Goal: Task Accomplishment & Management: Manage account settings

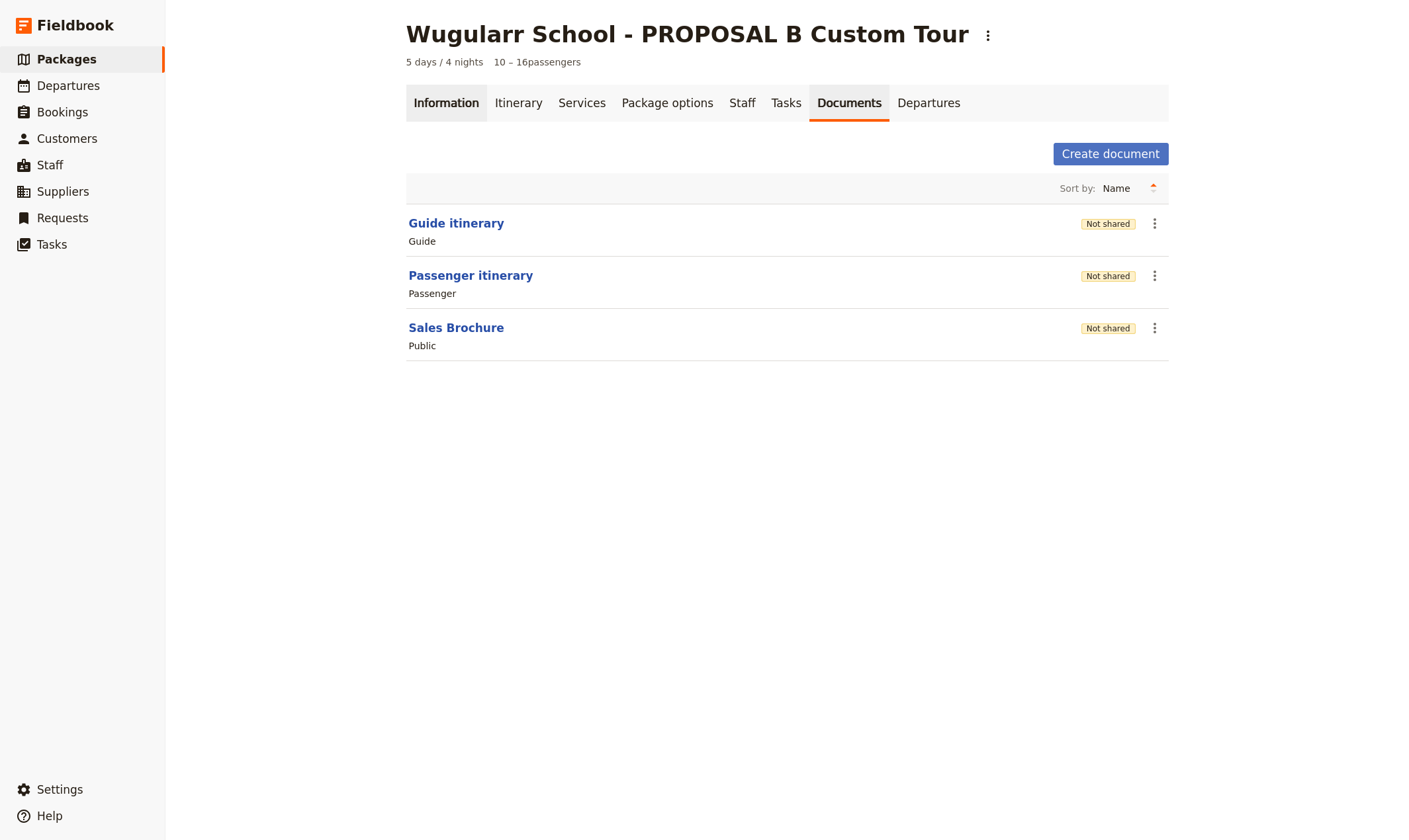
click at [435, 103] on link "Information" at bounding box center [446, 102] width 81 height 37
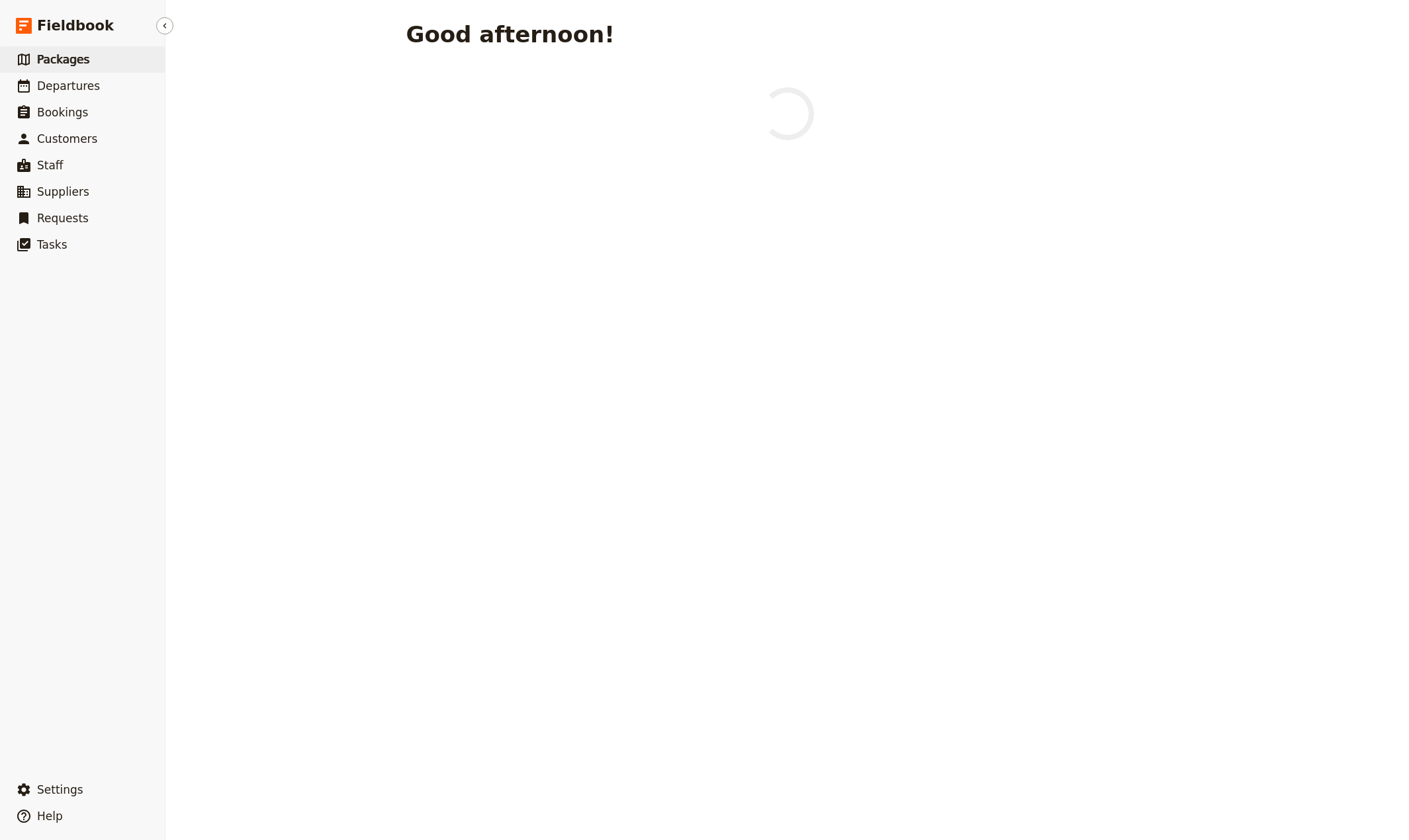
click at [65, 60] on span "Packages" at bounding box center [63, 59] width 53 height 13
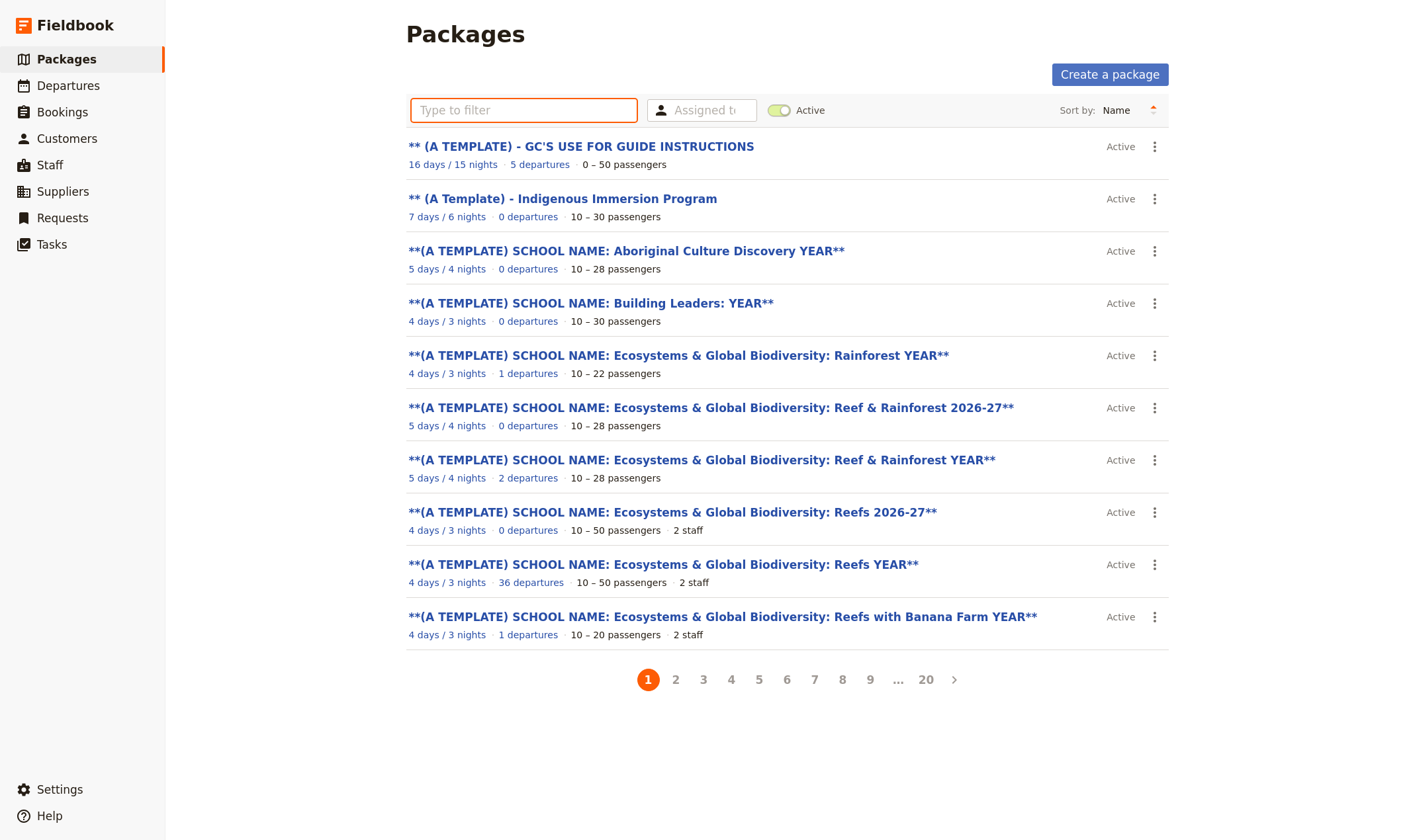
click at [435, 109] on input "text" at bounding box center [524, 110] width 226 height 23
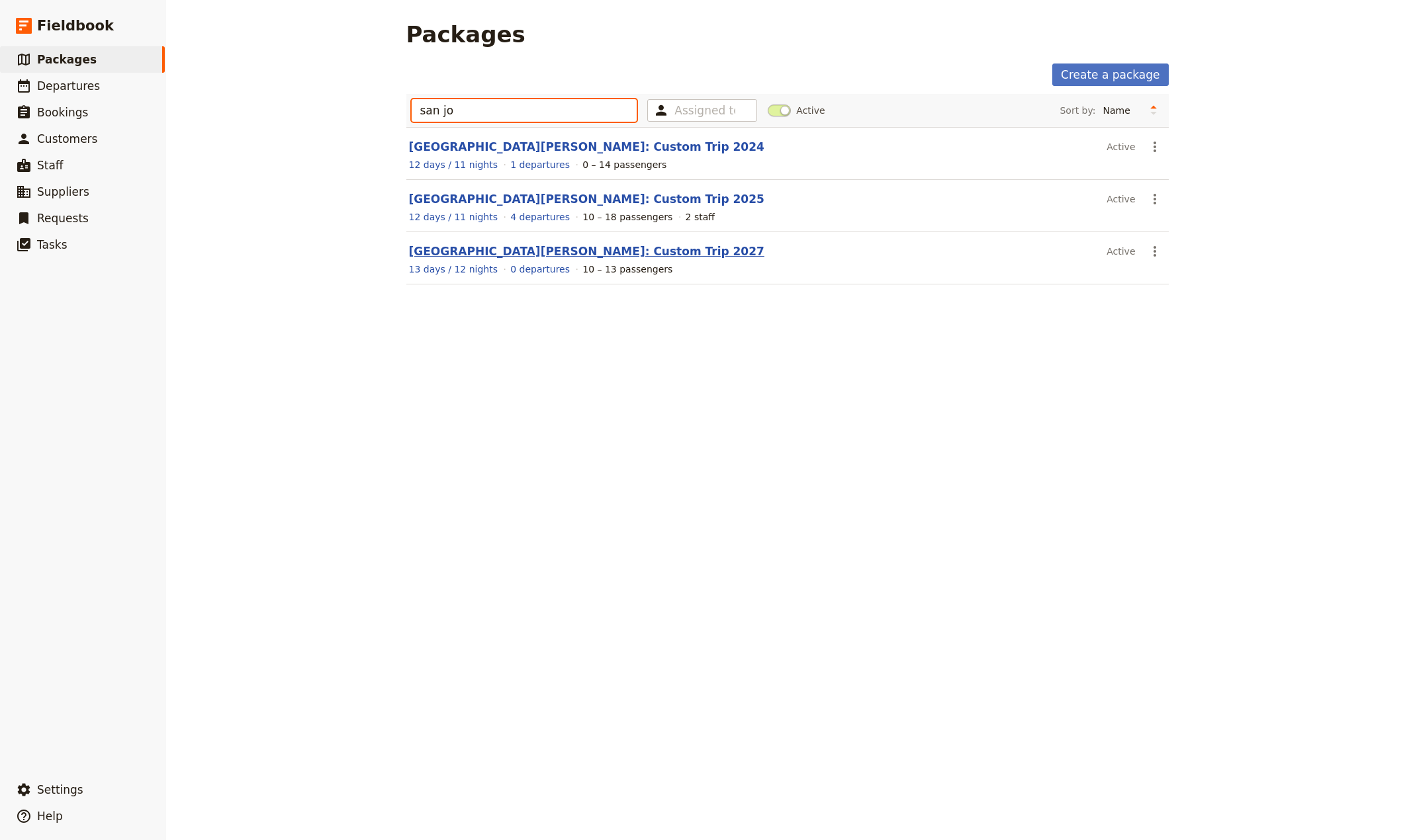
type input "san jo"
click at [470, 251] on link "[GEOGRAPHIC_DATA][PERSON_NAME]: Custom Trip 2027" at bounding box center [586, 251] width 355 height 13
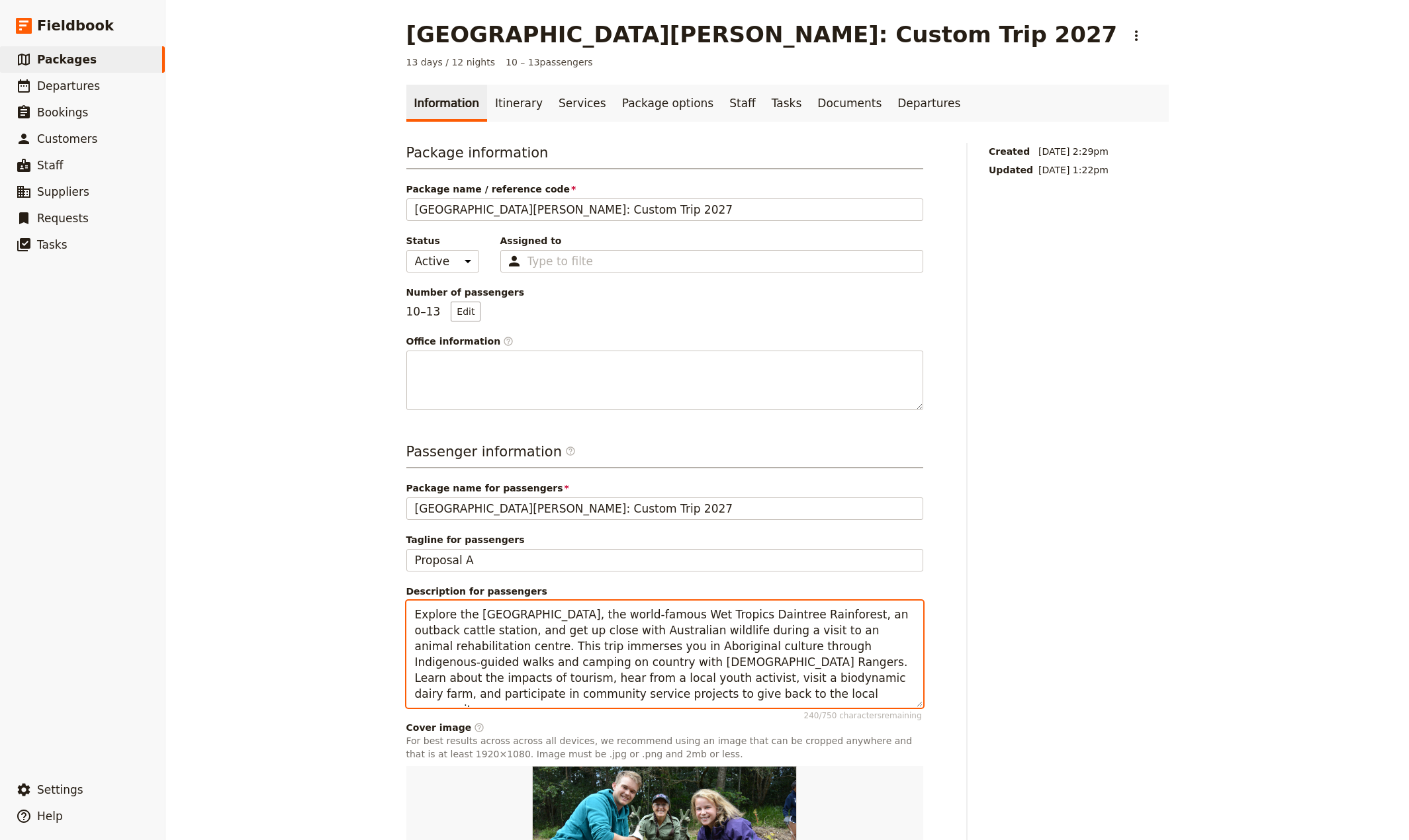
drag, startPoint x: 671, startPoint y: 681, endPoint x: 615, endPoint y: 680, distance: 56.0
click at [615, 680] on textarea "Explore the [GEOGRAPHIC_DATA], the world-famous Wet Tropics Daintree Rainforest…" at bounding box center [665, 654] width 517 height 107
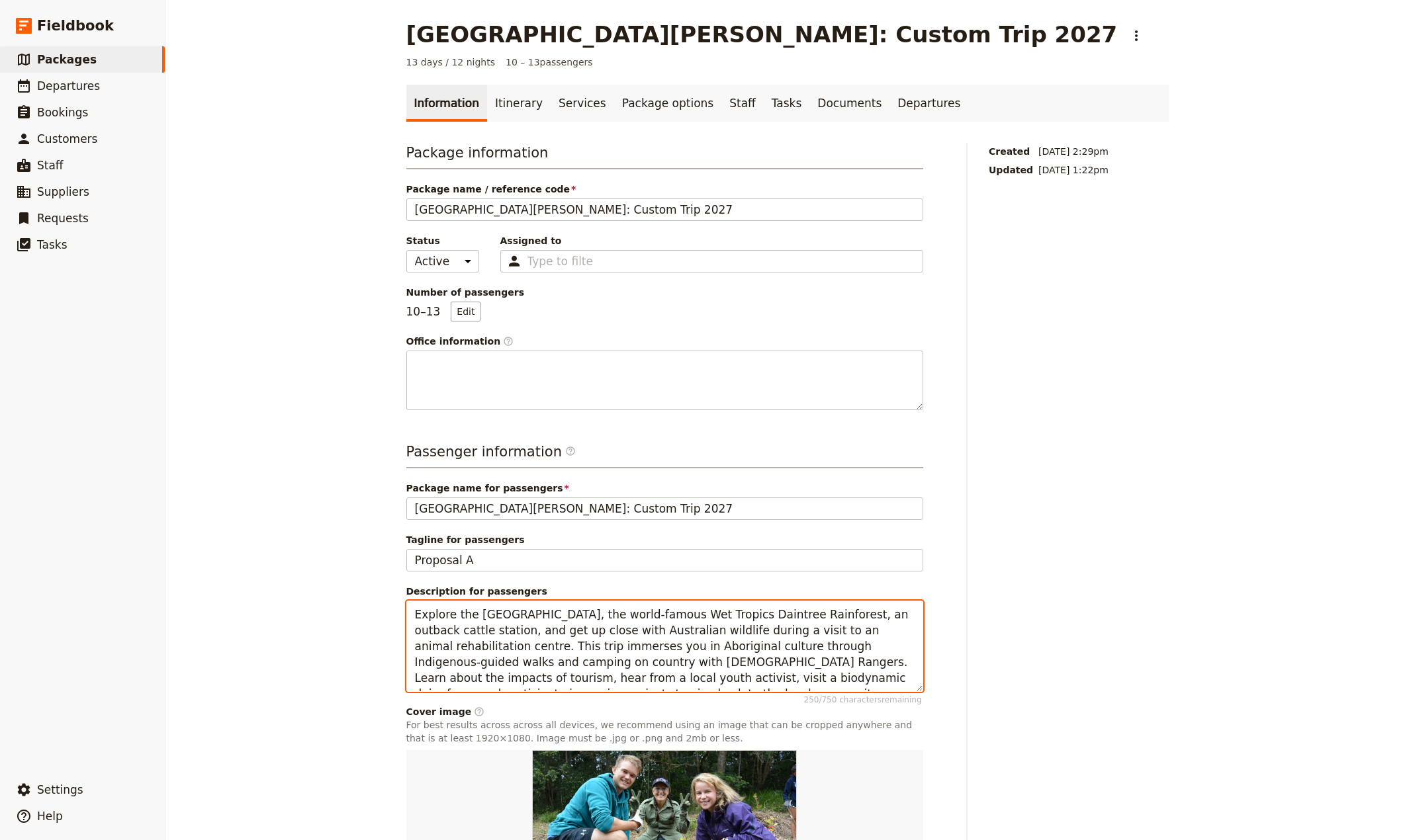
click at [895, 670] on textarea "Explore the [GEOGRAPHIC_DATA], the world-famous Wet Tropics Daintree Rainforest…" at bounding box center [665, 646] width 517 height 91
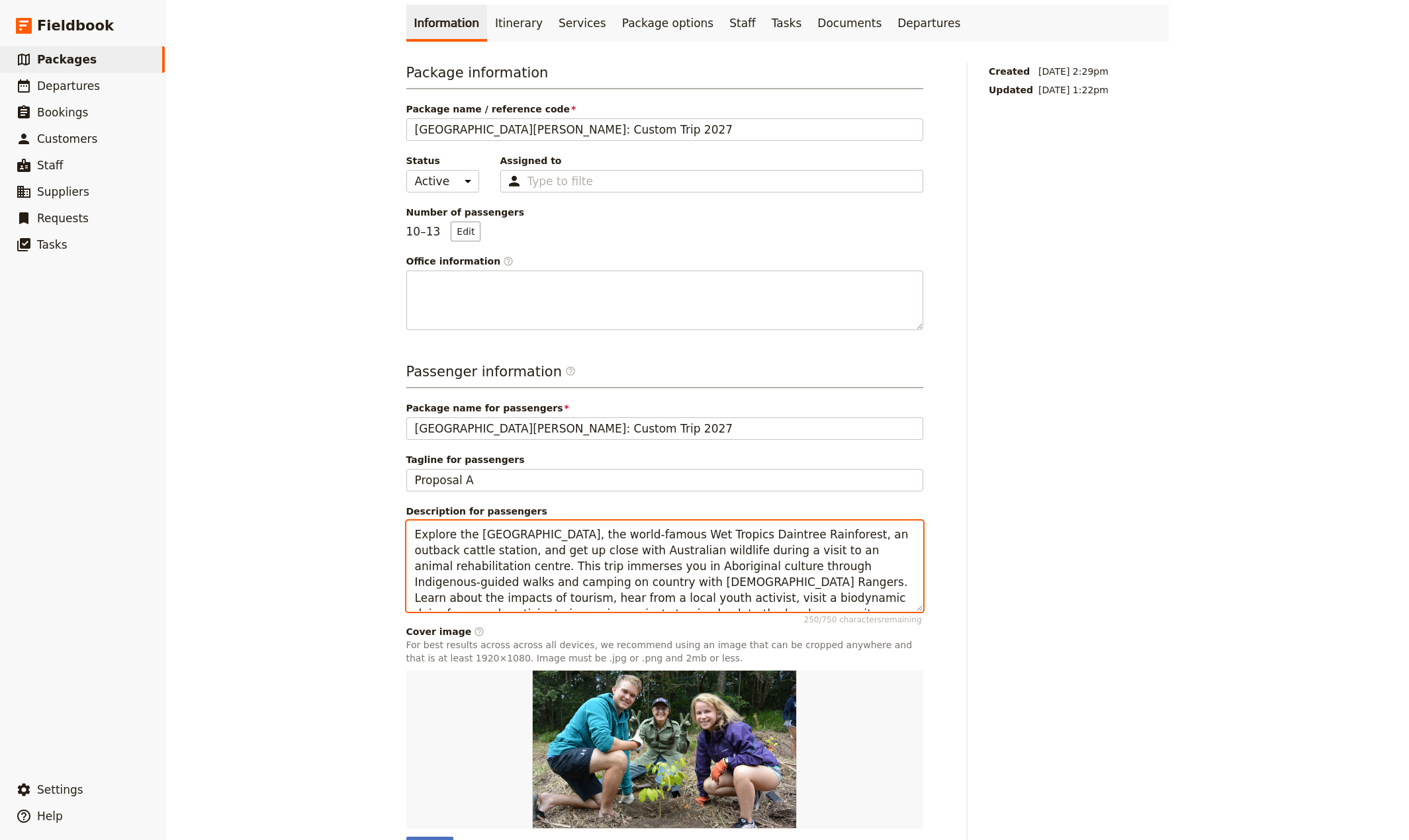
scroll to position [161, 0]
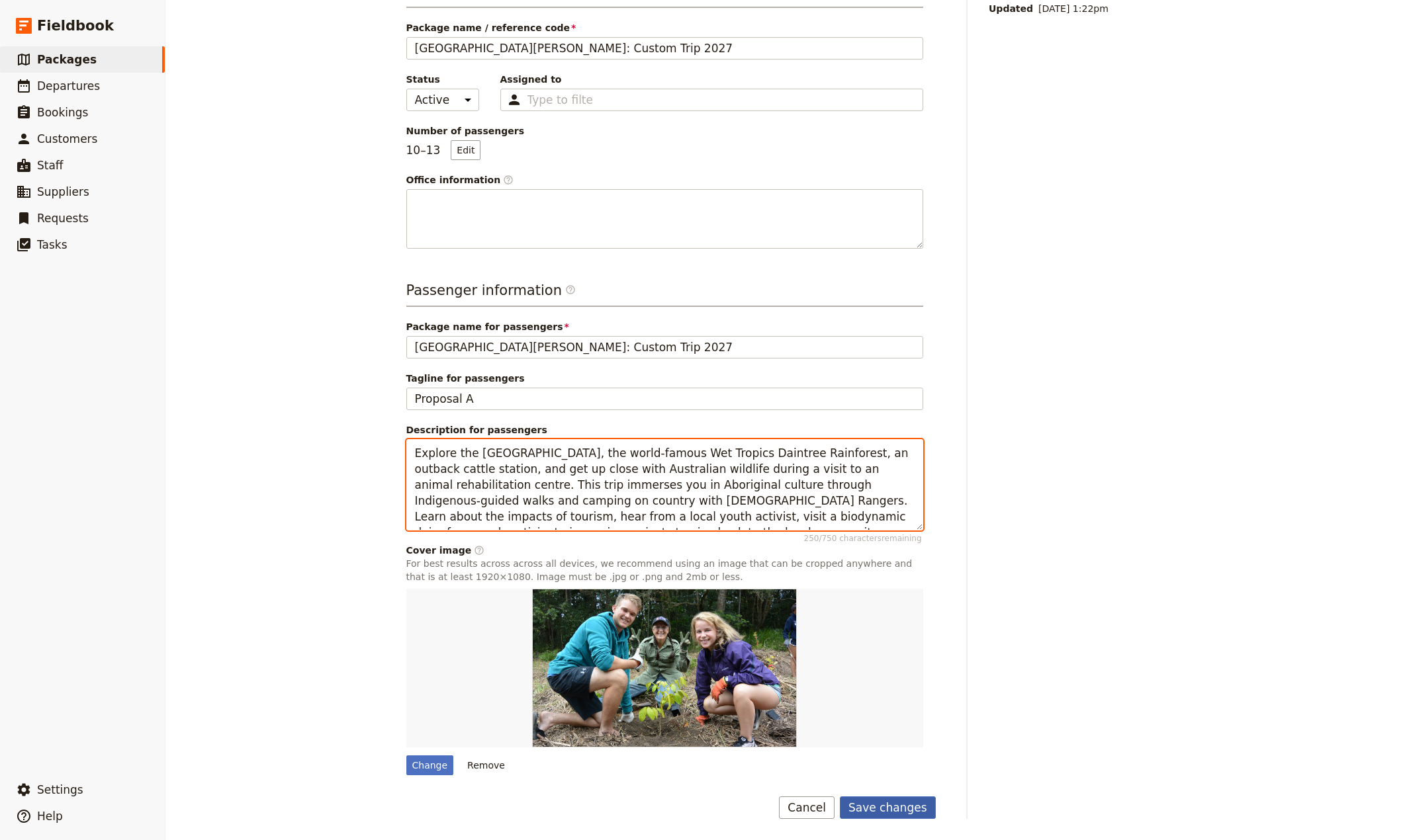
type textarea "Explore the [GEOGRAPHIC_DATA], the world-famous Wet Tropics Daintree Rainforest…"
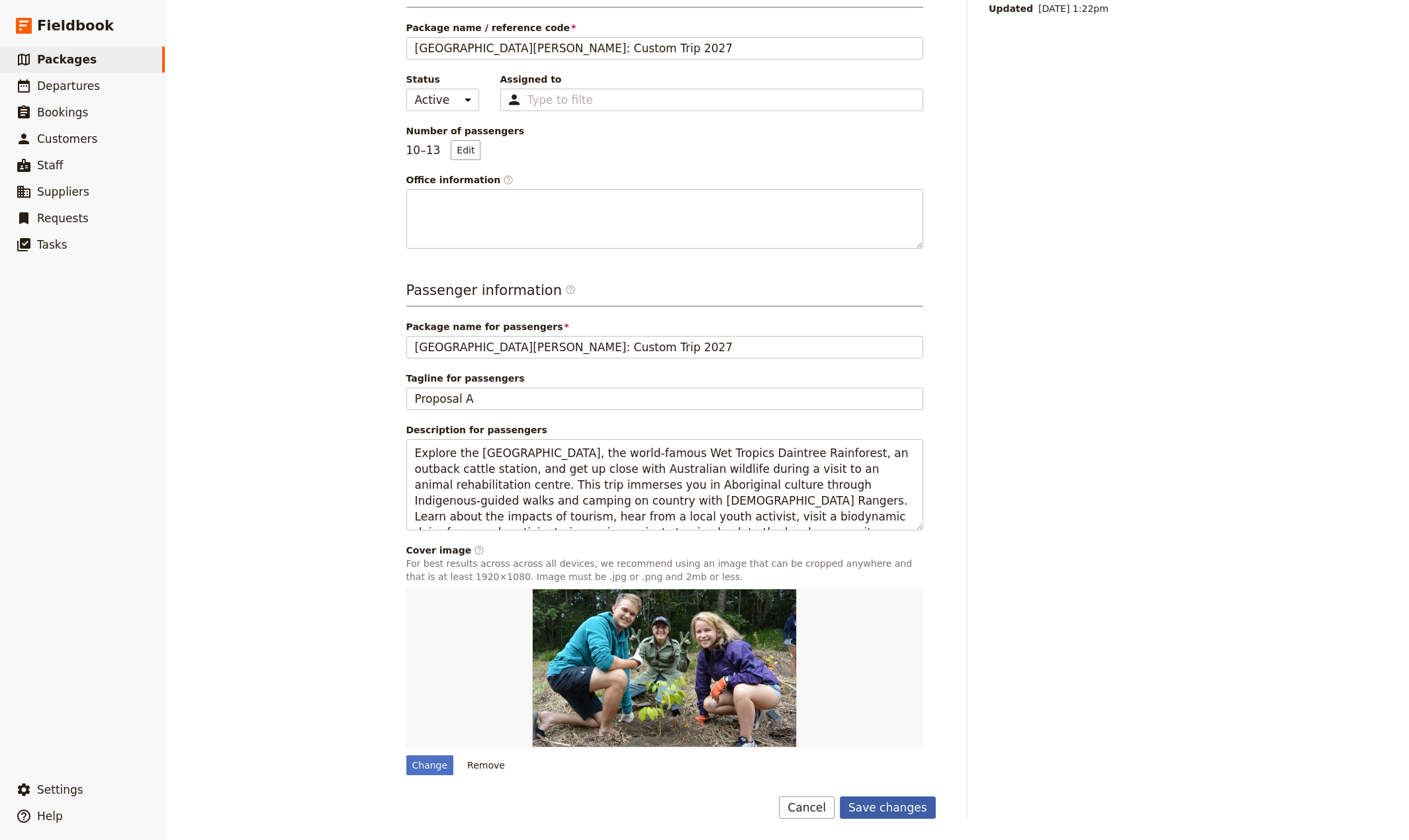
click at [880, 811] on button "Save changes" at bounding box center [888, 807] width 96 height 23
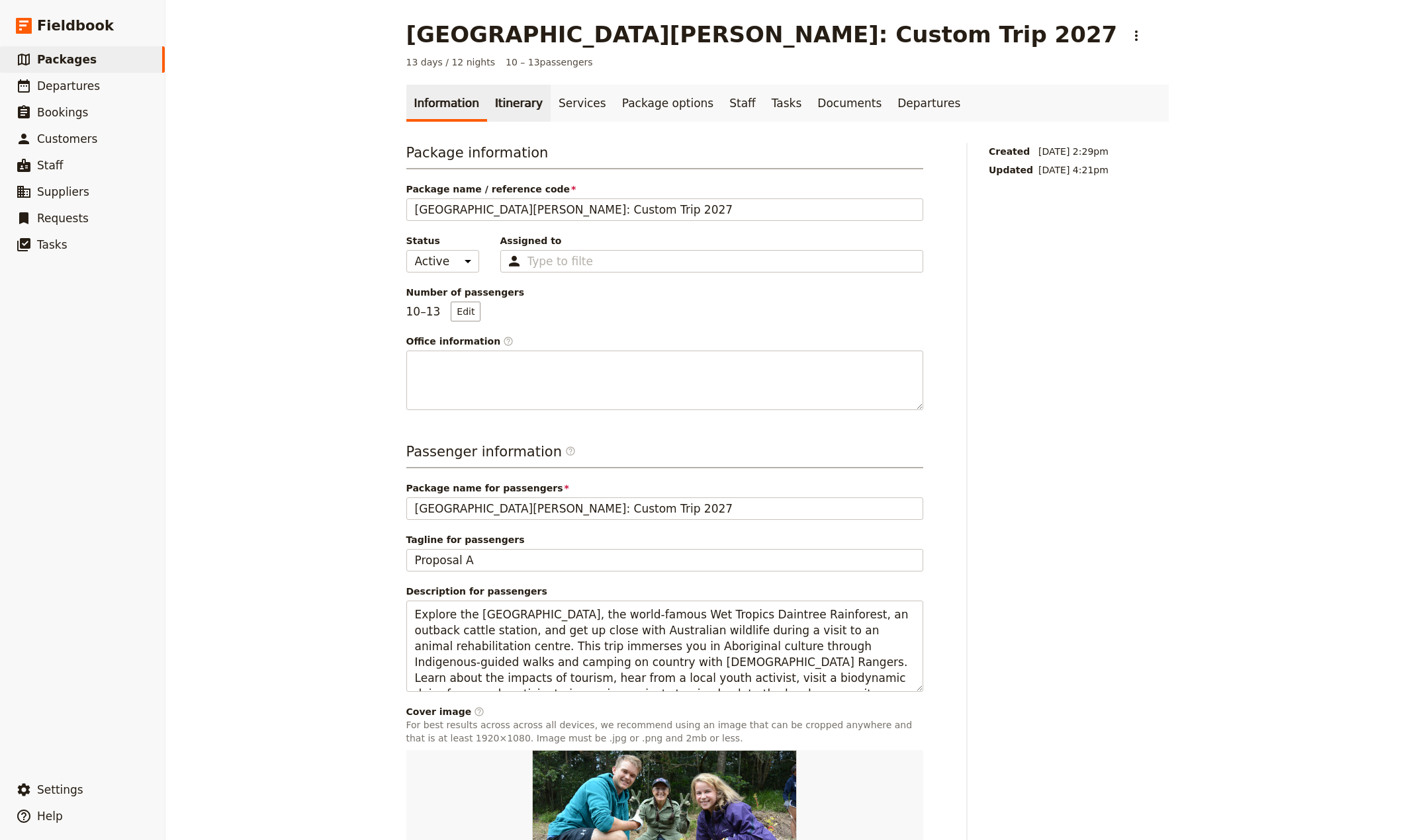
click at [496, 102] on link "Itinerary" at bounding box center [519, 102] width 64 height 37
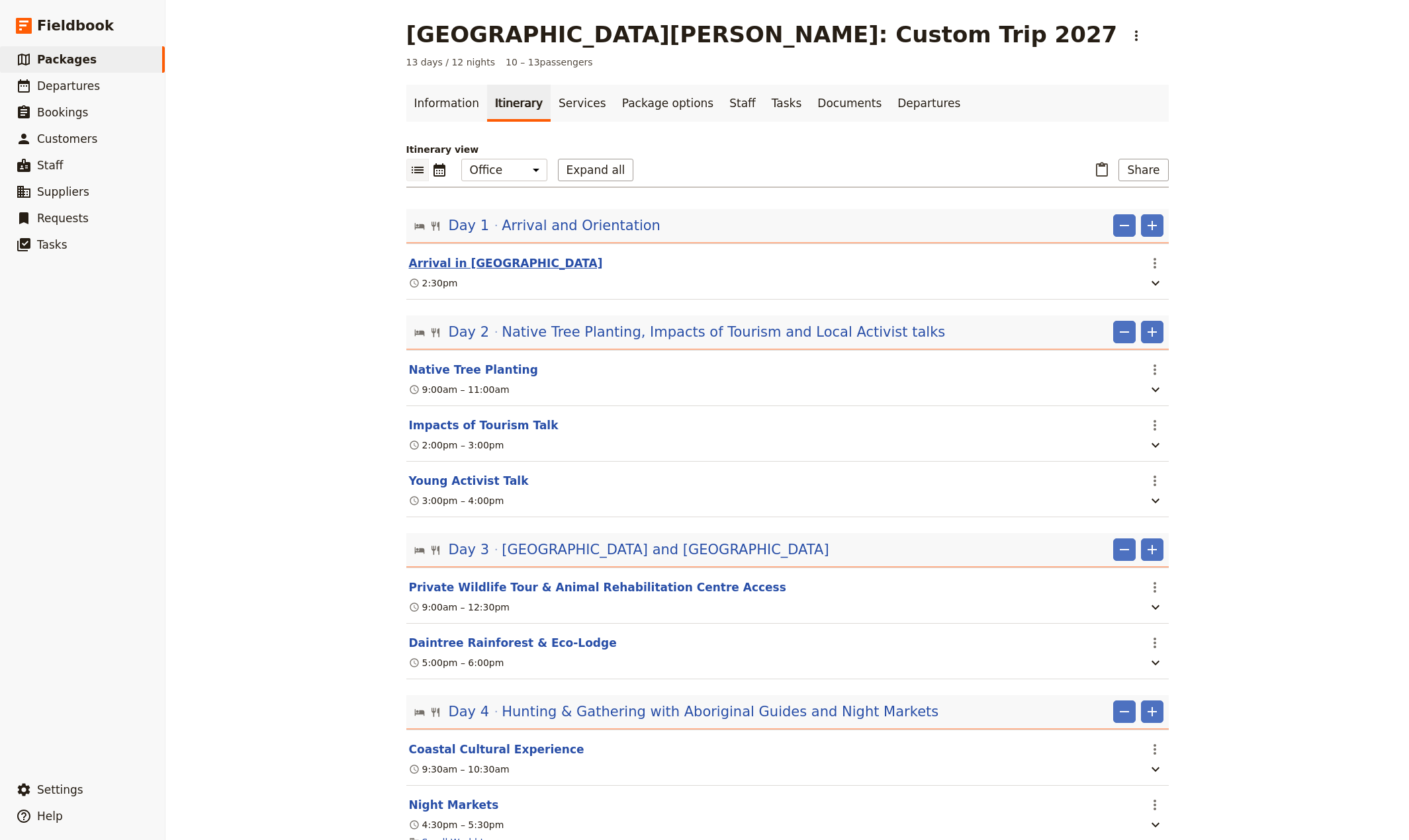
click at [427, 265] on button "Arrival in [GEOGRAPHIC_DATA]" at bounding box center [505, 263] width 194 height 16
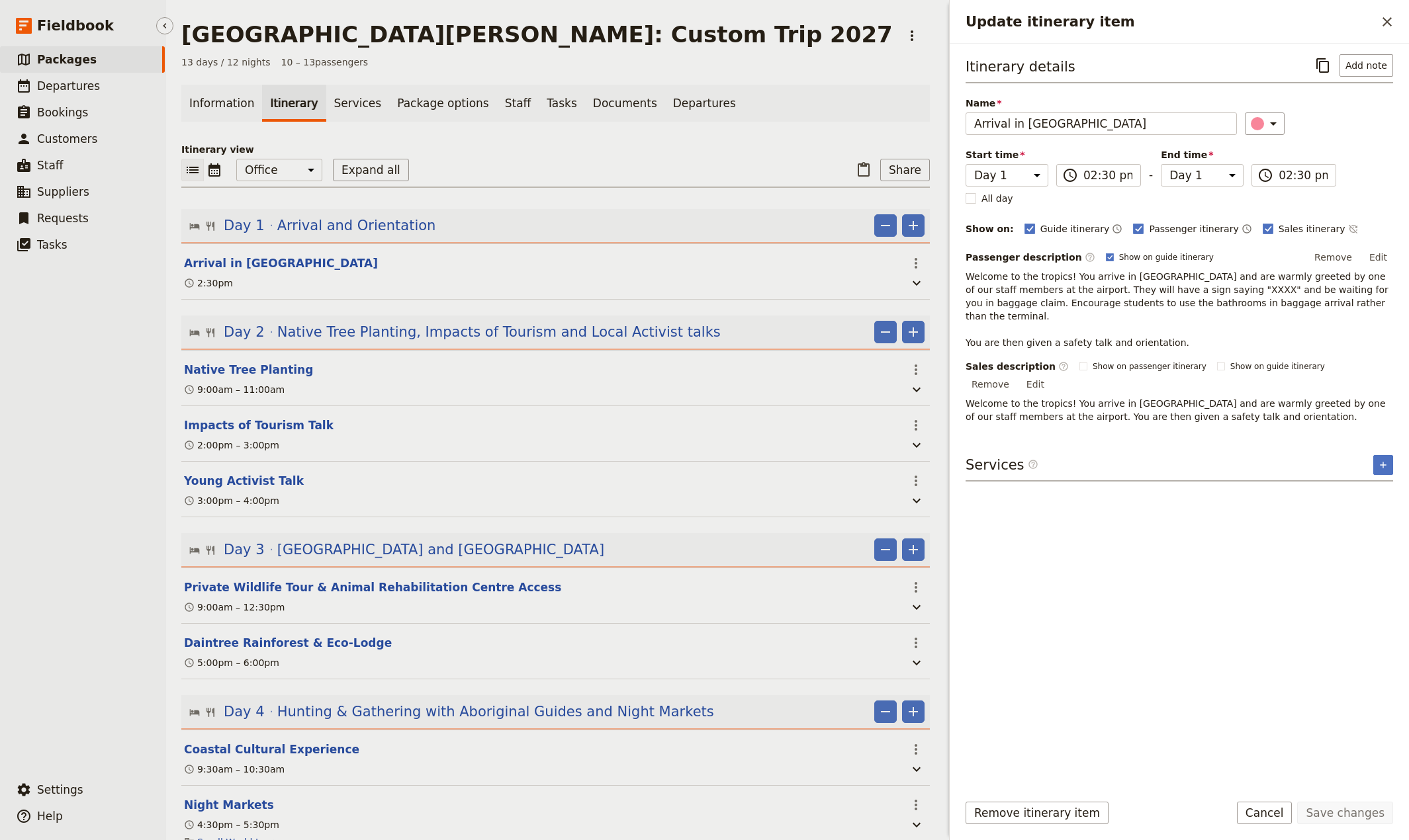
click at [104, 397] on ul "​ Packages ​ Departures ​ Bookings ​ Customers ​ Staff ​ Suppliers ​ Requests ​…" at bounding box center [83, 409] width 165 height 725
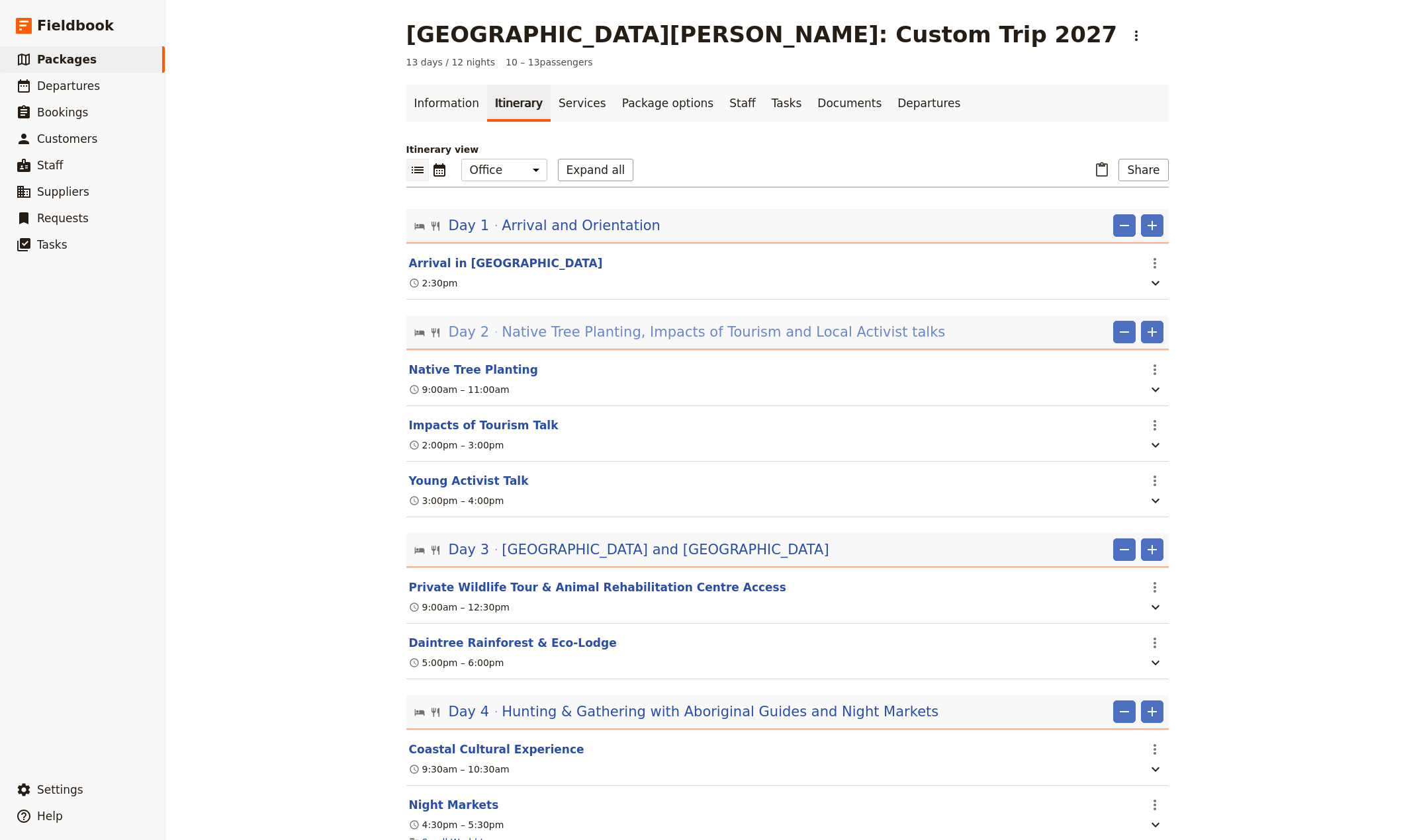
click at [828, 333] on span "Native Tree Planting, Impacts of Tourism and Local Activist talks" at bounding box center [723, 332] width 443 height 20
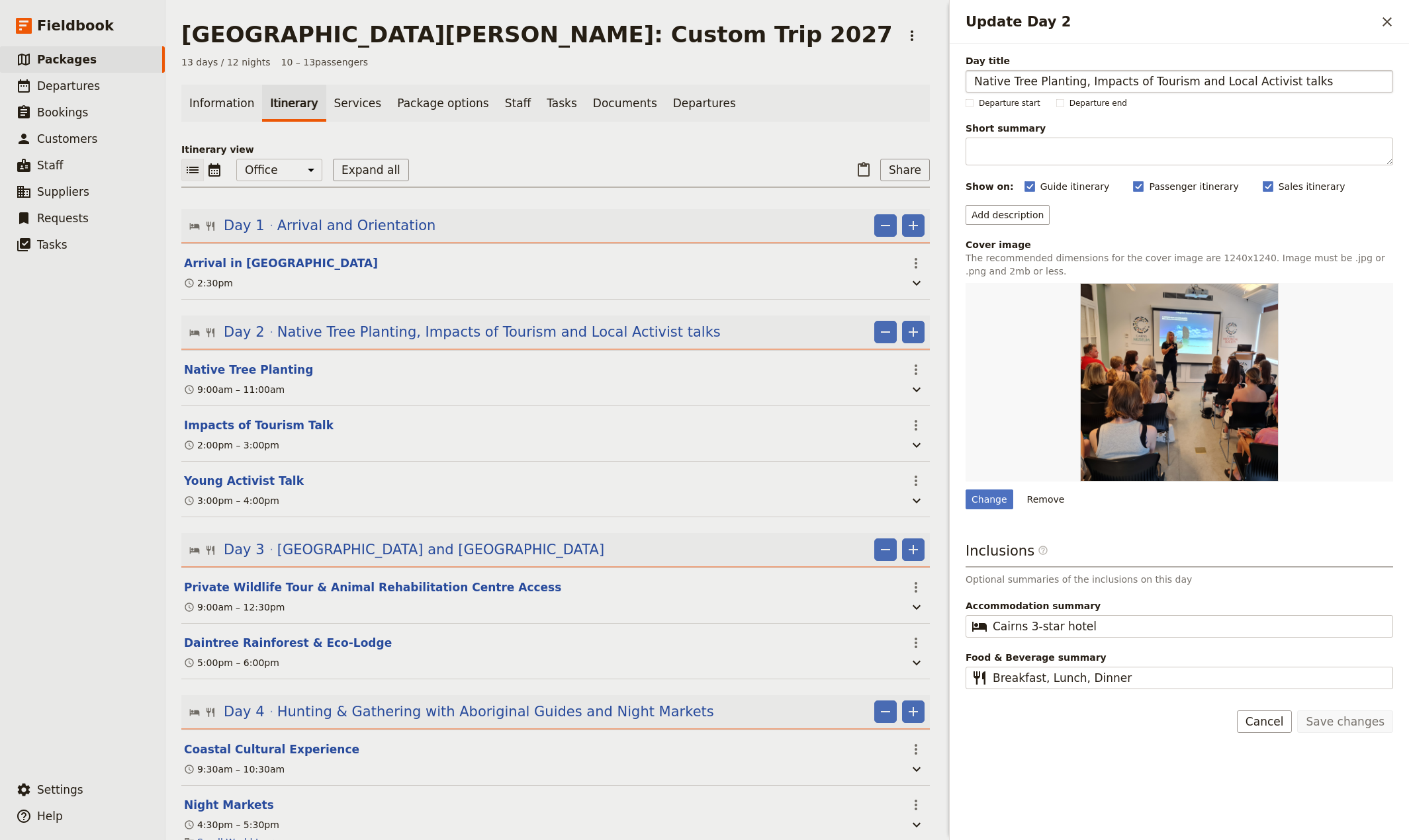
drag, startPoint x: 1322, startPoint y: 84, endPoint x: 1268, endPoint y: 83, distance: 54.0
click at [1268, 83] on input "Native Tree Planting, Impacts of Tourism and Local Activist talks" at bounding box center [1179, 82] width 428 height 23
type input "Native Tree Planting, Impacts of Tourism and Local Activist Talks"
click at [1347, 728] on button "Save changes" at bounding box center [1344, 722] width 96 height 23
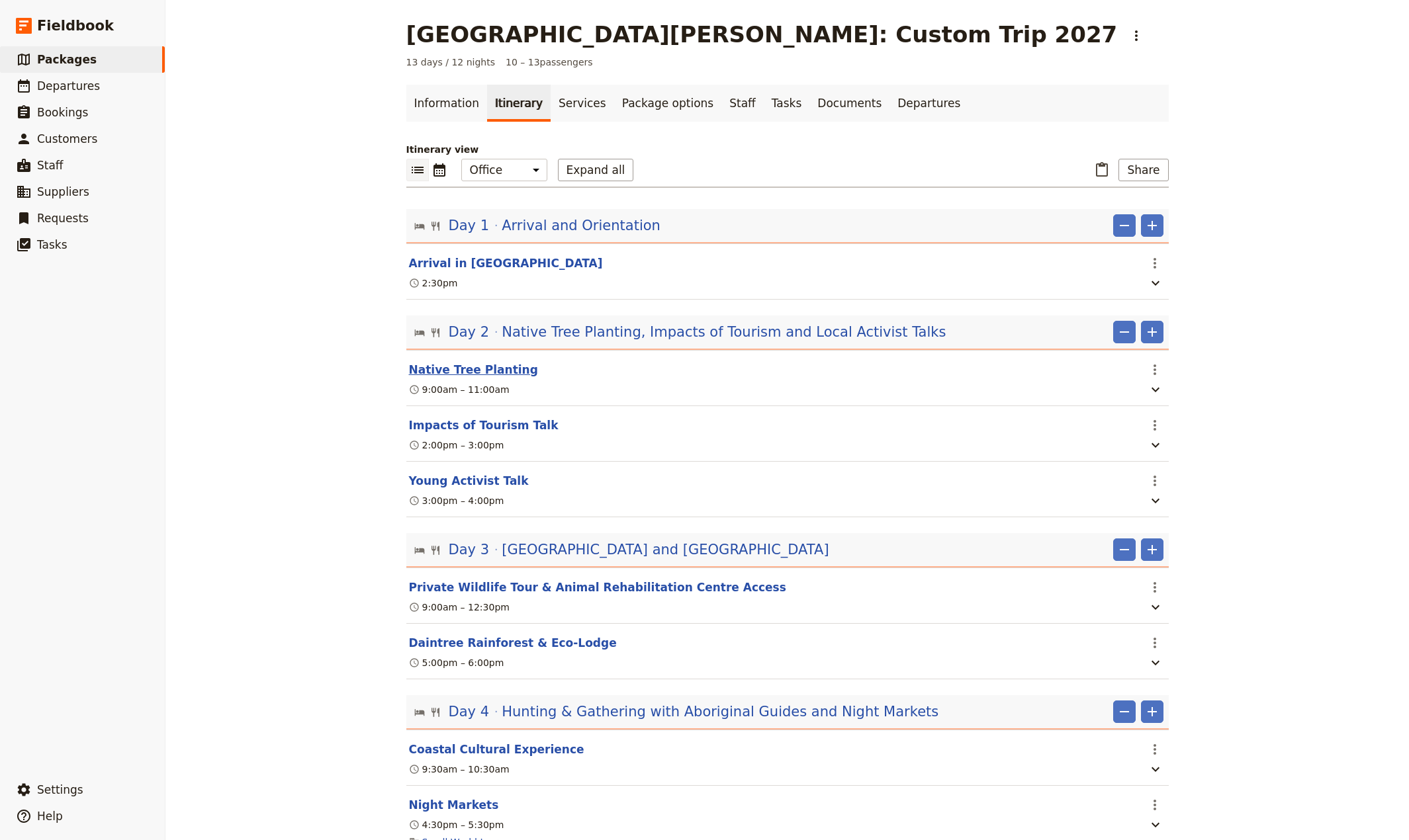
click at [446, 373] on button "Native Tree Planting" at bounding box center [473, 370] width 129 height 16
select select "2"
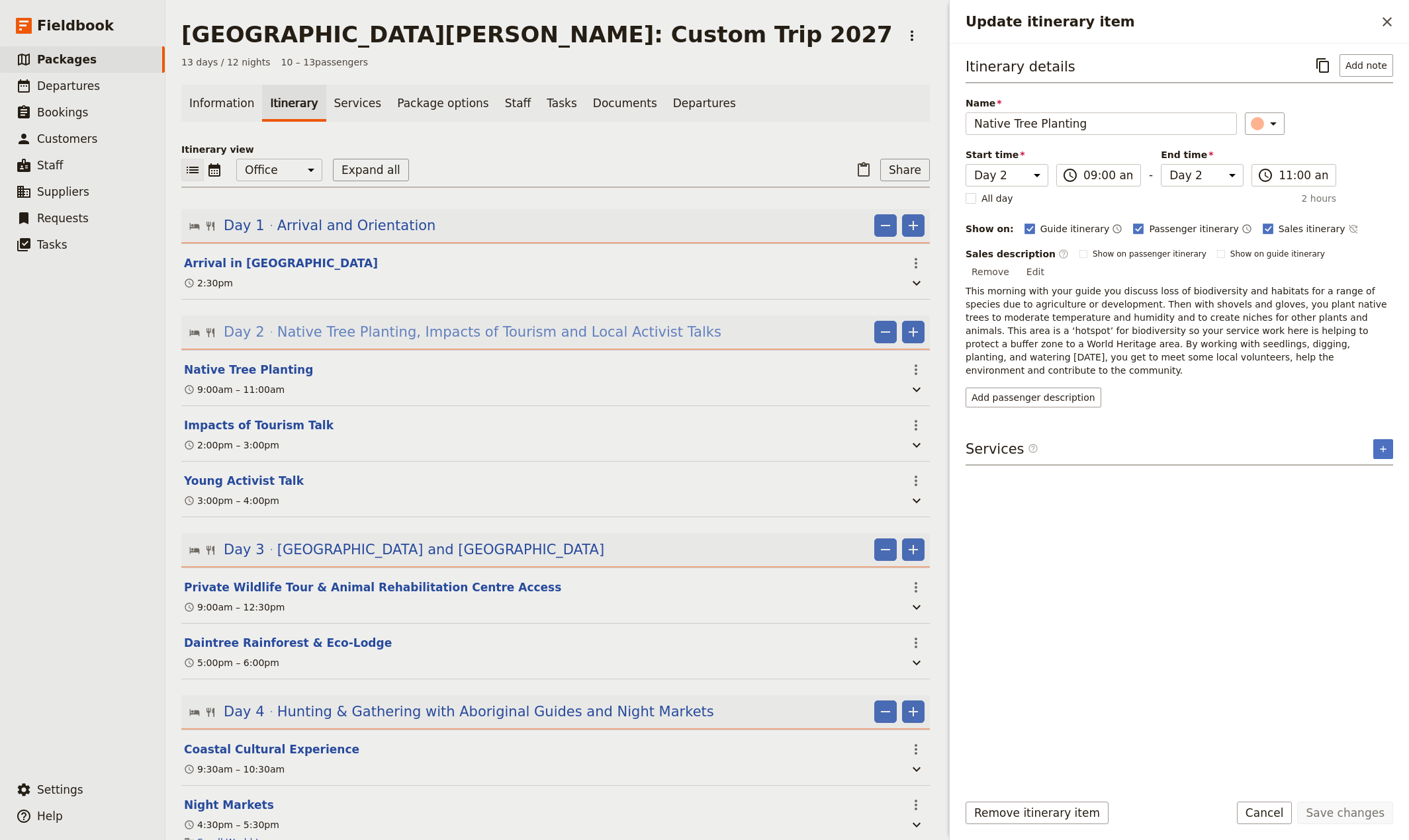
click at [463, 336] on span "Native Tree Planting, Impacts of Tourism and Local Activist Talks" at bounding box center [499, 332] width 444 height 20
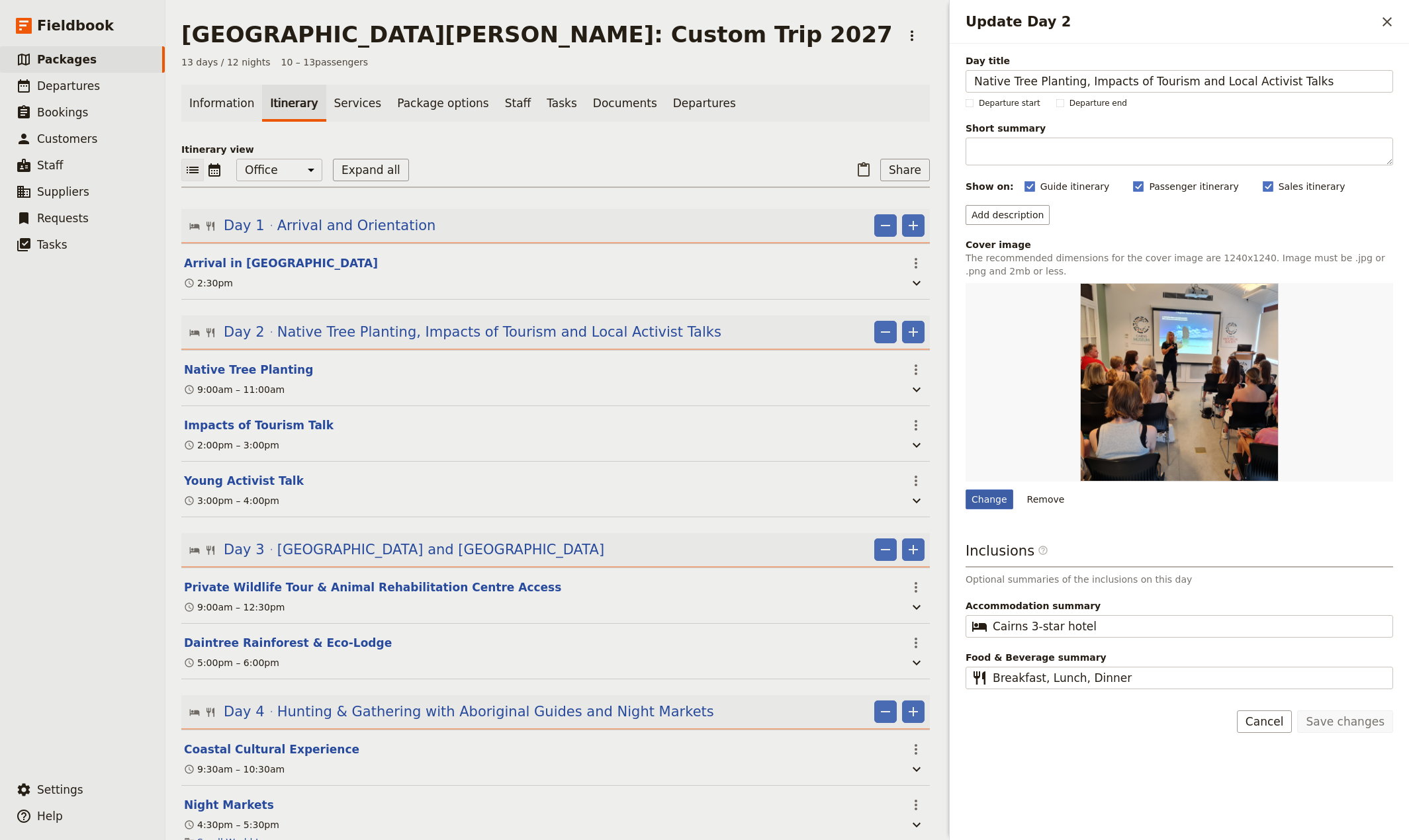
click at [984, 501] on div "Change" at bounding box center [989, 500] width 48 height 20
click at [966, 490] on input "Change" at bounding box center [965, 489] width 1 height 1
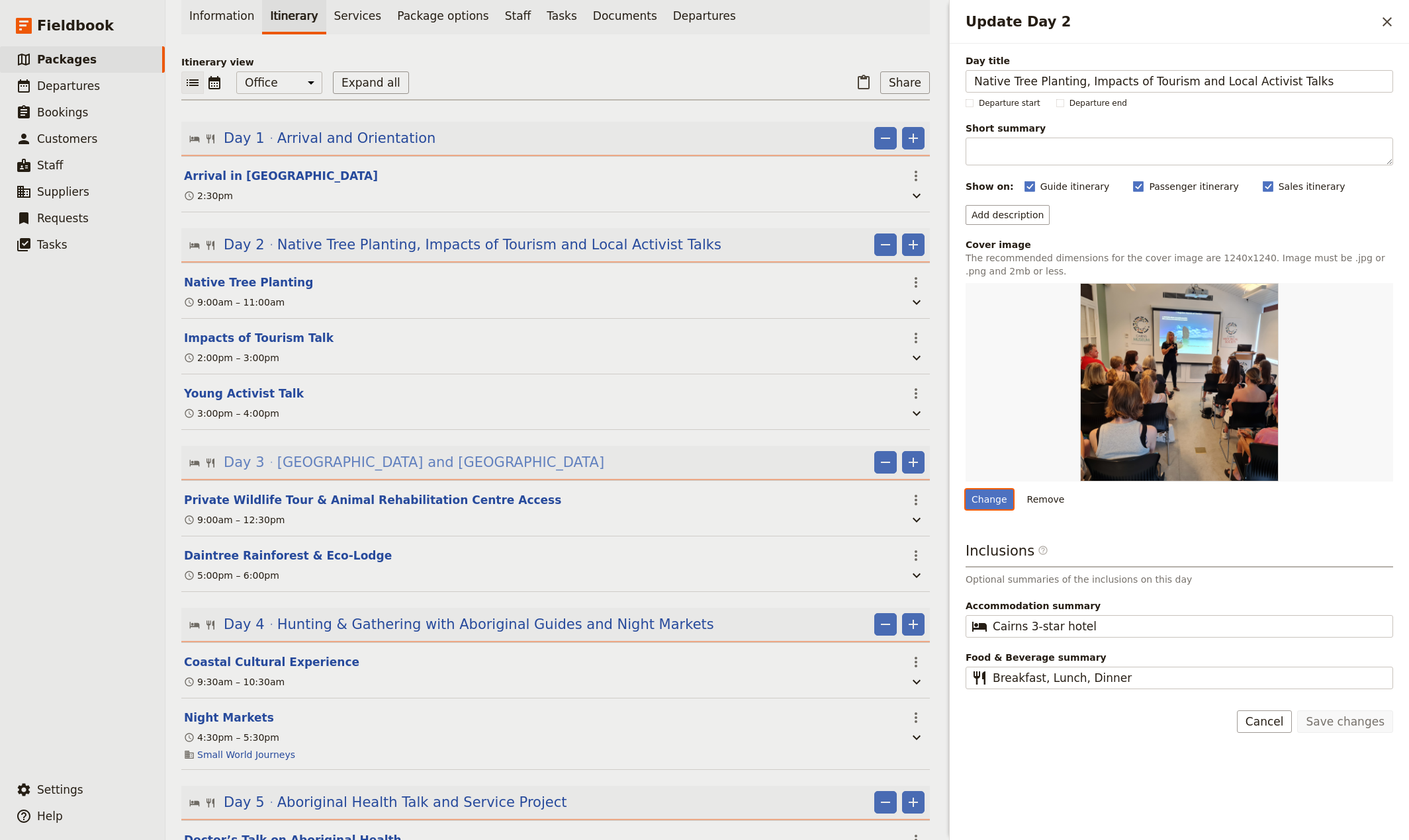
click at [298, 462] on span "[GEOGRAPHIC_DATA] and [GEOGRAPHIC_DATA]" at bounding box center [440, 462] width 327 height 20
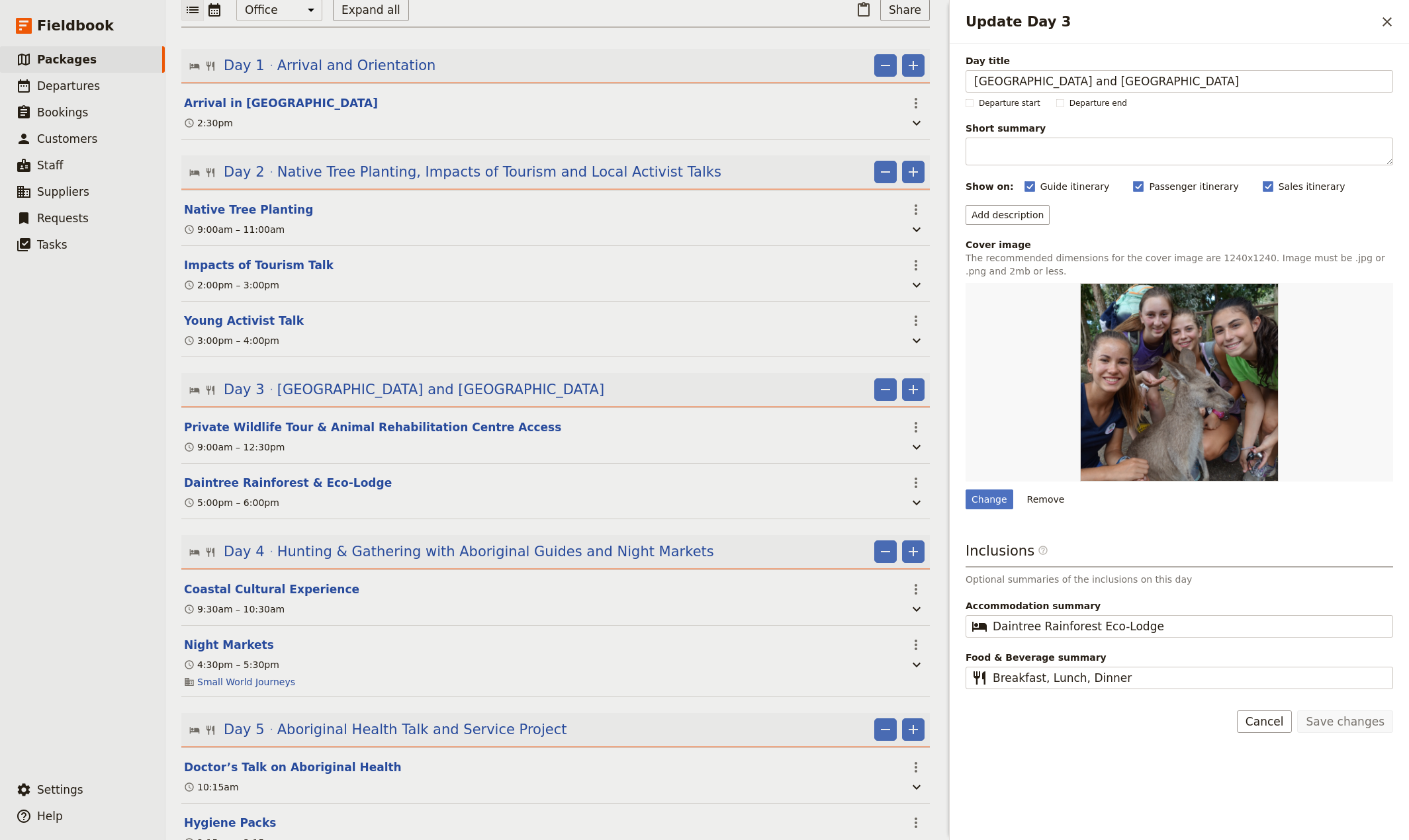
scroll to position [175, 0]
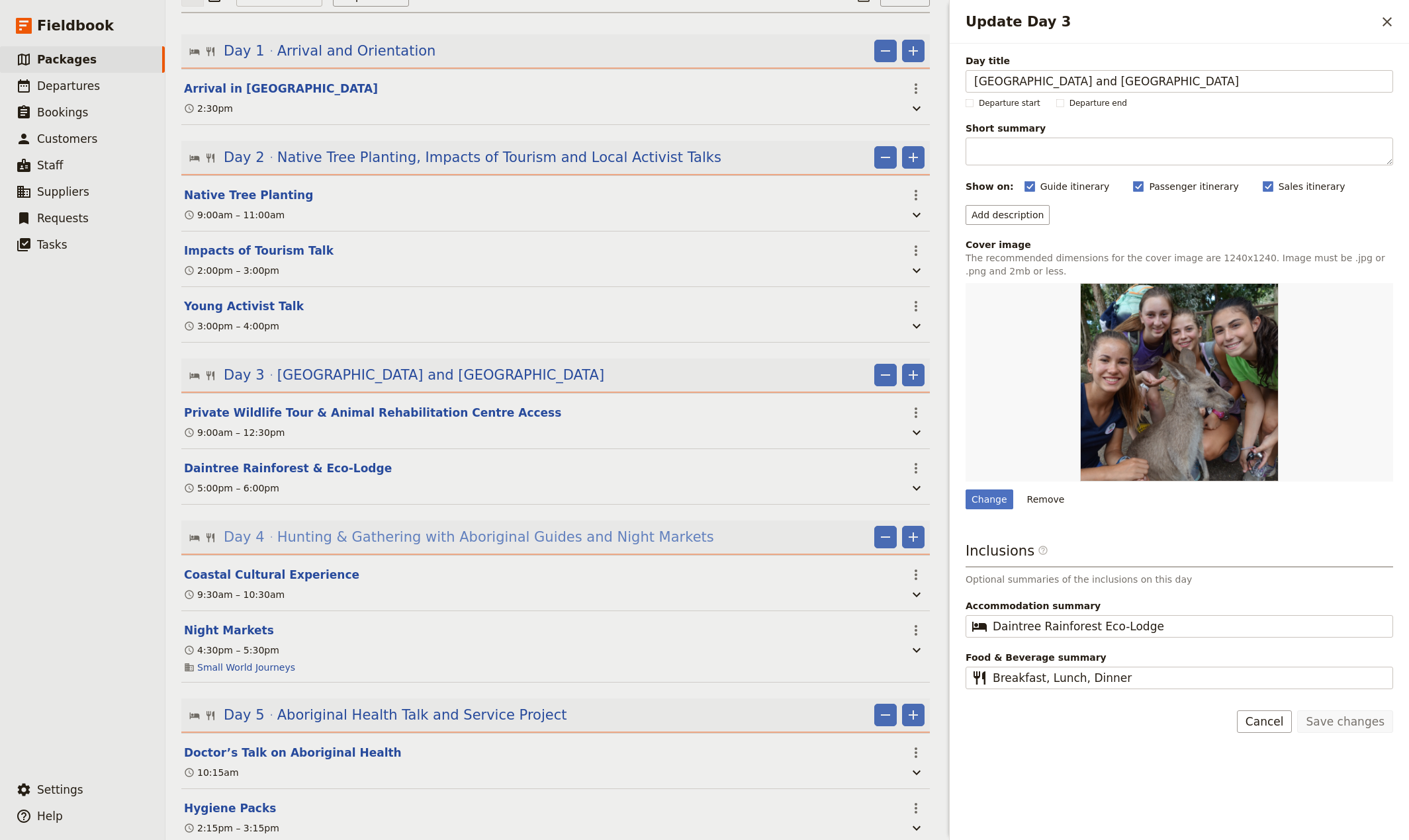
click at [435, 541] on span "Hunting & Gathering with Aboriginal Guides and Night Markets" at bounding box center [495, 537] width 437 height 20
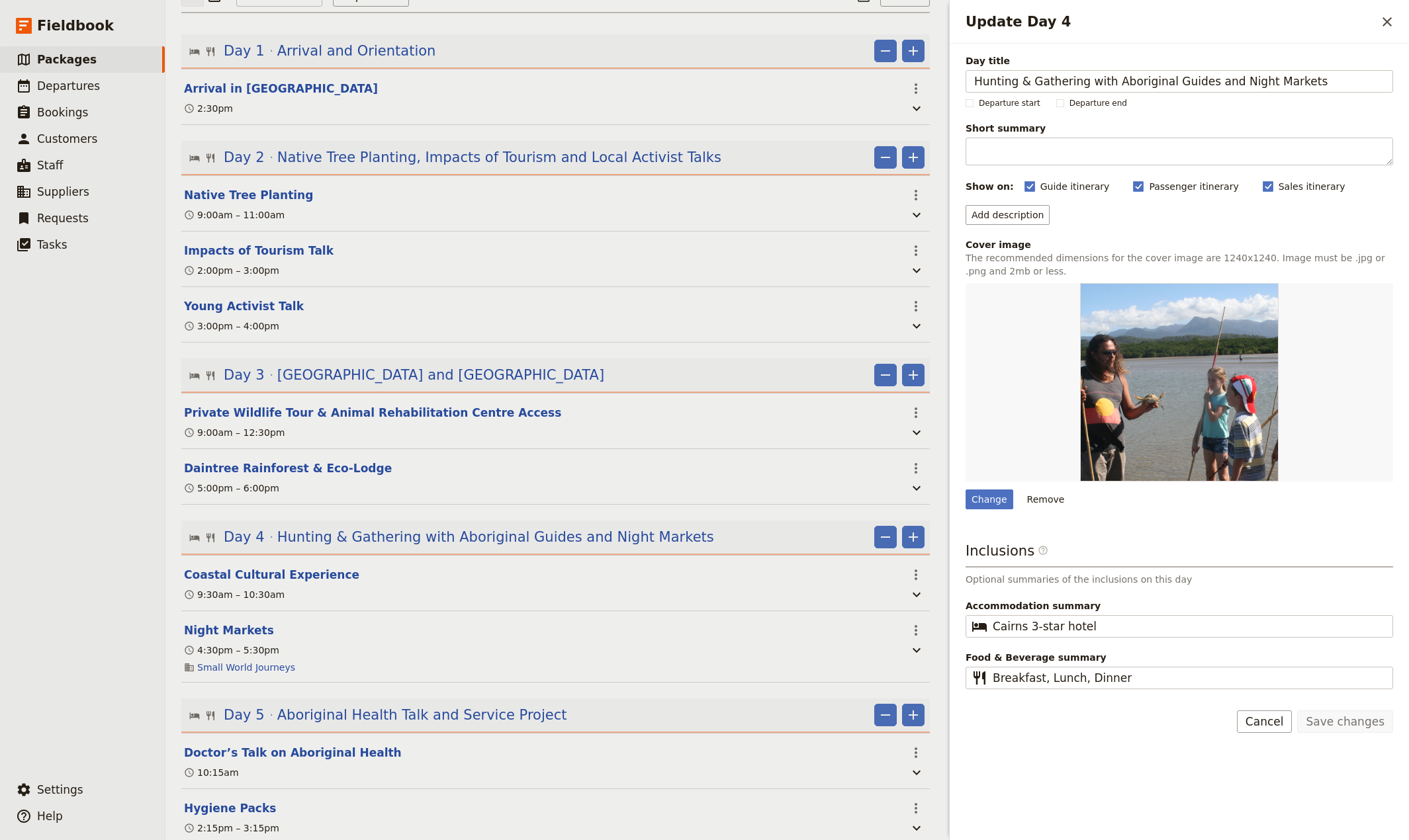
click at [213, 573] on section "Coastal Cultural Experience ​ 9:30am – 10:30am" at bounding box center [555, 583] width 749 height 57
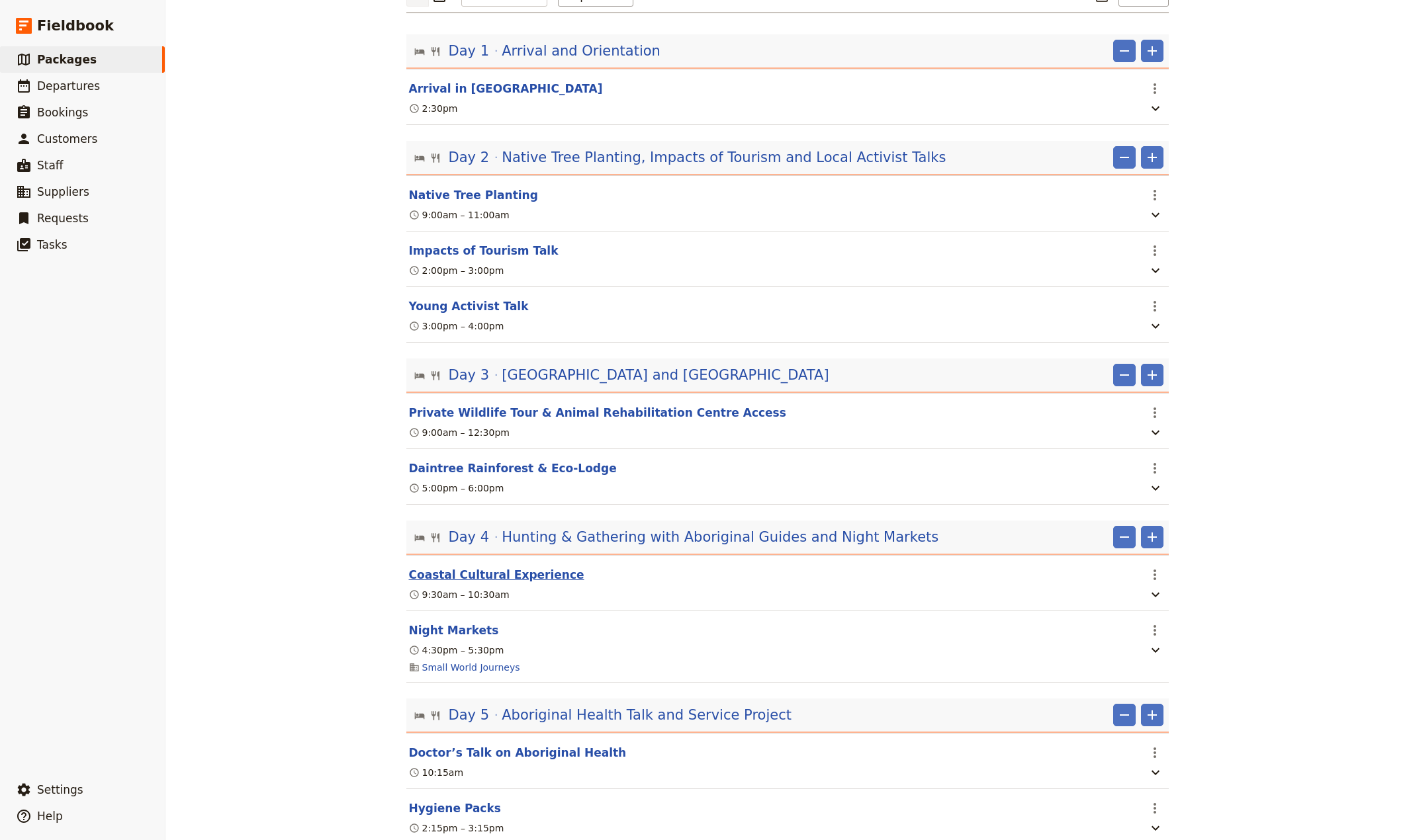
scroll to position [0, 0]
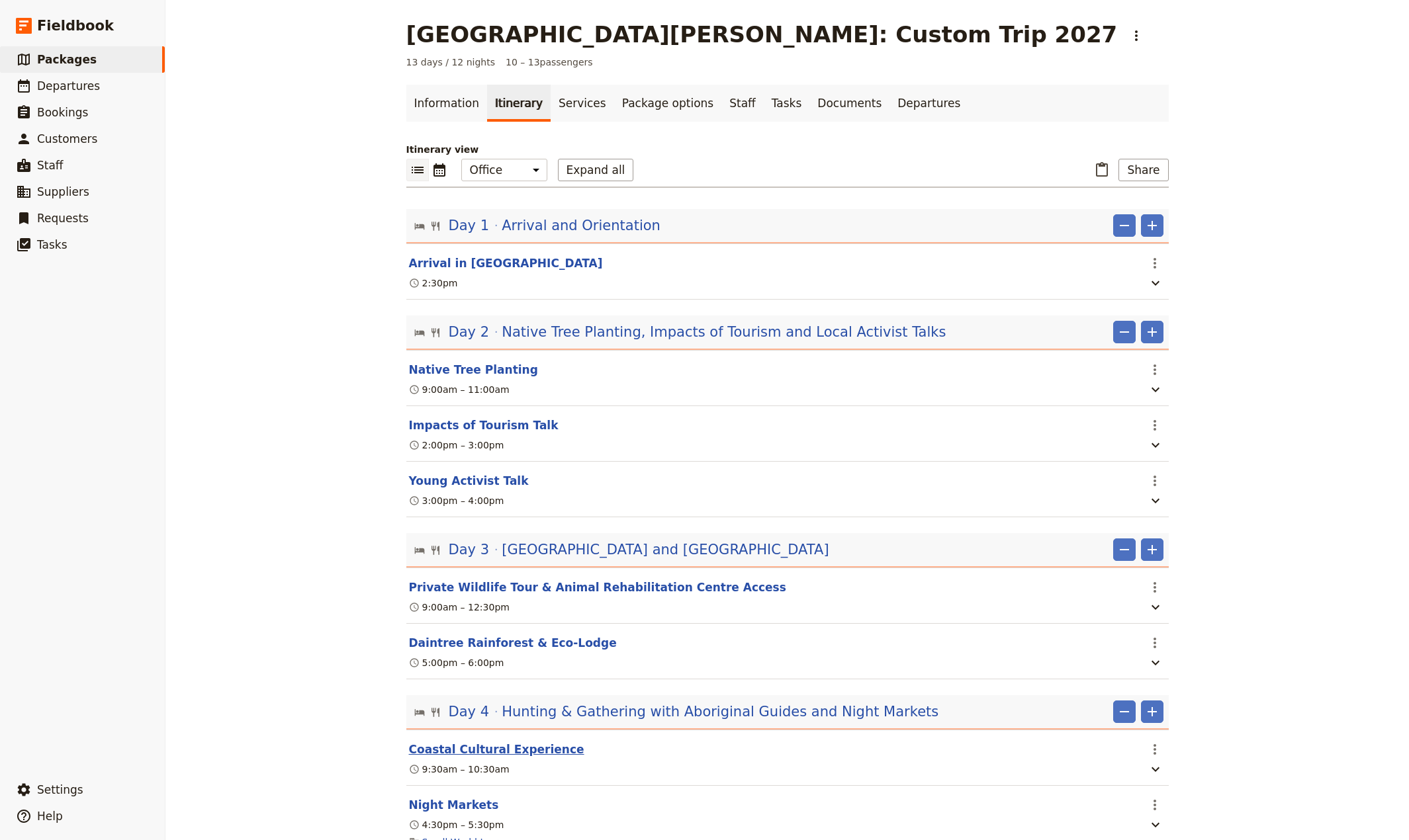
click at [221, 579] on div "[GEOGRAPHIC_DATA][PERSON_NAME]: Custom Trip 2027 ​ 13 days / 12 nights 10 – 13 …" at bounding box center [787, 420] width 1244 height 840
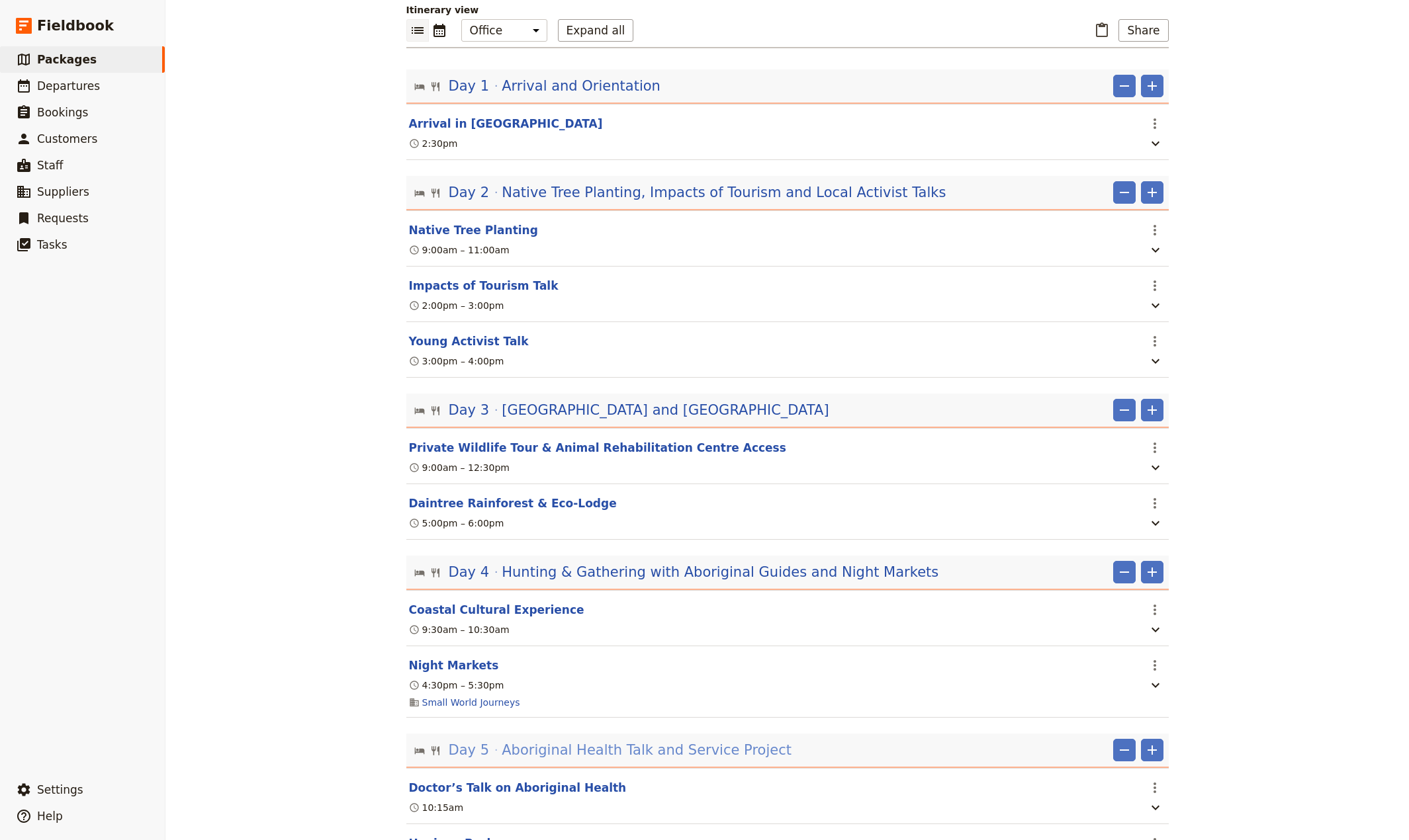
scroll to position [175, 0]
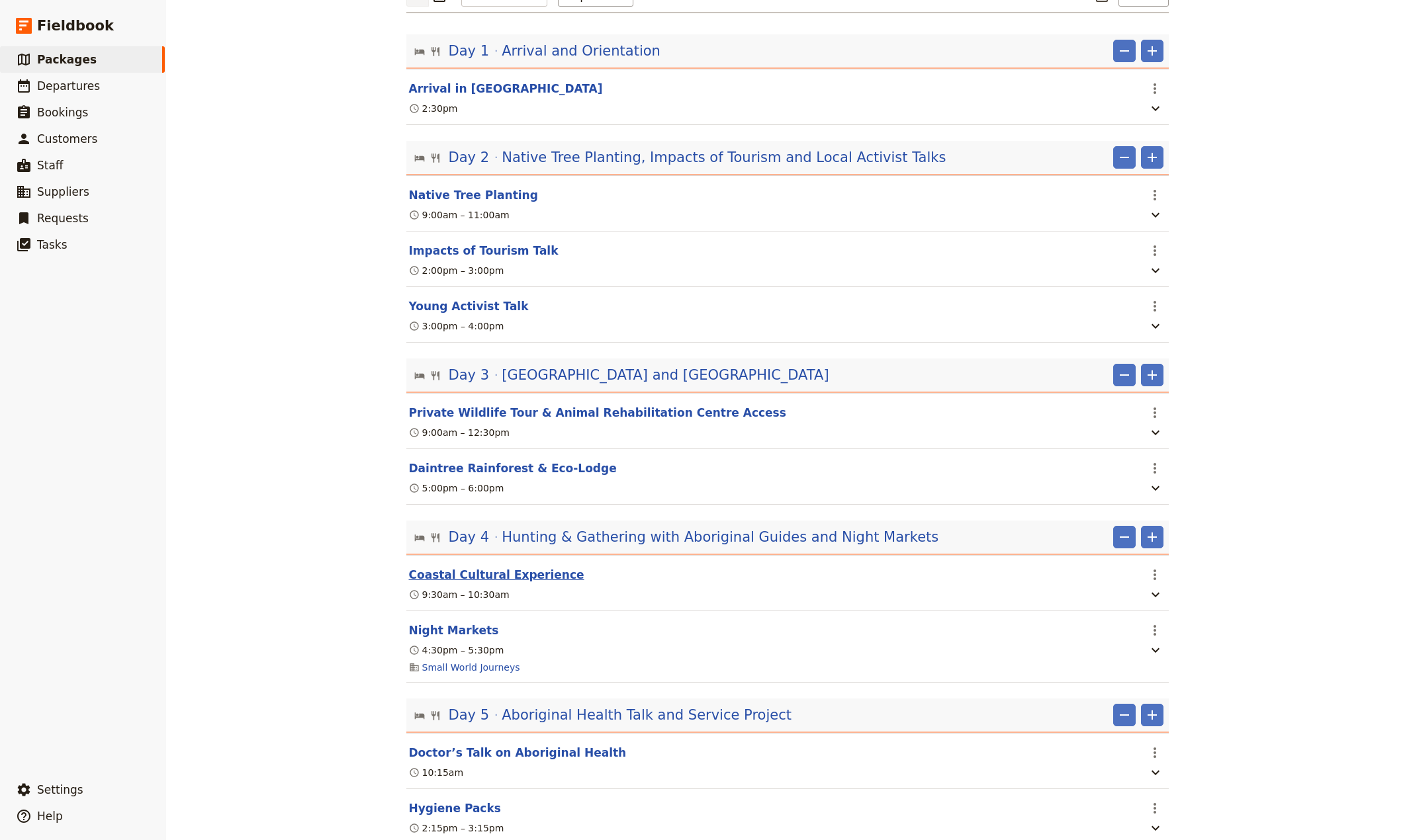
click at [474, 583] on button "Coastal Cultural Experience" at bounding box center [496, 575] width 175 height 16
select select "4"
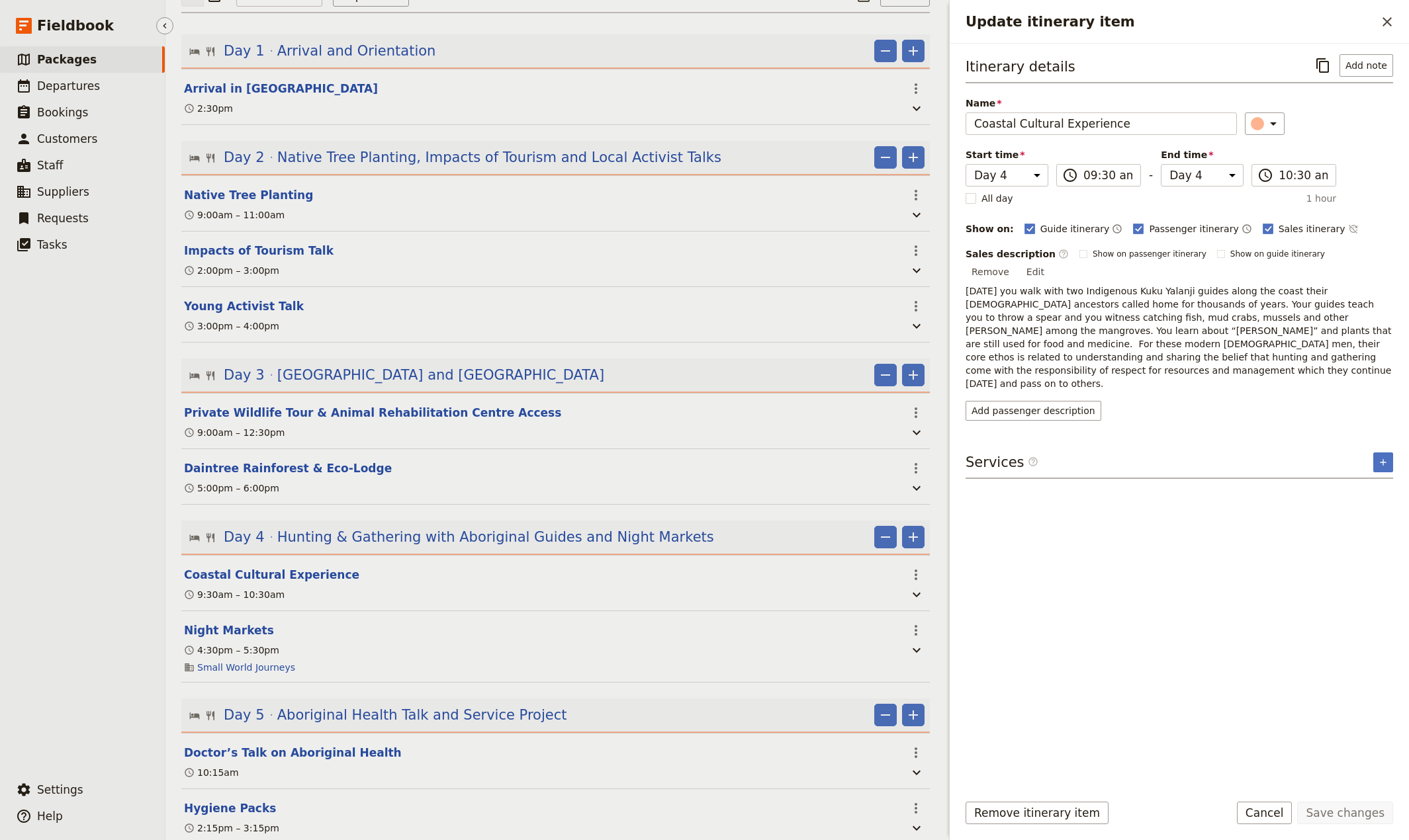
click at [87, 662] on ul "​ Packages ​ Departures ​ Bookings ​ Customers ​ Staff ​ Suppliers ​ Requests ​…" at bounding box center [83, 409] width 165 height 725
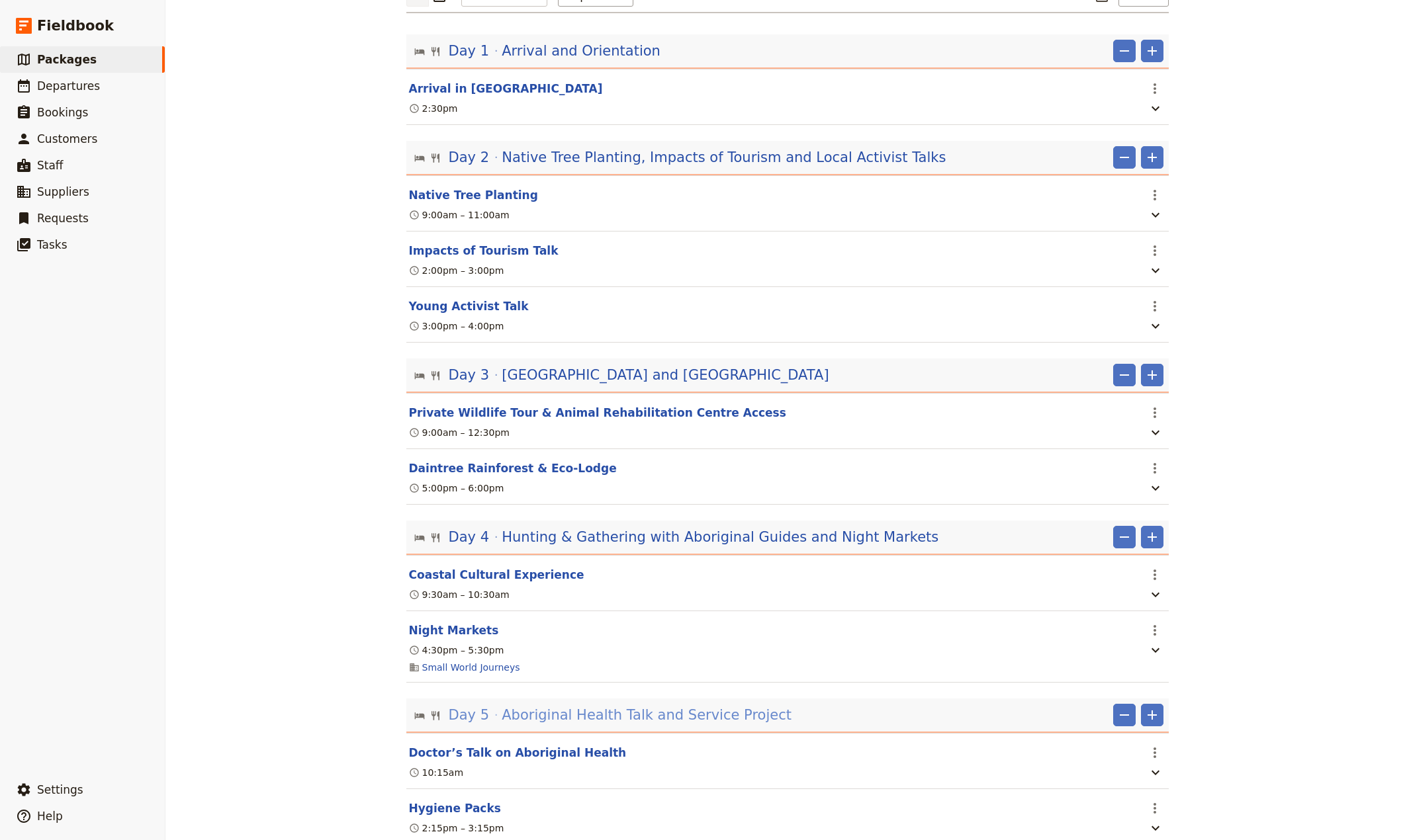
click at [618, 725] on span "Aboriginal Health Talk and Service Project" at bounding box center [646, 715] width 290 height 20
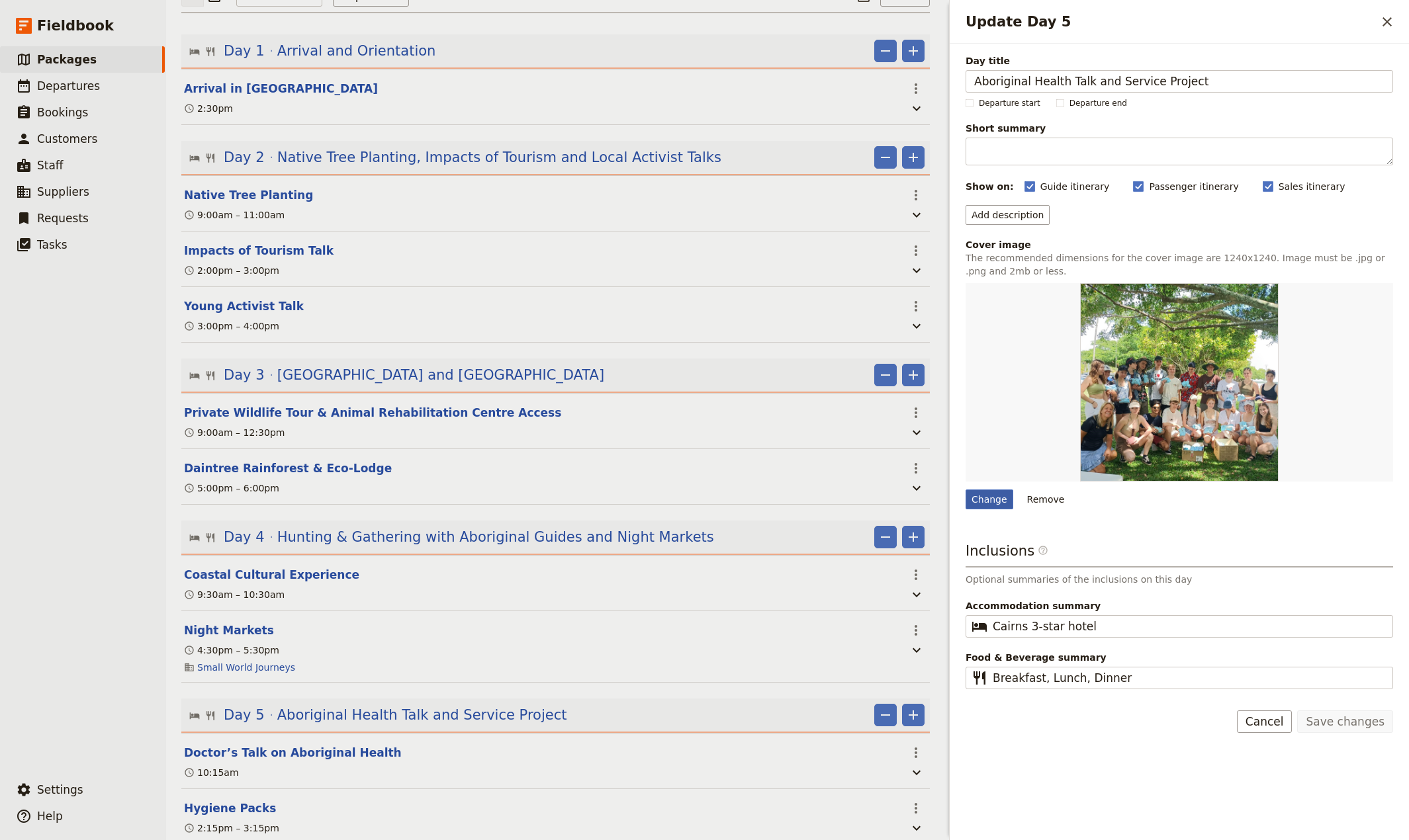
click at [986, 501] on div "Change" at bounding box center [989, 500] width 48 height 20
click at [966, 490] on input "Change" at bounding box center [965, 489] width 1 height 1
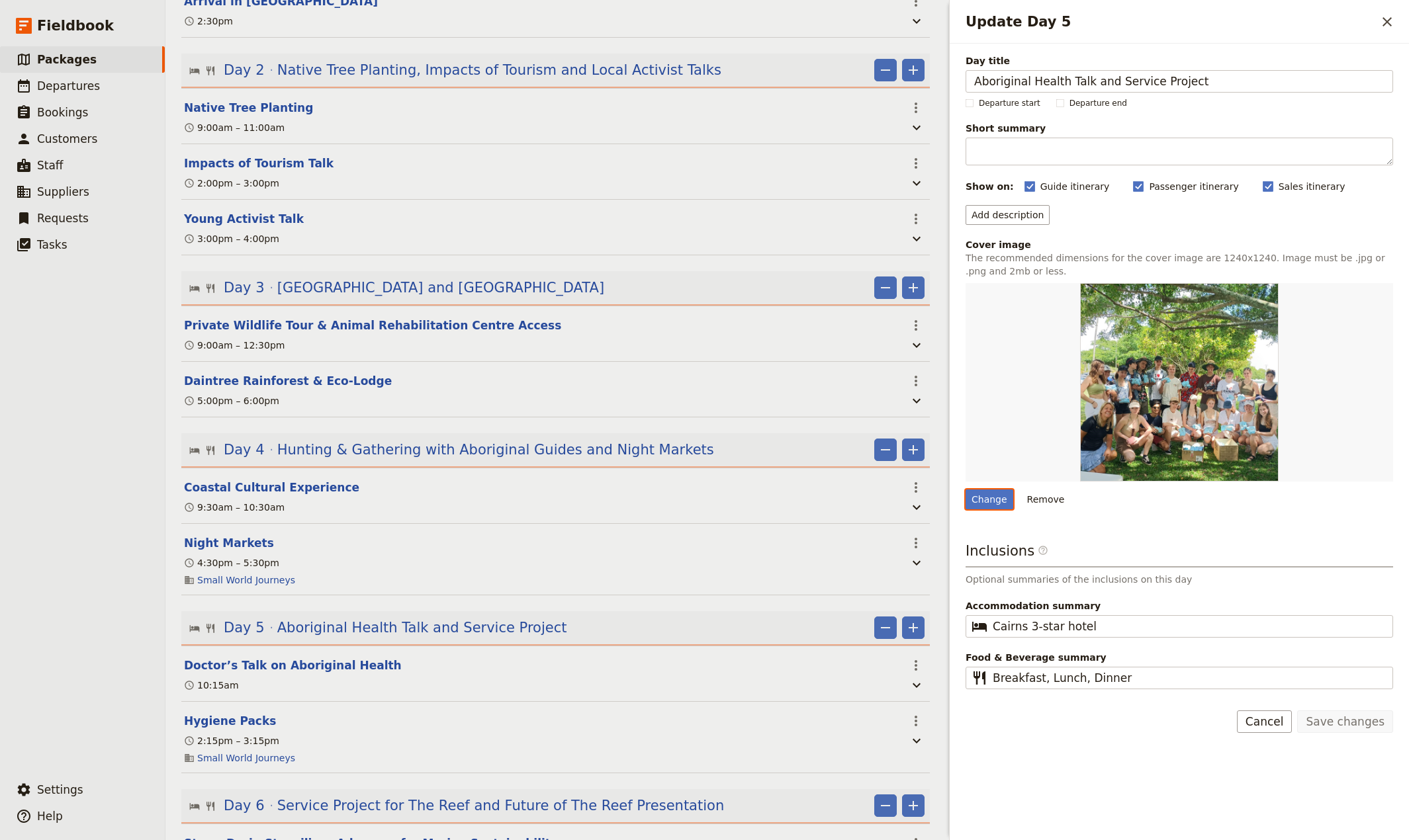
drag, startPoint x: 444, startPoint y: 449, endPoint x: 557, endPoint y: 438, distance: 113.5
click at [444, 450] on span "Hunting & Gathering with Aboriginal Guides and Night Markets" at bounding box center [495, 450] width 437 height 20
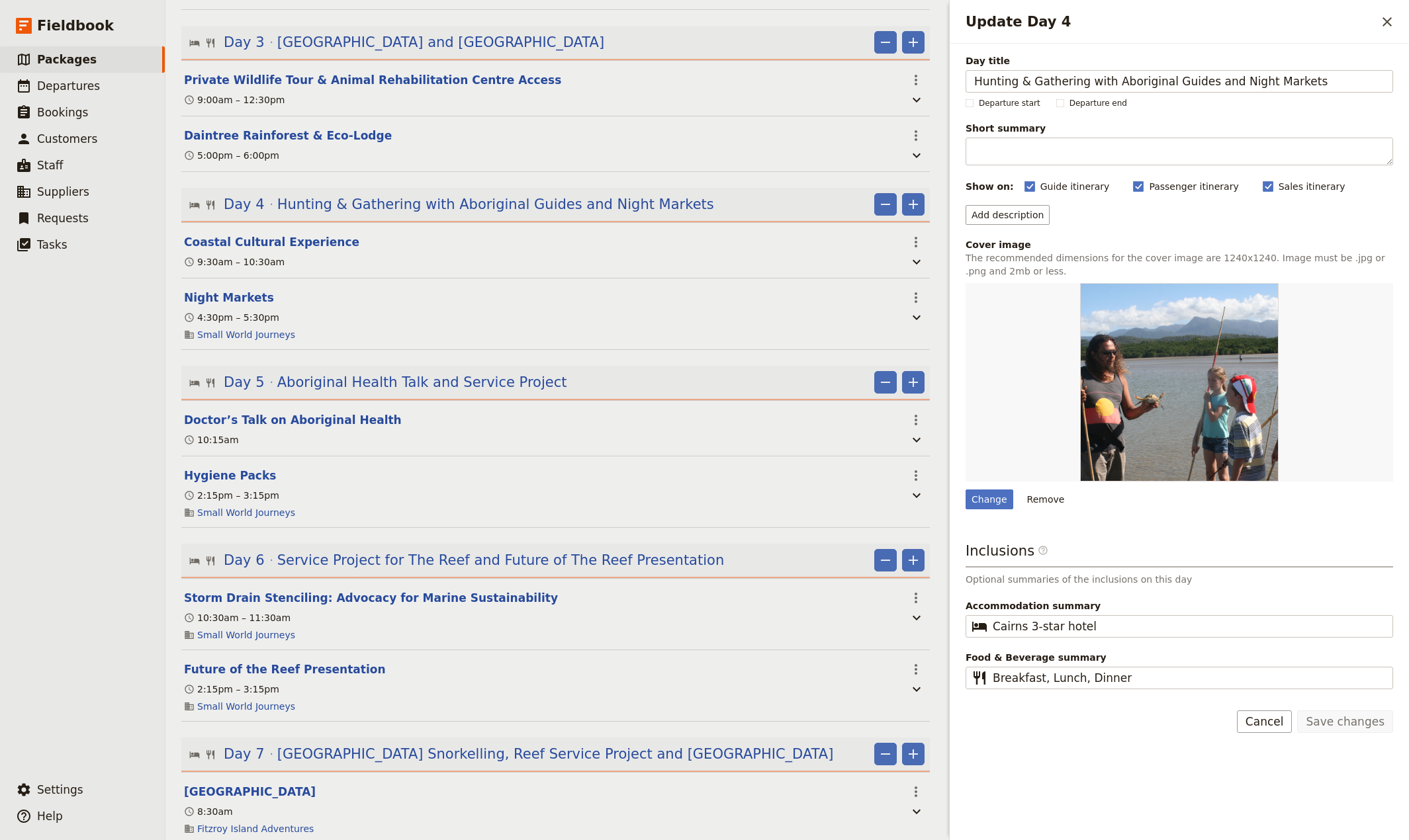
scroll to position [524, 0]
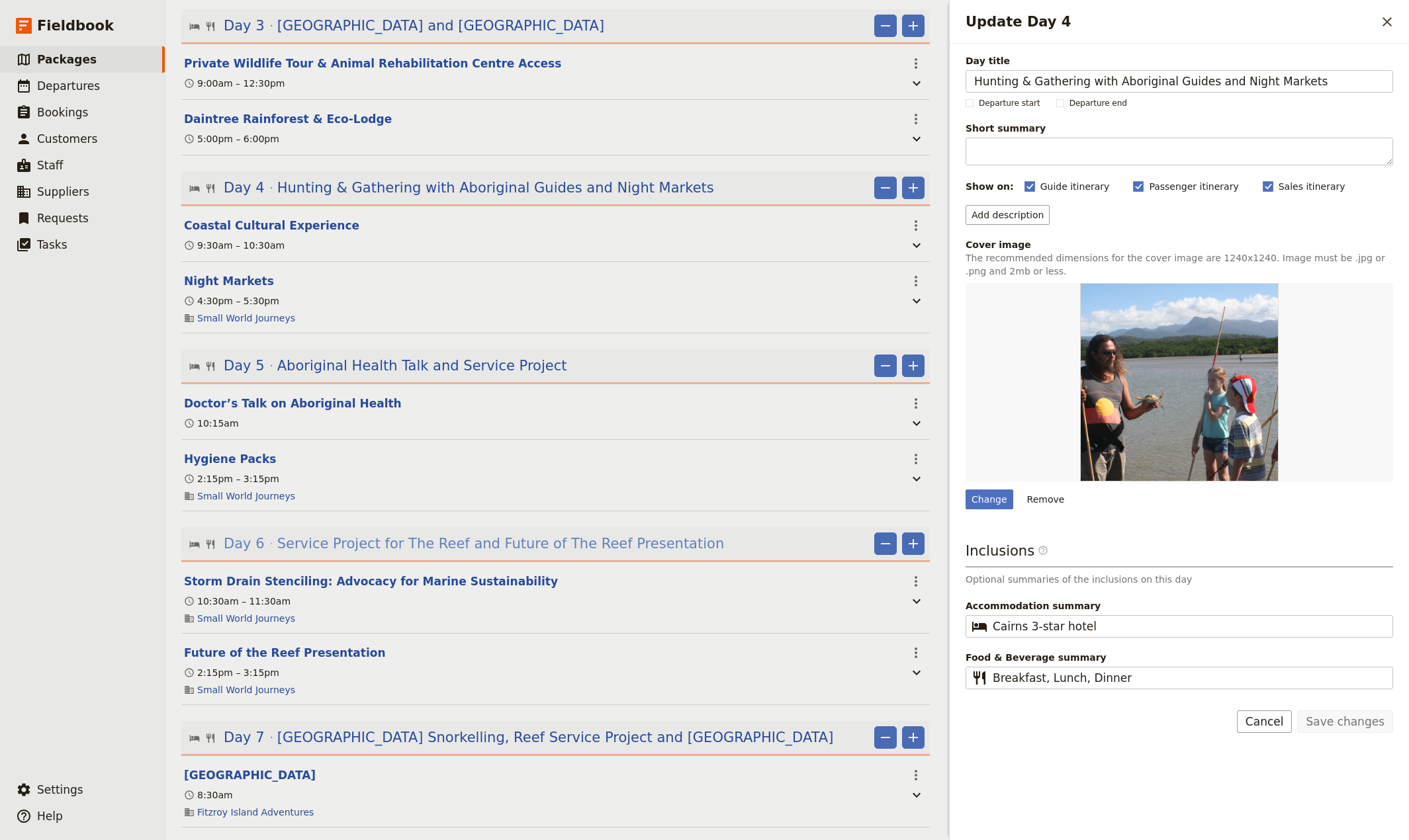
click at [388, 554] on span "Service Project for The Reef and Future of The Reef Presentation" at bounding box center [500, 544] width 446 height 20
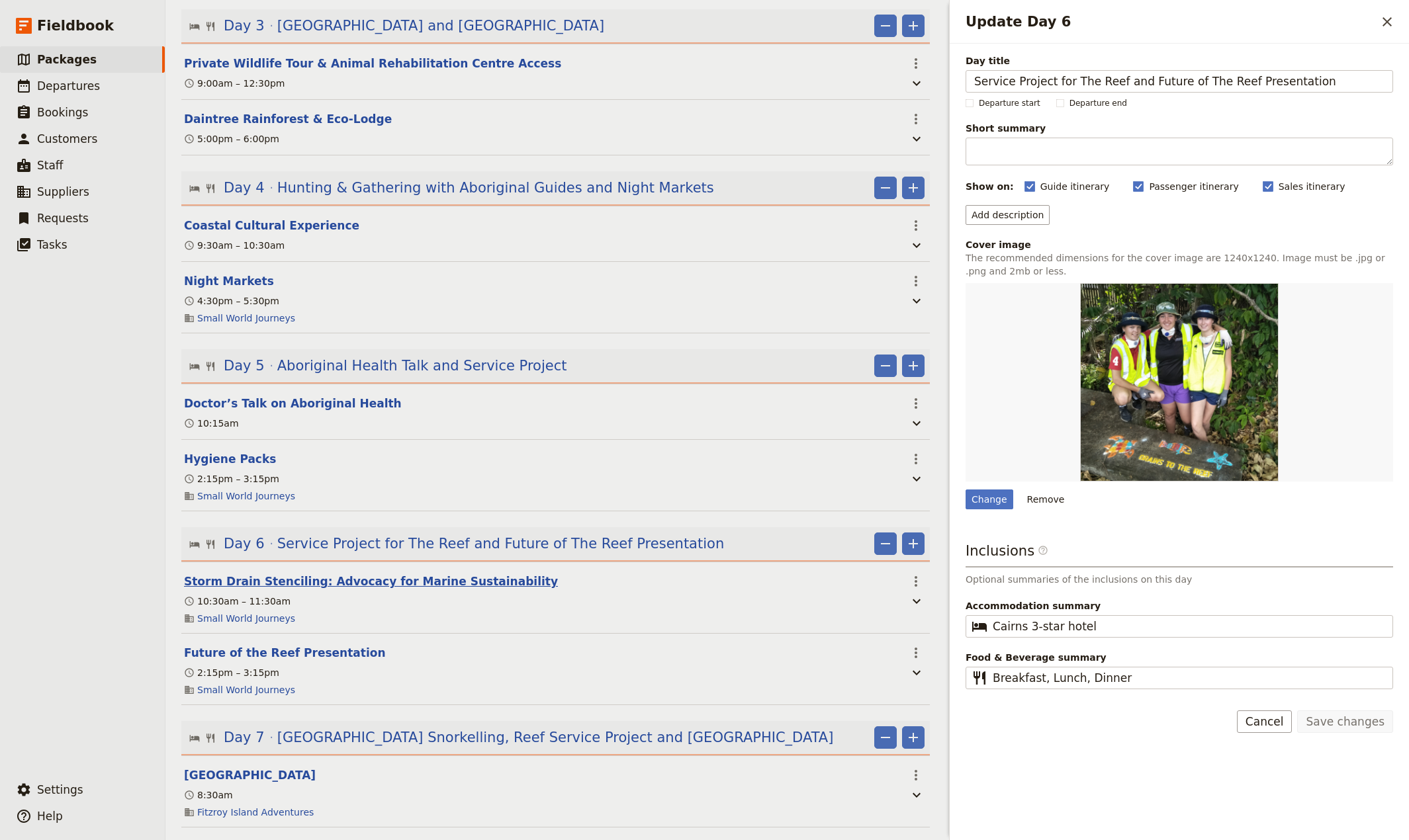
click at [353, 589] on button "Storm Drain Stenciling: Advocacy for Marine Sustainability" at bounding box center [371, 582] width 374 height 16
select select "6"
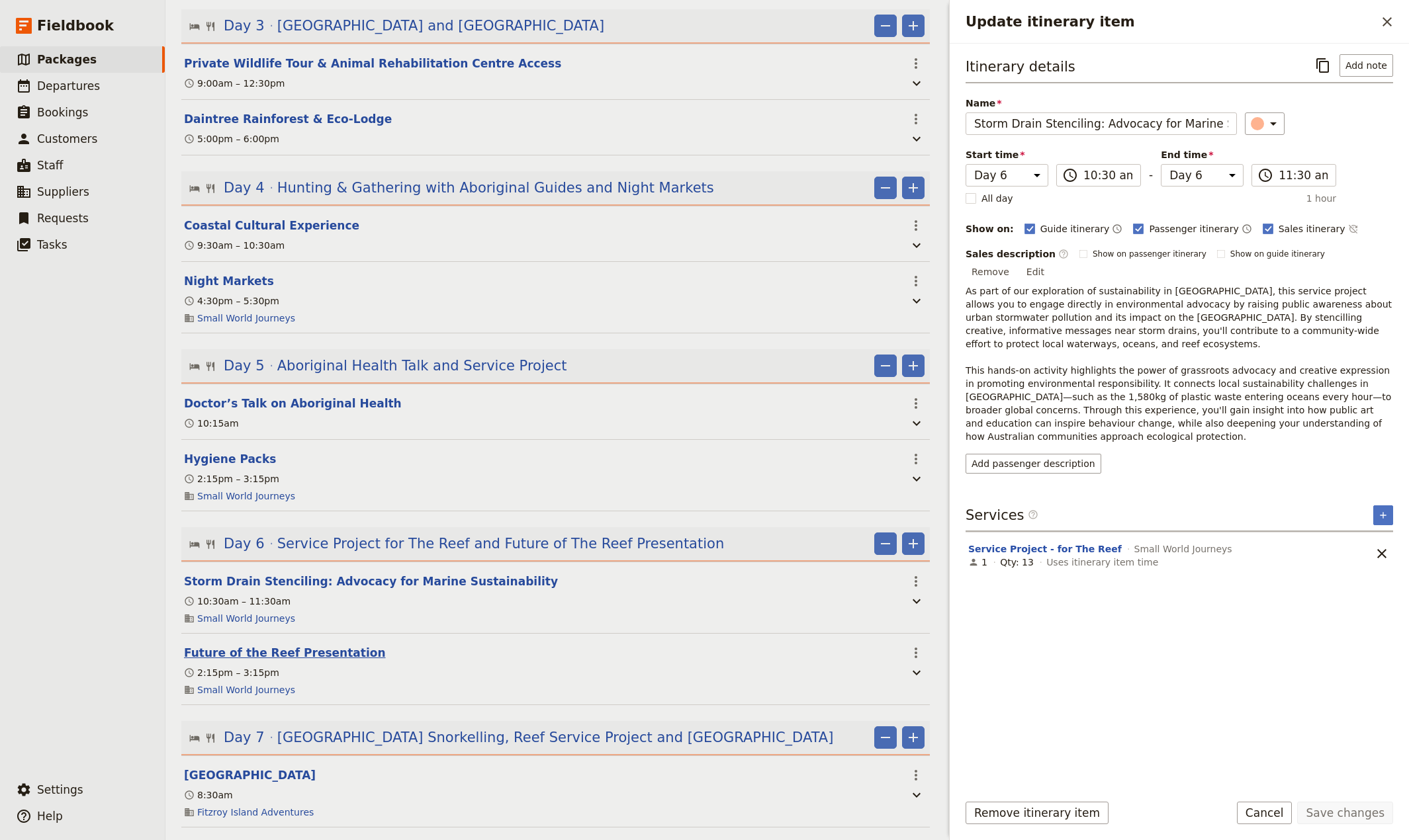
click at [261, 661] on button "Future of the Reef Presentation" at bounding box center [284, 653] width 202 height 16
select select "6"
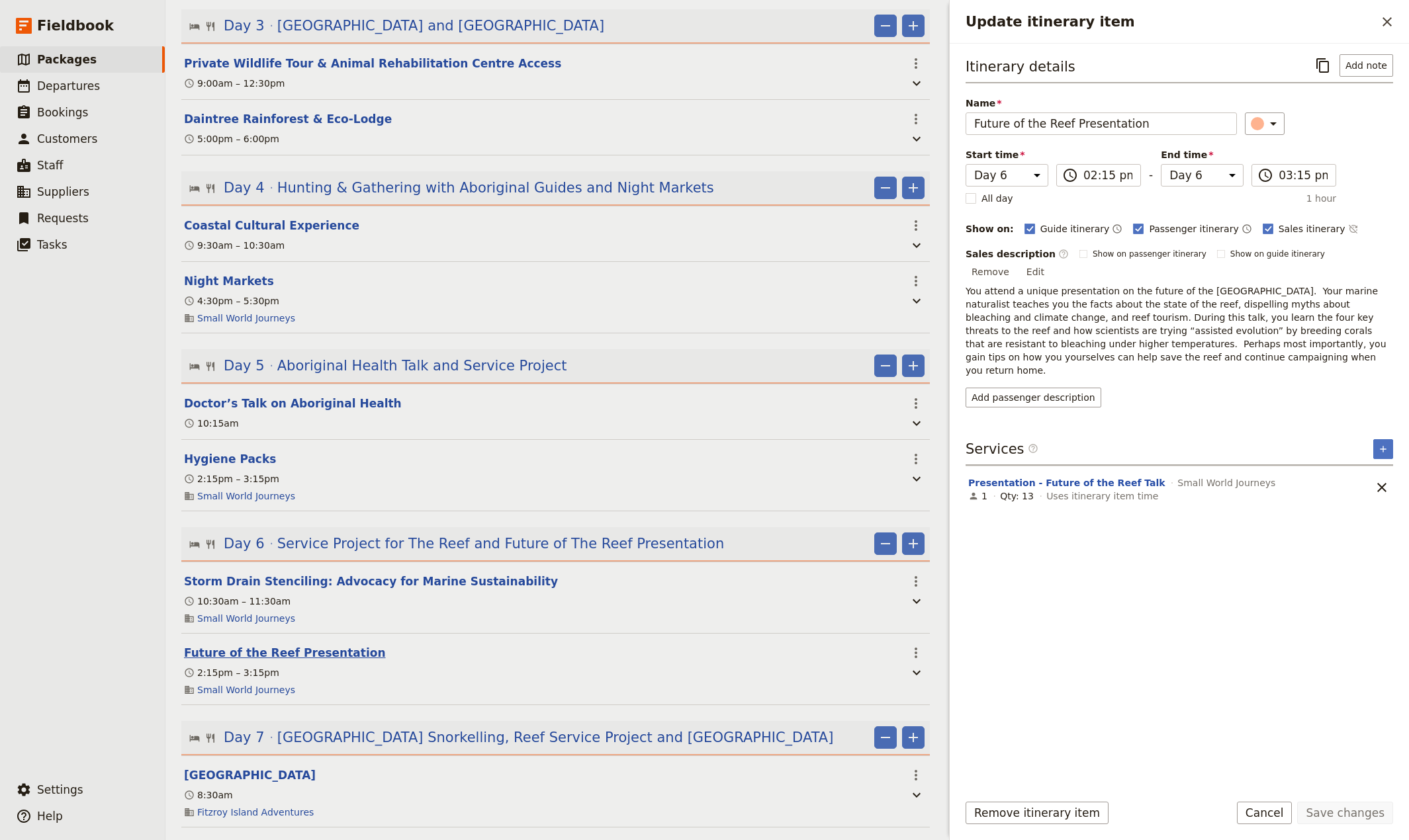
click at [308, 661] on button "Future of the Reef Presentation" at bounding box center [284, 653] width 202 height 16
select select "6"
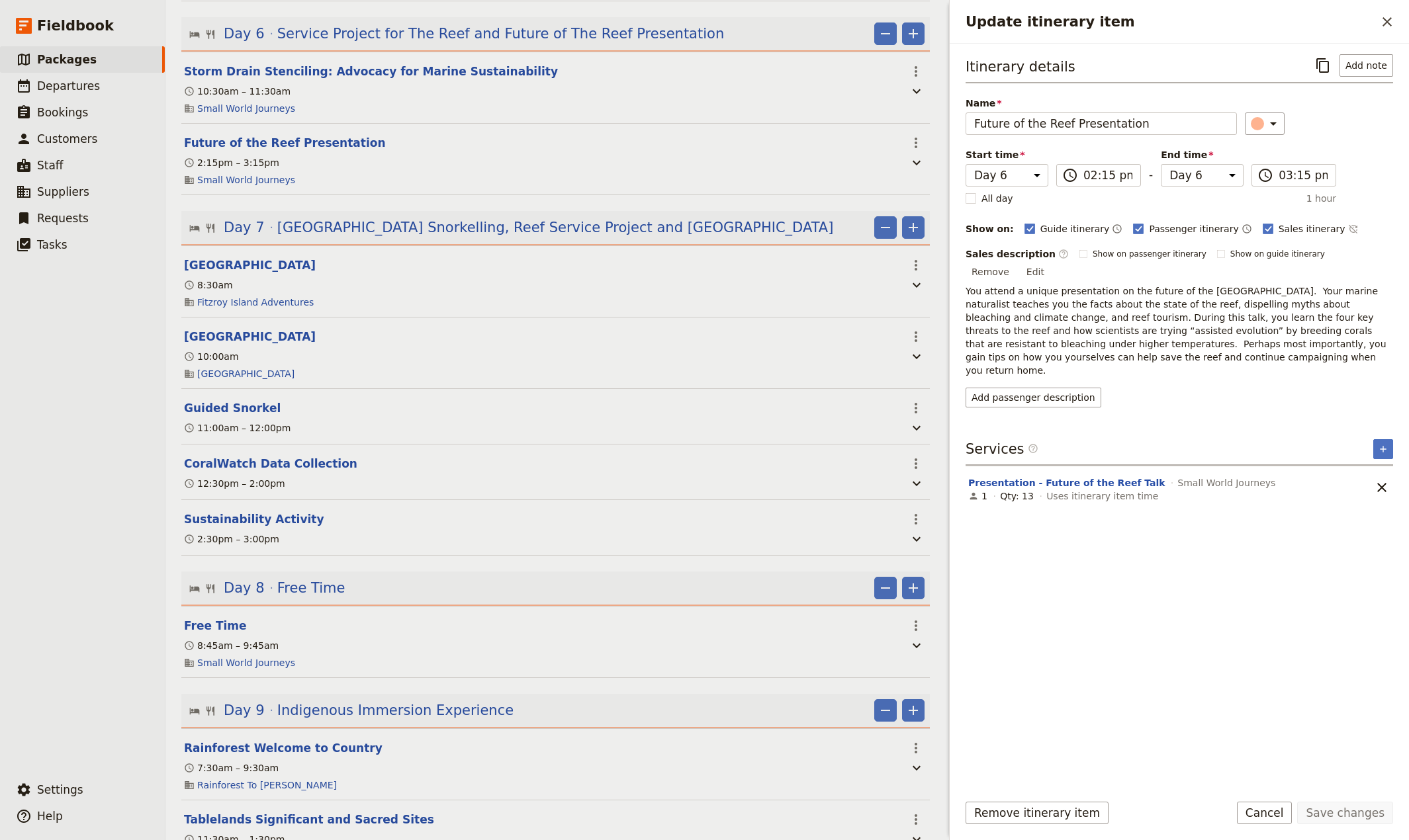
scroll to position [1048, 0]
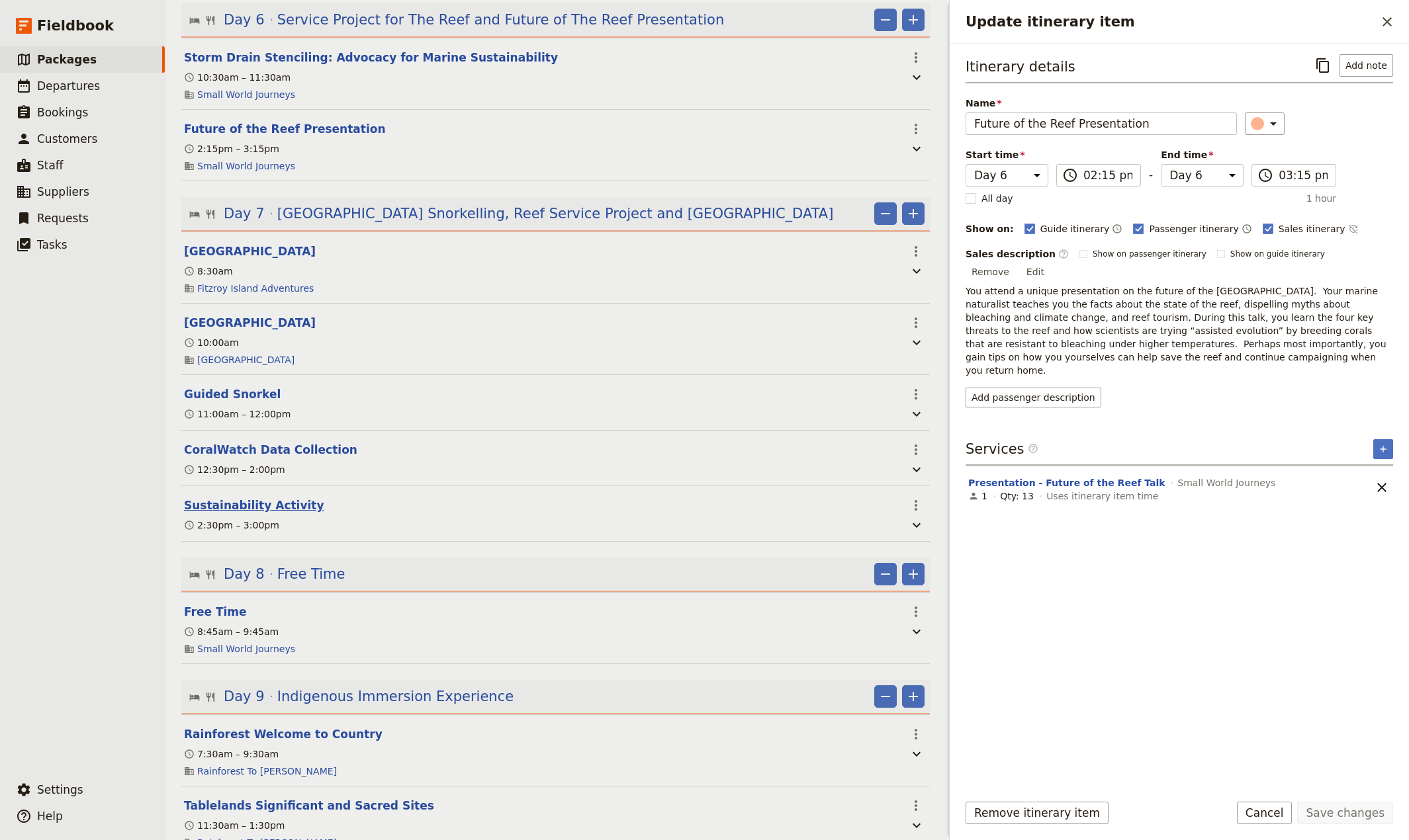
click at [238, 513] on button "Sustainability Activity" at bounding box center [254, 505] width 140 height 16
select select "7"
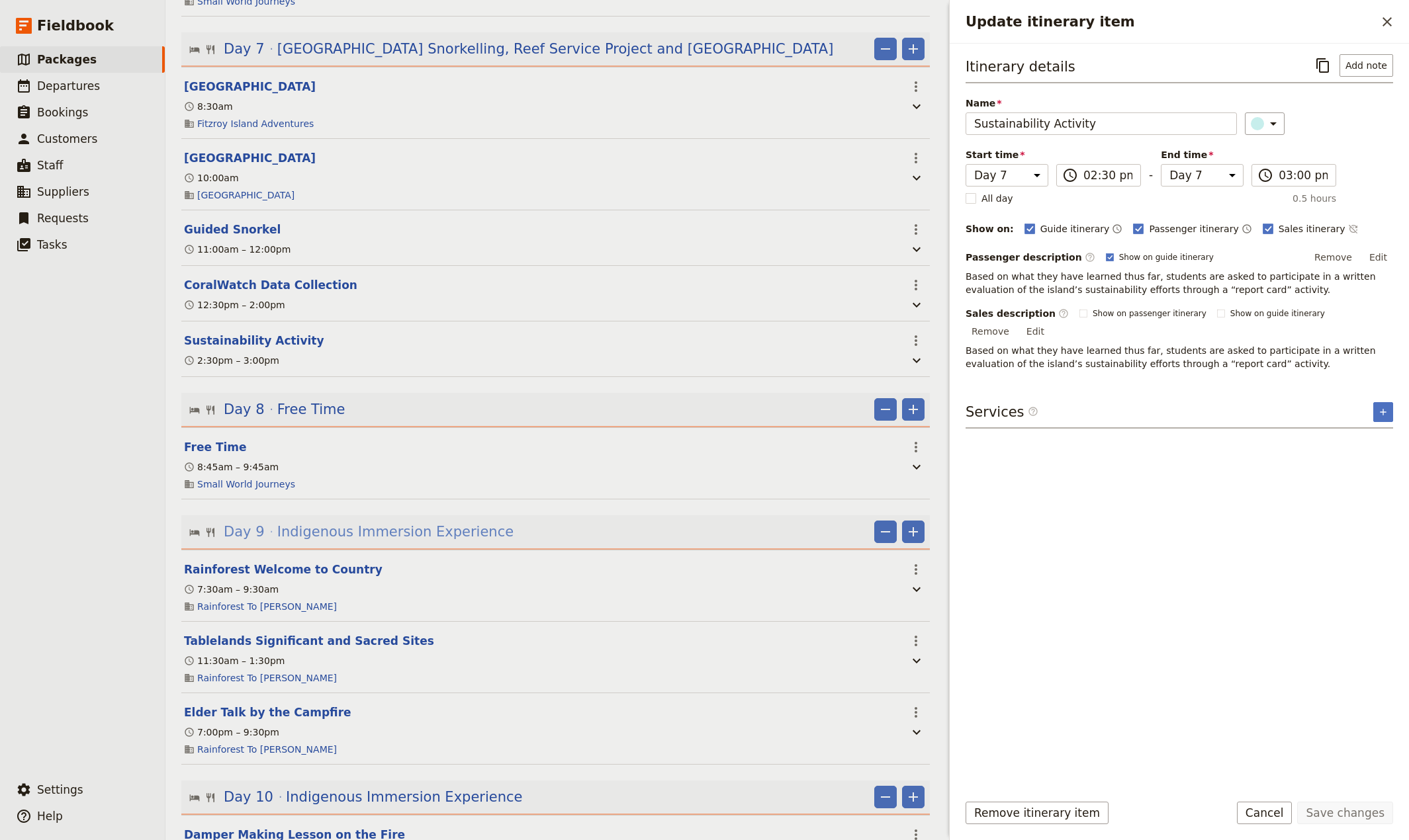
scroll to position [1223, 0]
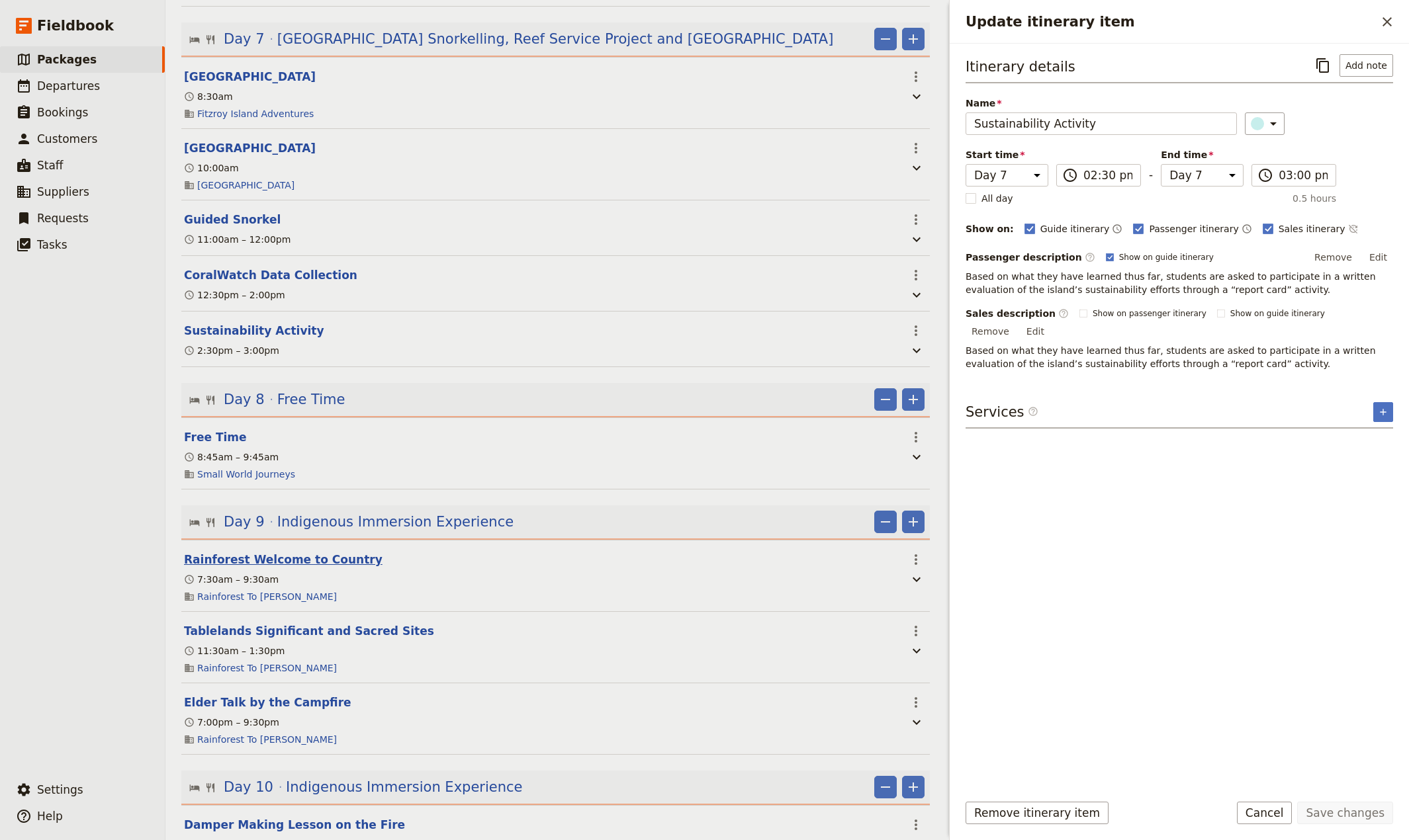
click at [268, 568] on button "Rainforest Welcome to Country" at bounding box center [283, 560] width 199 height 16
select select "9"
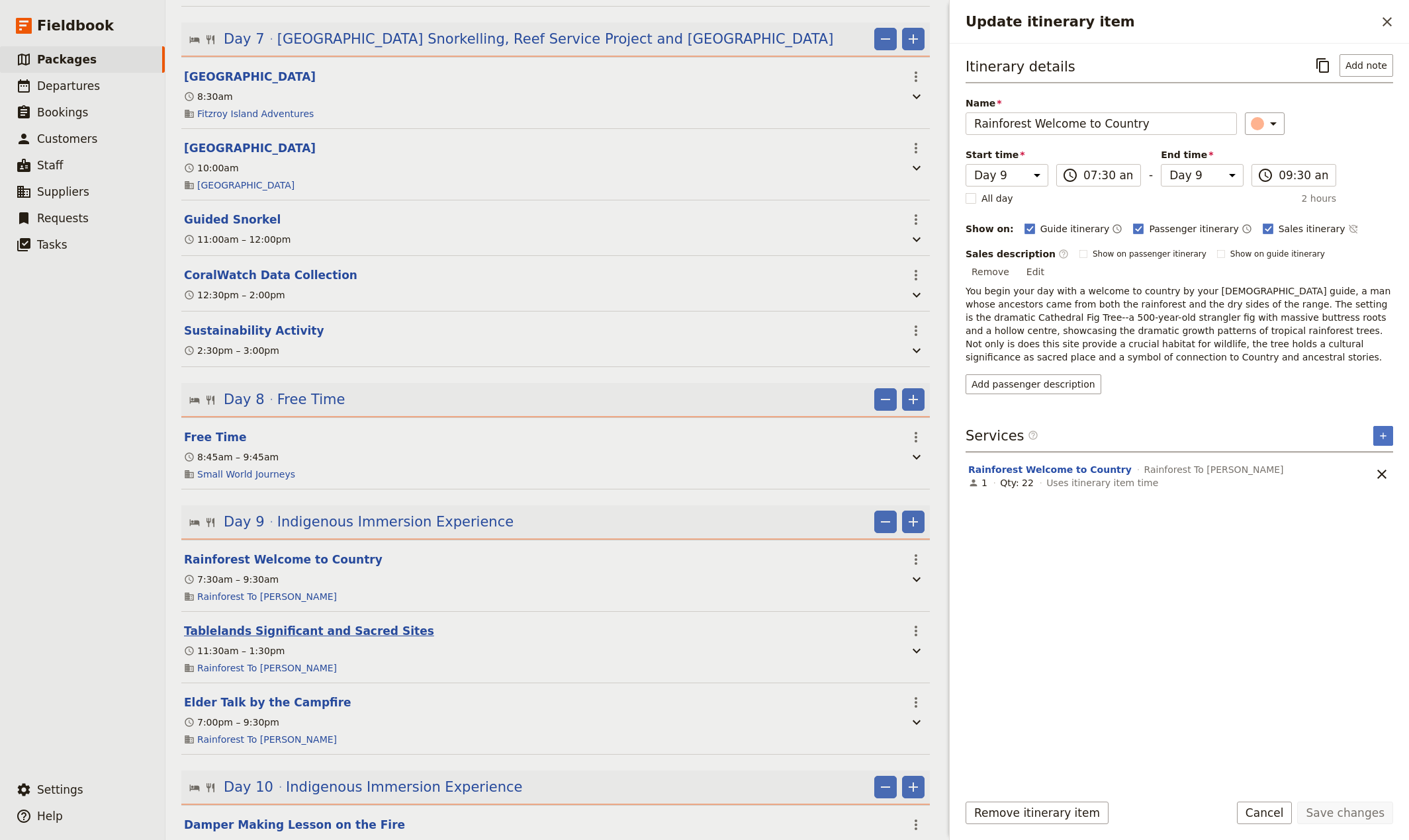
click at [255, 639] on button "Tablelands Significant and Sacred Sites" at bounding box center [309, 631] width 251 height 16
select select "9"
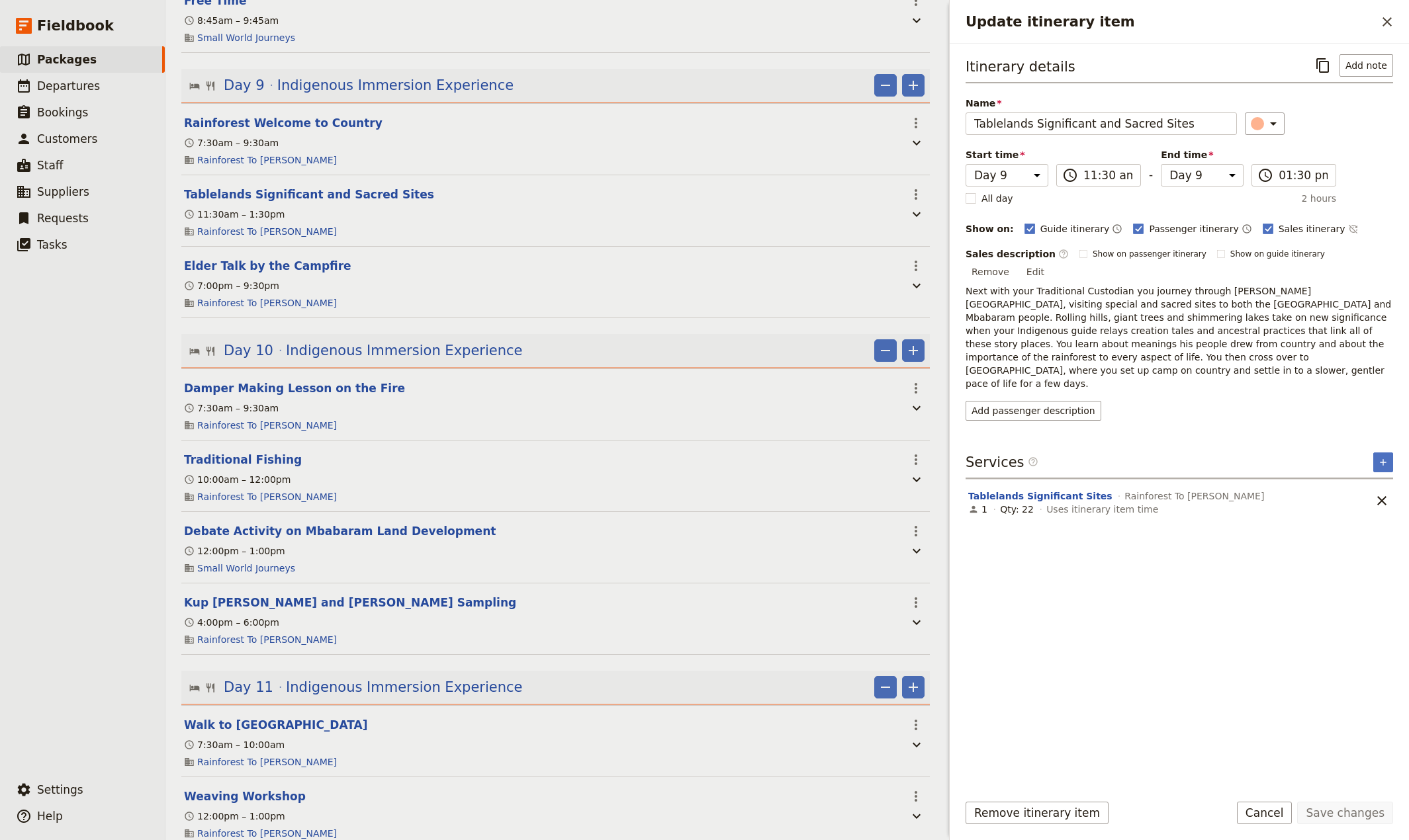
scroll to position [1572, 0]
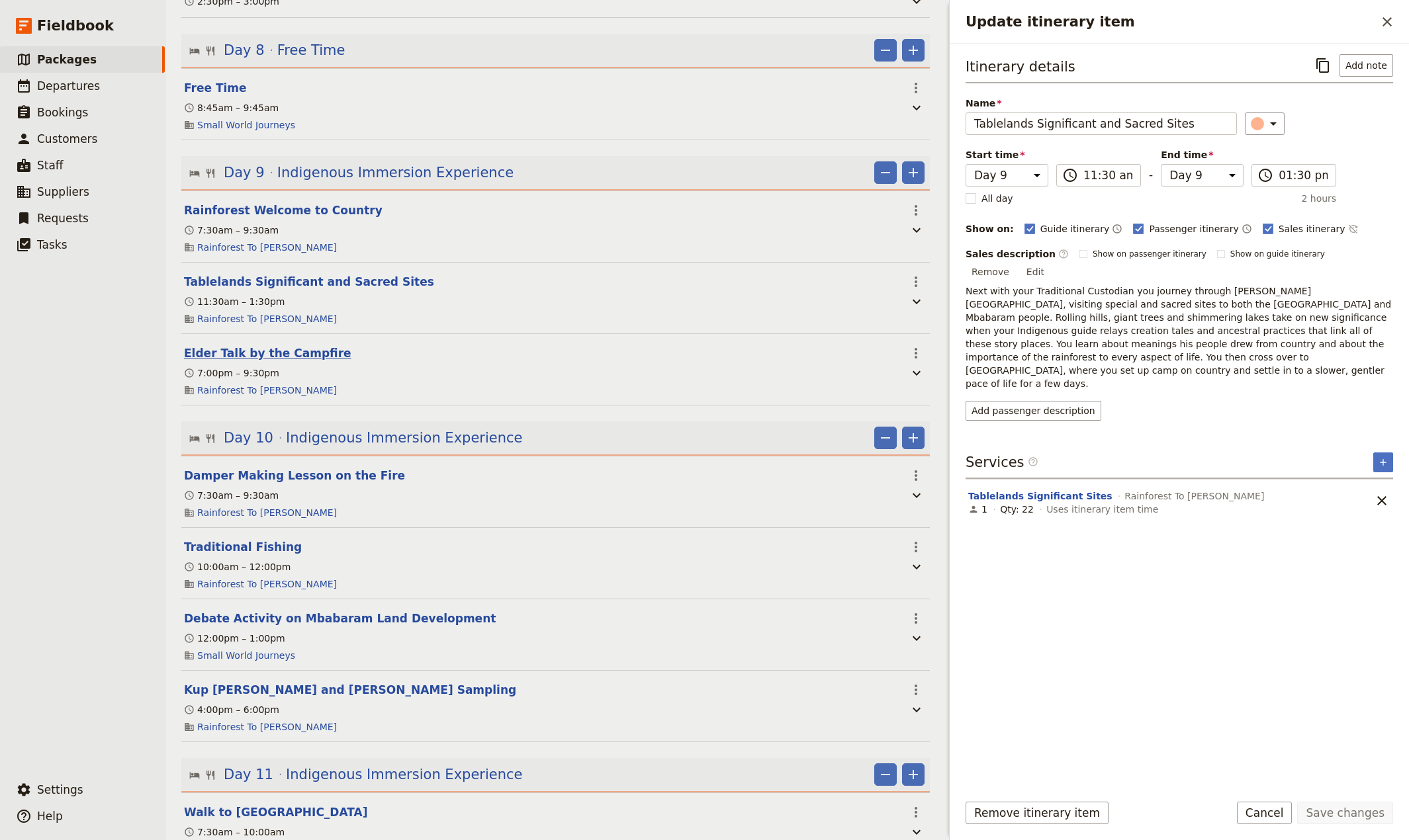
click at [237, 361] on button "Elder Talk by the Campfire" at bounding box center [267, 353] width 167 height 16
select select "9"
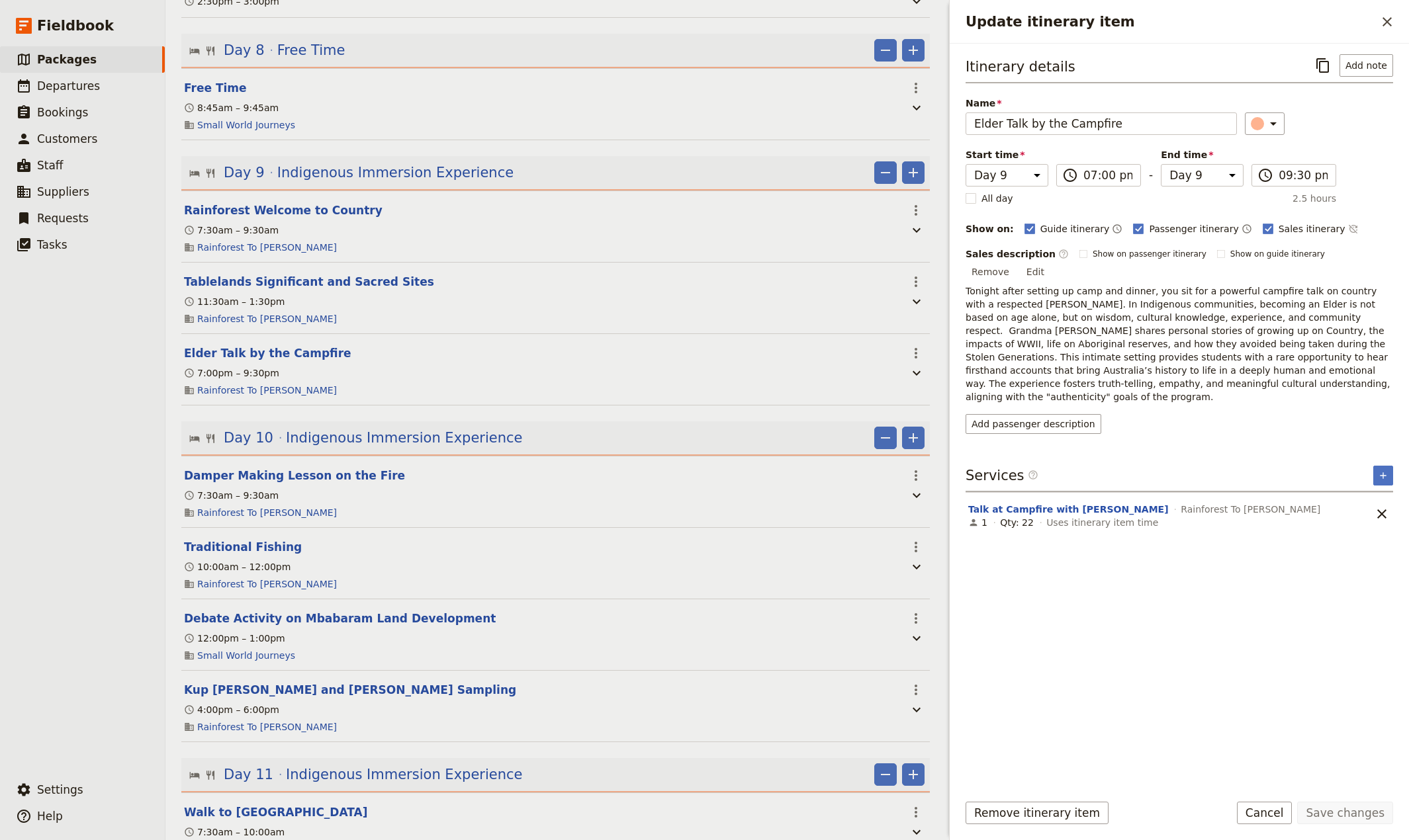
click at [303, 509] on section "Damper Making Lesson on the Fire ​ 7:30am – 9:30am Rainforest To [PERSON_NAME]" at bounding box center [555, 492] width 749 height 73
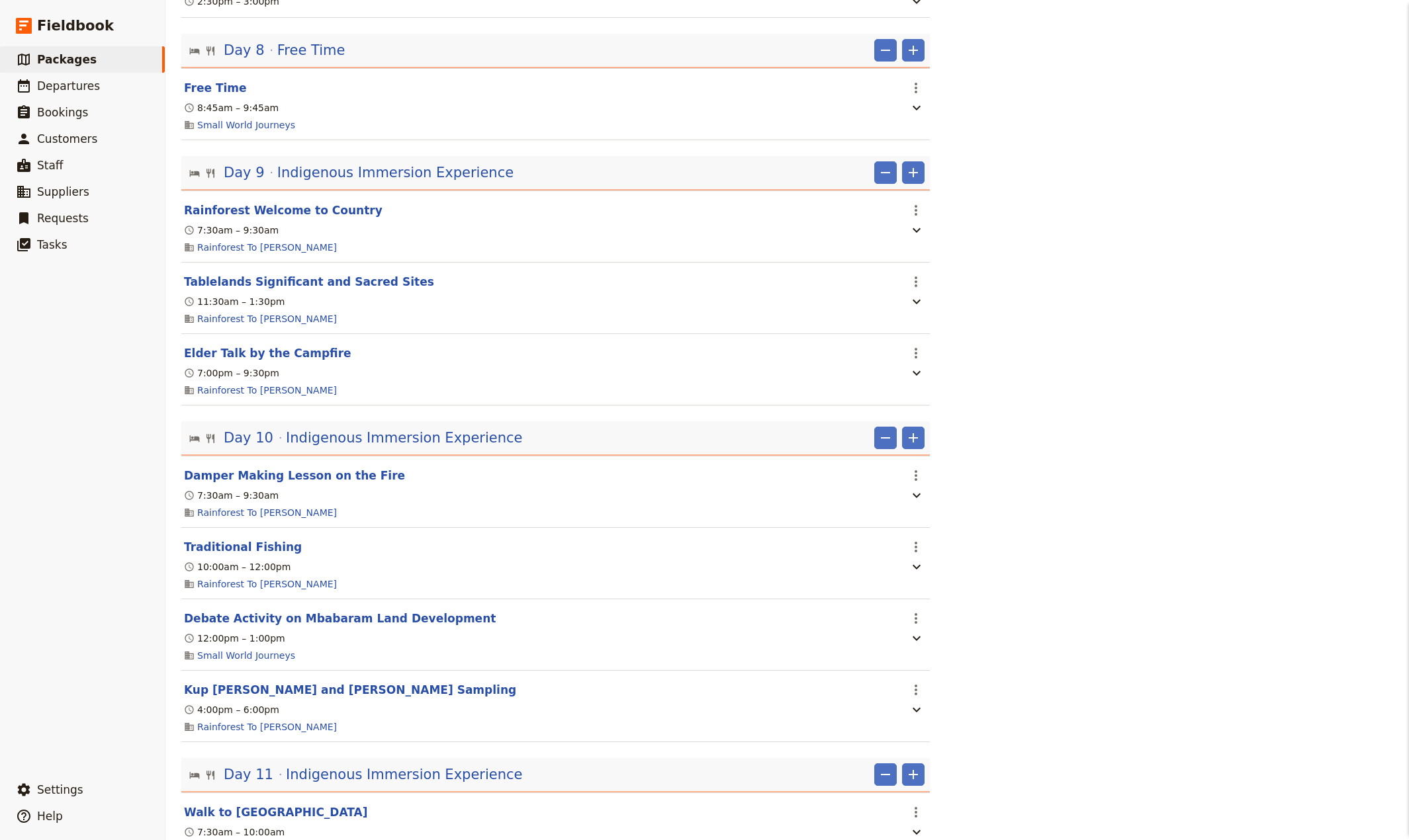
scroll to position [0, 0]
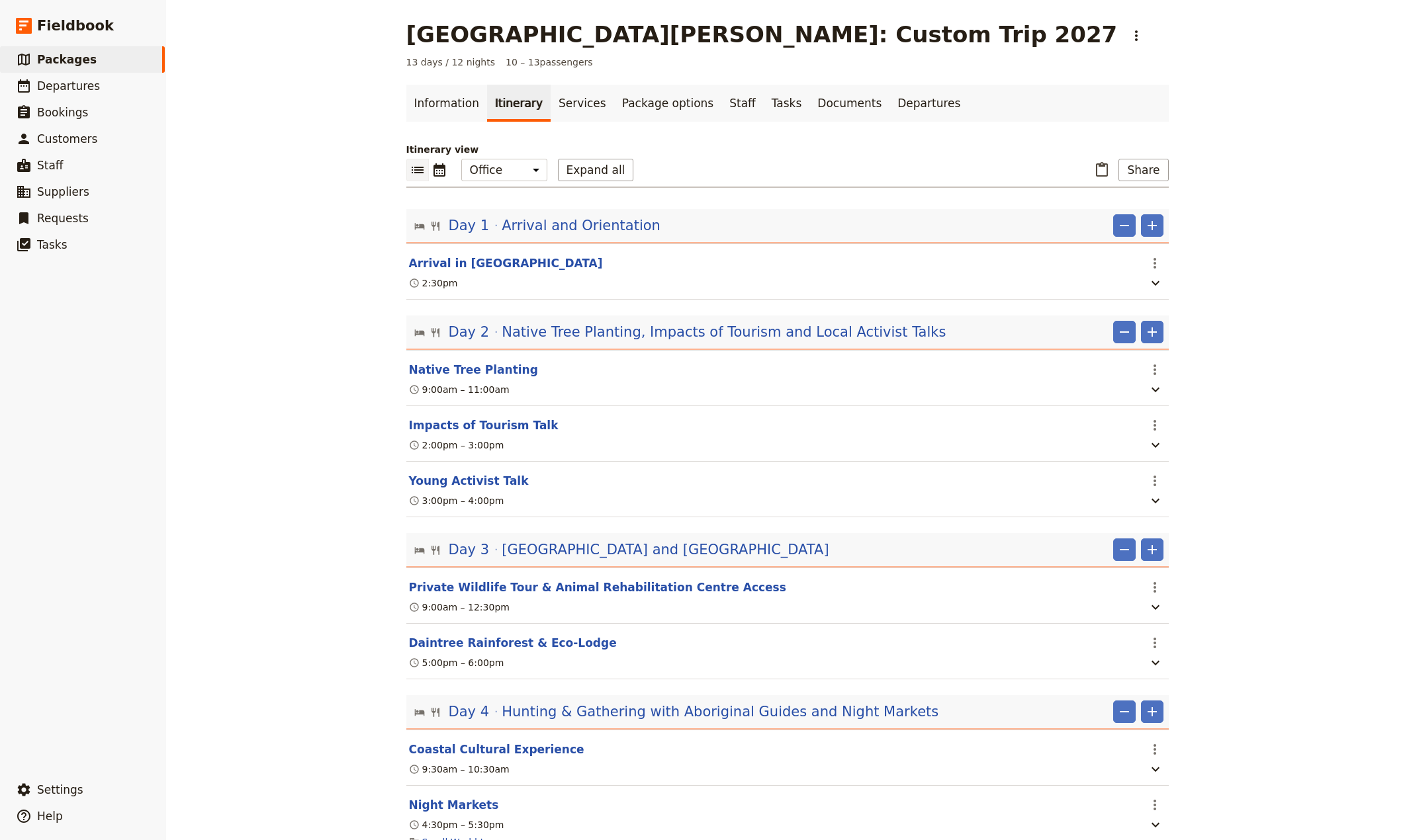
click at [297, 503] on div "[GEOGRAPHIC_DATA][PERSON_NAME]: Custom Trip 2027 ​ 13 days / 12 nights 10 – 13 …" at bounding box center [787, 420] width 1244 height 840
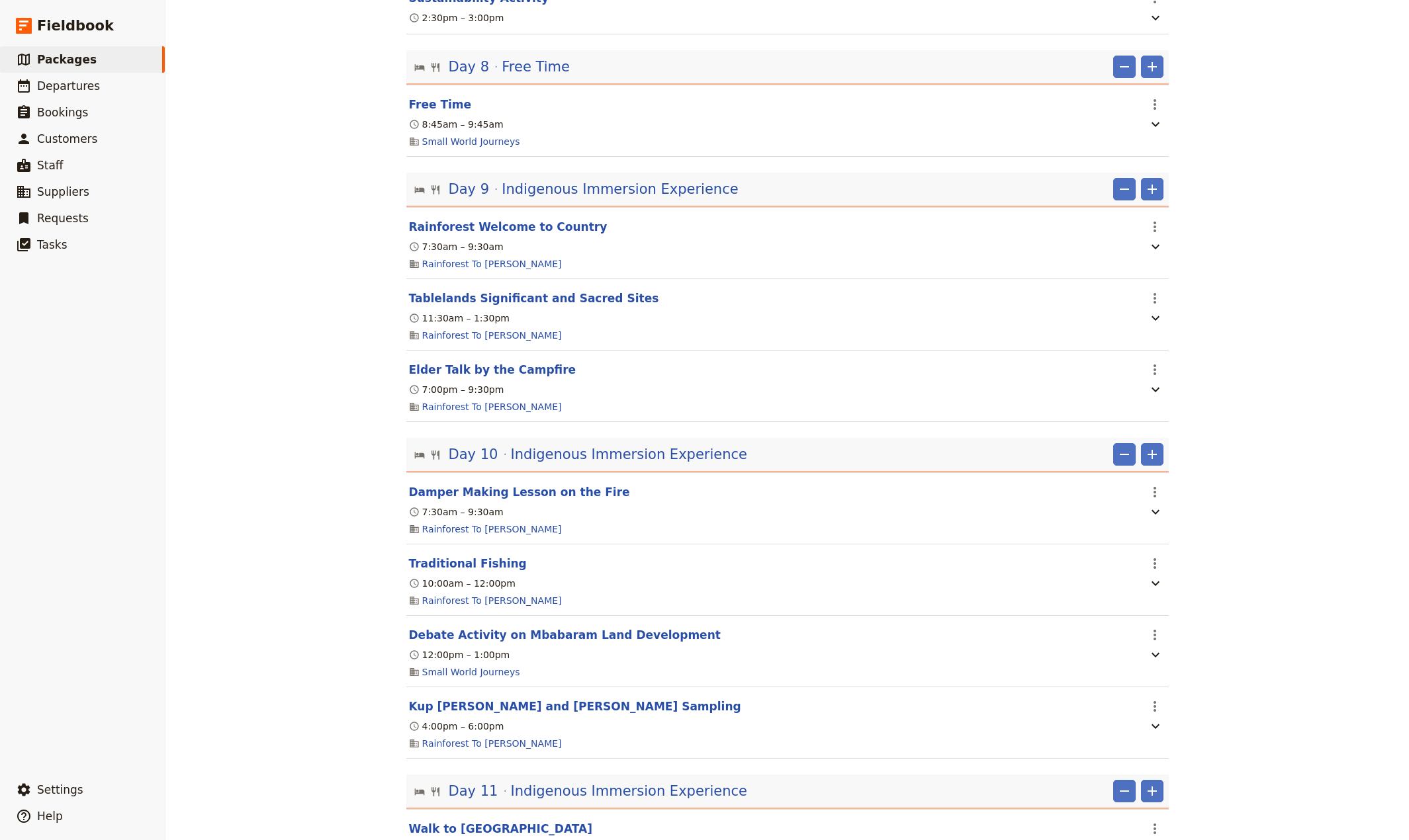
scroll to position [1659, 0]
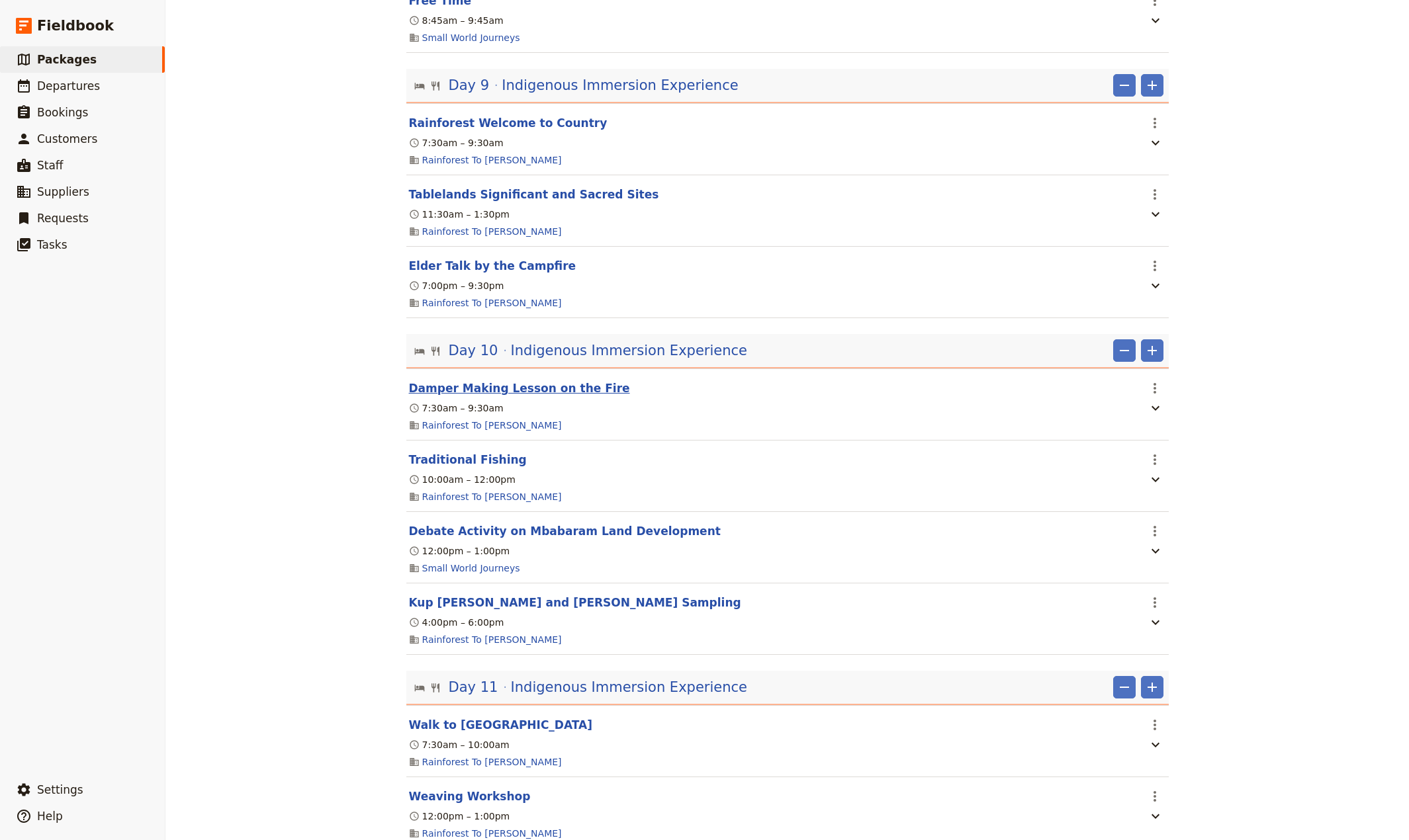
click at [492, 397] on button "Damper Making Lesson on the Fire" at bounding box center [519, 389] width 221 height 16
select select "10"
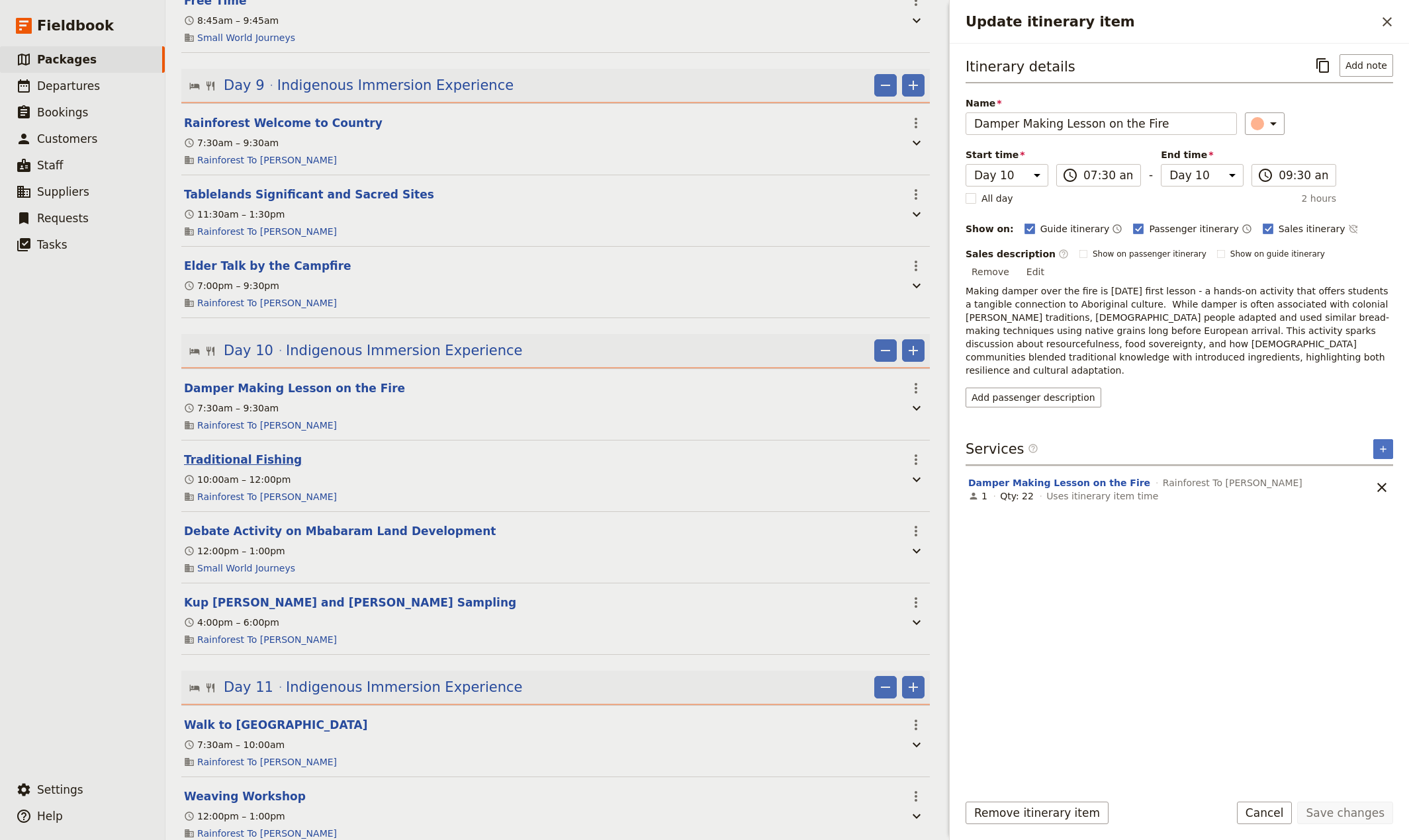
click at [241, 468] on button "Traditional Fishing" at bounding box center [243, 460] width 117 height 16
select select "10"
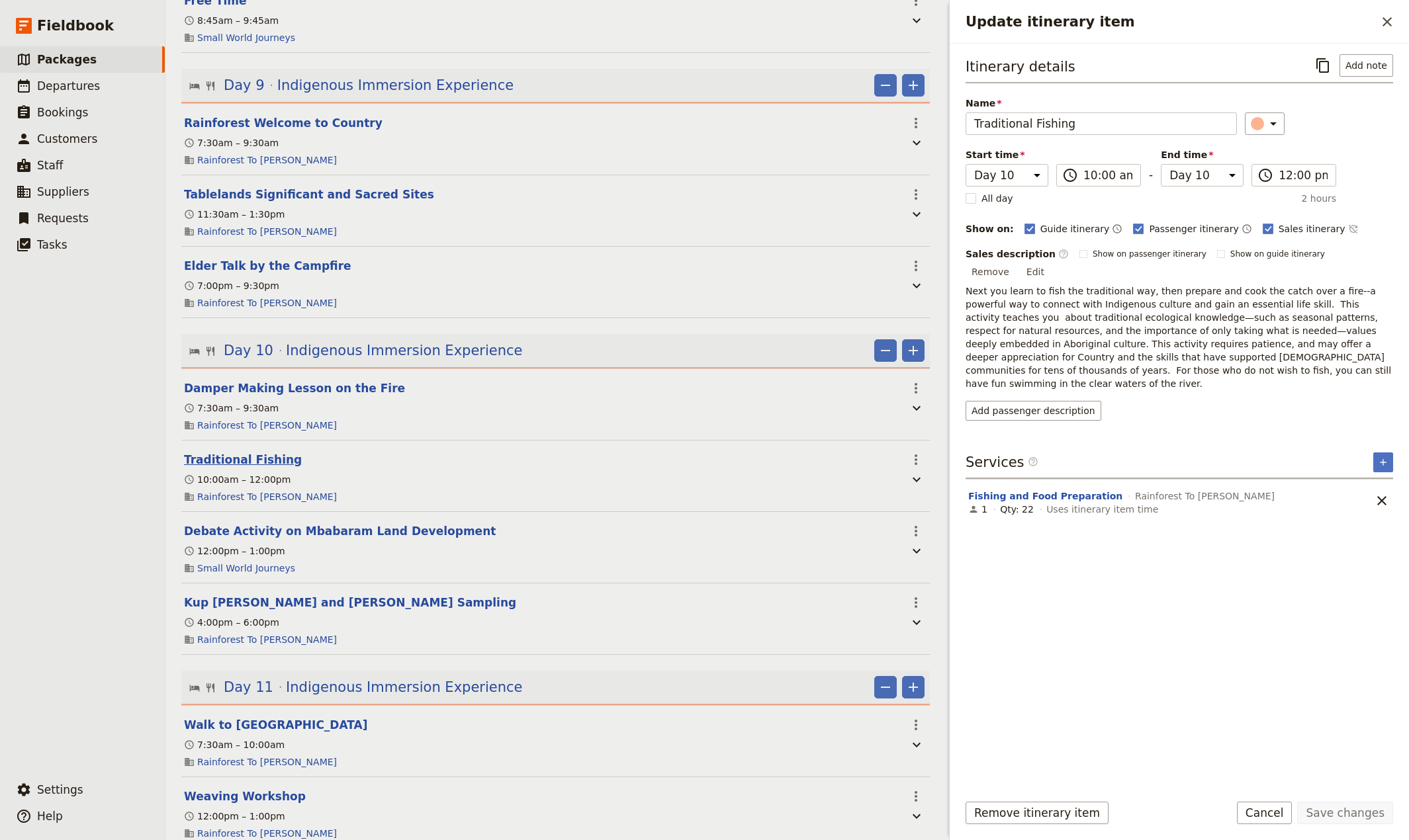
click at [219, 468] on button "Traditional Fishing" at bounding box center [243, 460] width 117 height 16
select select "10"
click at [219, 539] on button "Debate Activity on Mbabaram Land Development" at bounding box center [339, 531] width 311 height 16
select select "10"
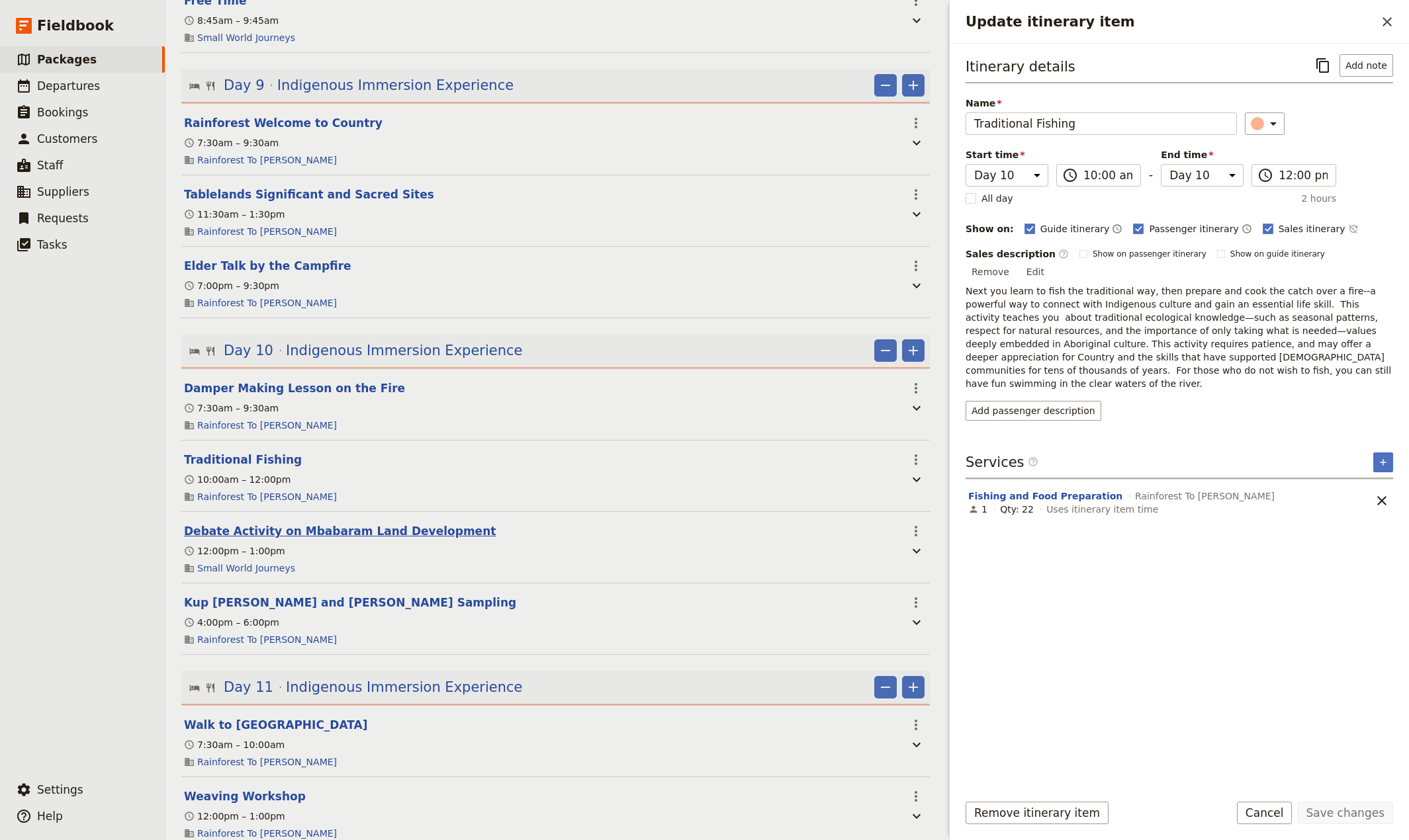
select select "10"
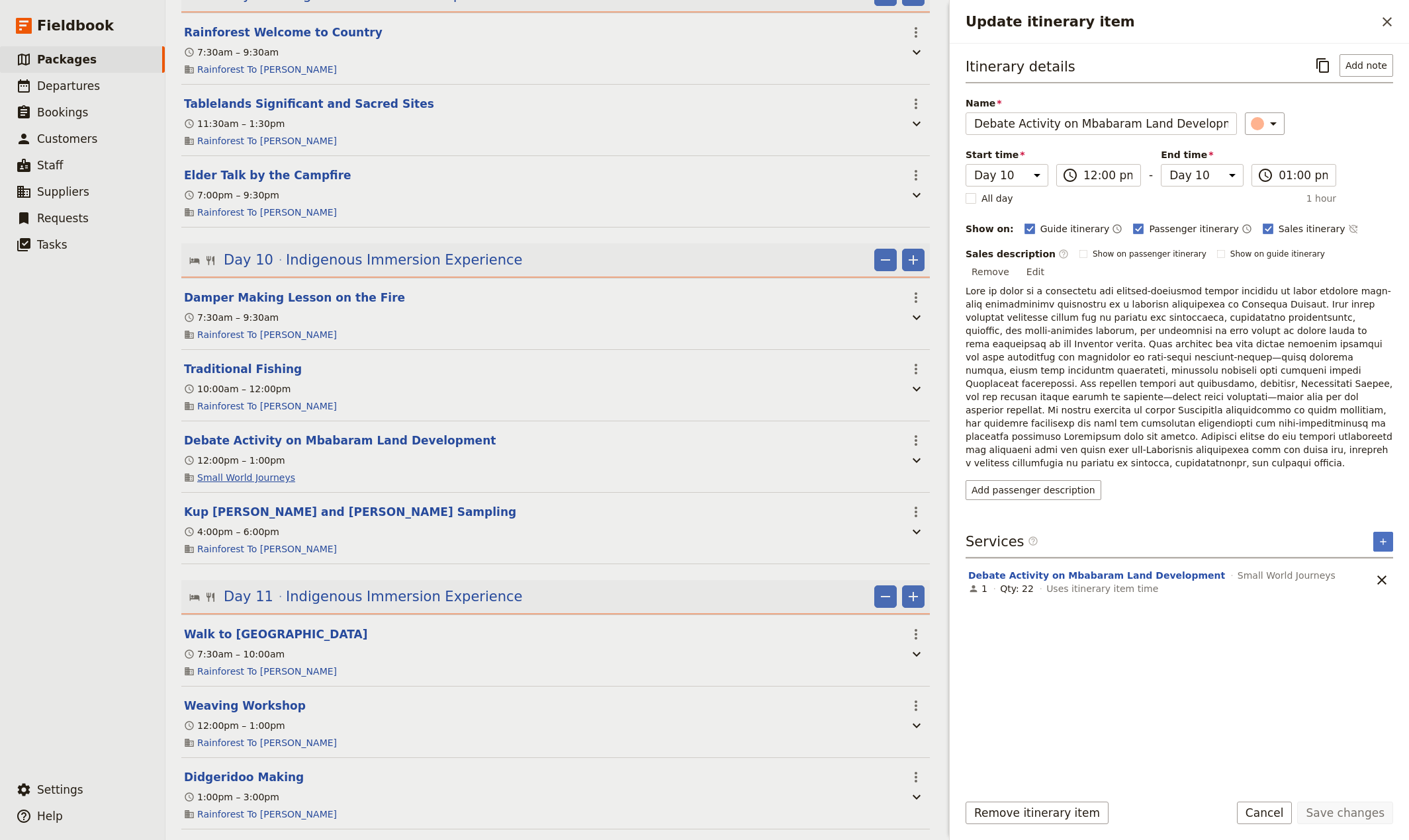
scroll to position [1834, 0]
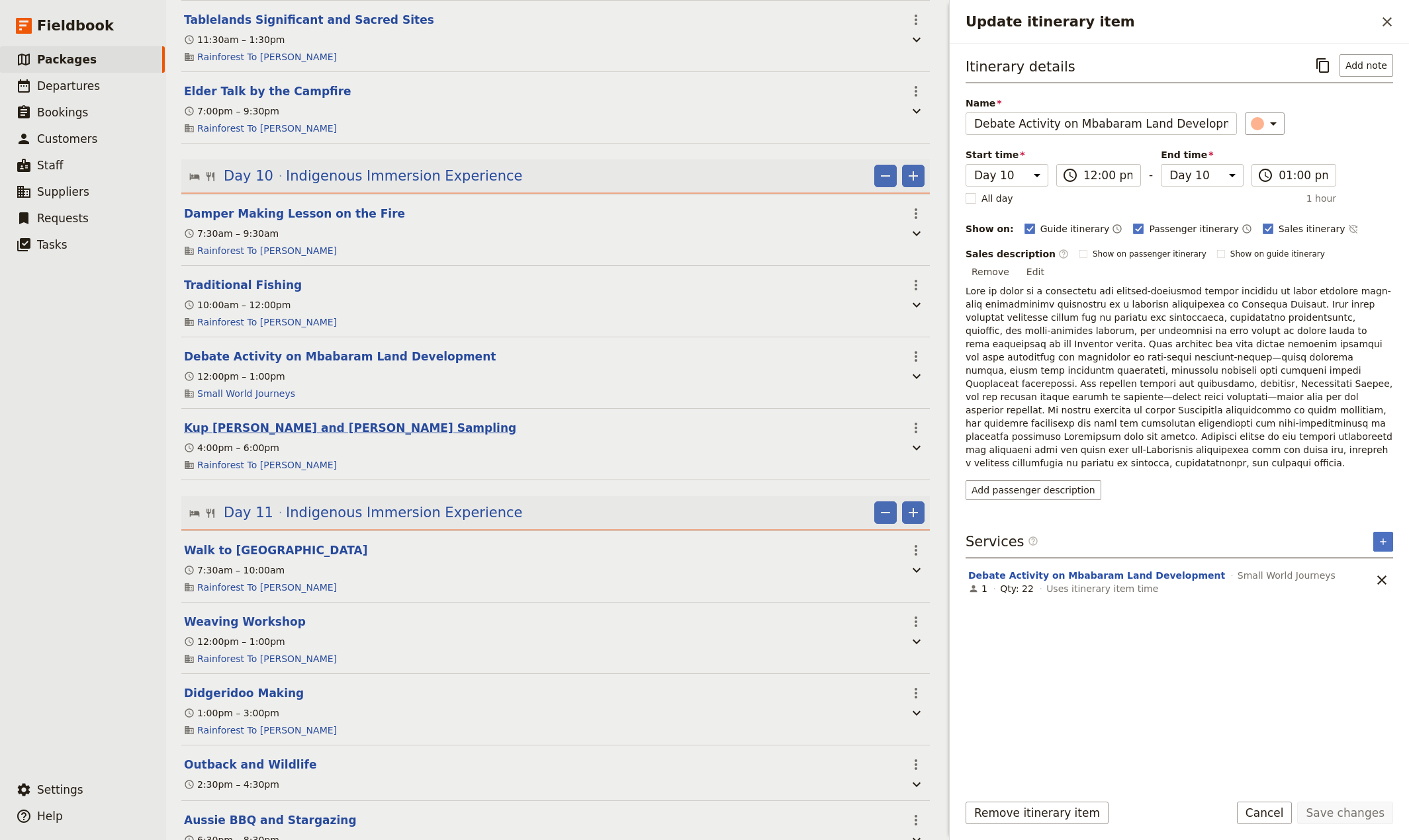
click at [218, 436] on button "Kup [PERSON_NAME] and [PERSON_NAME] Sampling" at bounding box center [350, 428] width 332 height 16
select select "10"
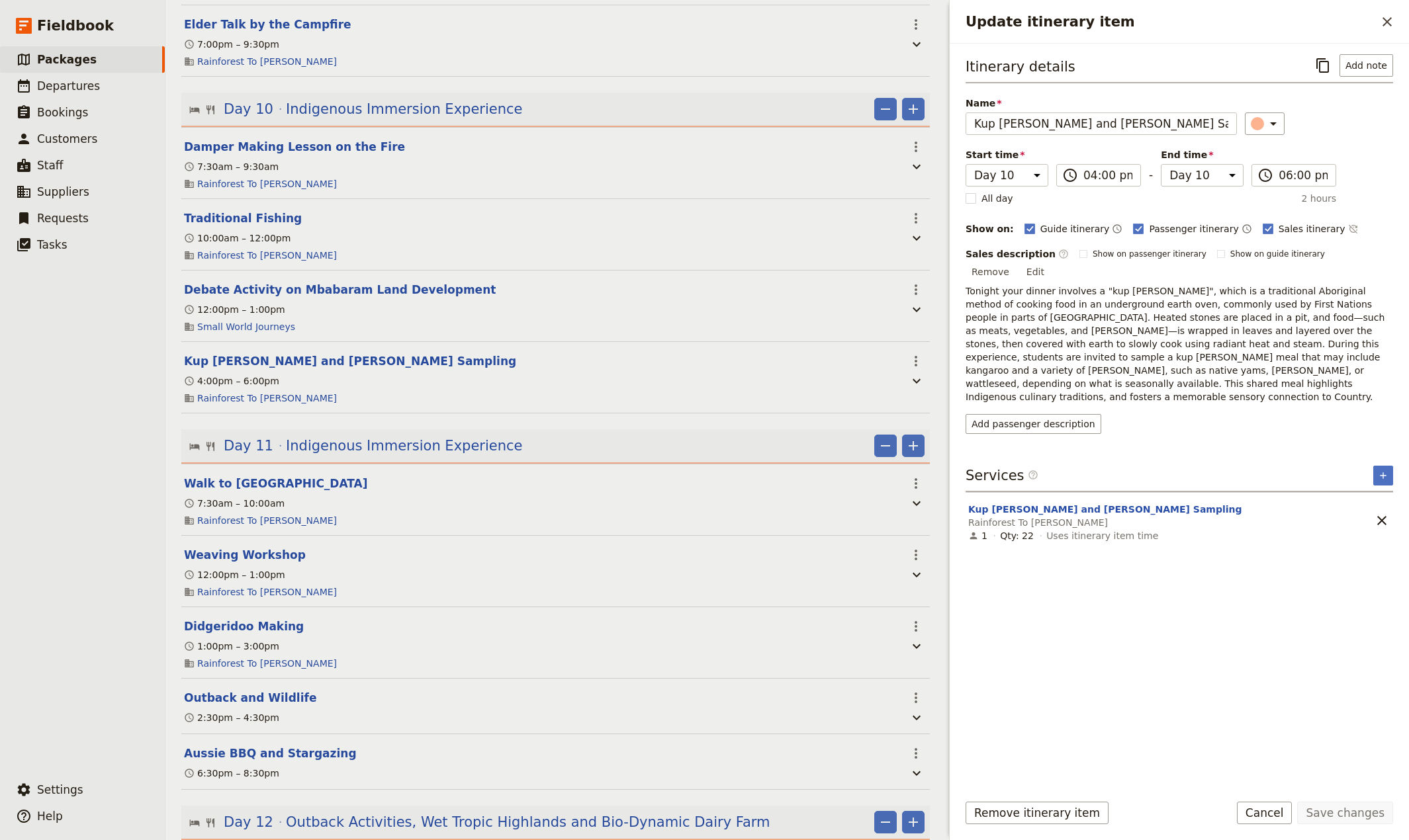
scroll to position [1922, 0]
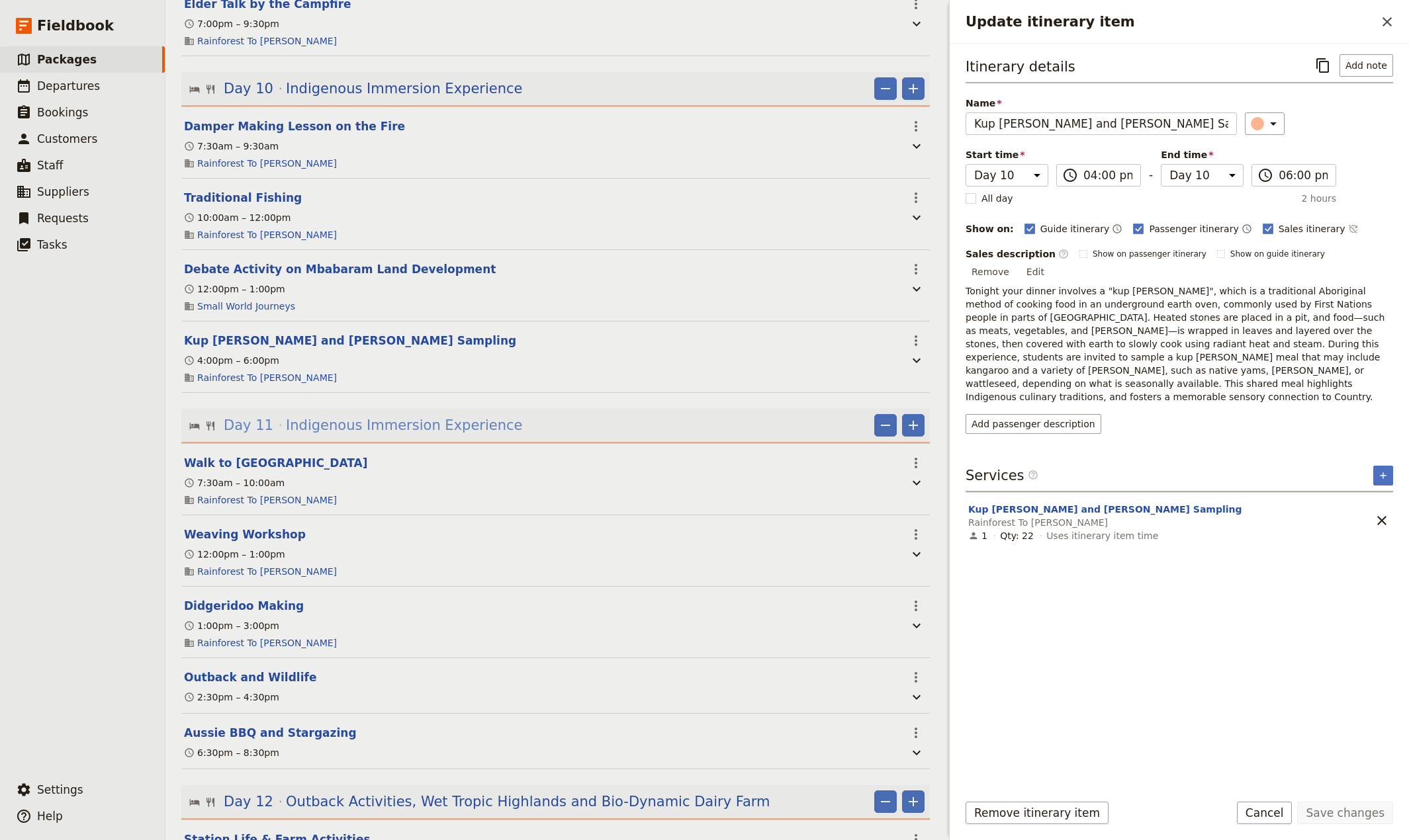
click at [347, 435] on span "Indigenous Immersion Experience" at bounding box center [405, 425] width 237 height 20
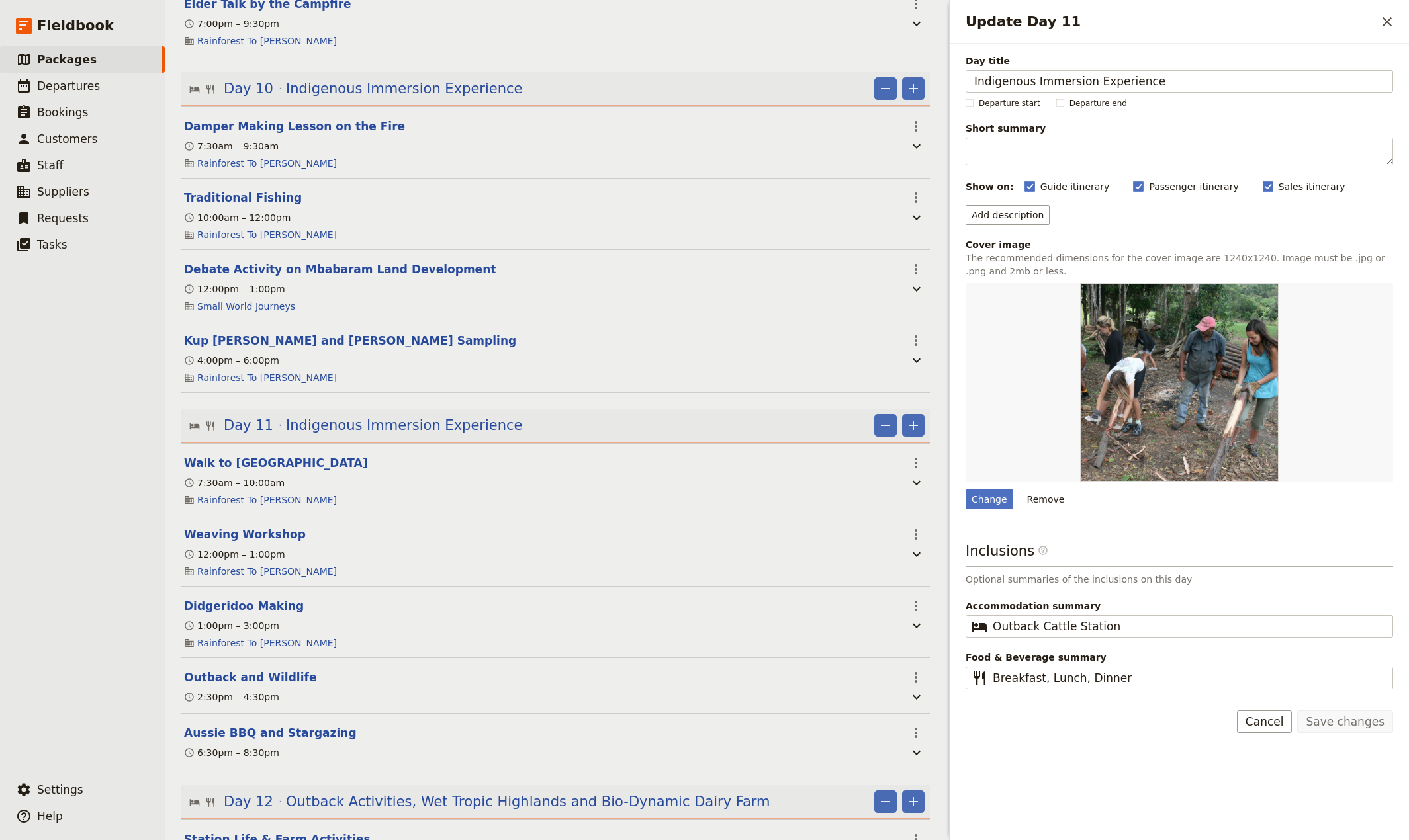
click at [232, 471] on button "Walk to [GEOGRAPHIC_DATA]" at bounding box center [275, 463] width 184 height 16
select select "11"
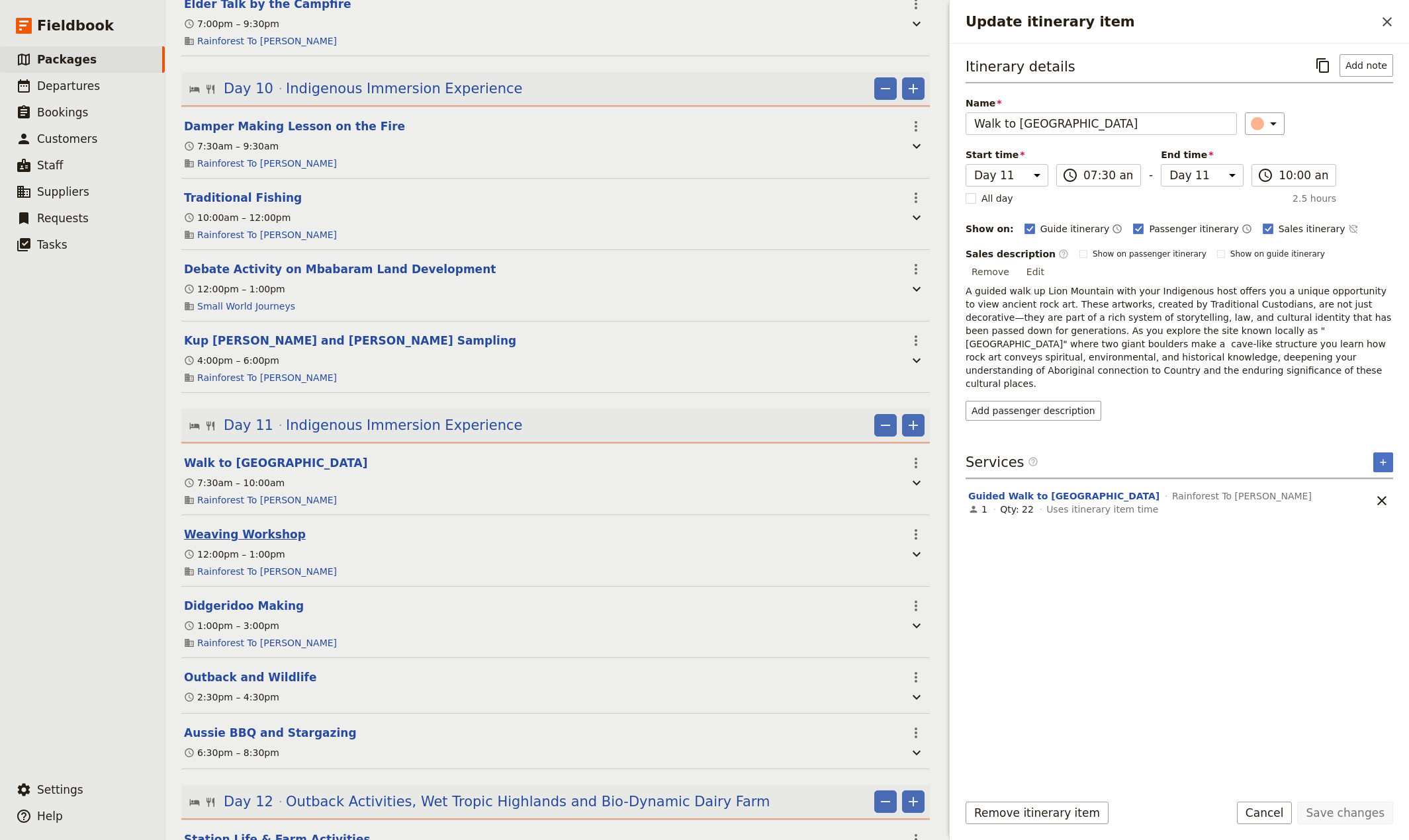
click at [209, 543] on button "Weaving Workshop" at bounding box center [245, 535] width 121 height 16
select select "11"
click at [216, 614] on button "Didgeridoo Making" at bounding box center [244, 606] width 119 height 16
select select "11"
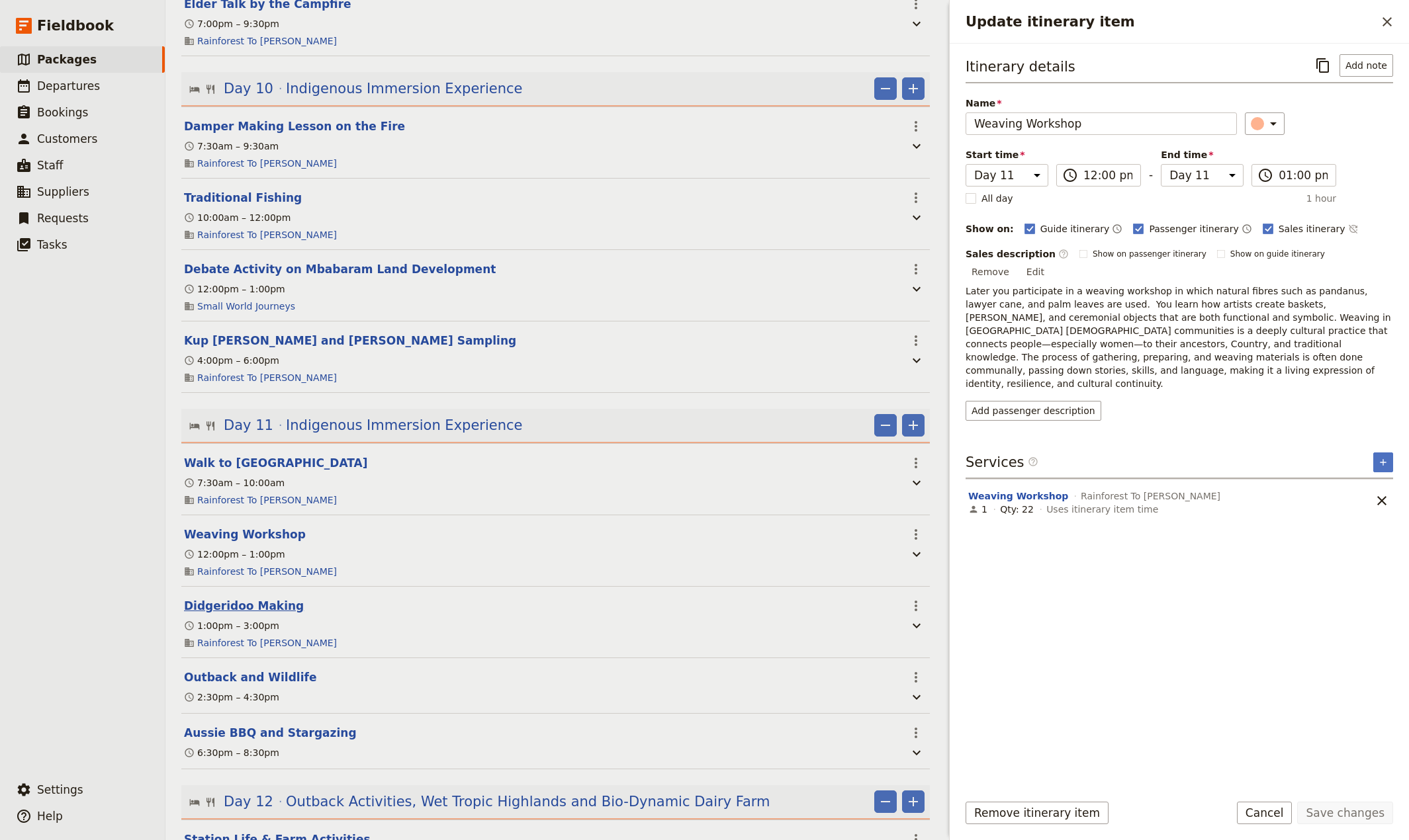
select select "11"
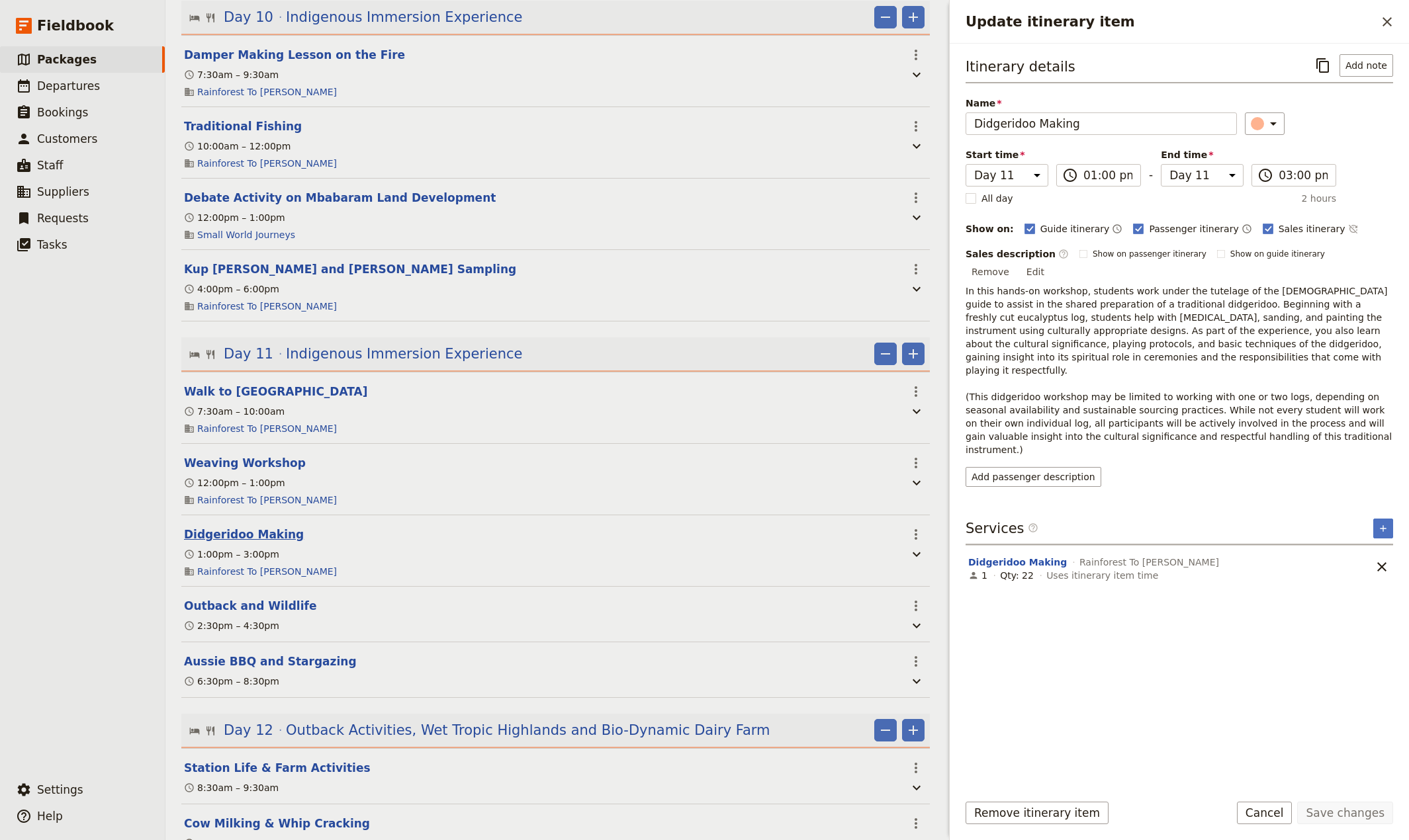
scroll to position [2009, 0]
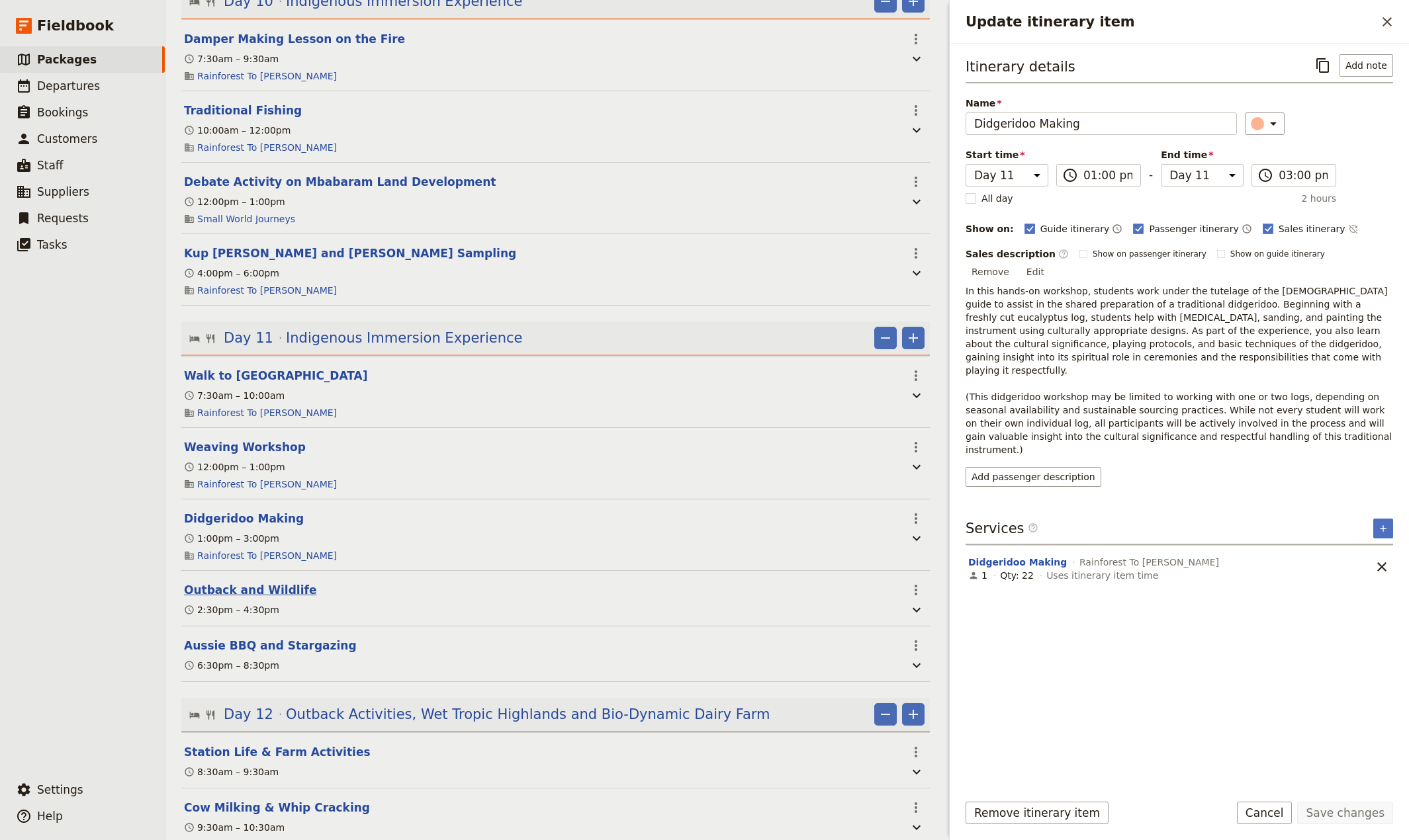
click at [209, 598] on button "Outback and Wildlife" at bounding box center [250, 590] width 132 height 16
select select "11"
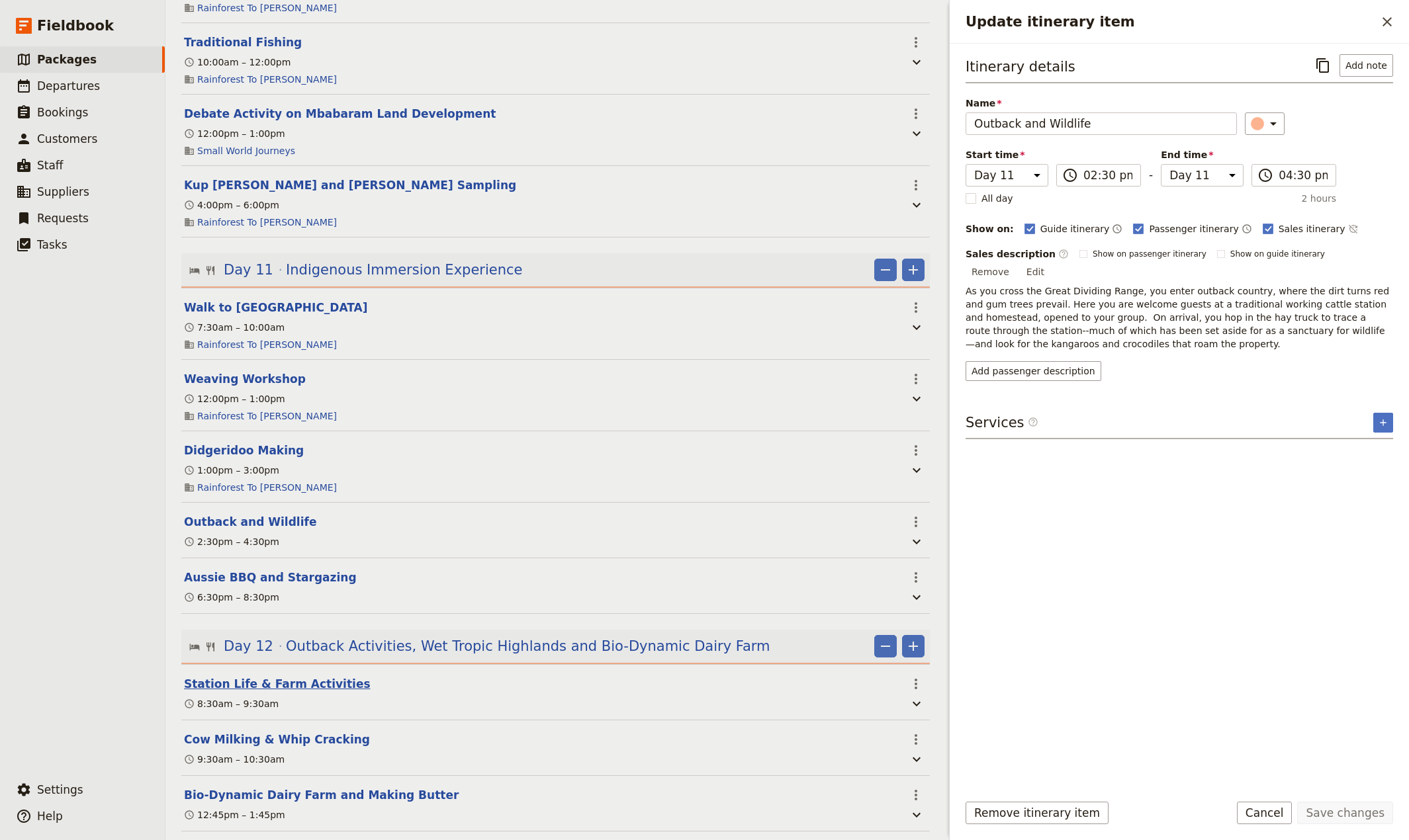
scroll to position [2096, 0]
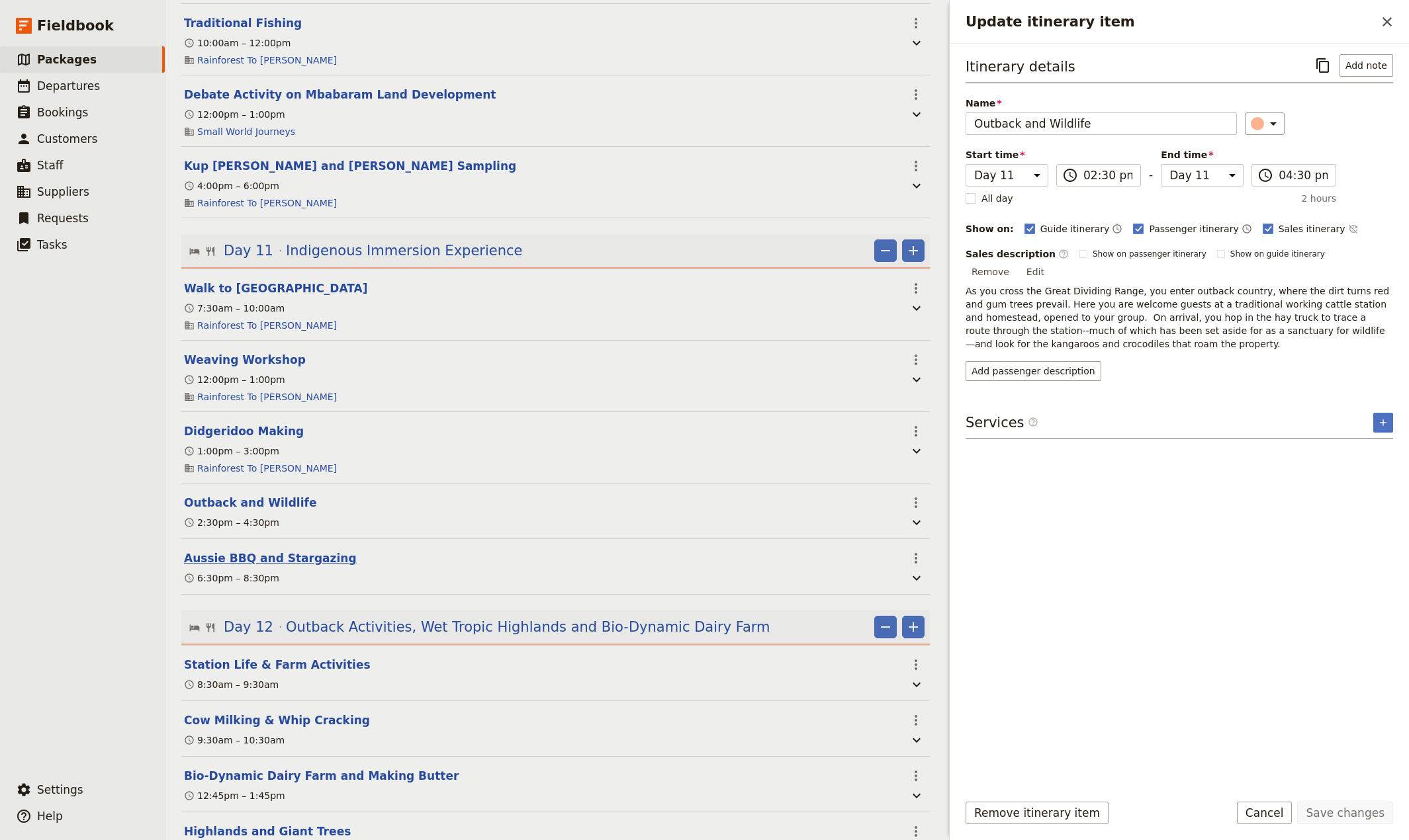
click at [235, 567] on button "Aussie BBQ and Stargazing" at bounding box center [270, 559] width 173 height 16
select select "11"
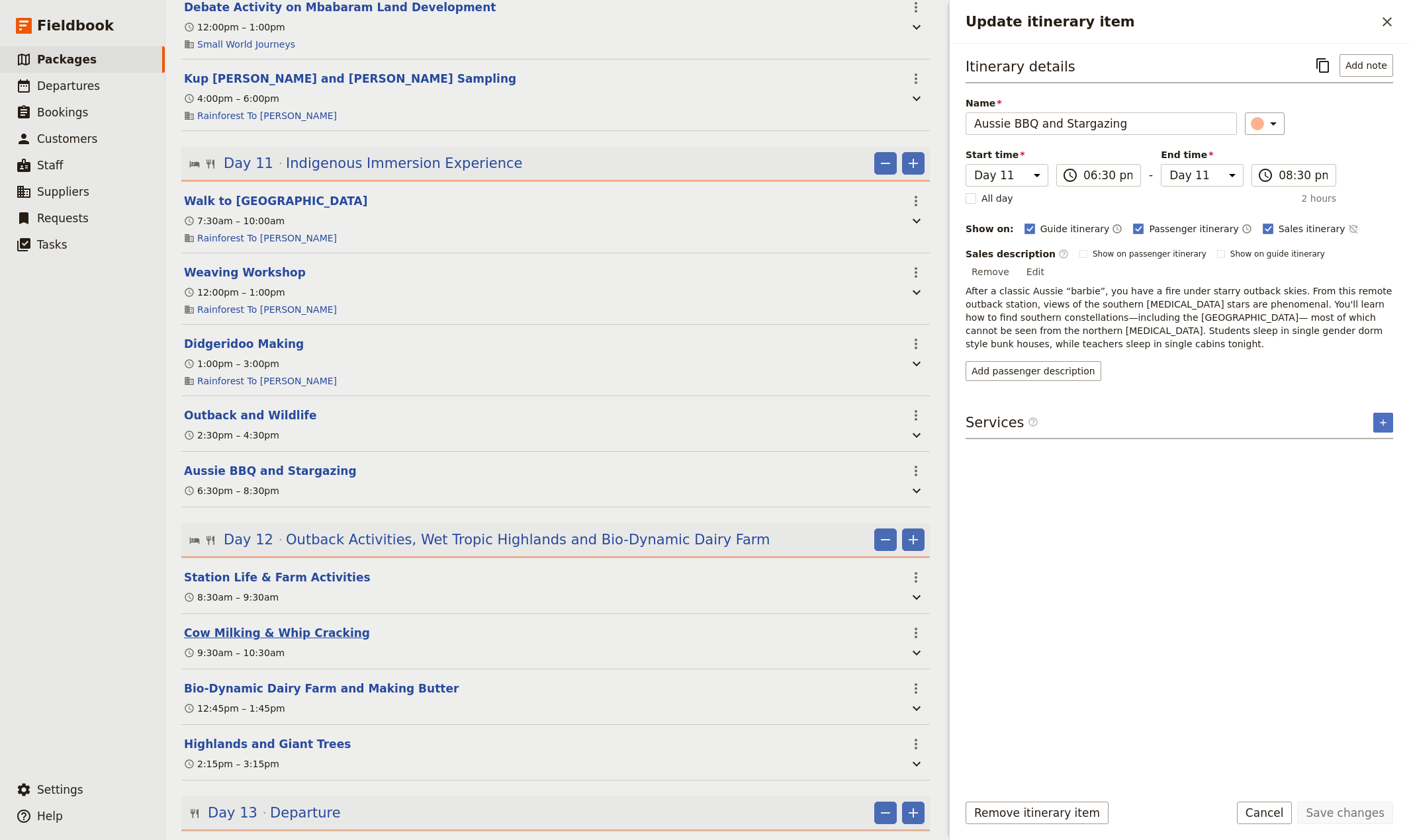
scroll to position [2270, 0]
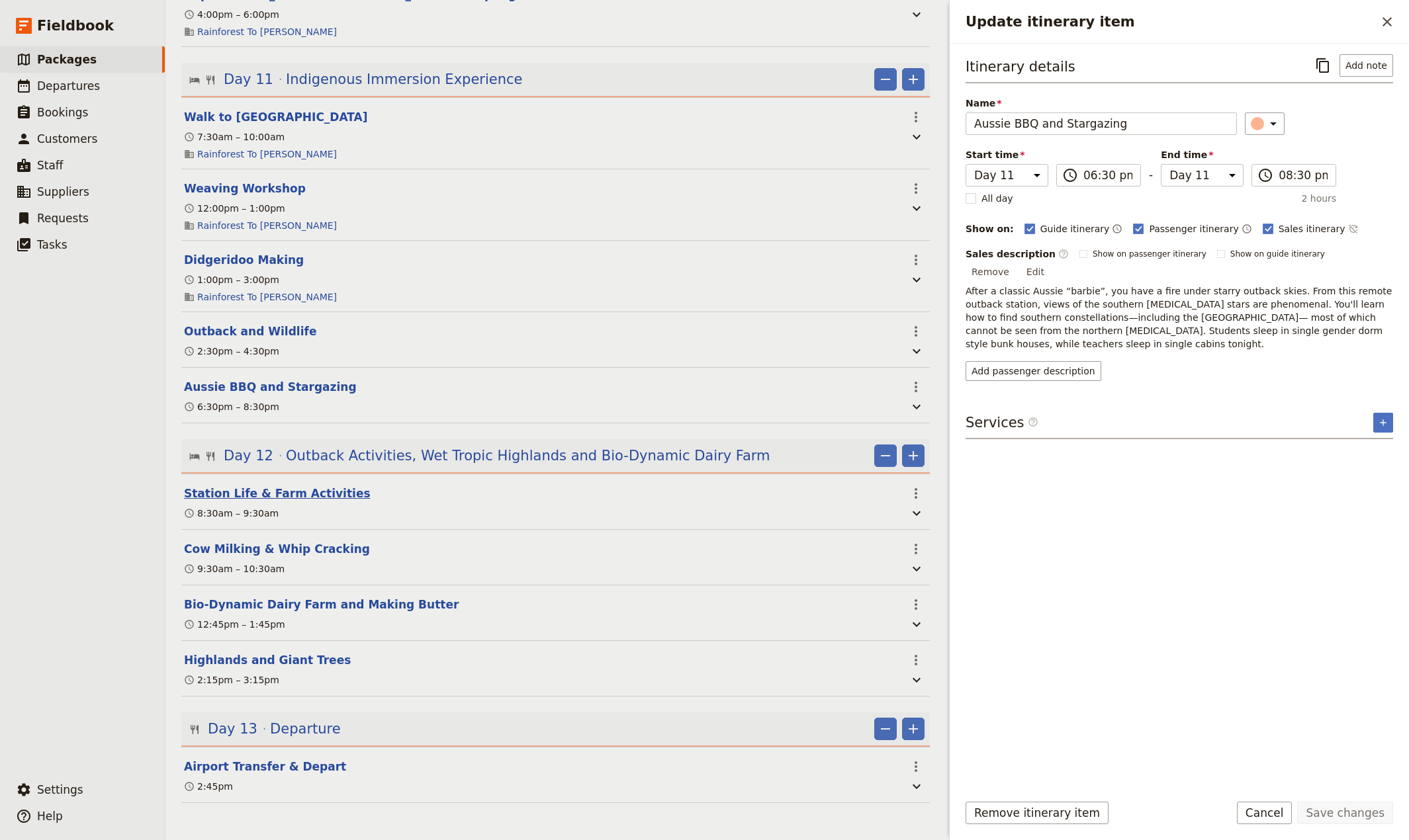
click at [209, 501] on button "Station Life & Farm Activities" at bounding box center [277, 494] width 187 height 16
select select "12"
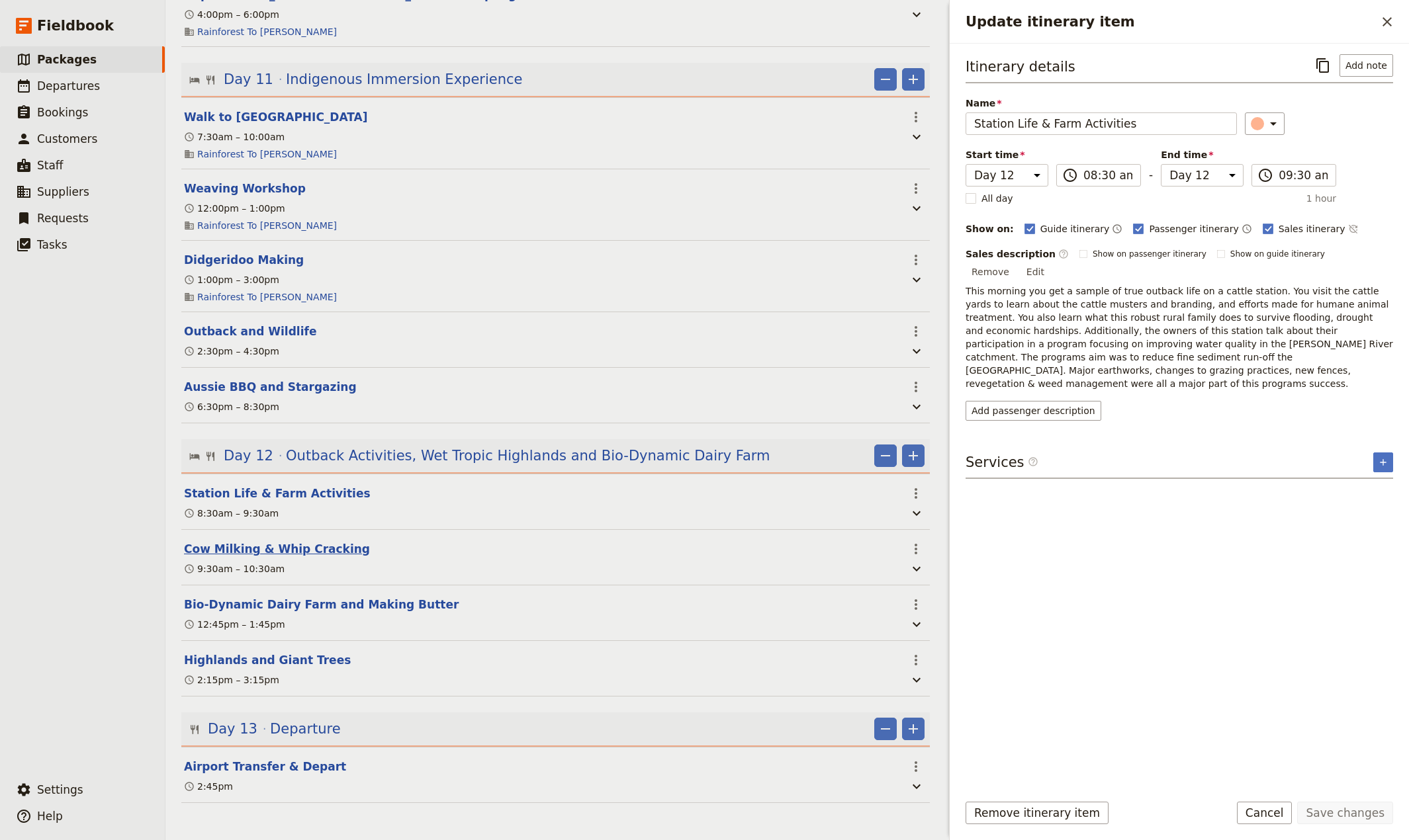
click at [216, 557] on button "Cow Milking & Whip Cracking" at bounding box center [276, 549] width 186 height 16
select select "12"
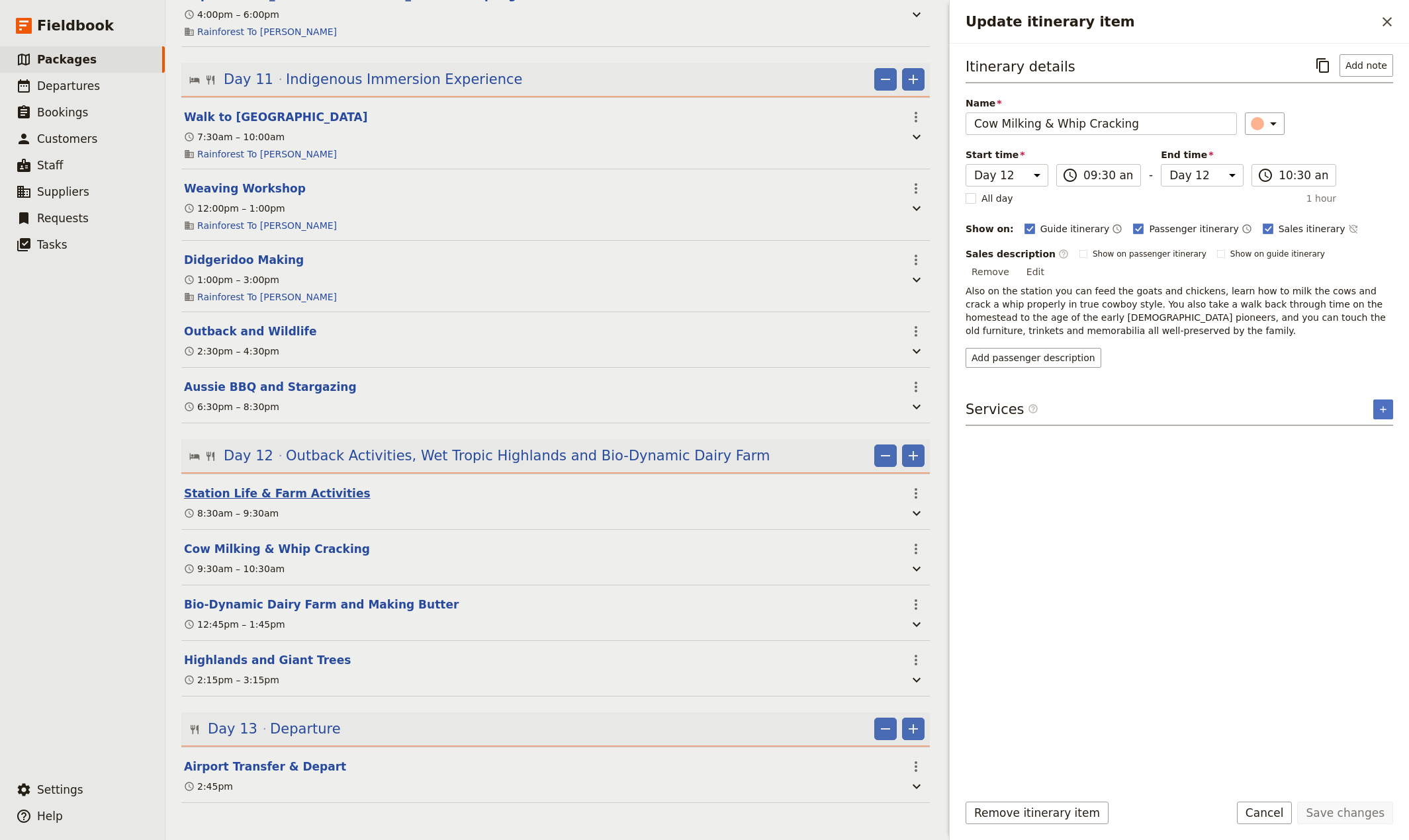
click at [223, 501] on button "Station Life & Farm Activities" at bounding box center [277, 494] width 187 height 16
select select "12"
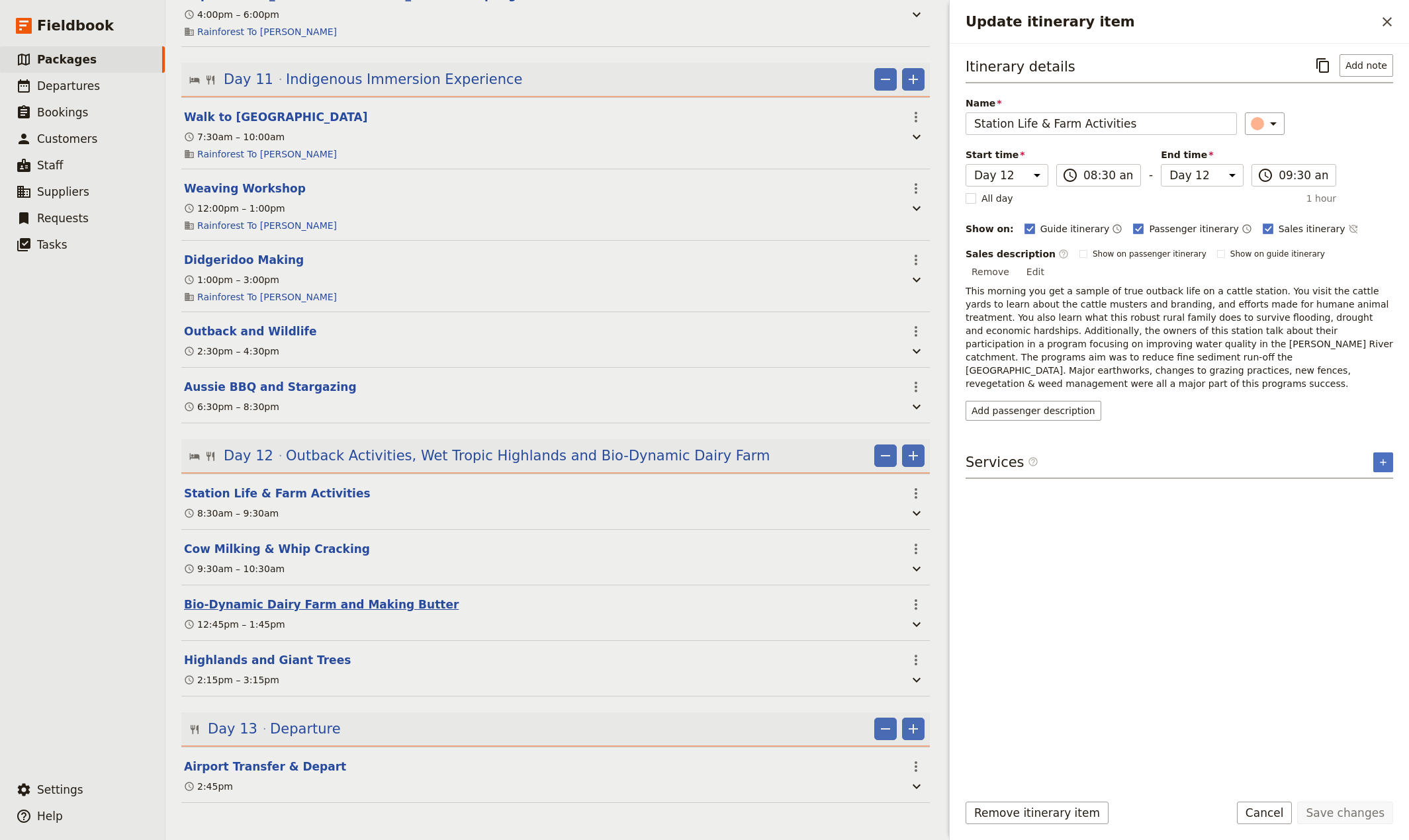
click at [229, 612] on button "Bio-Dynamic Dairy Farm and Making Butter" at bounding box center [321, 604] width 274 height 16
select select "12"
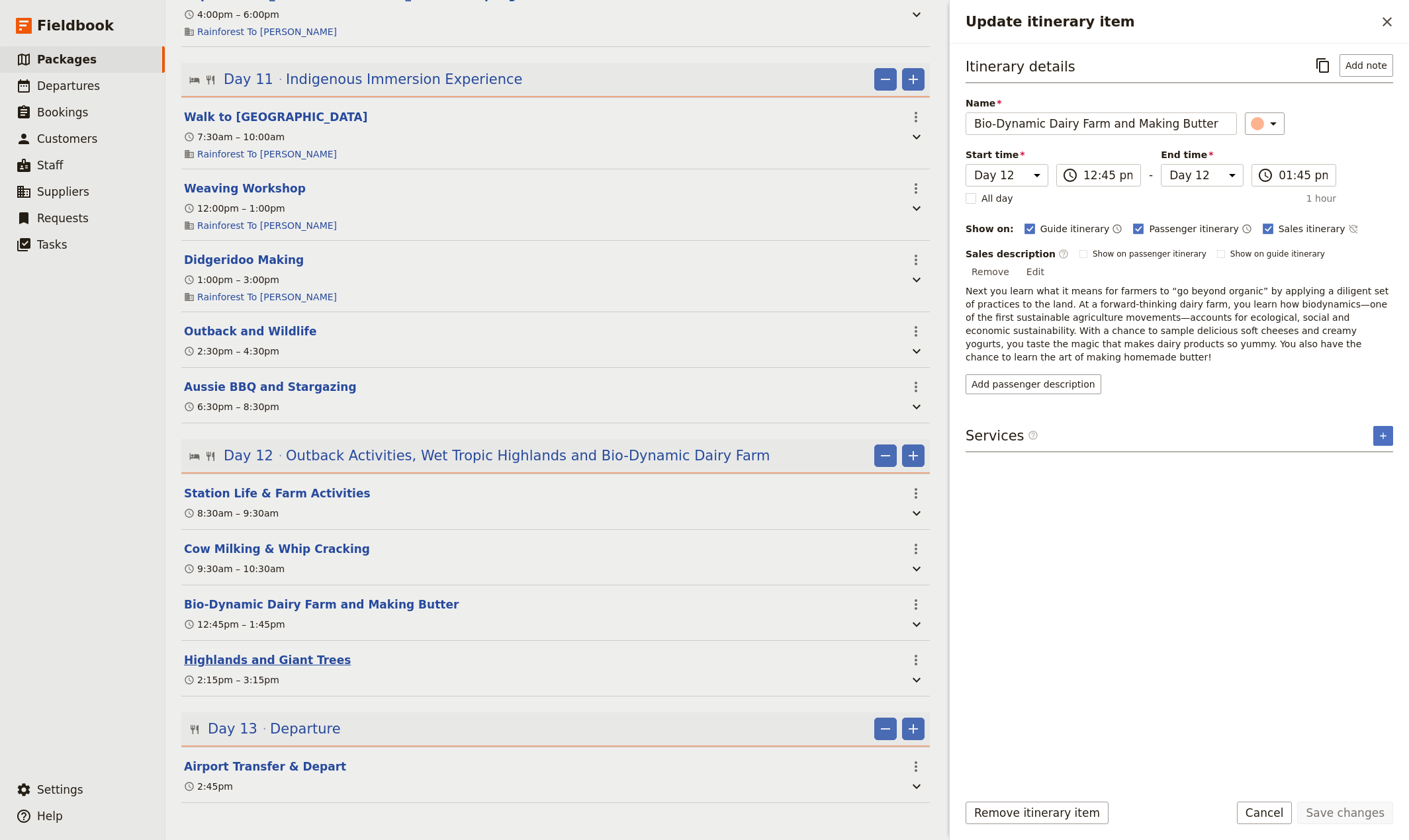
click at [239, 668] on button "Highlands and Giant Trees" at bounding box center [267, 660] width 167 height 16
select select "12"
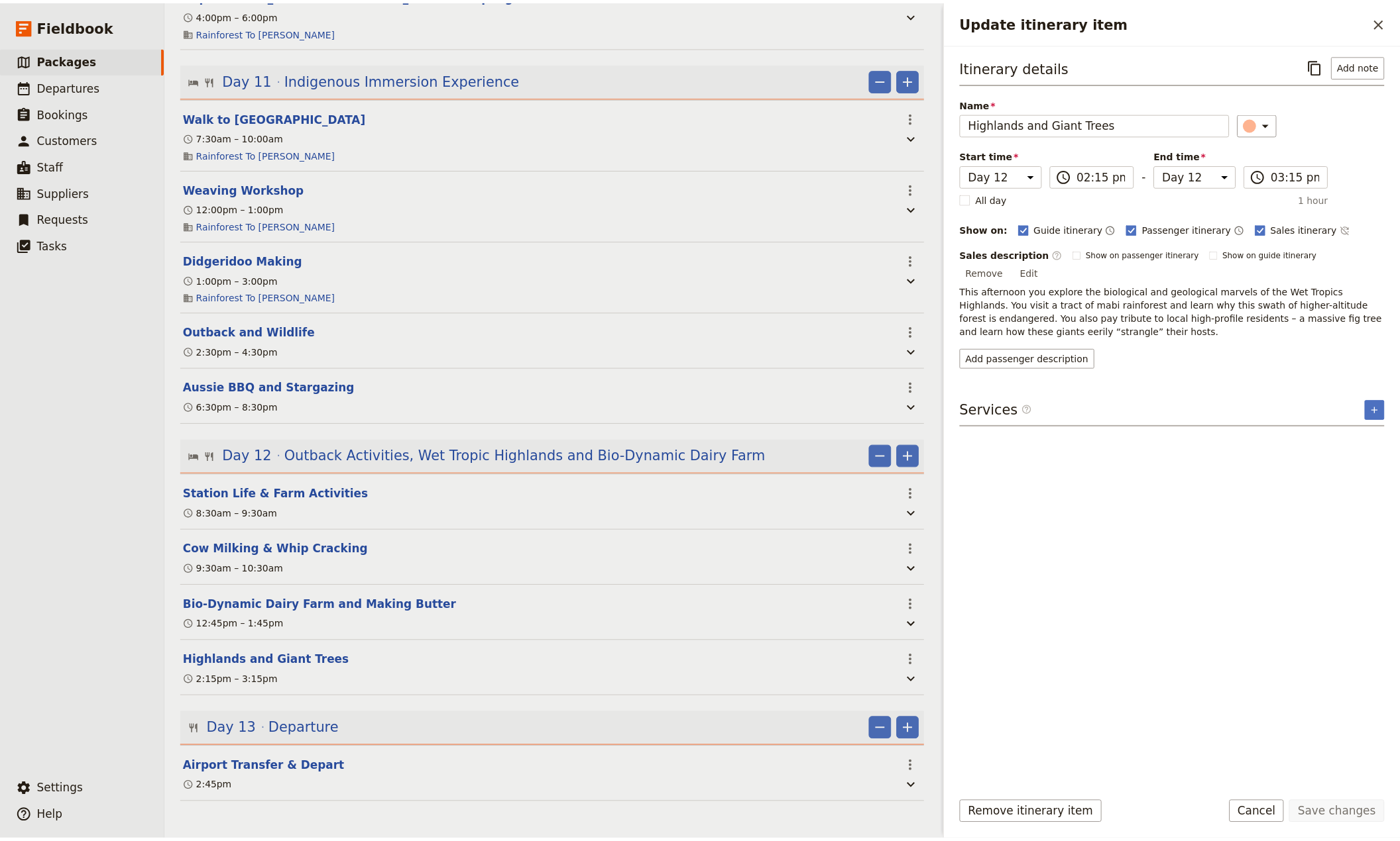
scroll to position [2223, 0]
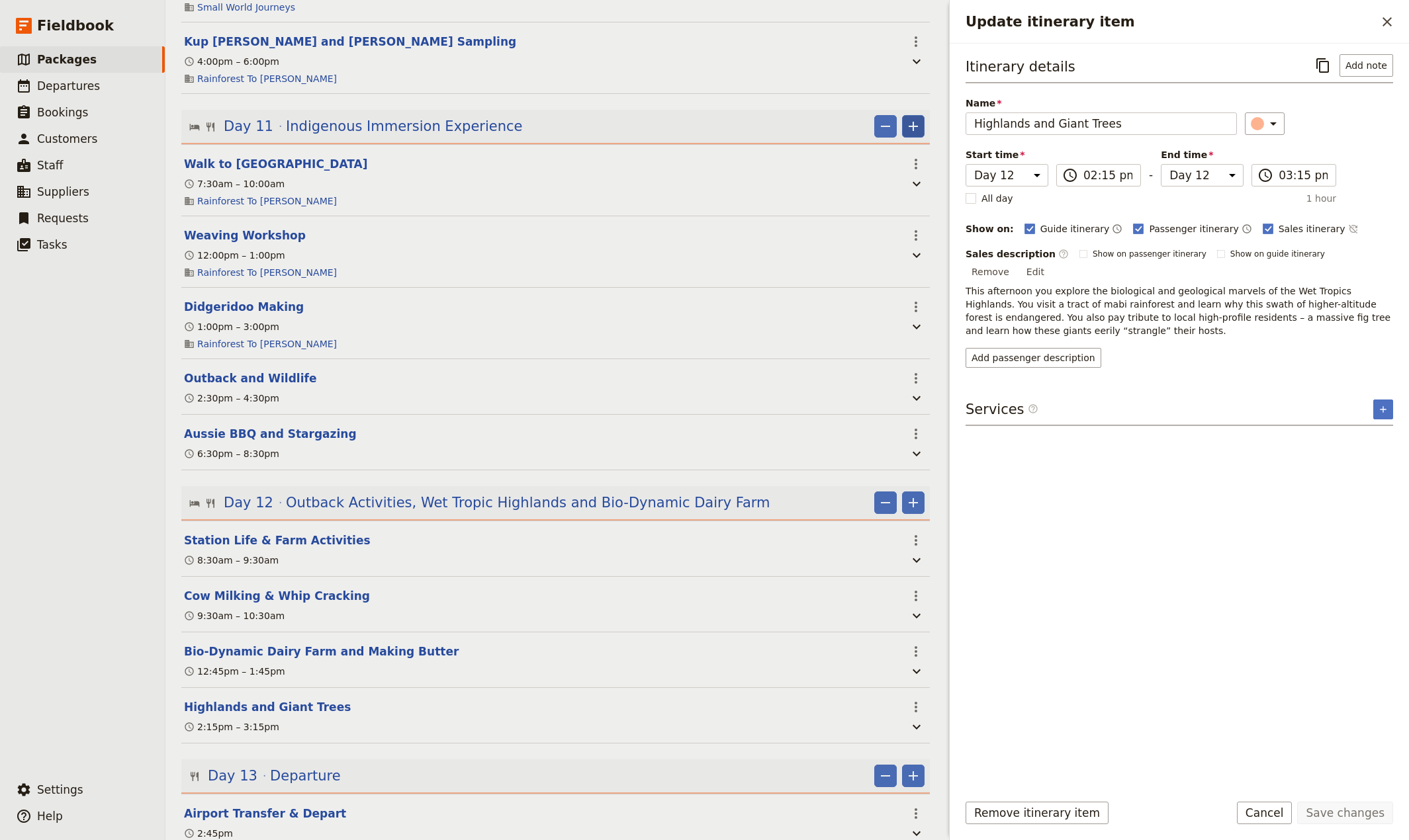
click at [909, 131] on icon "Add" at bounding box center [913, 125] width 9 height 9
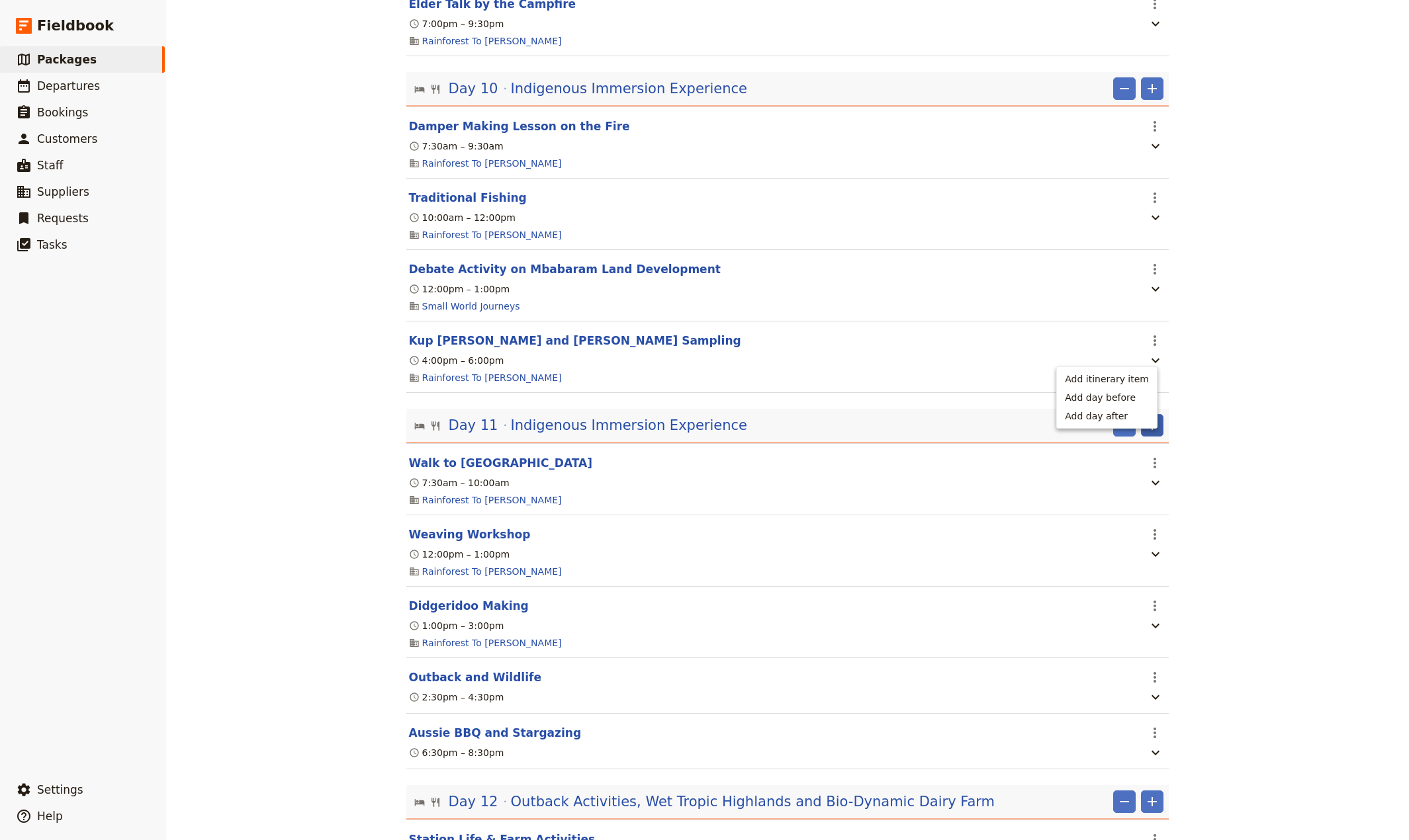
scroll to position [2183, 0]
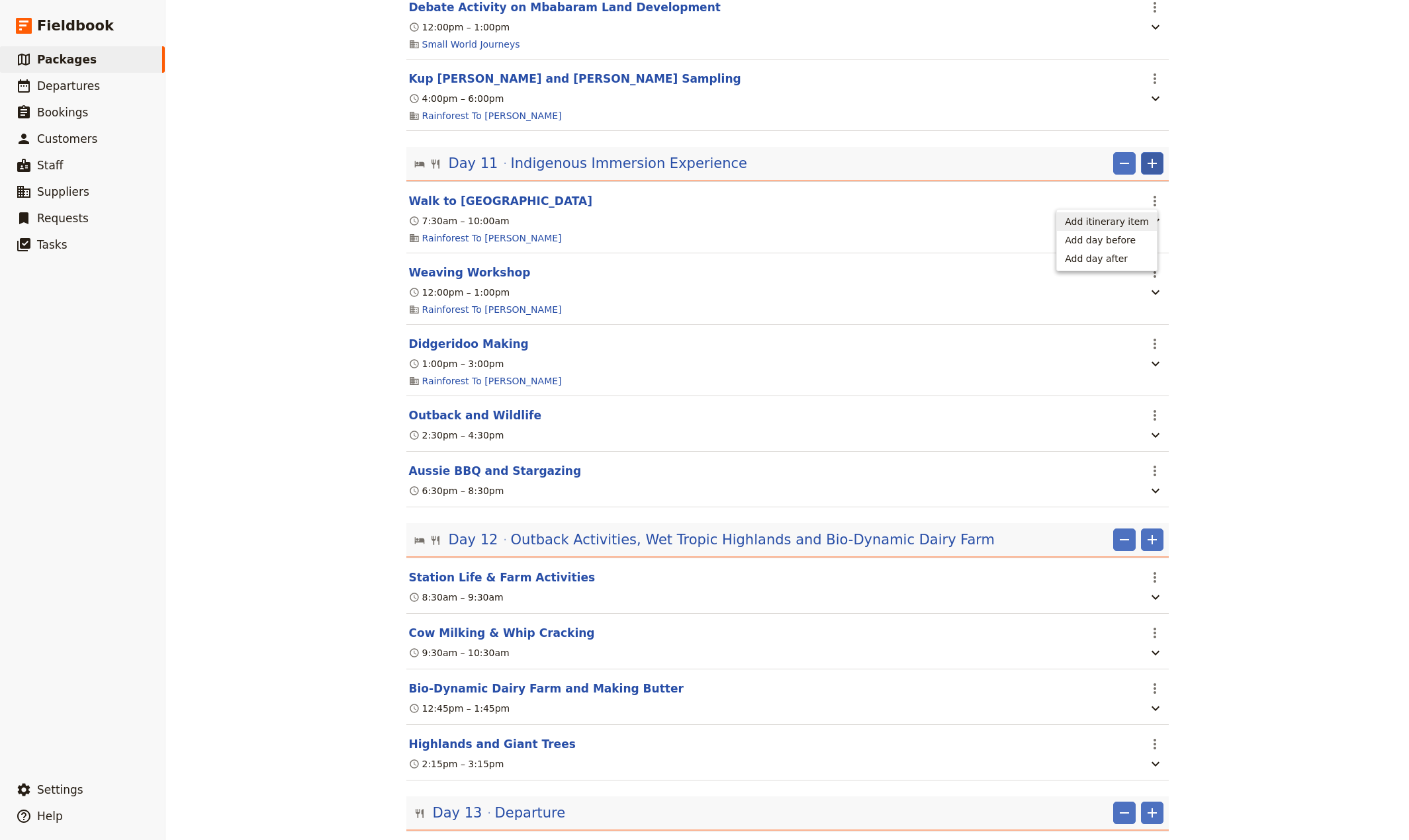
click at [1099, 225] on span "Add itinerary item" at bounding box center [1107, 221] width 85 height 13
select select "11"
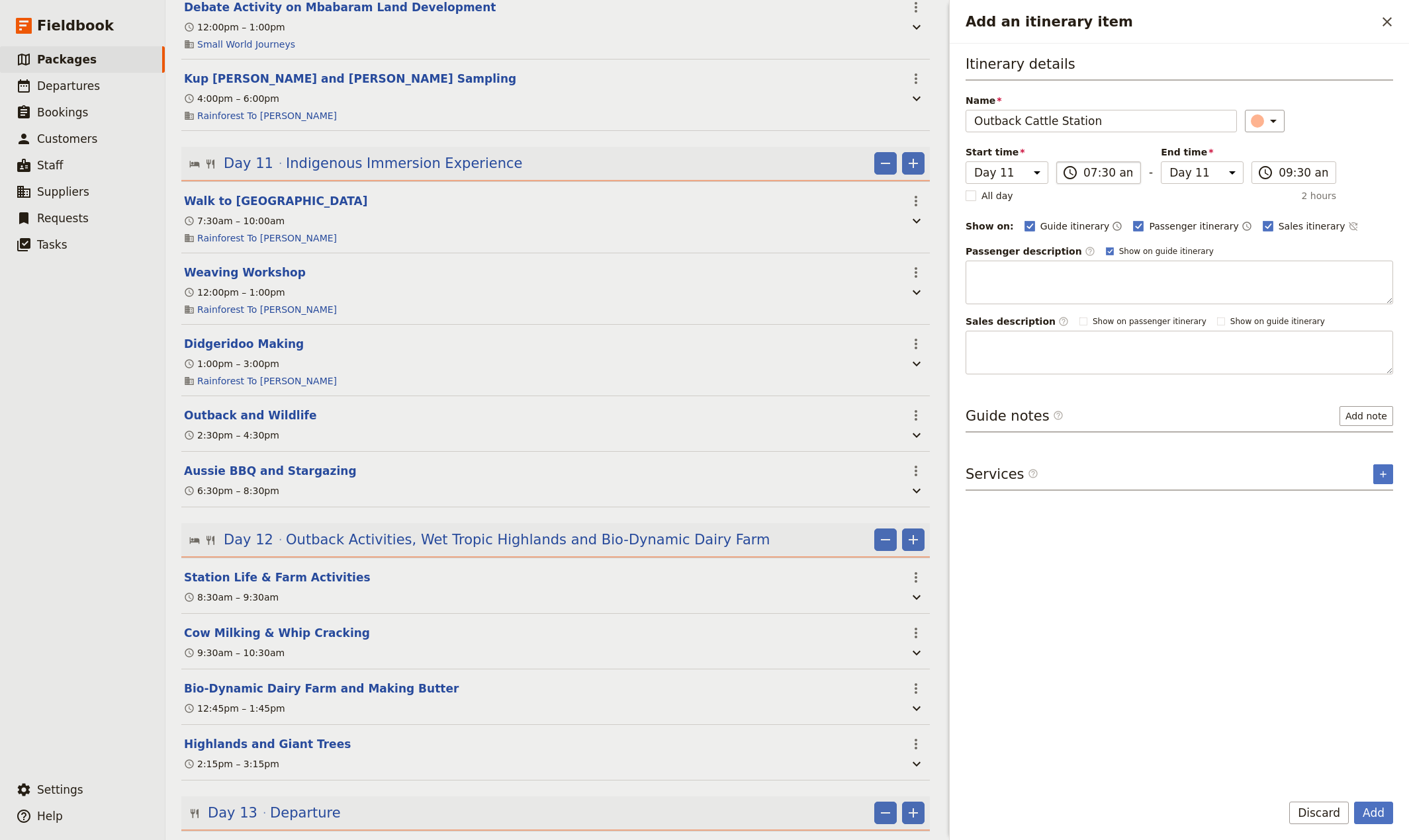
type input "Outback Cattle Station"
click at [1085, 175] on input "07:30 am" at bounding box center [1108, 173] width 49 height 16
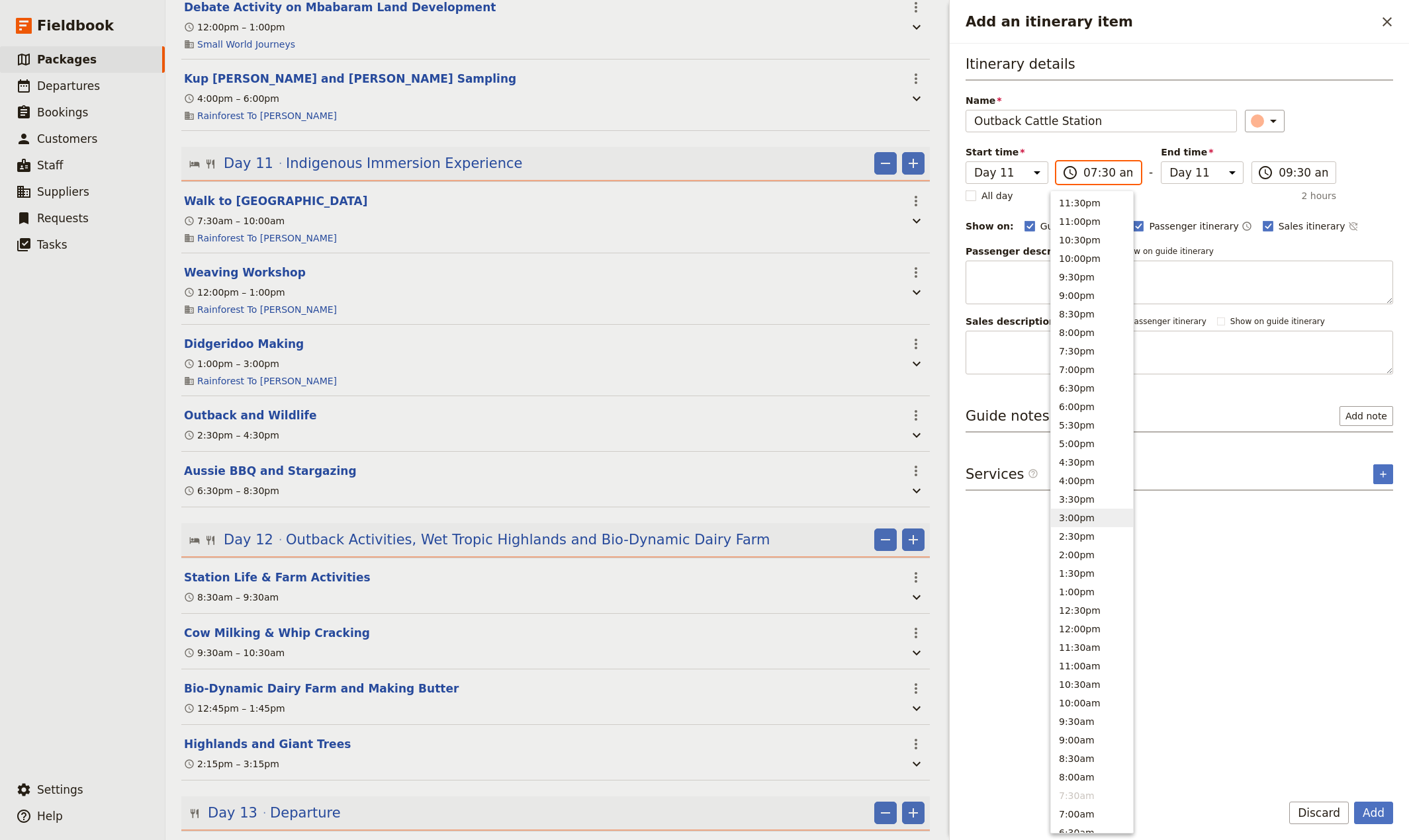
click at [1062, 517] on button "3:00pm" at bounding box center [1092, 518] width 83 height 19
type input "03:00 pm"
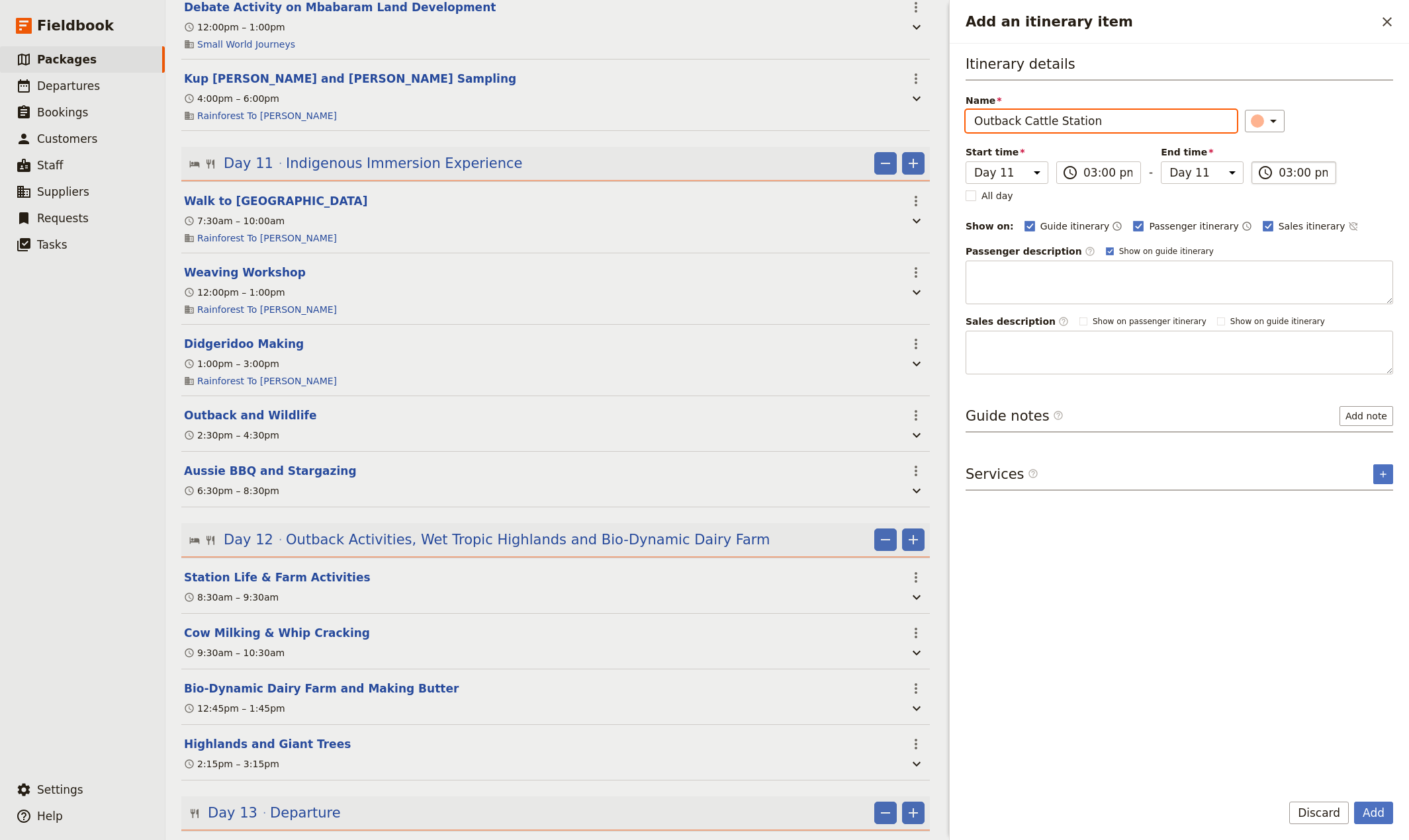
click at [1297, 175] on input "03:00 pm" at bounding box center [1303, 173] width 49 height 16
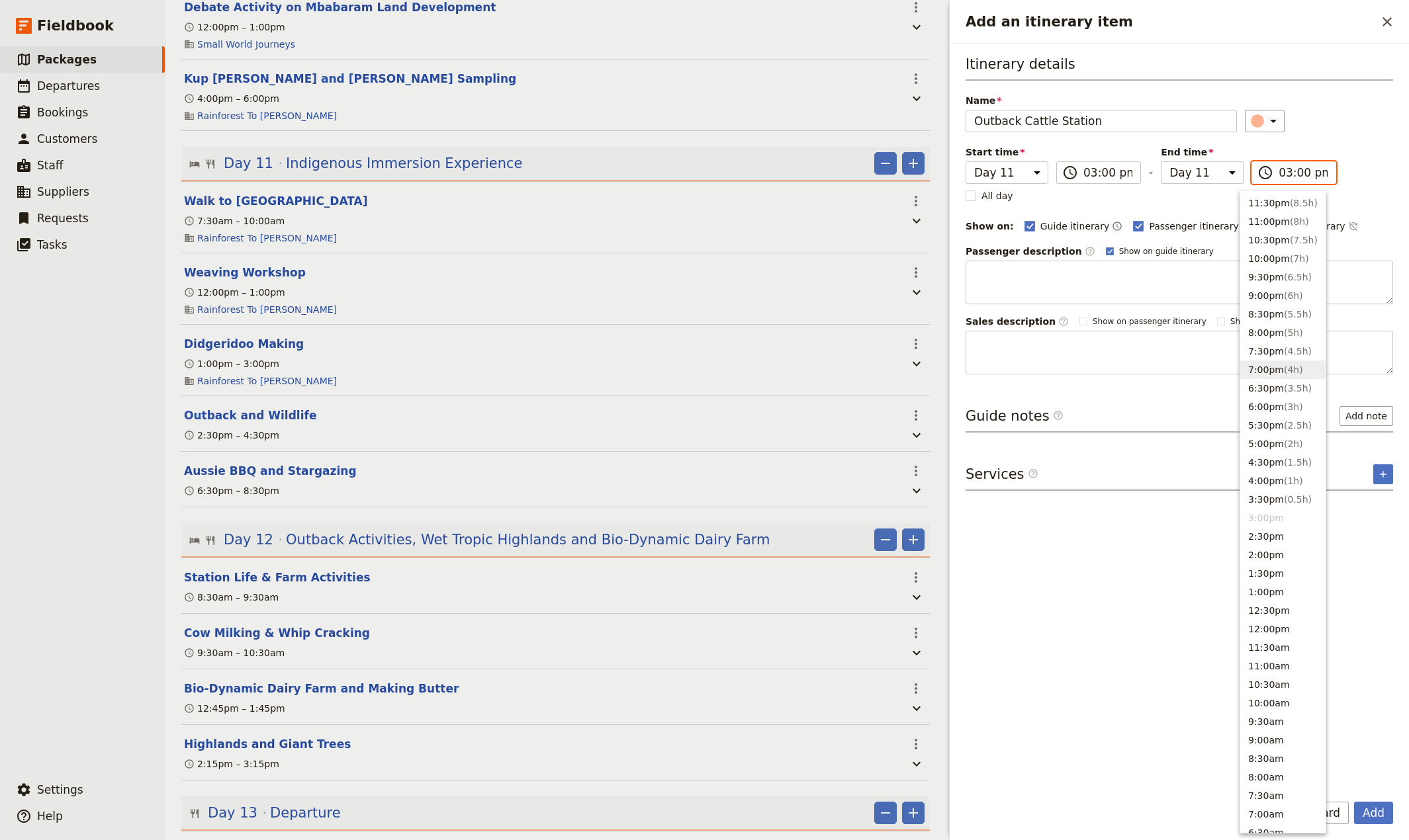
click at [1257, 375] on button "7:00pm ( 4h )" at bounding box center [1283, 370] width 86 height 19
type input "07:00 pm"
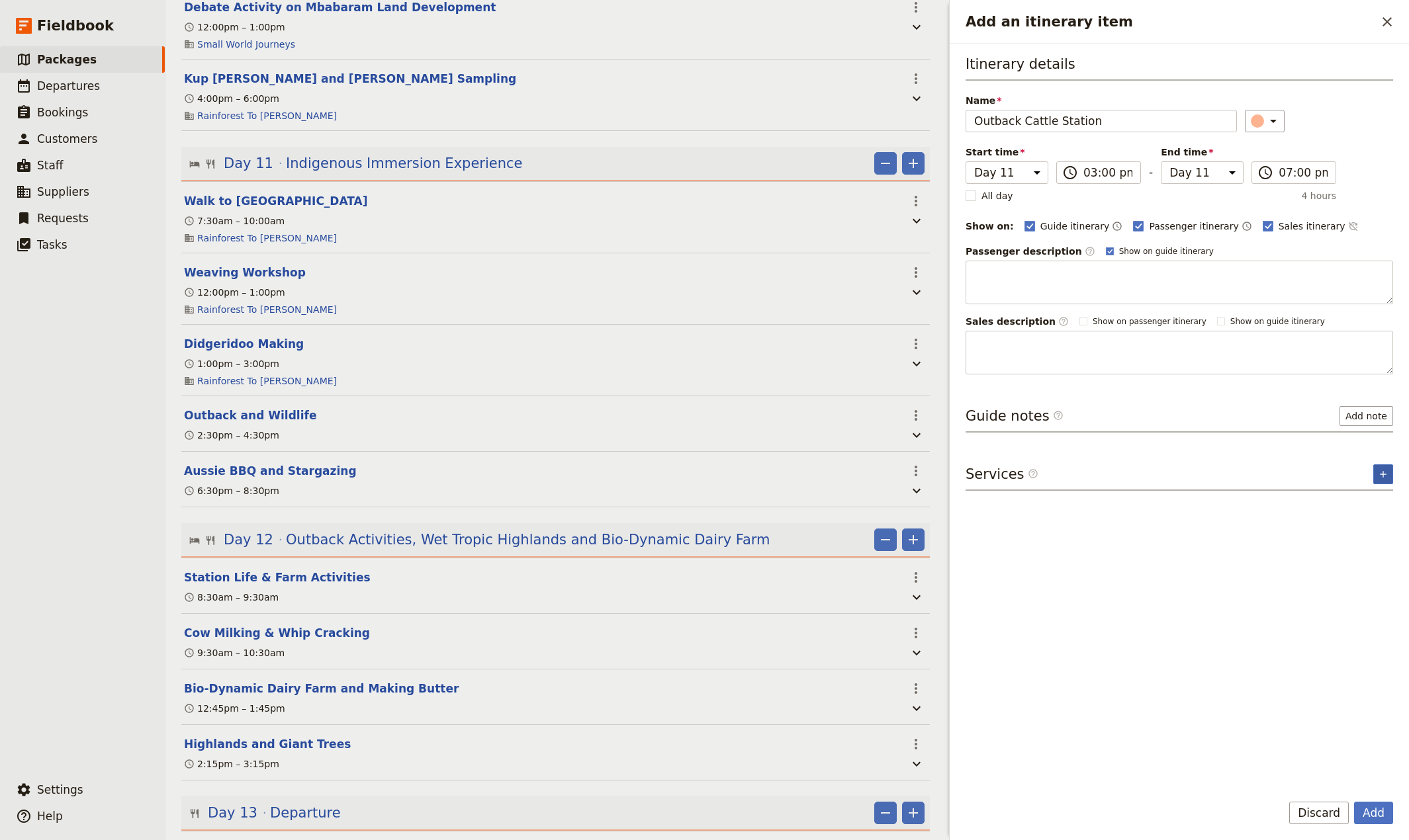
click at [1386, 473] on icon "Add service inclusion" at bounding box center [1383, 474] width 11 height 11
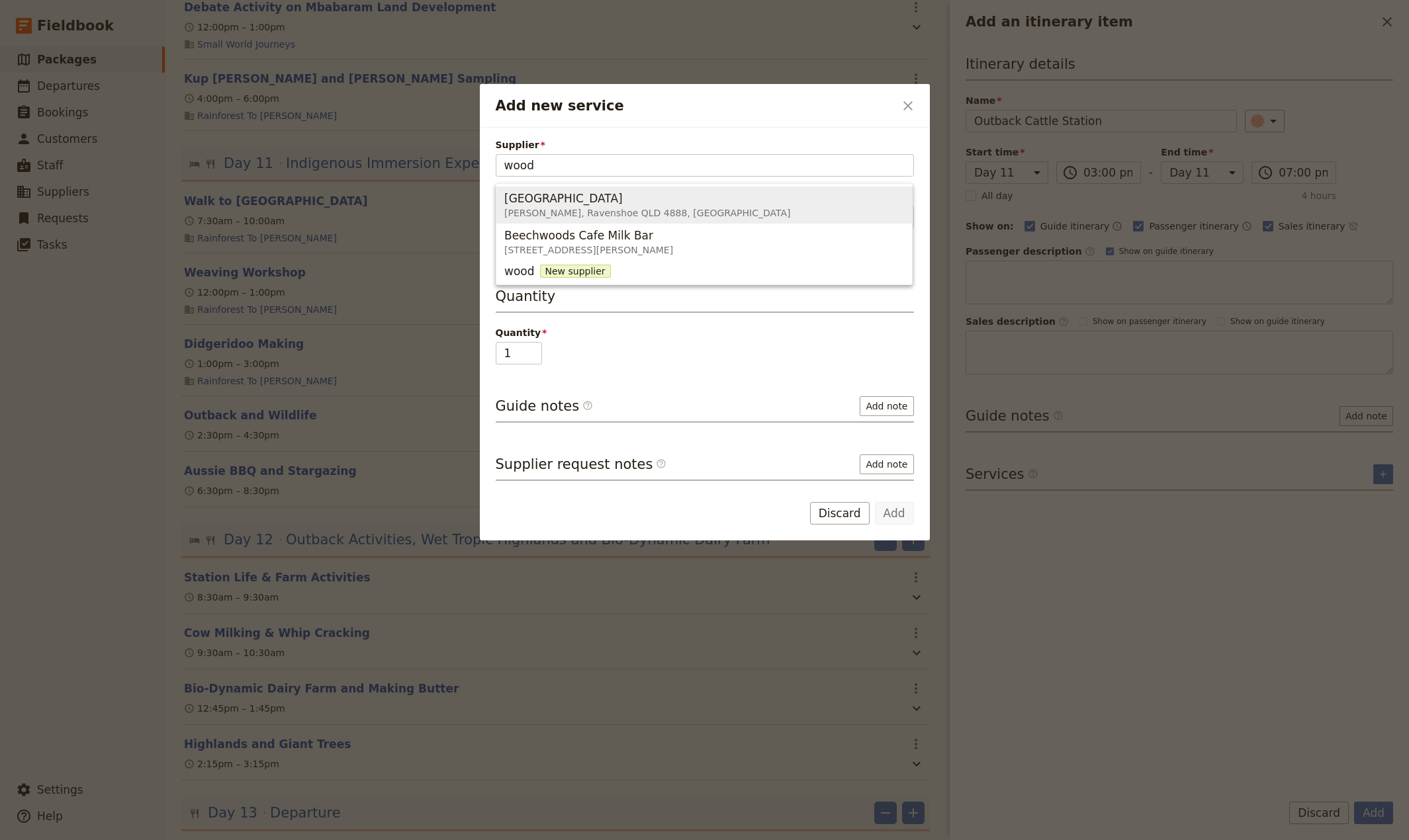
click at [602, 207] on span "[PERSON_NAME], Ravenshoe QLD 4888, [GEOGRAPHIC_DATA]" at bounding box center [647, 213] width 286 height 13
type input "[GEOGRAPHIC_DATA]"
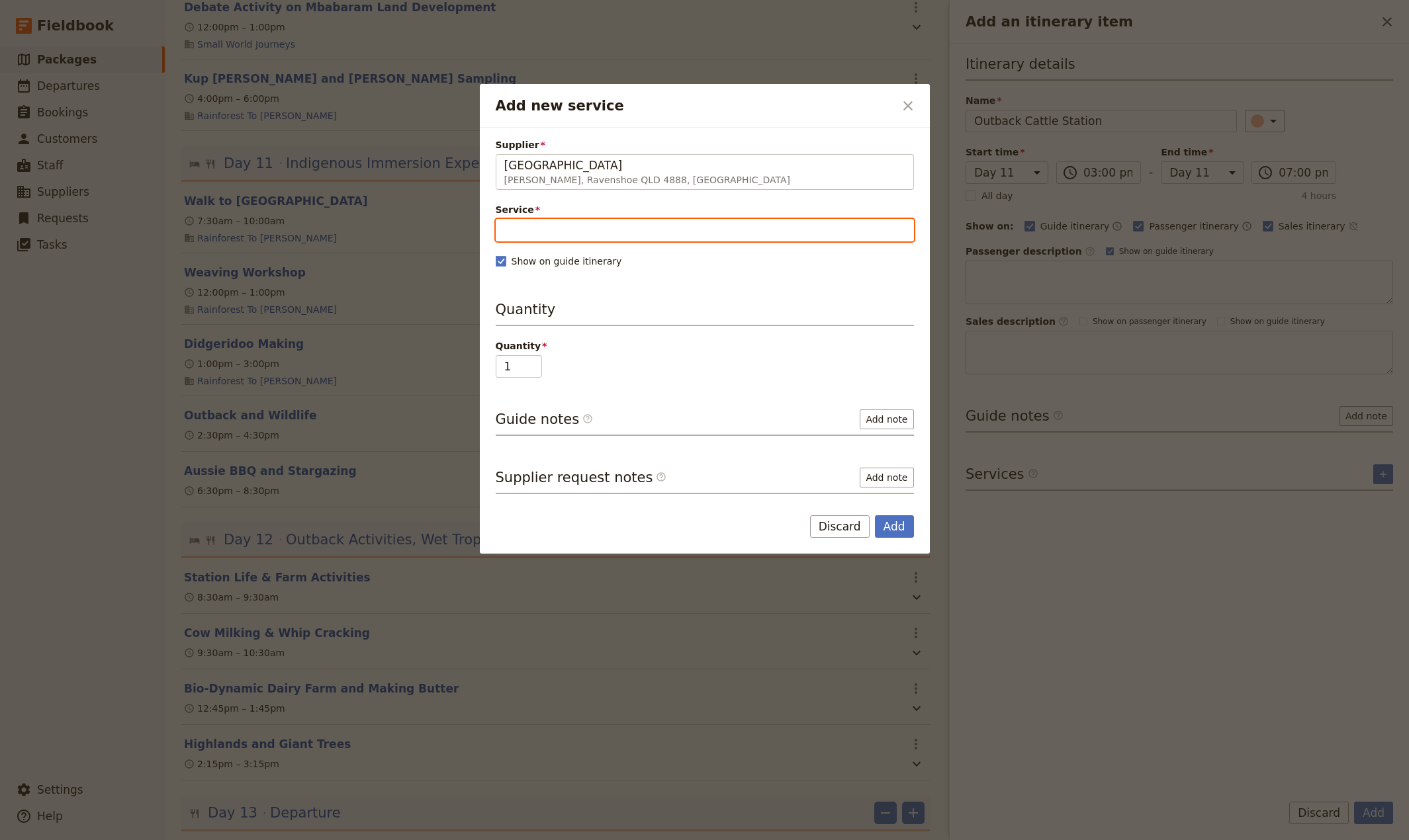
click at [583, 225] on input "Service" at bounding box center [704, 230] width 419 height 23
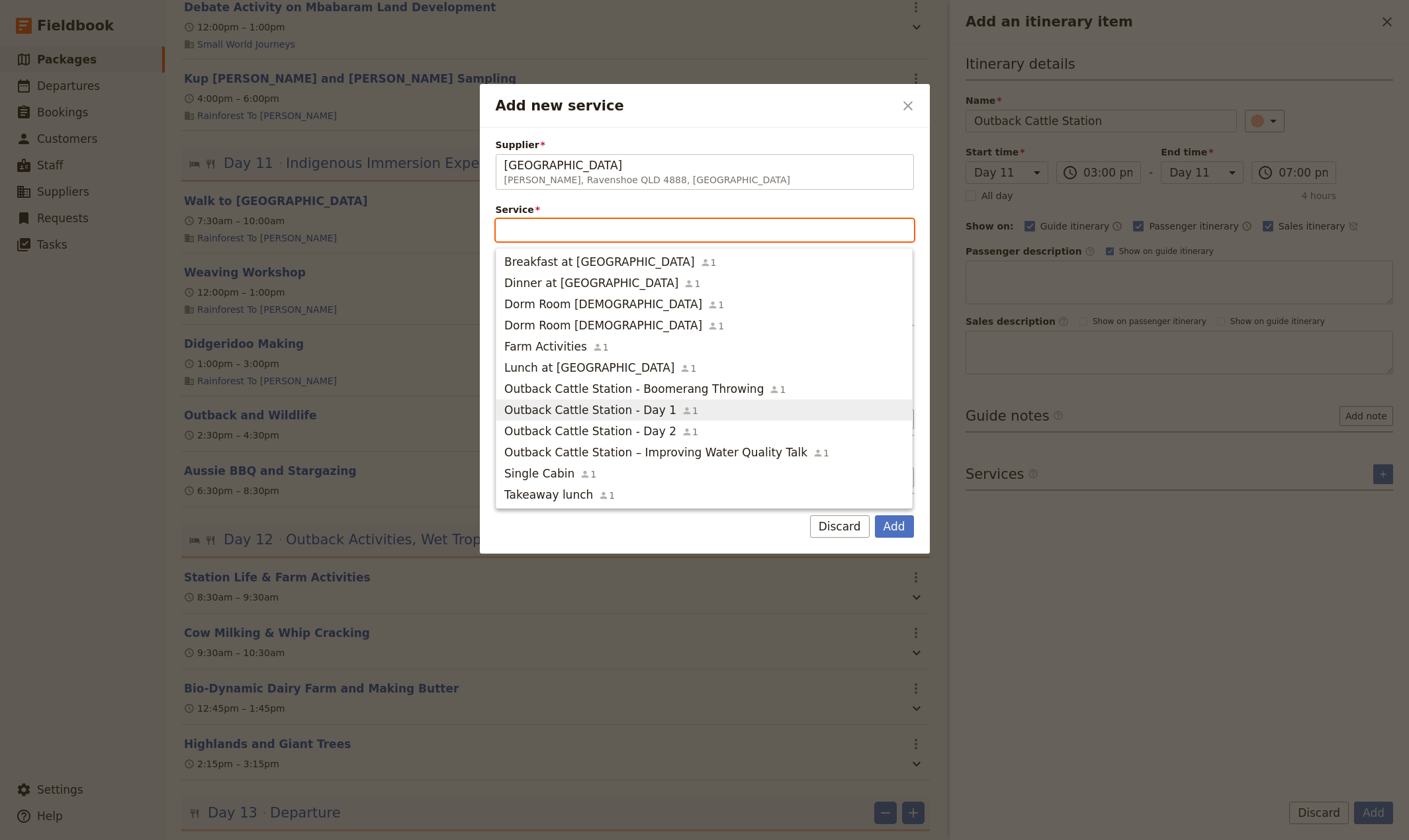
click at [644, 406] on span "Outback Cattle Station - Day 1" at bounding box center [590, 411] width 172 height 16
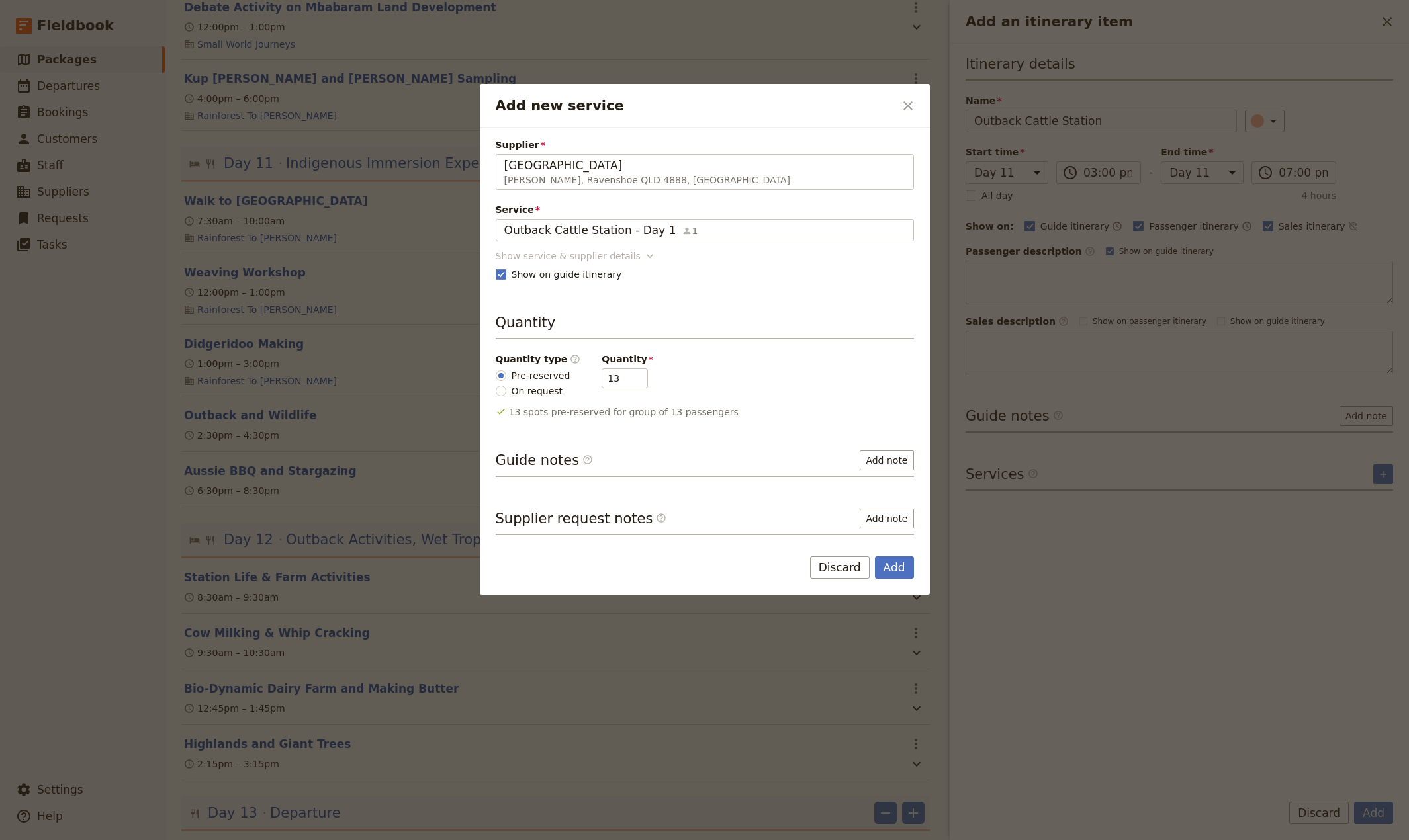
click at [643, 256] on icon "Add new service" at bounding box center [649, 255] width 13 height 13
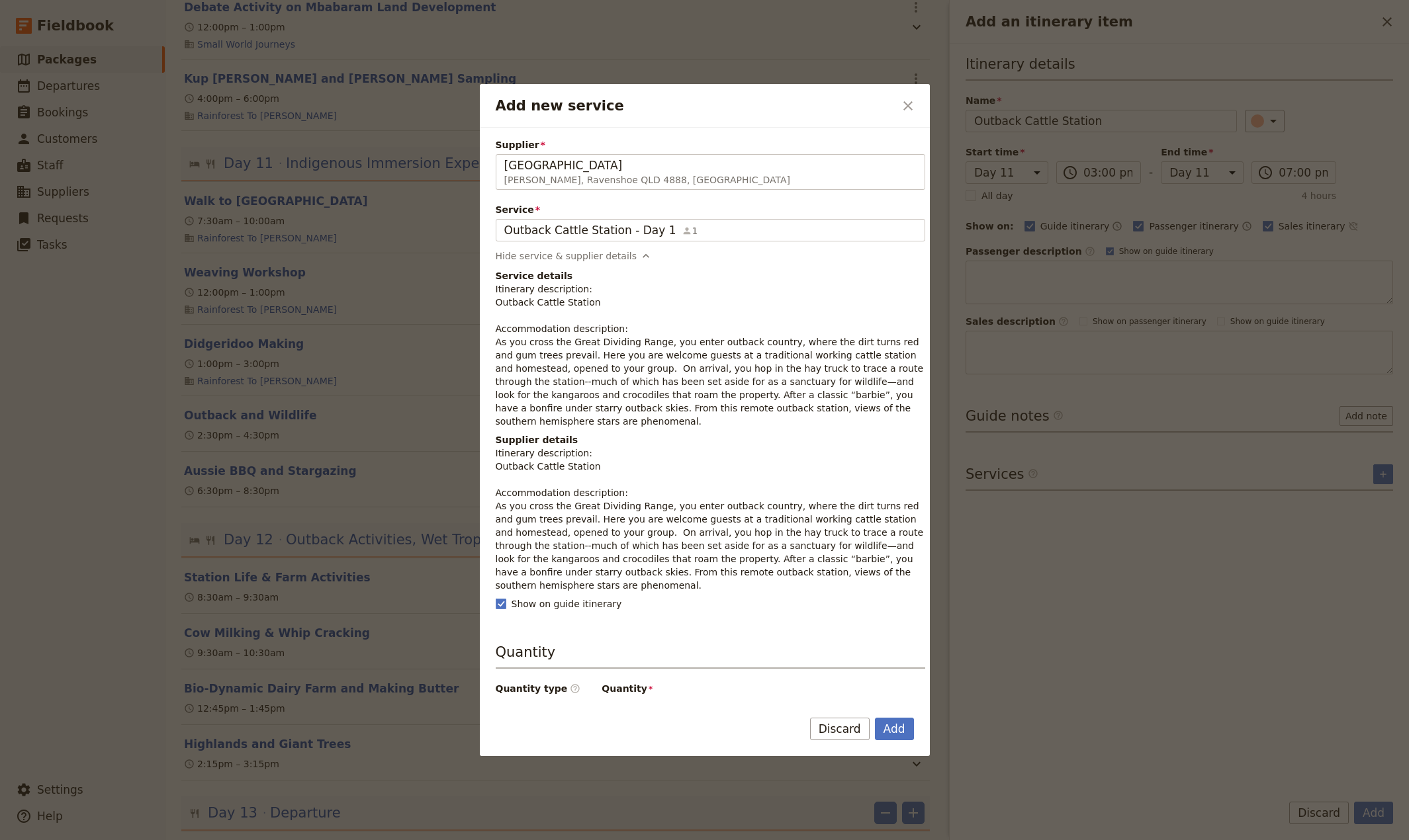
drag, startPoint x: 893, startPoint y: 563, endPoint x: 488, endPoint y: 495, distance: 410.7
click at [488, 495] on div "Supplier [GEOGRAPHIC_DATA][PERSON_NAME], [GEOGRAPHIC_DATA] [GEOGRAPHIC_DATA] Ca…" at bounding box center [705, 413] width 450 height 571
copy p "As you cross the Great Dividing Range, you enter outback country, where the dir…"
click at [899, 731] on button "Add" at bounding box center [894, 729] width 39 height 23
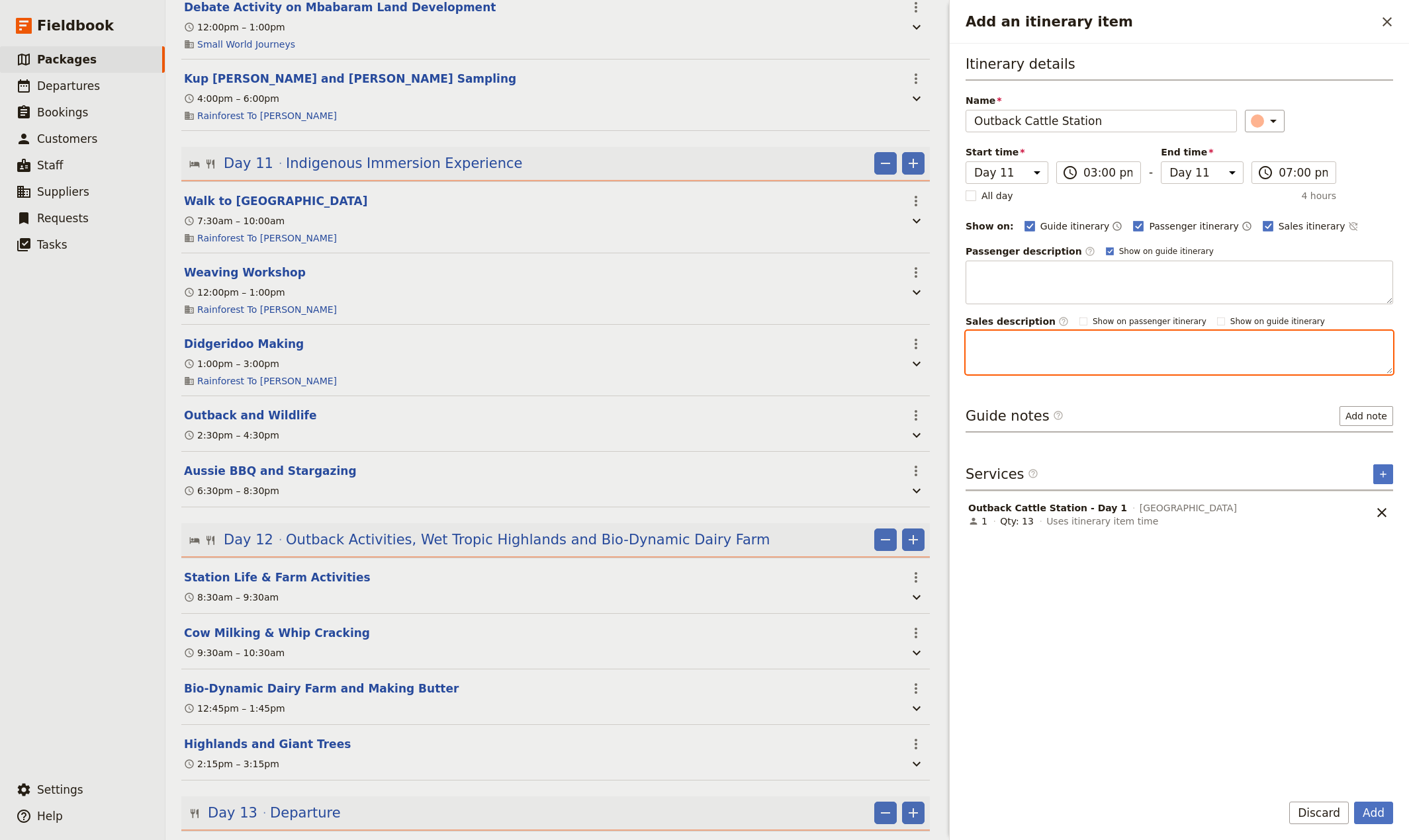
click at [980, 334] on textarea "Add an itinerary item" at bounding box center [1179, 353] width 428 height 44
paste textarea "As you cross the Great Dividing Range, you enter outback country, where the dir…"
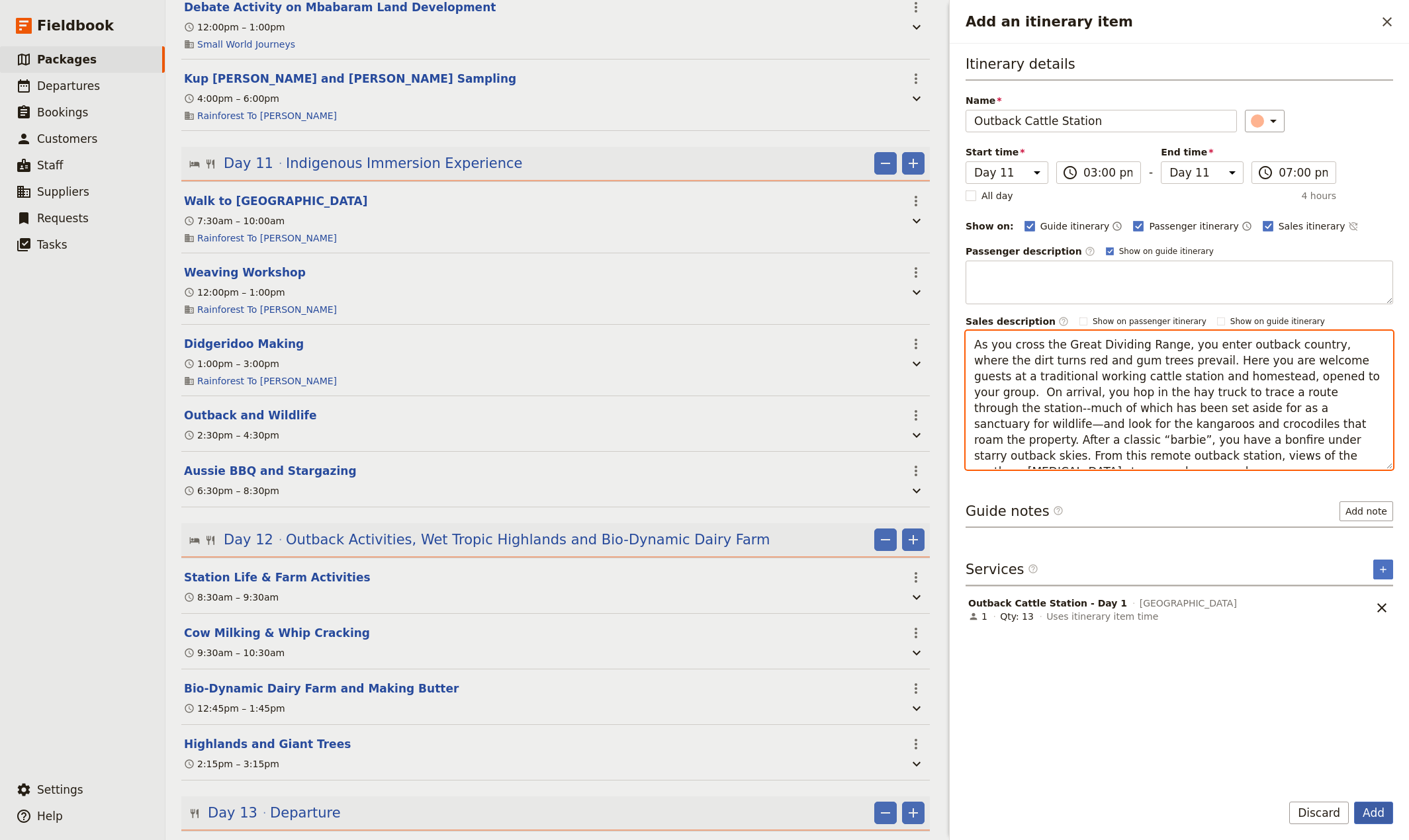
type textarea "As you cross the Great Dividing Range, you enter outback country, where the dir…"
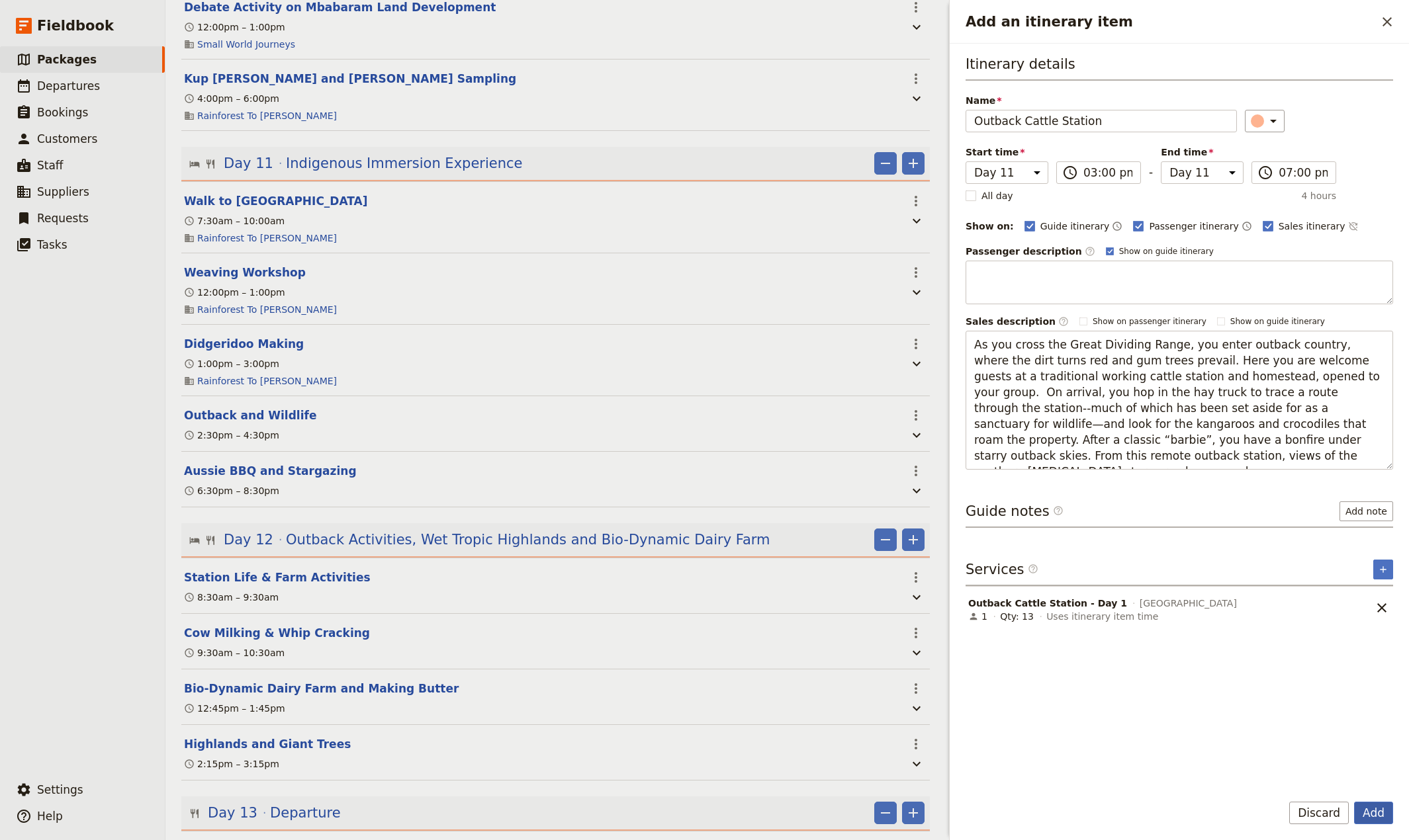
click at [1370, 809] on button "Add" at bounding box center [1373, 813] width 39 height 23
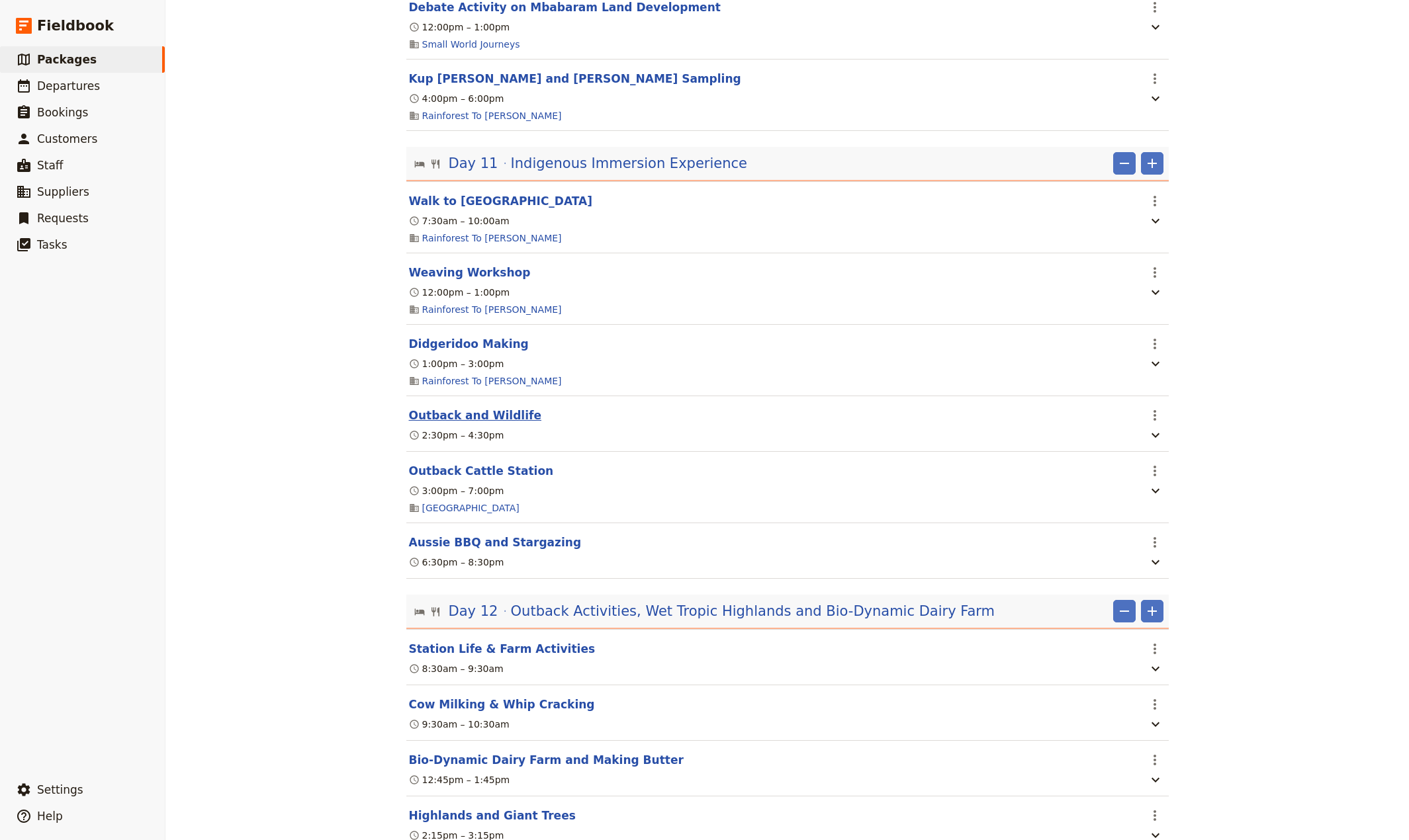
click at [435, 423] on button "Outback and Wildlife" at bounding box center [474, 416] width 132 height 16
select select "11"
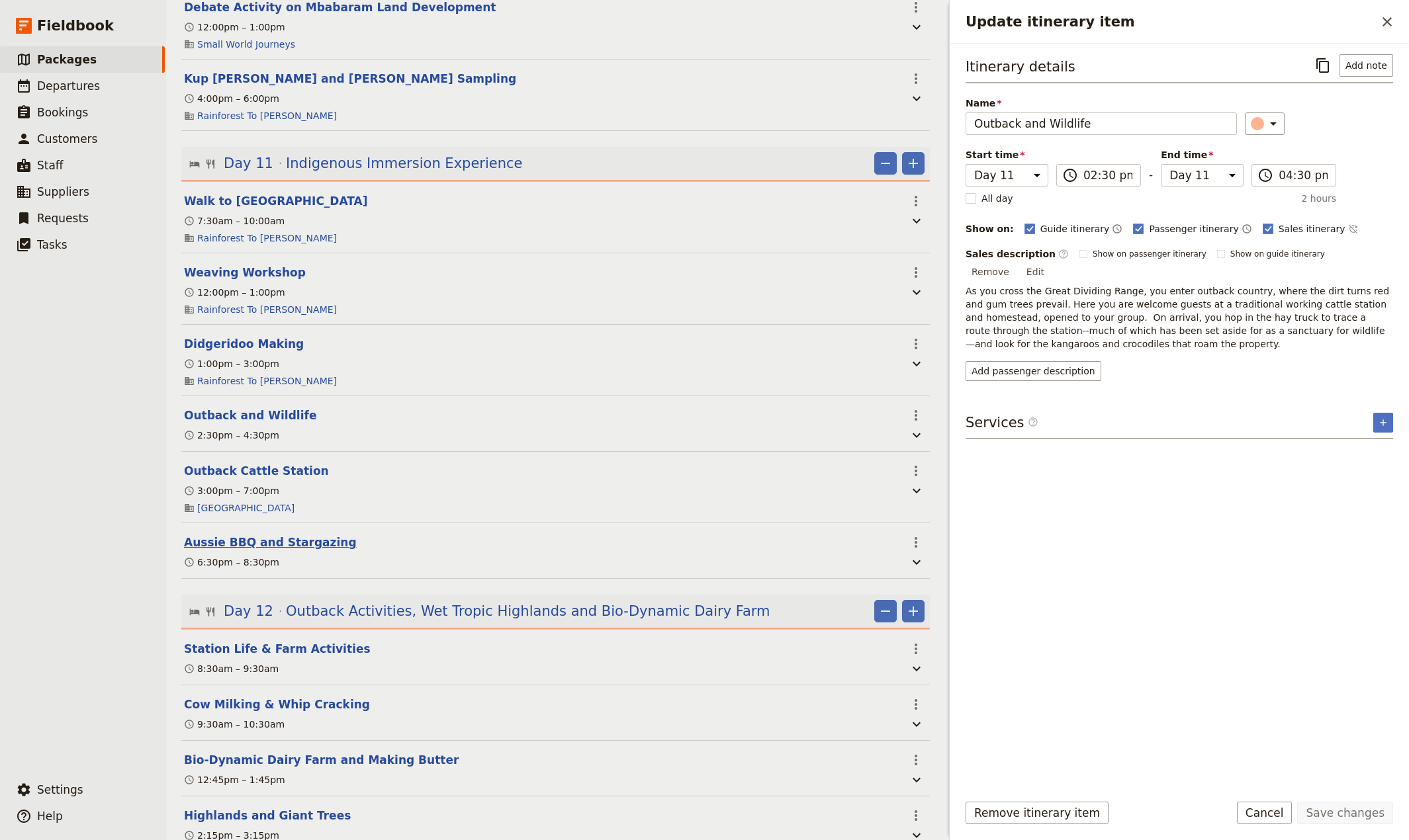
click at [261, 551] on button "Aussie BBQ and Stargazing" at bounding box center [270, 543] width 173 height 16
select select "11"
click at [261, 479] on button "Outback Cattle Station" at bounding box center [257, 471] width 145 height 16
select select "11"
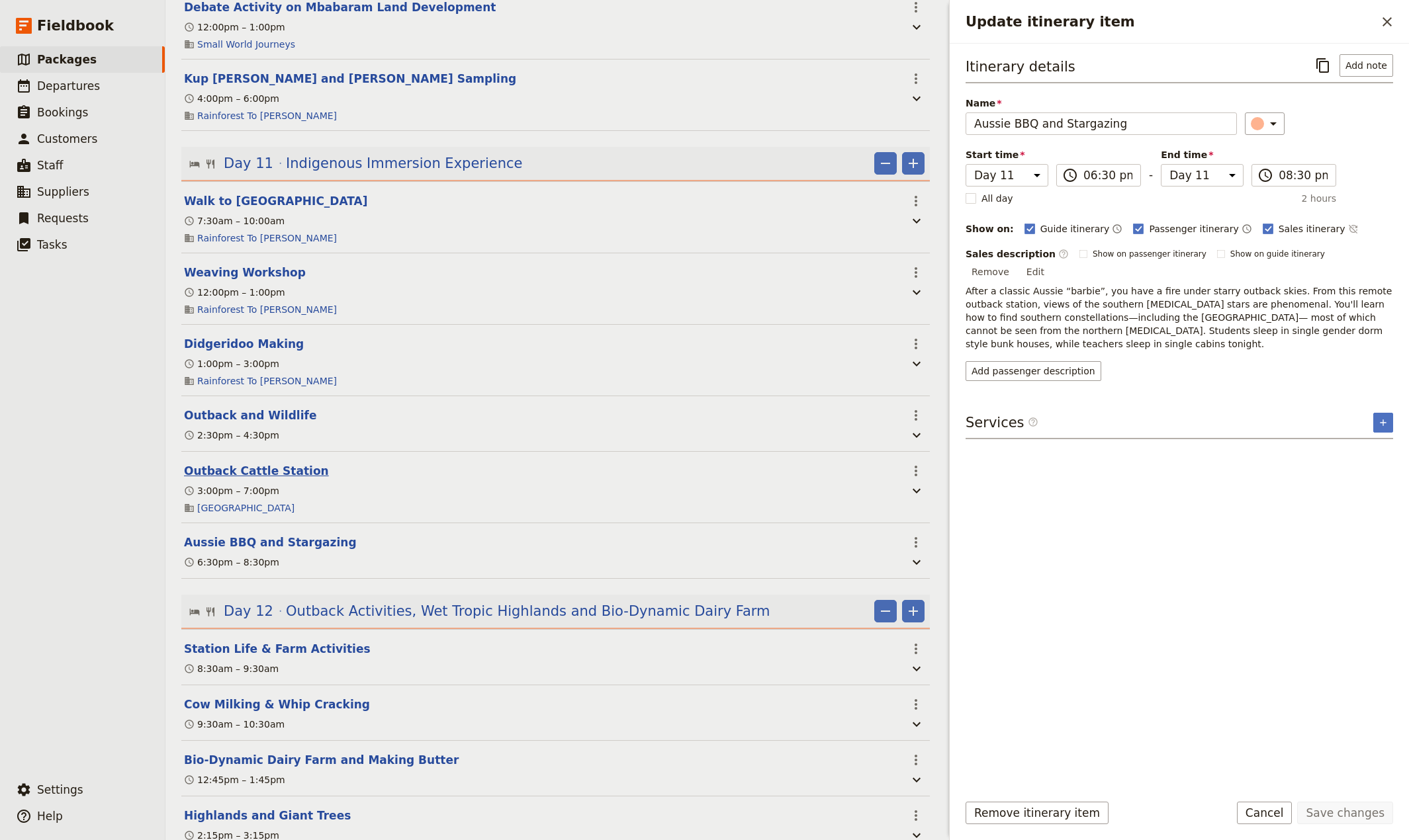
select select "11"
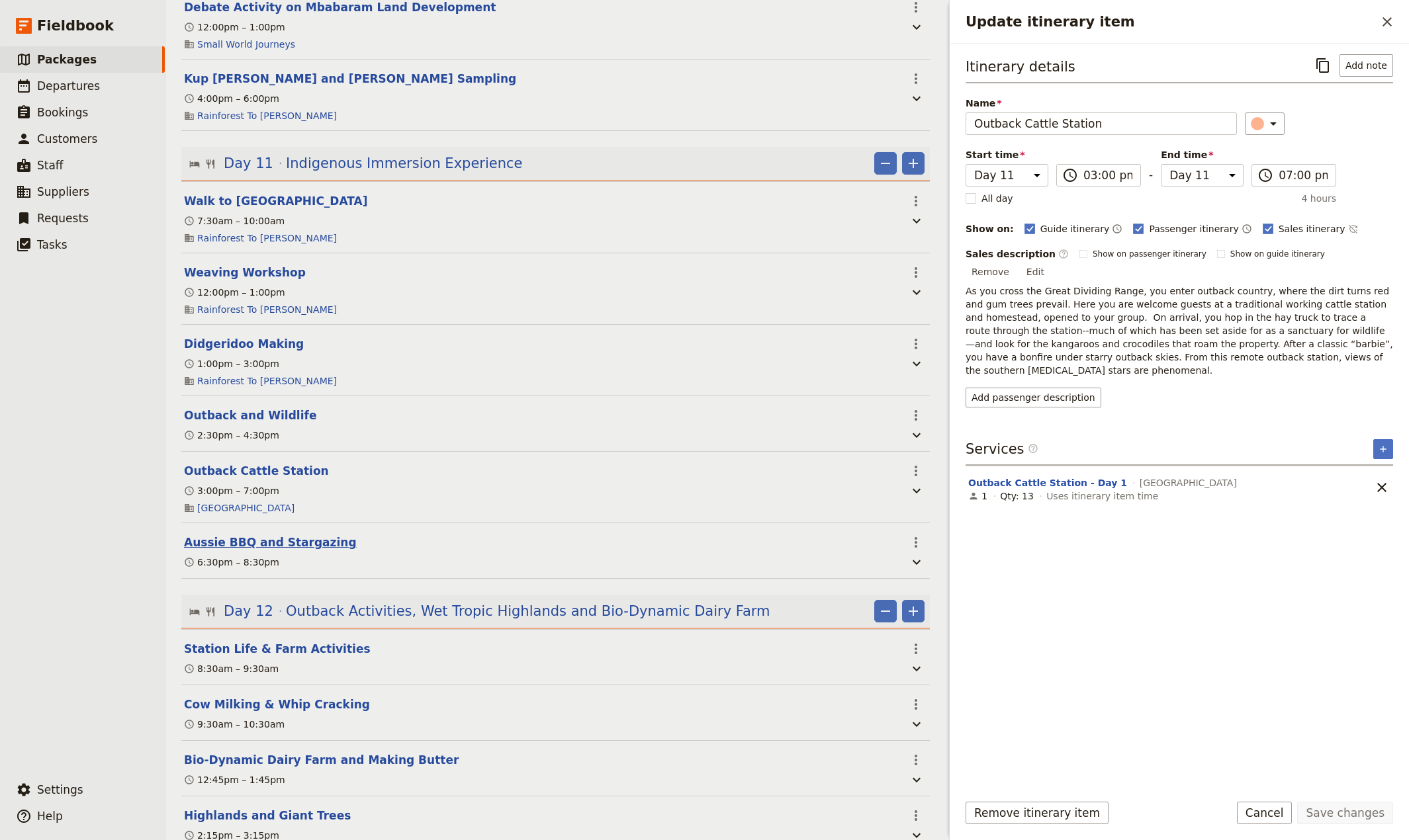
click at [261, 551] on button "Aussie BBQ and Stargazing" at bounding box center [270, 543] width 173 height 16
select select "11"
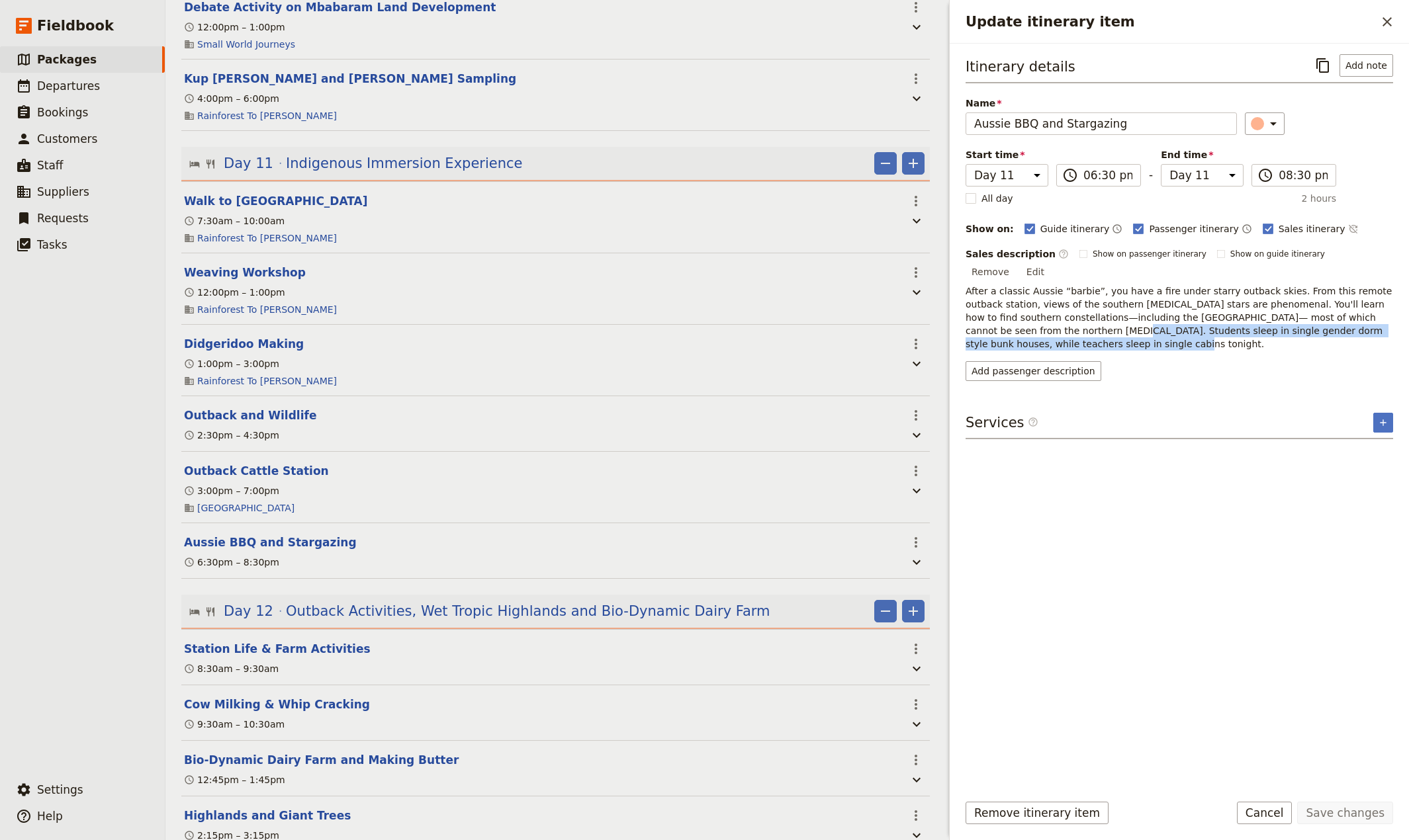
drag, startPoint x: 1025, startPoint y: 325, endPoint x: 1019, endPoint y: 316, distance: 10.8
click at [1019, 316] on p "After a classic Aussie “barbie”, you have a fire under starry outback skies. Fr…" at bounding box center [1179, 317] width 428 height 67
copy p "Students sleep in single gender dorm style bunk houses, while teachers sleep in…"
click at [217, 479] on button "Outback Cattle Station" at bounding box center [257, 471] width 145 height 16
select select "11"
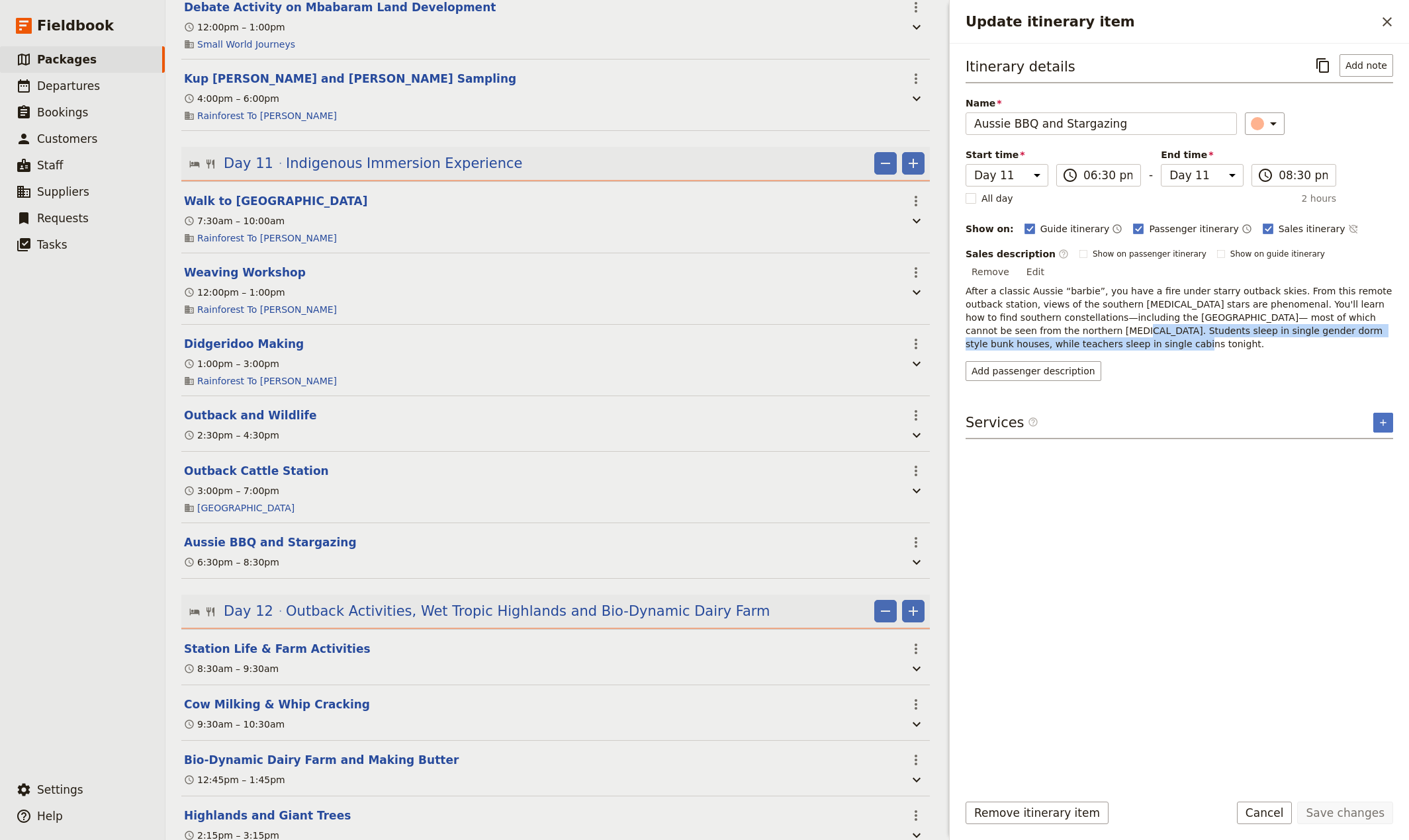
select select "11"
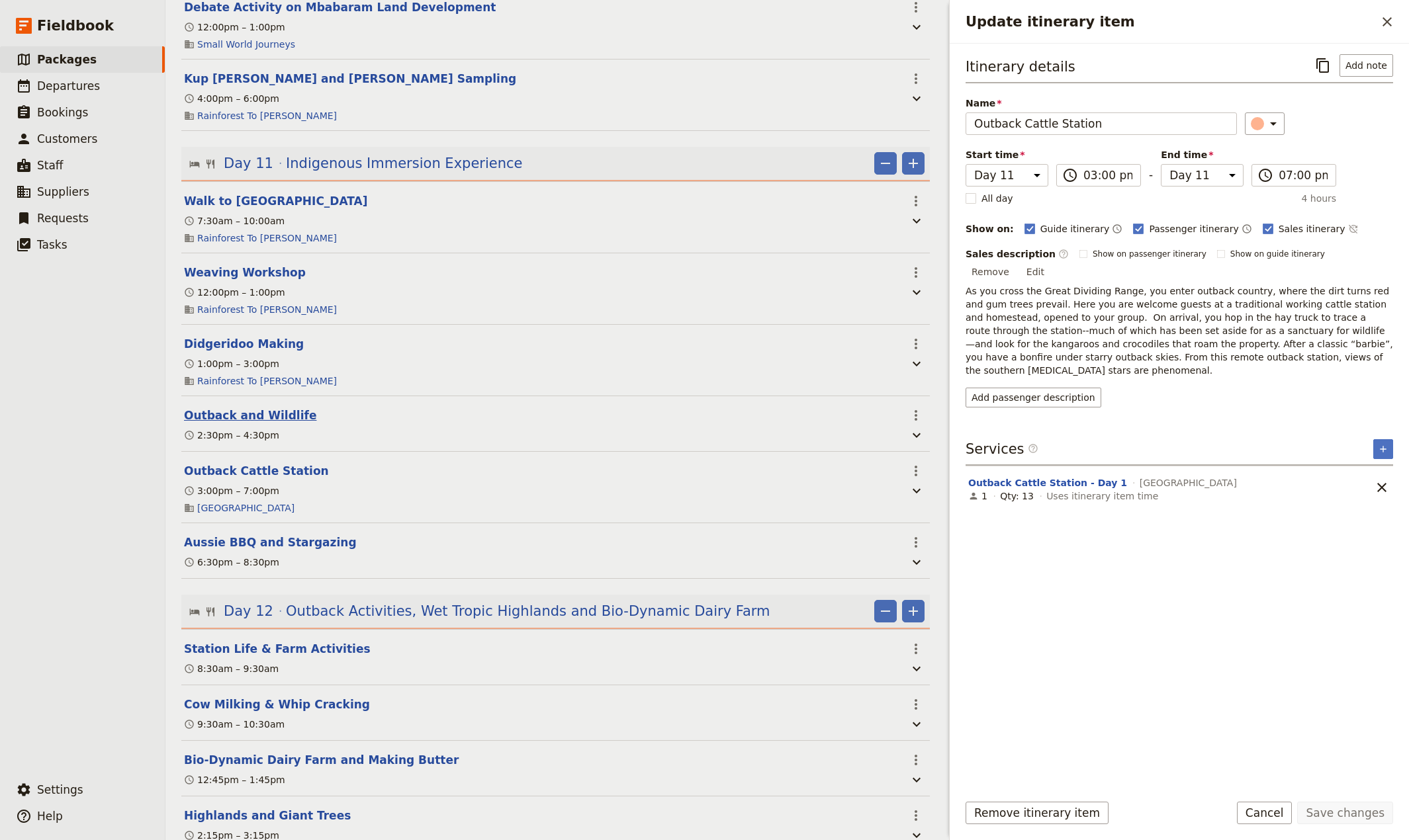
click at [258, 423] on button "Outback and Wildlife" at bounding box center [250, 416] width 132 height 16
select select "11"
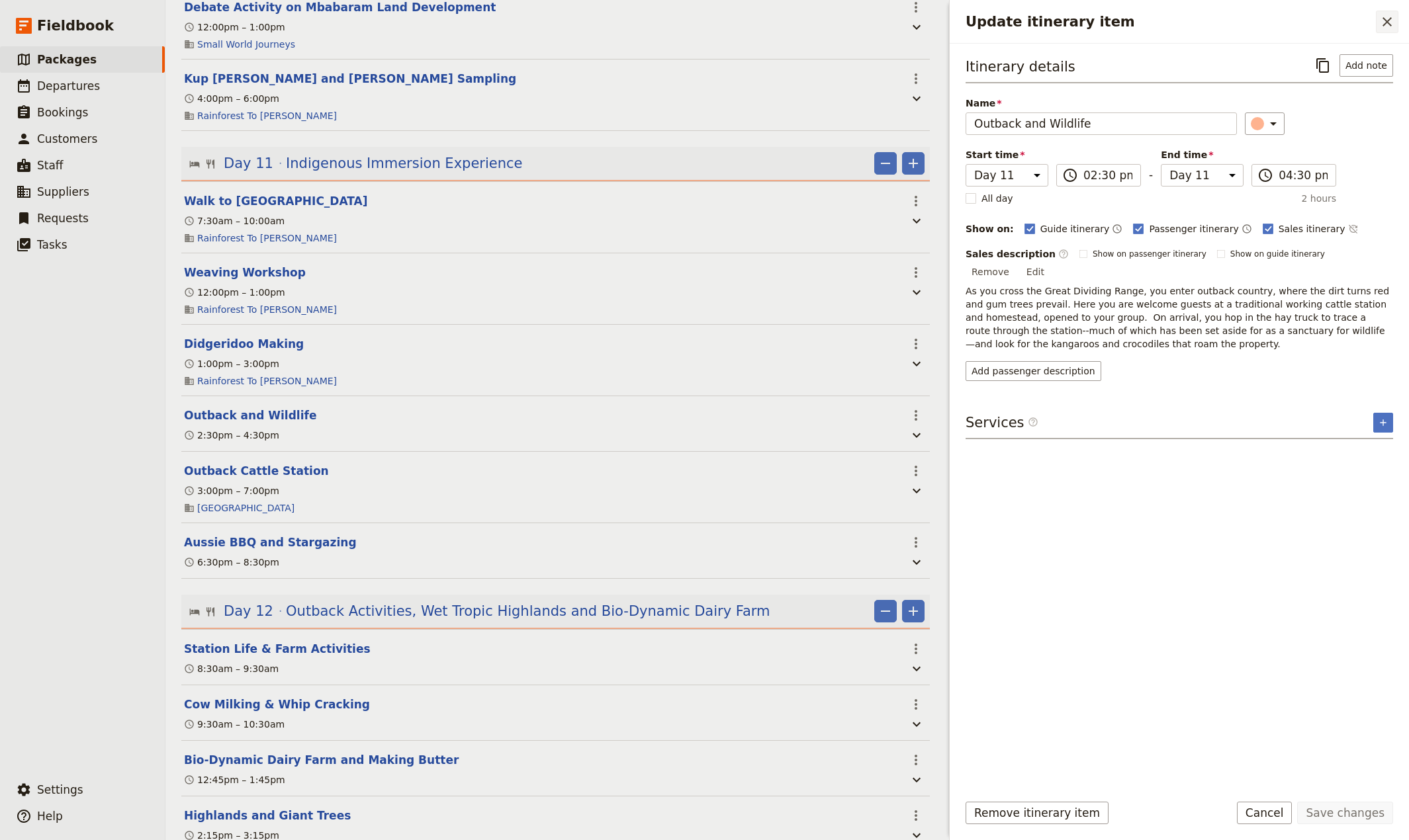
click at [1383, 17] on icon "Close drawer" at bounding box center [1387, 22] width 16 height 16
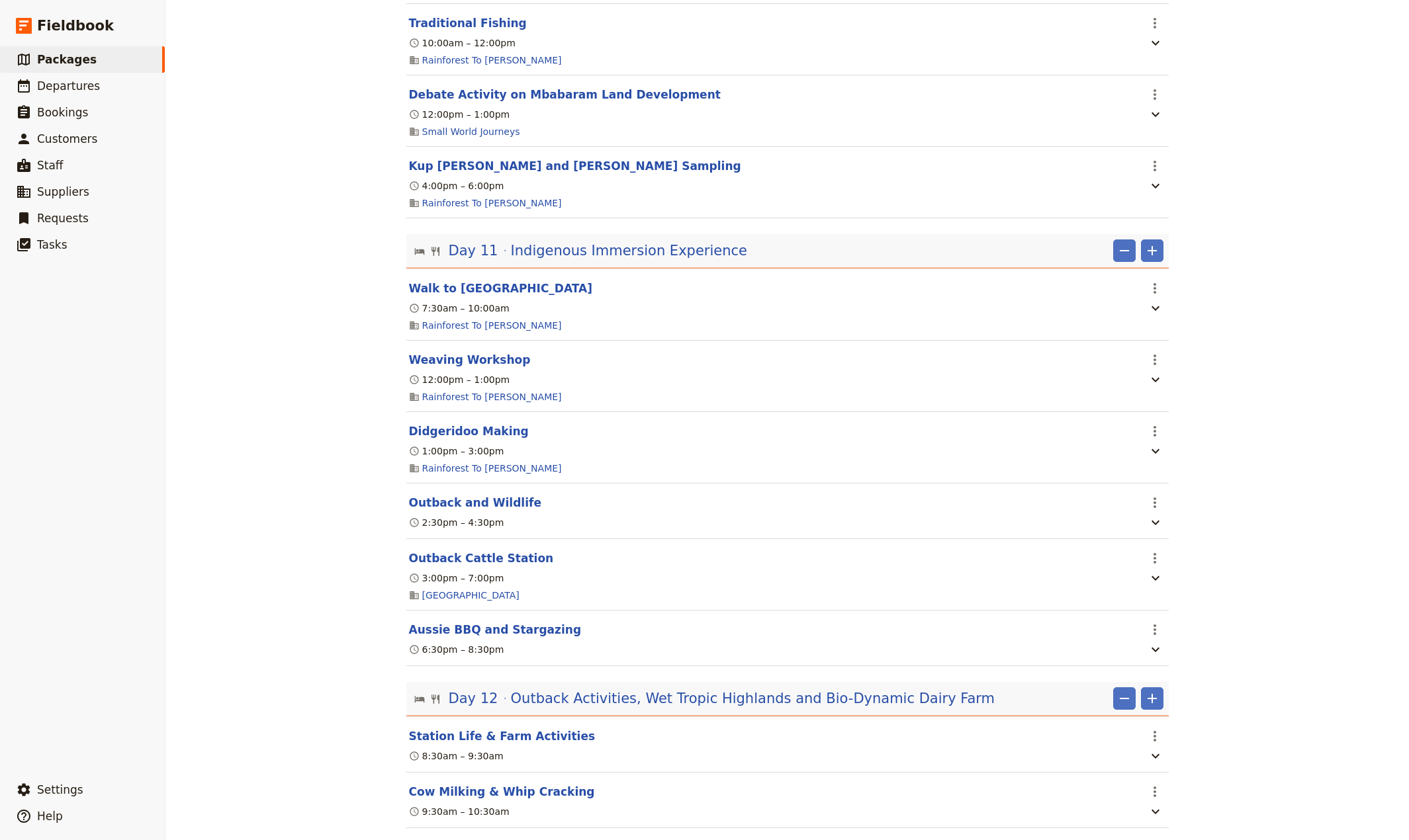
scroll to position [2381, 0]
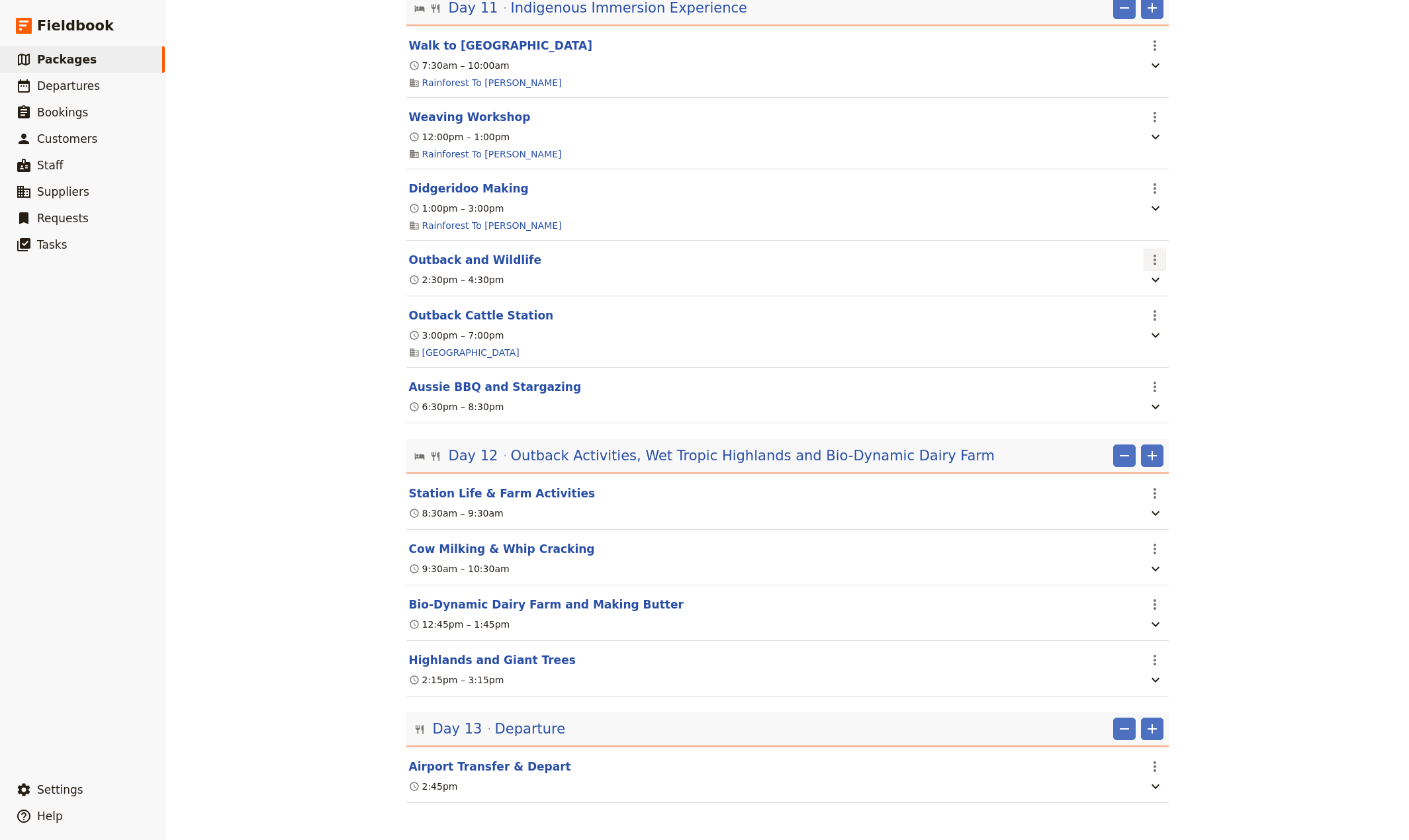
click at [1150, 252] on icon "Actions" at bounding box center [1154, 260] width 16 height 16
click at [1153, 297] on span "Delete this itinerary item" at bounding box center [1204, 298] width 116 height 13
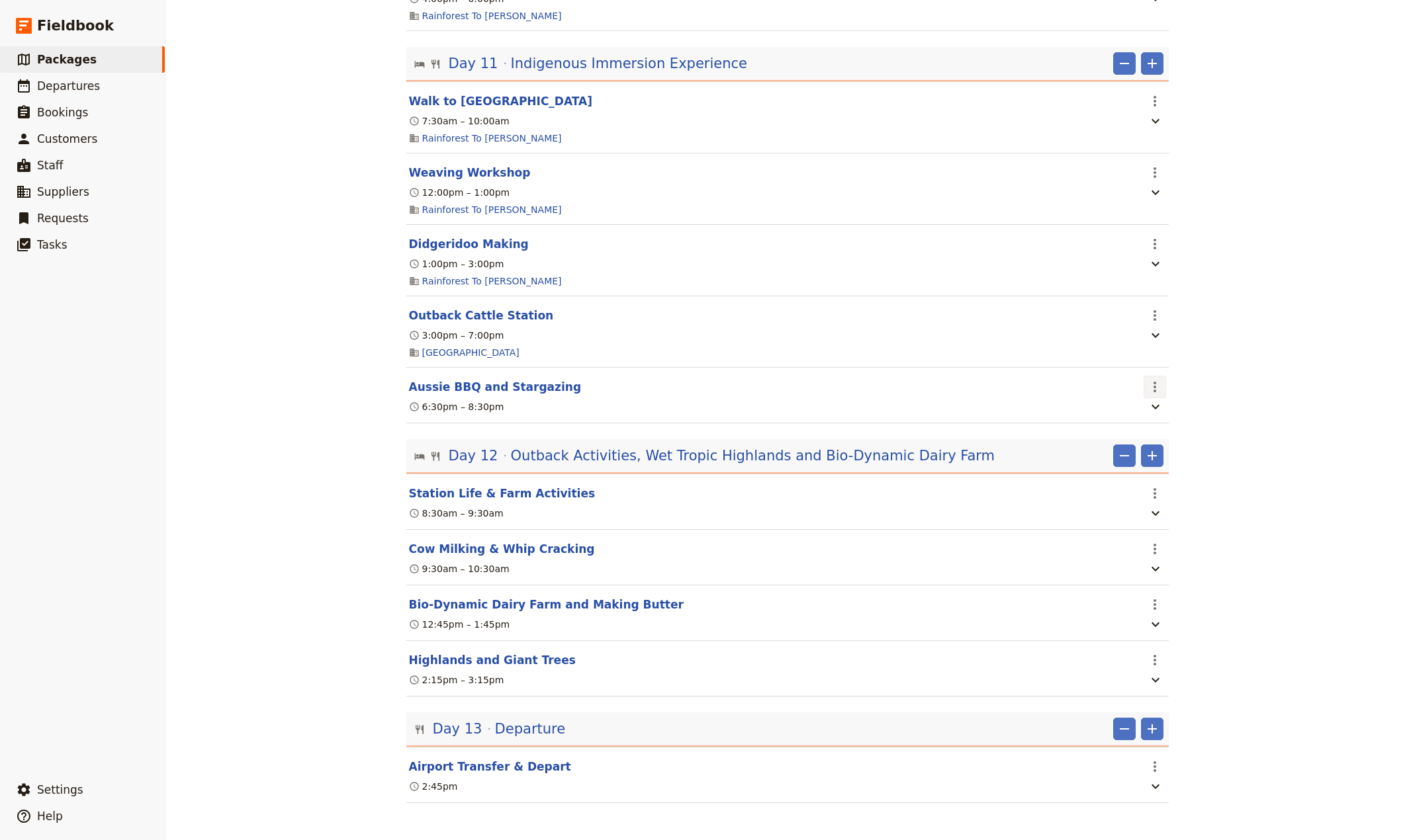
click at [1146, 383] on icon "Actions" at bounding box center [1154, 387] width 16 height 16
click at [1180, 430] on span "Delete this itinerary item" at bounding box center [1204, 427] width 116 height 13
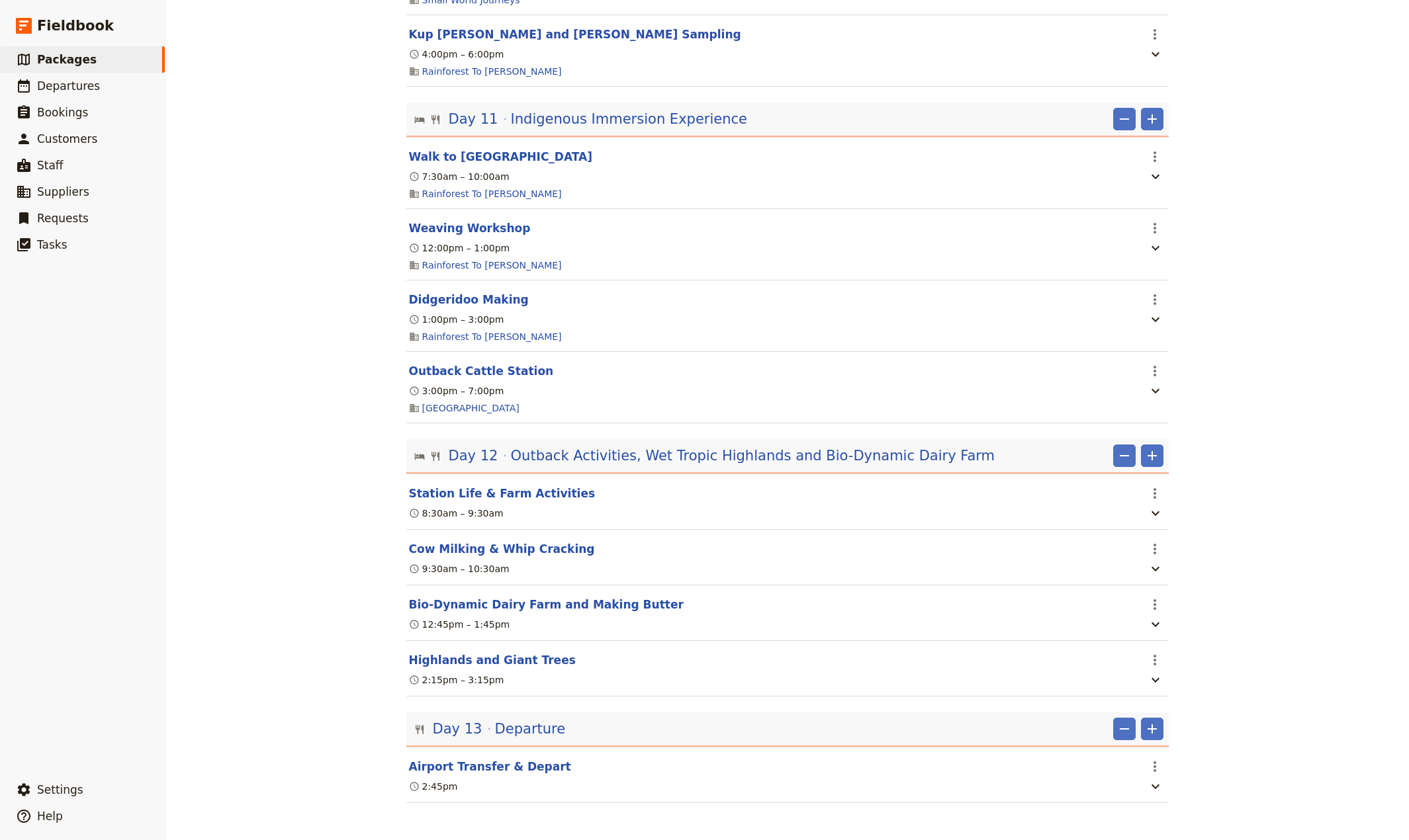
scroll to position [2268, 0]
click at [693, 456] on span "Outback Activities, Wet Tropic Highlands and Bio-Dynamic Dairy Farm" at bounding box center [753, 456] width 484 height 20
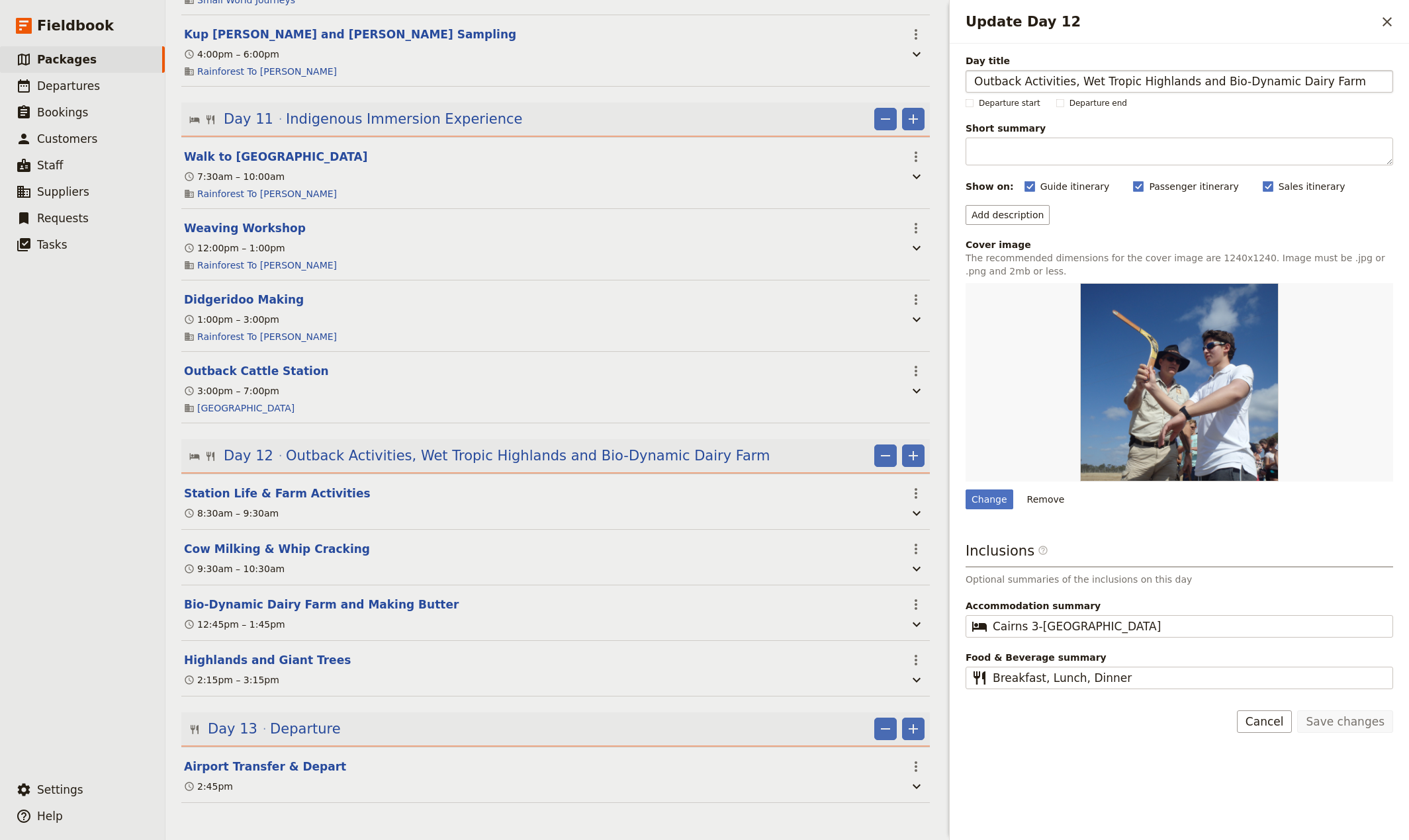
click at [1121, 83] on input "Outback Activities, Wet Tropic Highlands and Bio-Dynamic Dairy Farm" at bounding box center [1179, 82] width 428 height 23
type input "Outback Activities, Wet Tropics Highlands and Bio-Dynamic Dairy Farm"
drag, startPoint x: 1351, startPoint y: 725, endPoint x: 1128, endPoint y: 774, distance: 228.3
click at [1350, 725] on button "Save changes" at bounding box center [1344, 722] width 96 height 23
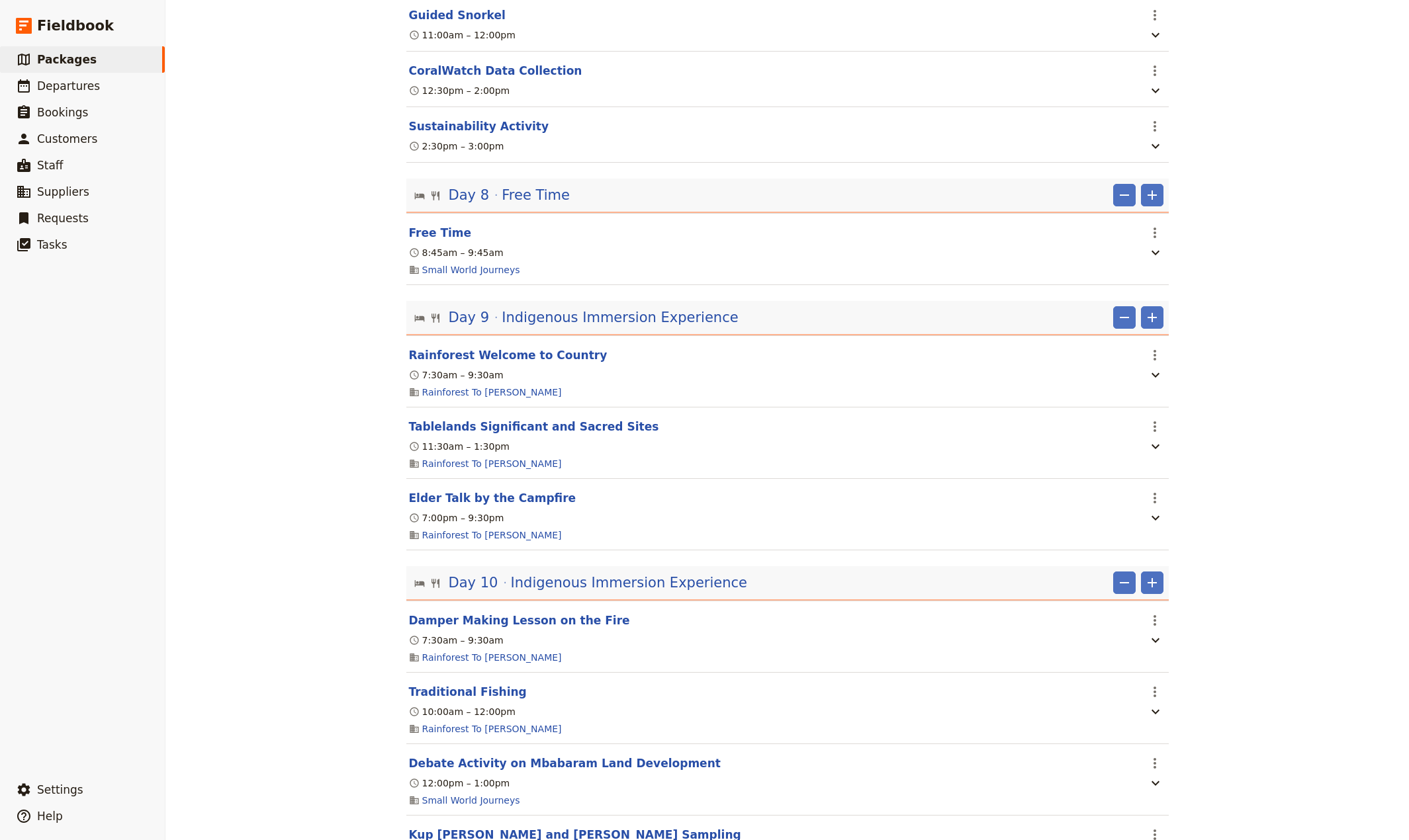
scroll to position [1220, 0]
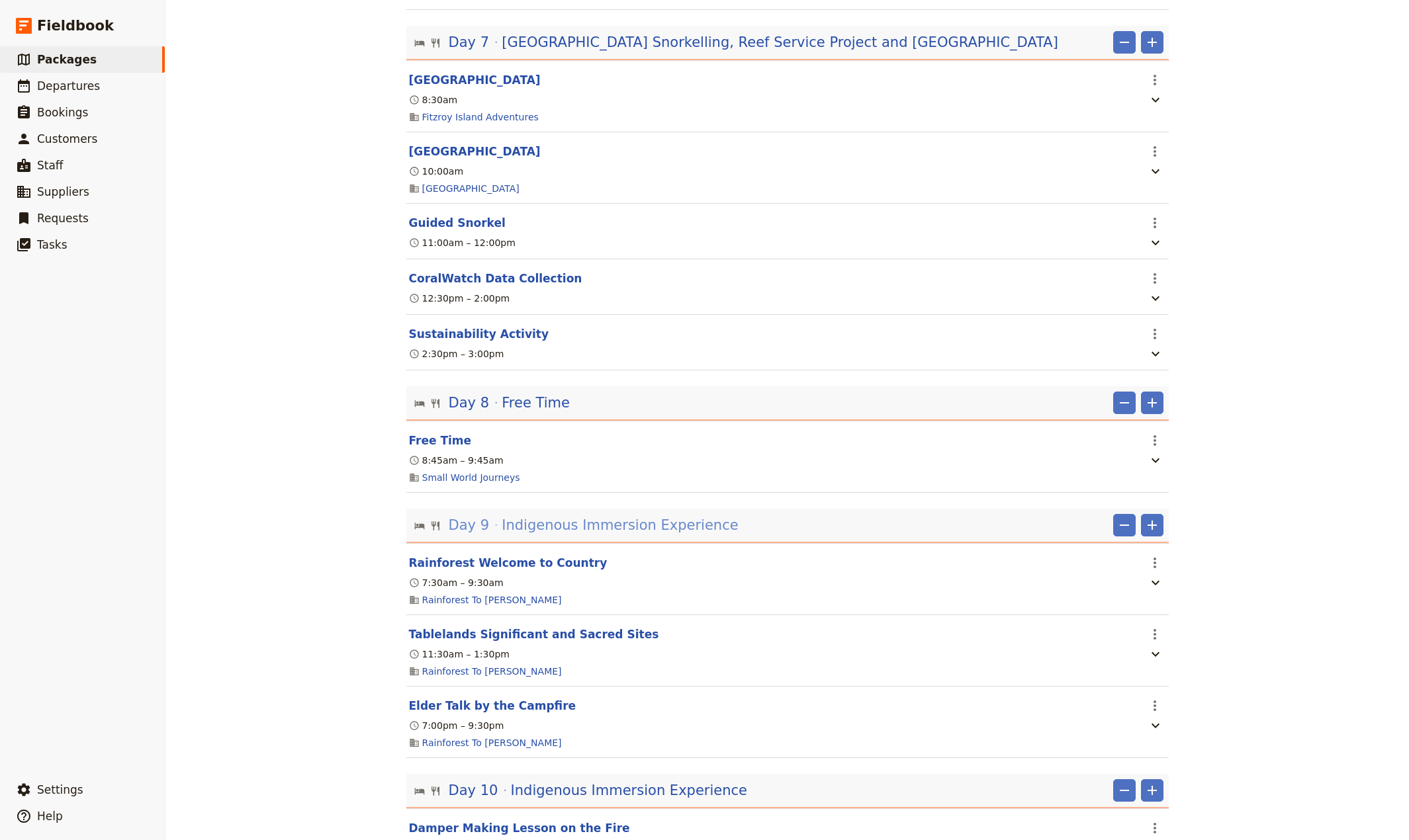
click at [507, 535] on span "Indigenous Immersion Experience" at bounding box center [619, 525] width 237 height 20
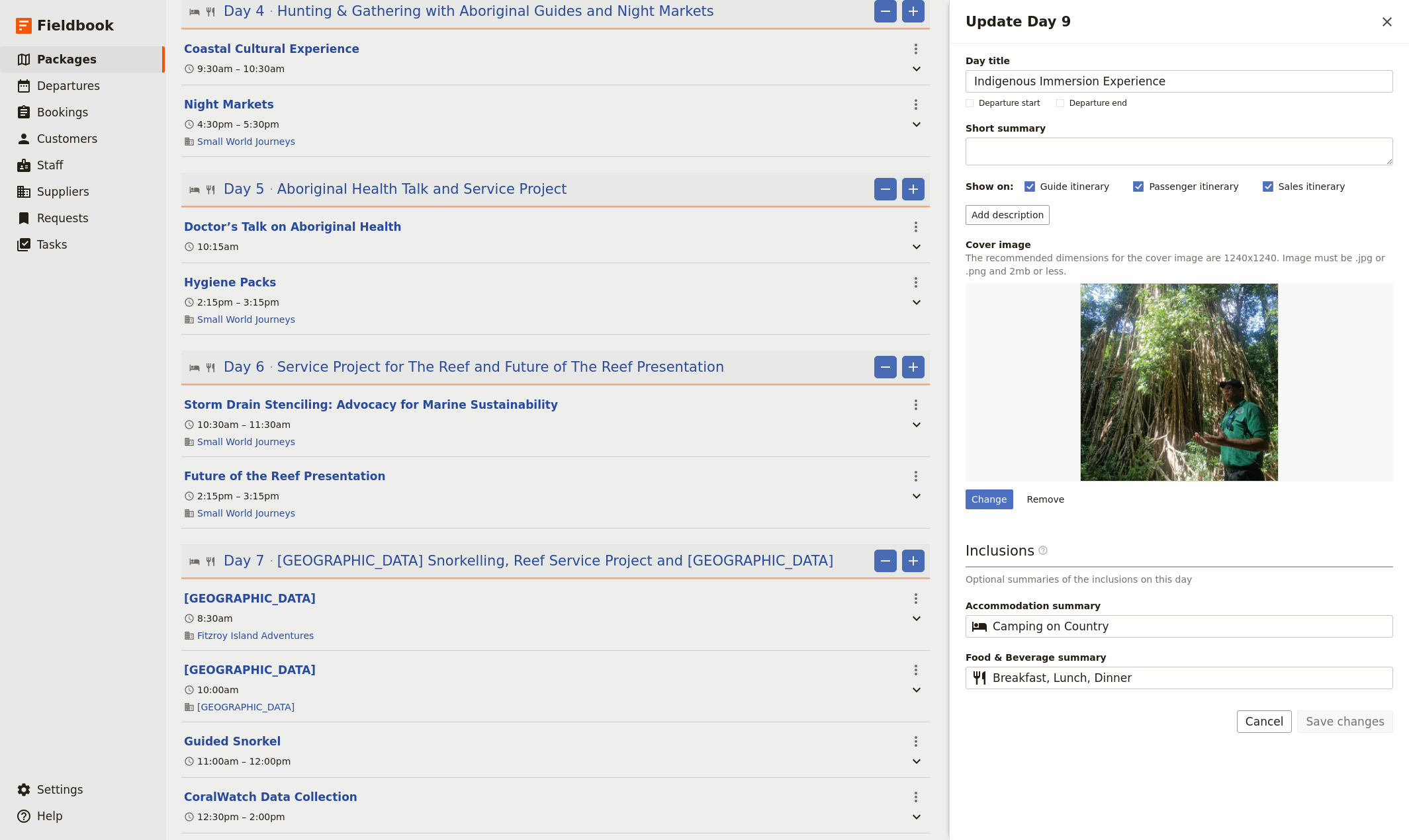
scroll to position [608, 0]
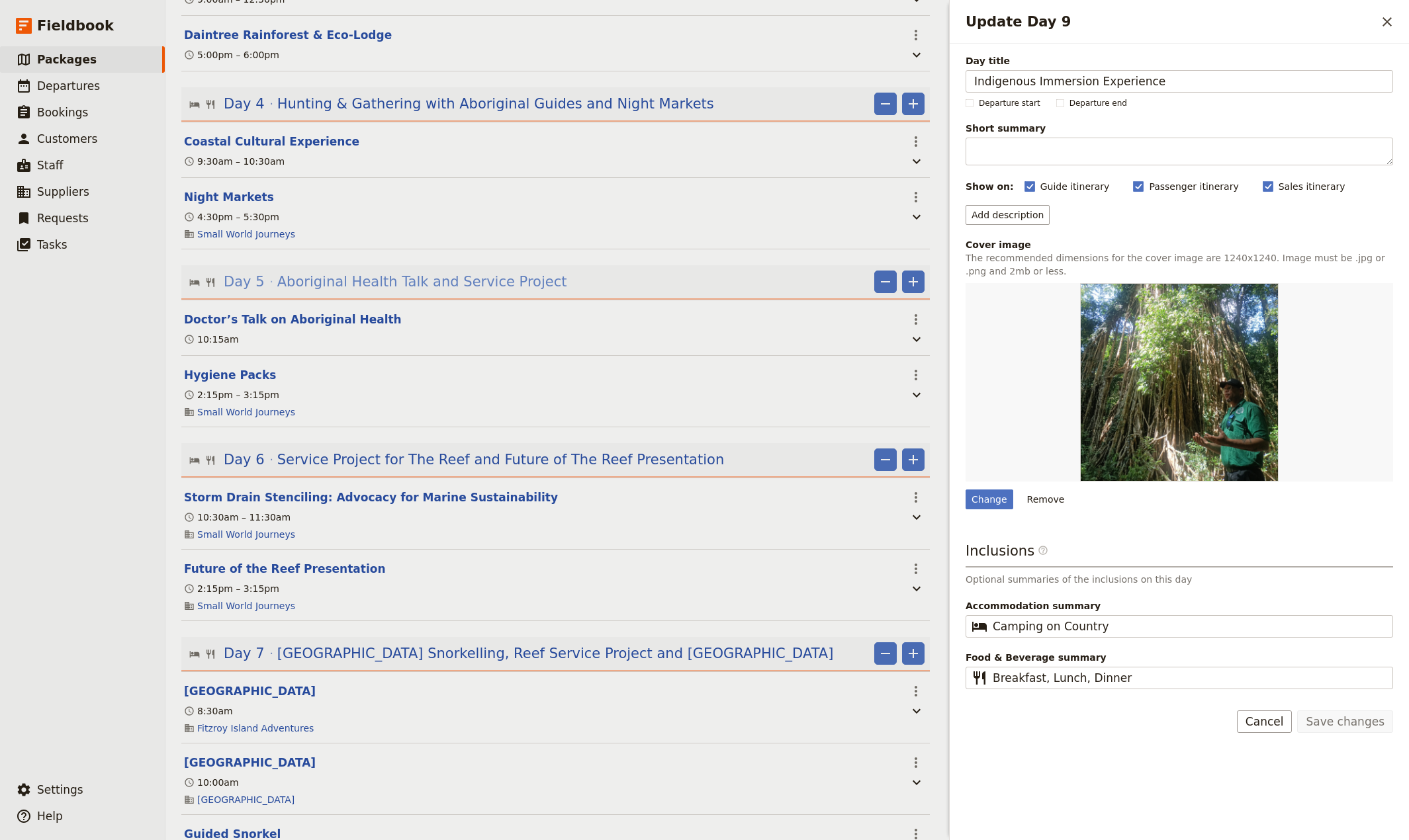
click at [313, 290] on span "Aboriginal Health Talk and Service Project" at bounding box center [423, 282] width 290 height 20
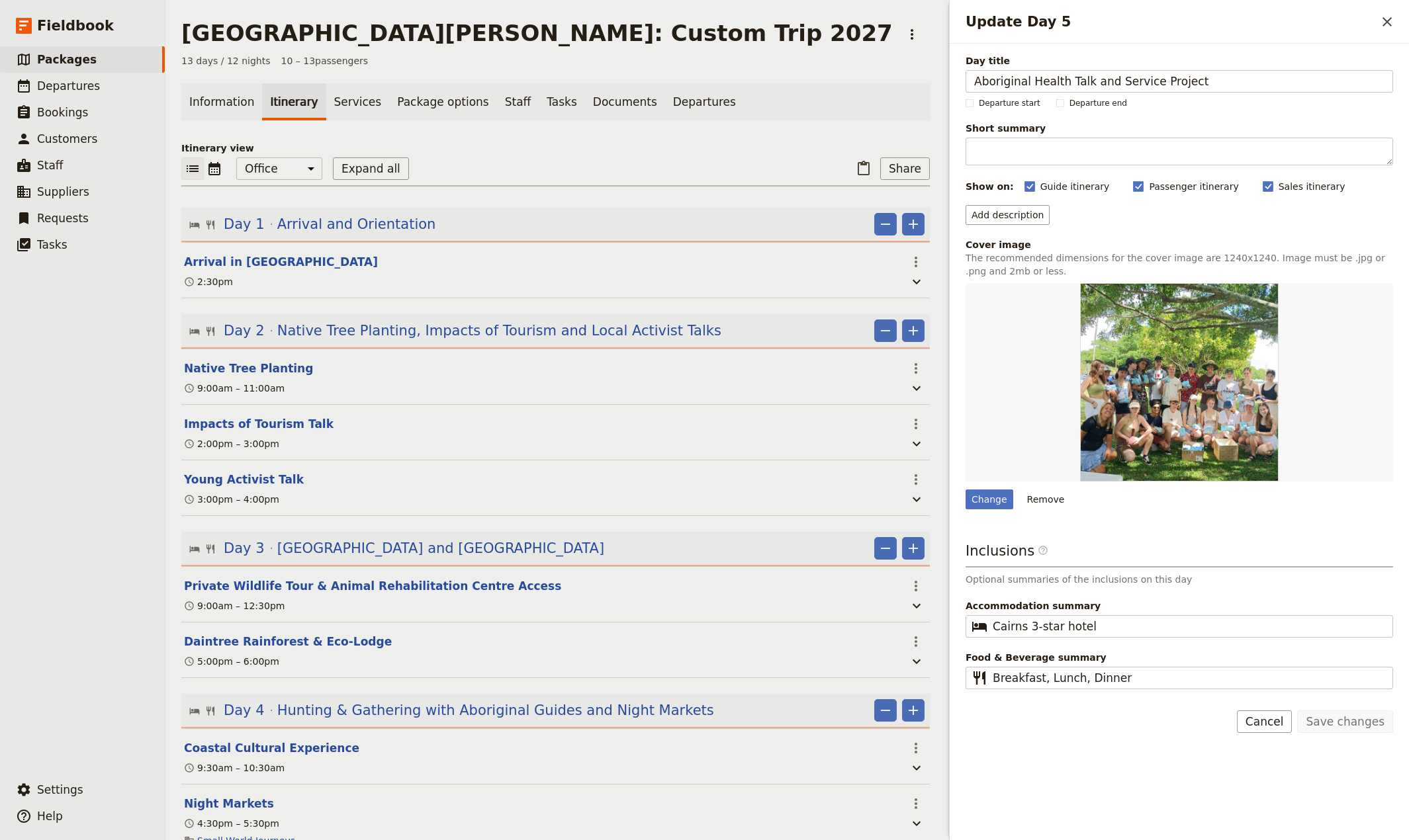
scroll to position [0, 0]
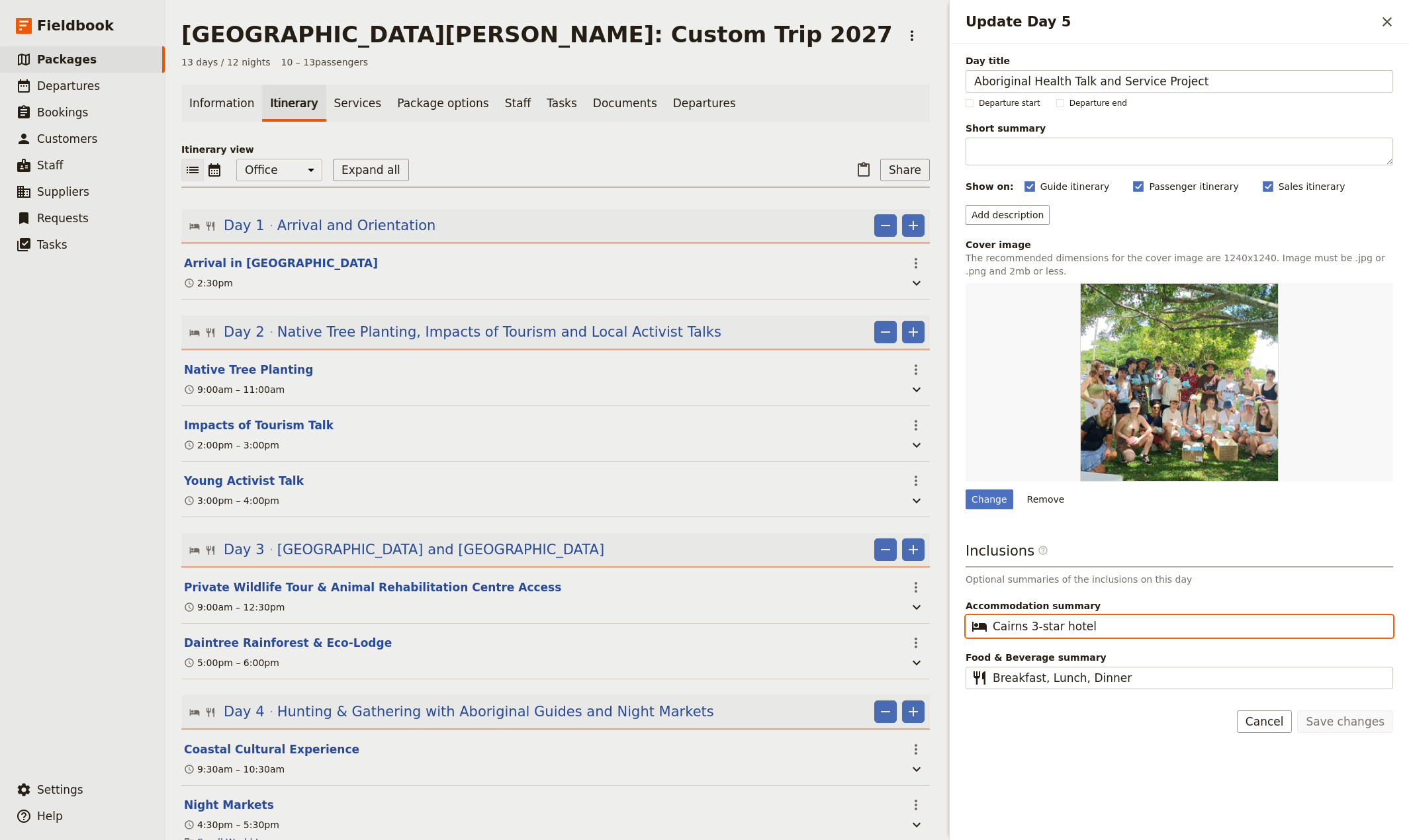
drag, startPoint x: 1105, startPoint y: 630, endPoint x: 976, endPoint y: 627, distance: 129.0
click at [992, 627] on input "Cairns 3-star hotel" at bounding box center [1188, 626] width 392 height 16
drag, startPoint x: 328, startPoint y: 230, endPoint x: 370, endPoint y: 252, distance: 47.4
click at [329, 232] on span "Arrival and Orientation" at bounding box center [357, 226] width 159 height 20
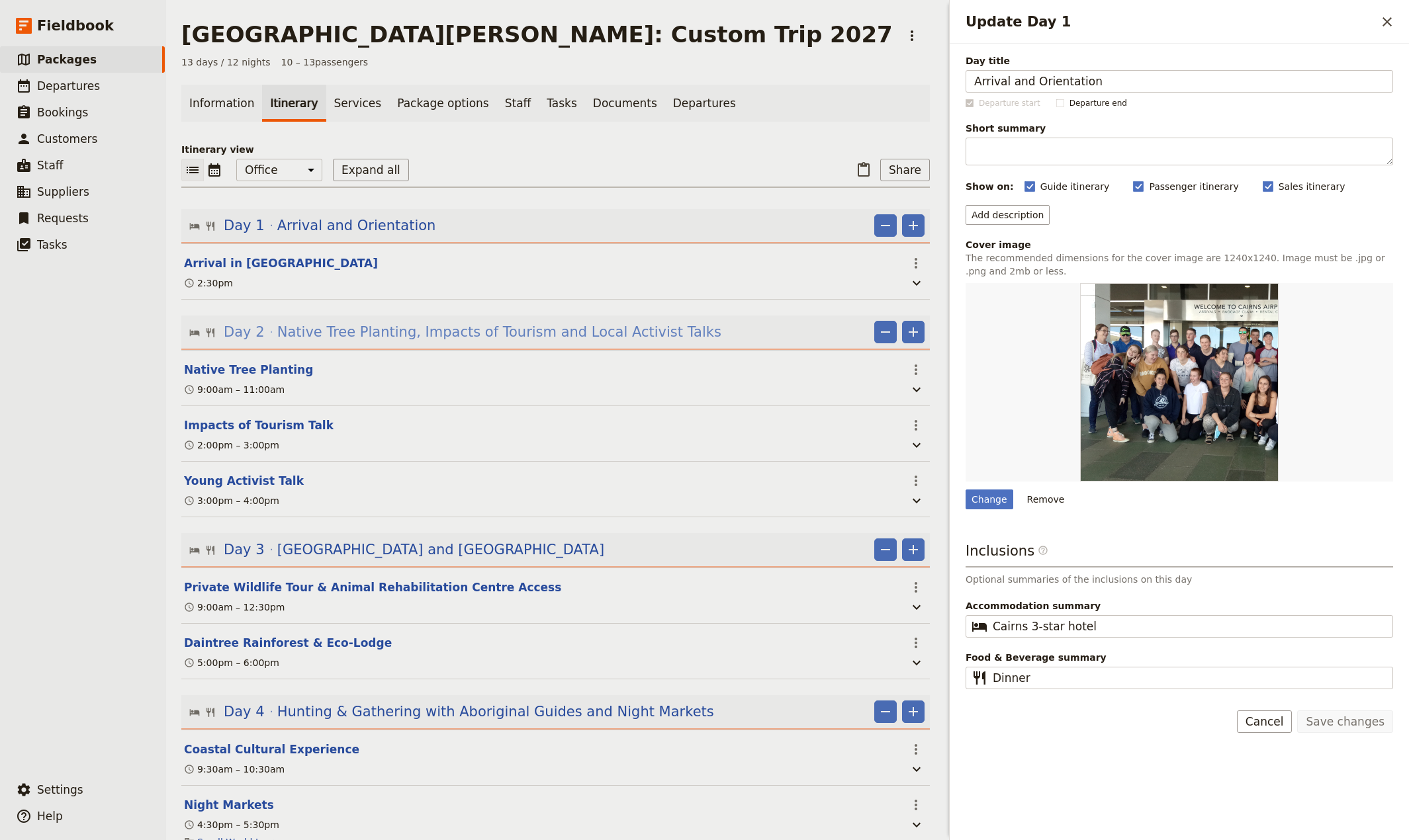
click at [363, 325] on span "Native Tree Planting, Impacts of Tourism and Local Activist Talks" at bounding box center [499, 332] width 444 height 20
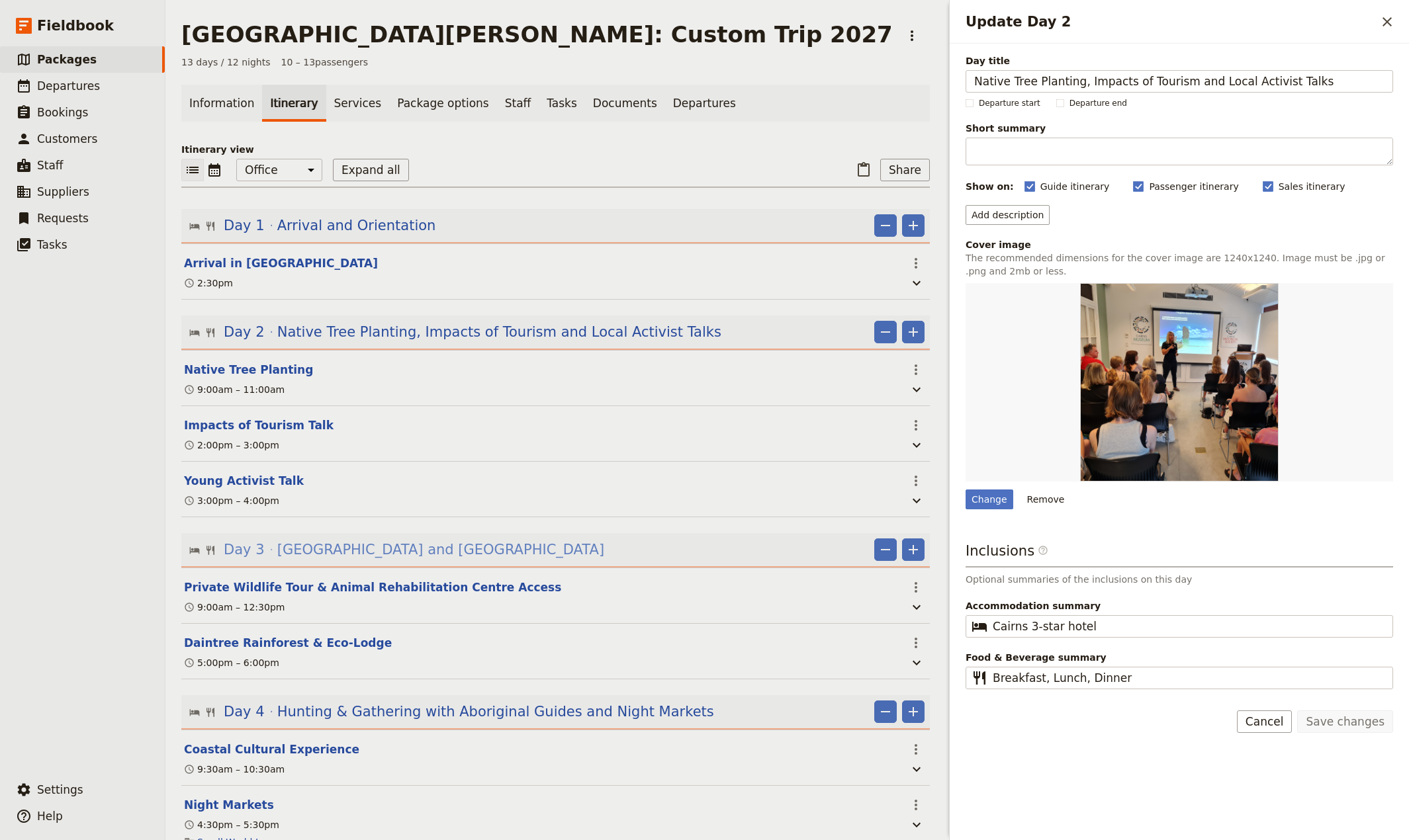
click at [424, 558] on span "[GEOGRAPHIC_DATA] and [GEOGRAPHIC_DATA]" at bounding box center [440, 550] width 327 height 20
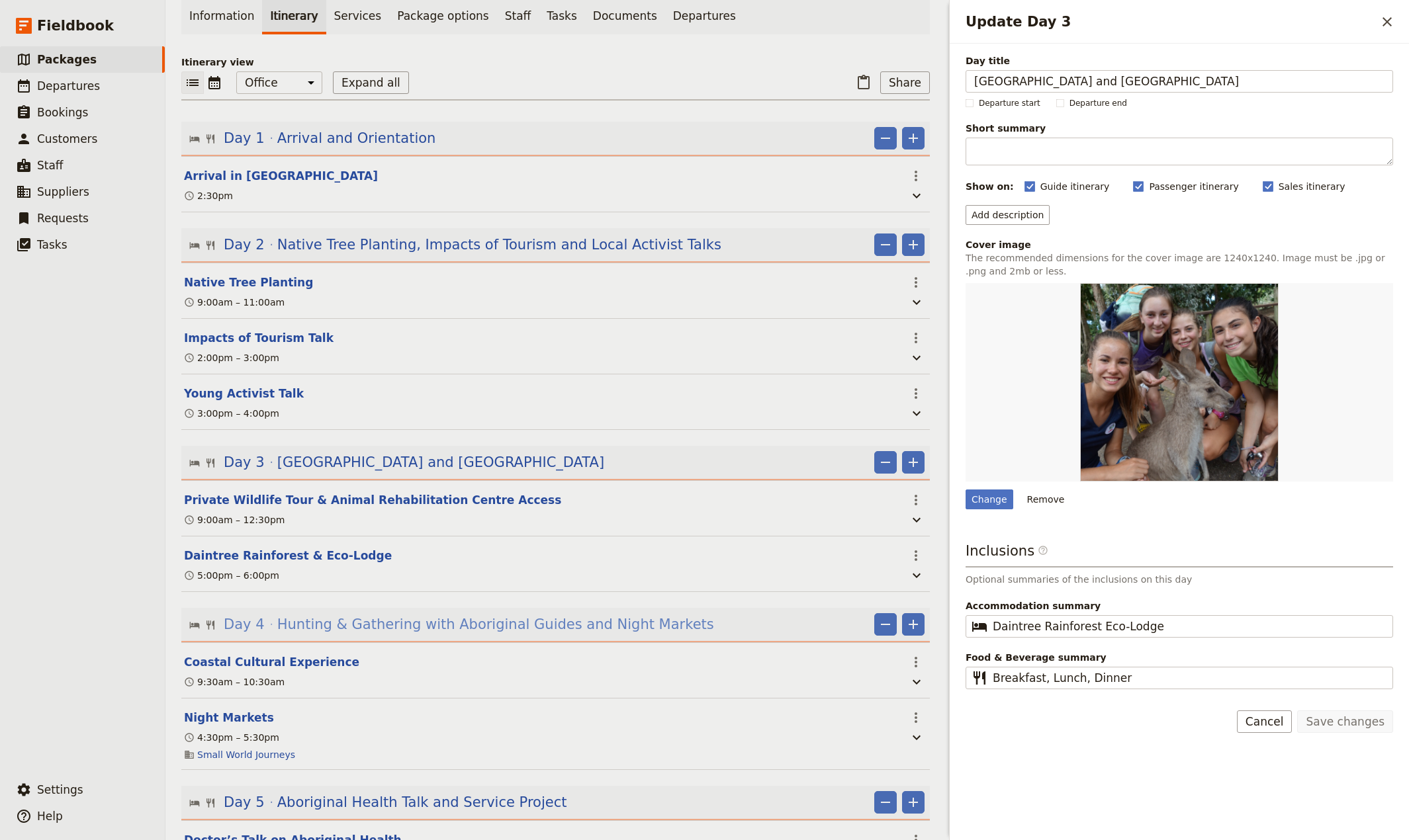
click at [429, 630] on span "Hunting & Gathering with Aboriginal Guides and Night Markets" at bounding box center [495, 624] width 437 height 20
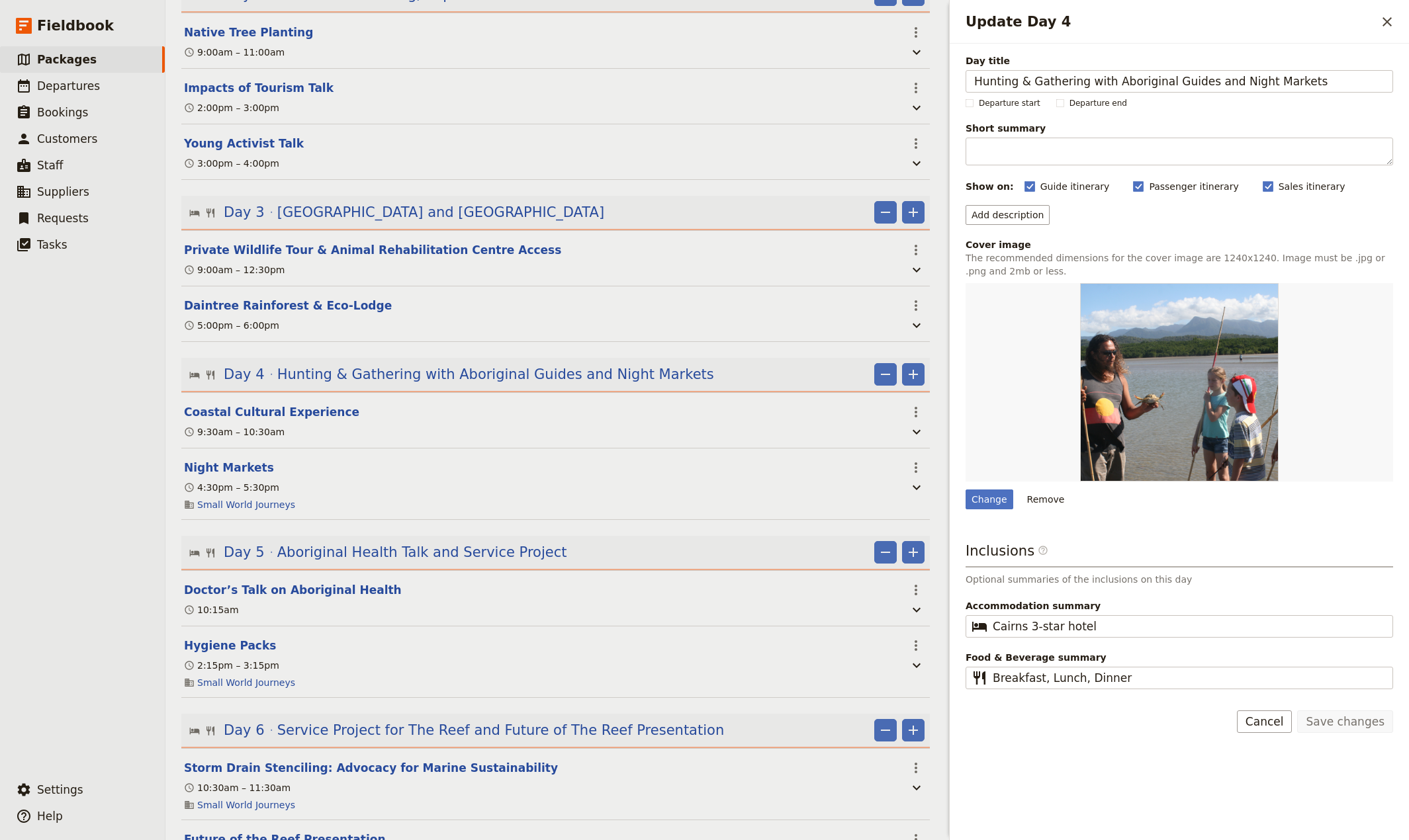
scroll to position [349, 0]
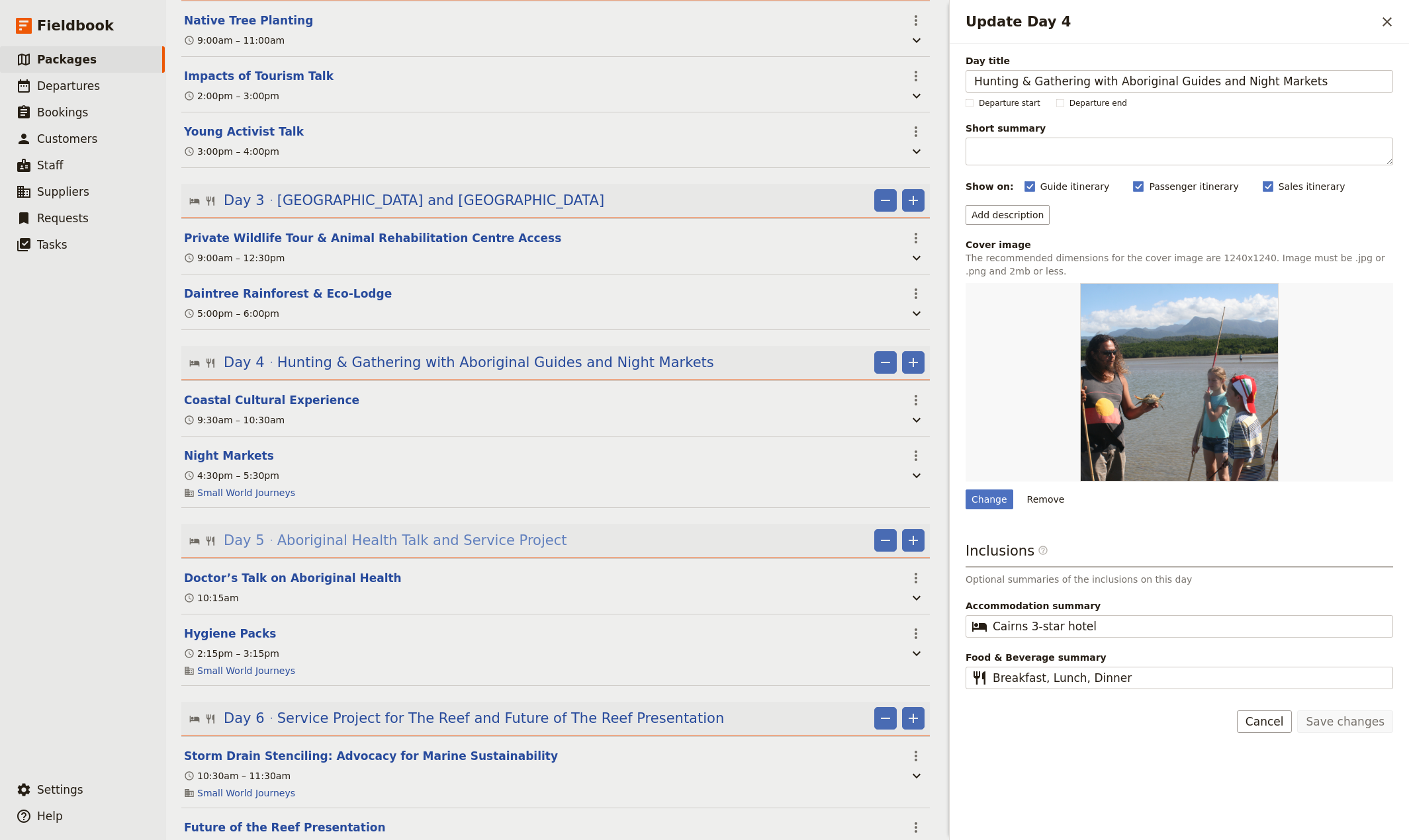
click at [422, 550] on span "Aboriginal Health Talk and Service Project" at bounding box center [423, 541] width 290 height 20
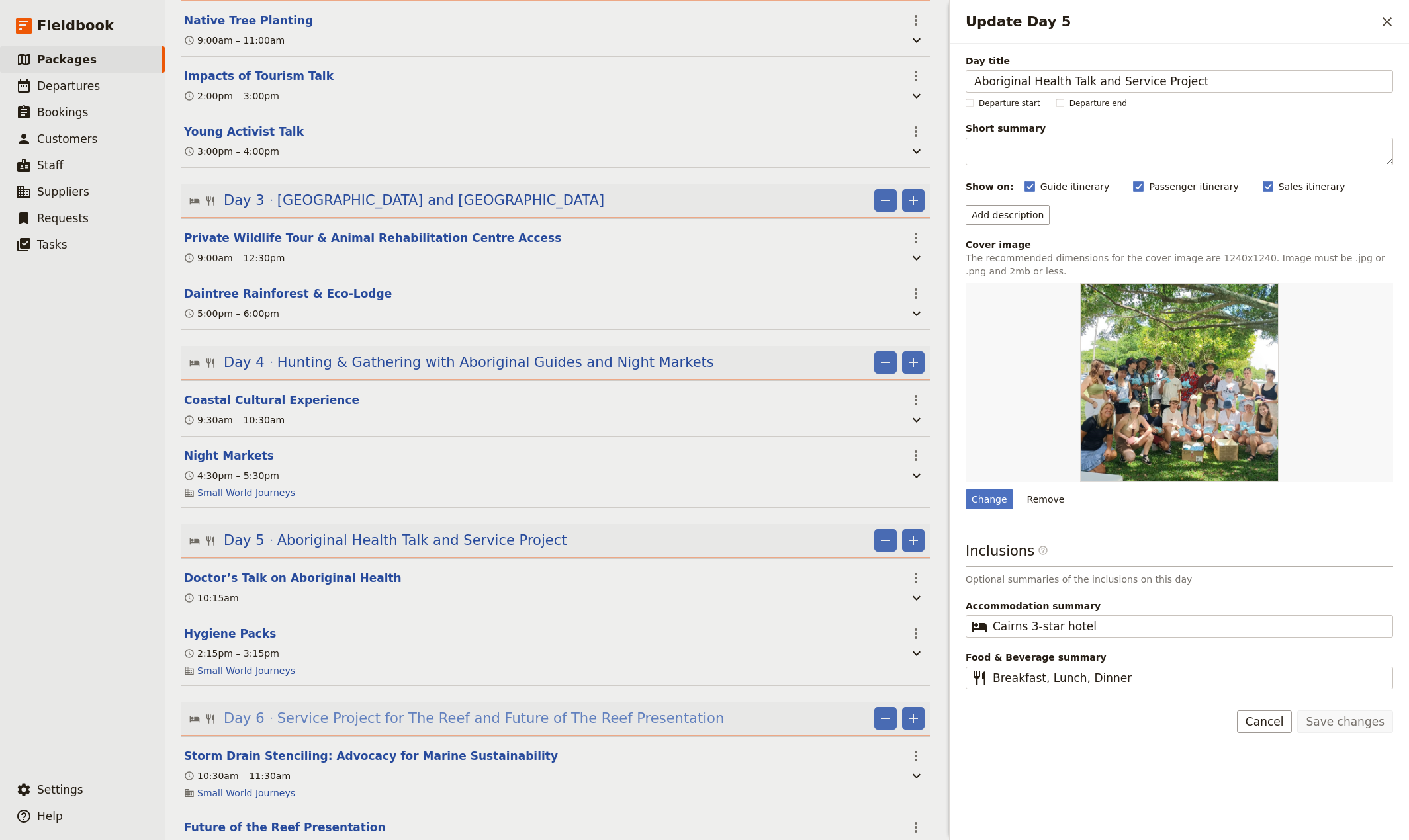
click at [550, 729] on span "Service Project for The Reef and Future of The Reef Presentation" at bounding box center [500, 719] width 446 height 20
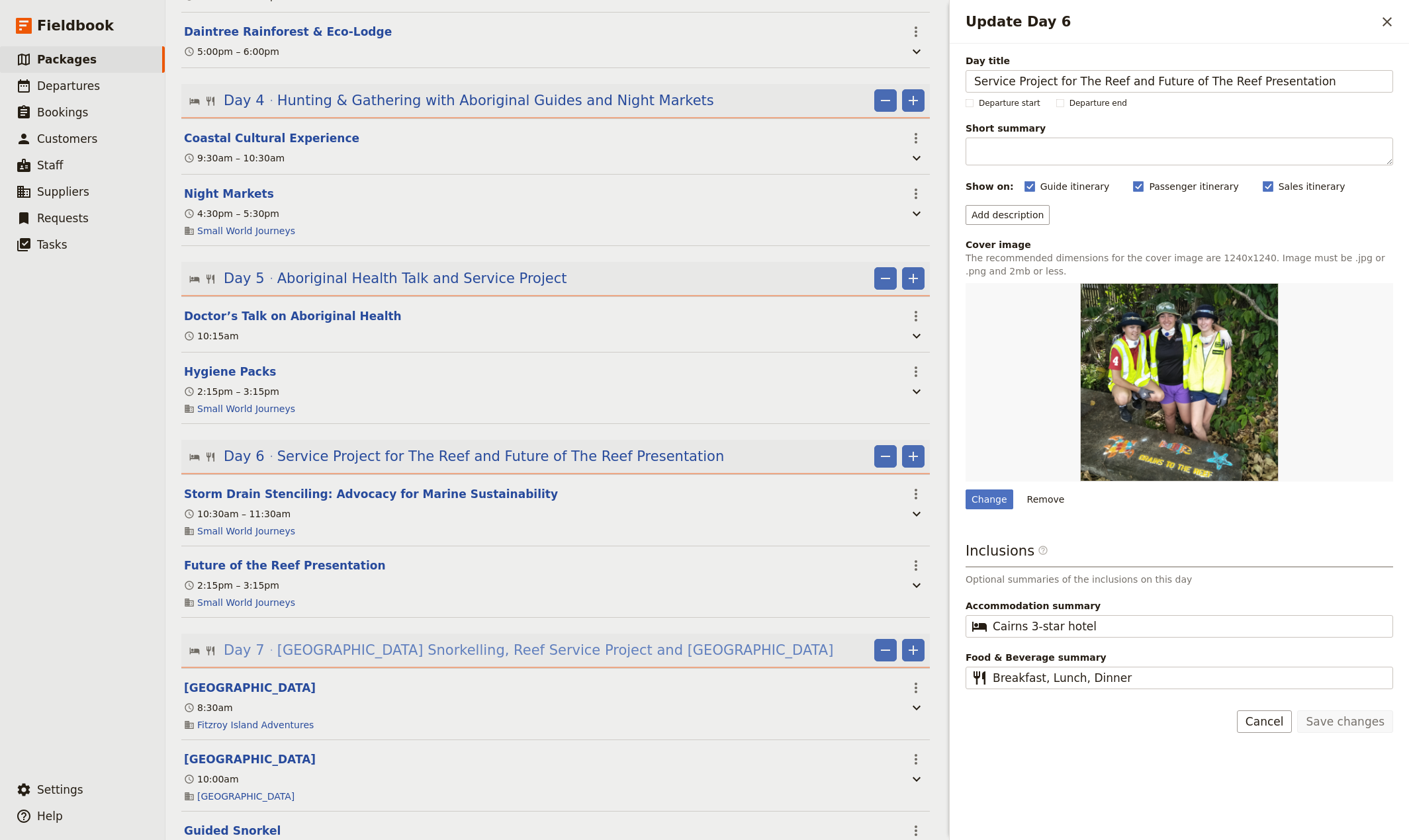
click at [534, 660] on span "[GEOGRAPHIC_DATA] Snorkelling, Reef Service Project and [GEOGRAPHIC_DATA]" at bounding box center [556, 650] width 557 height 20
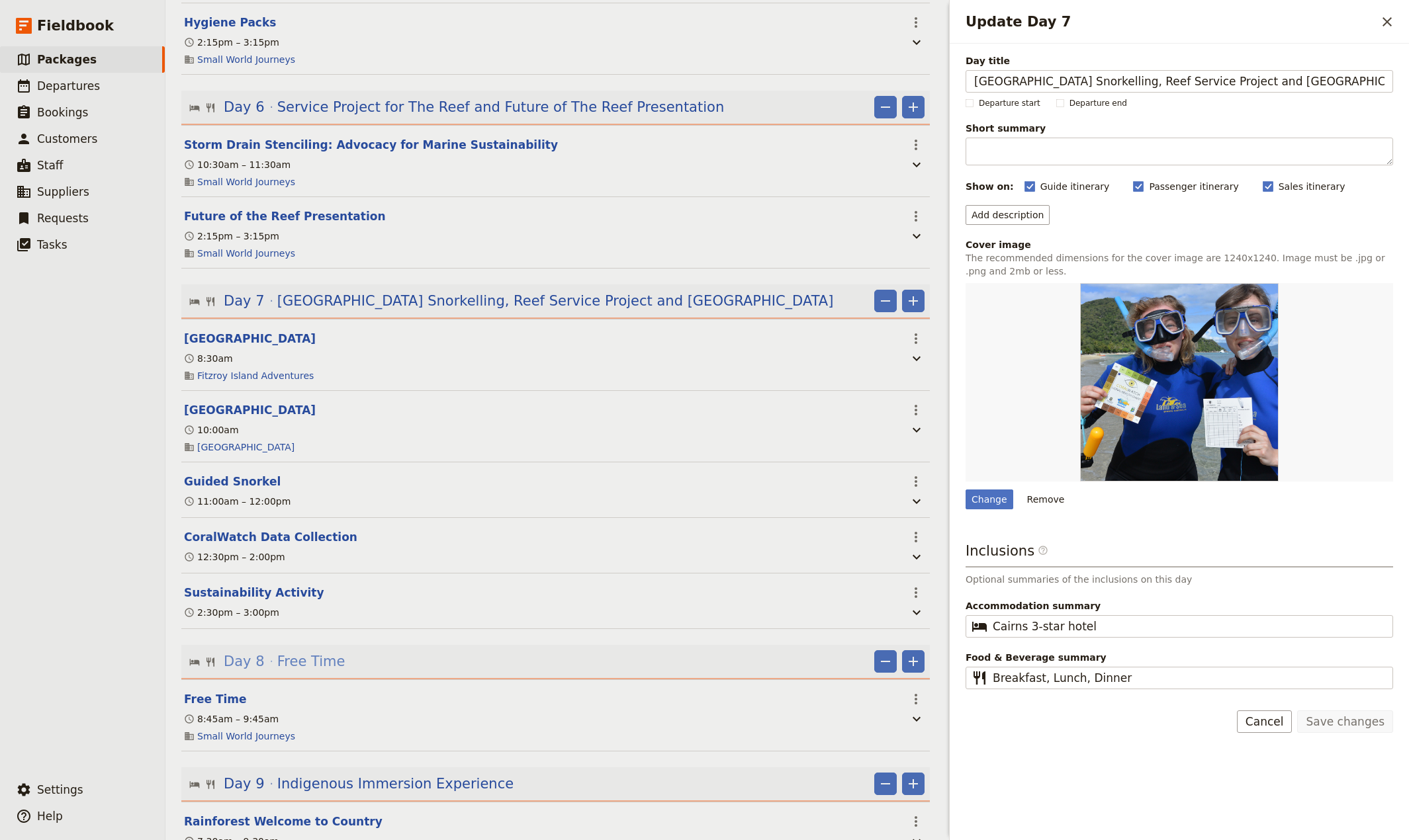
click at [287, 672] on span "Free Time" at bounding box center [311, 662] width 69 height 20
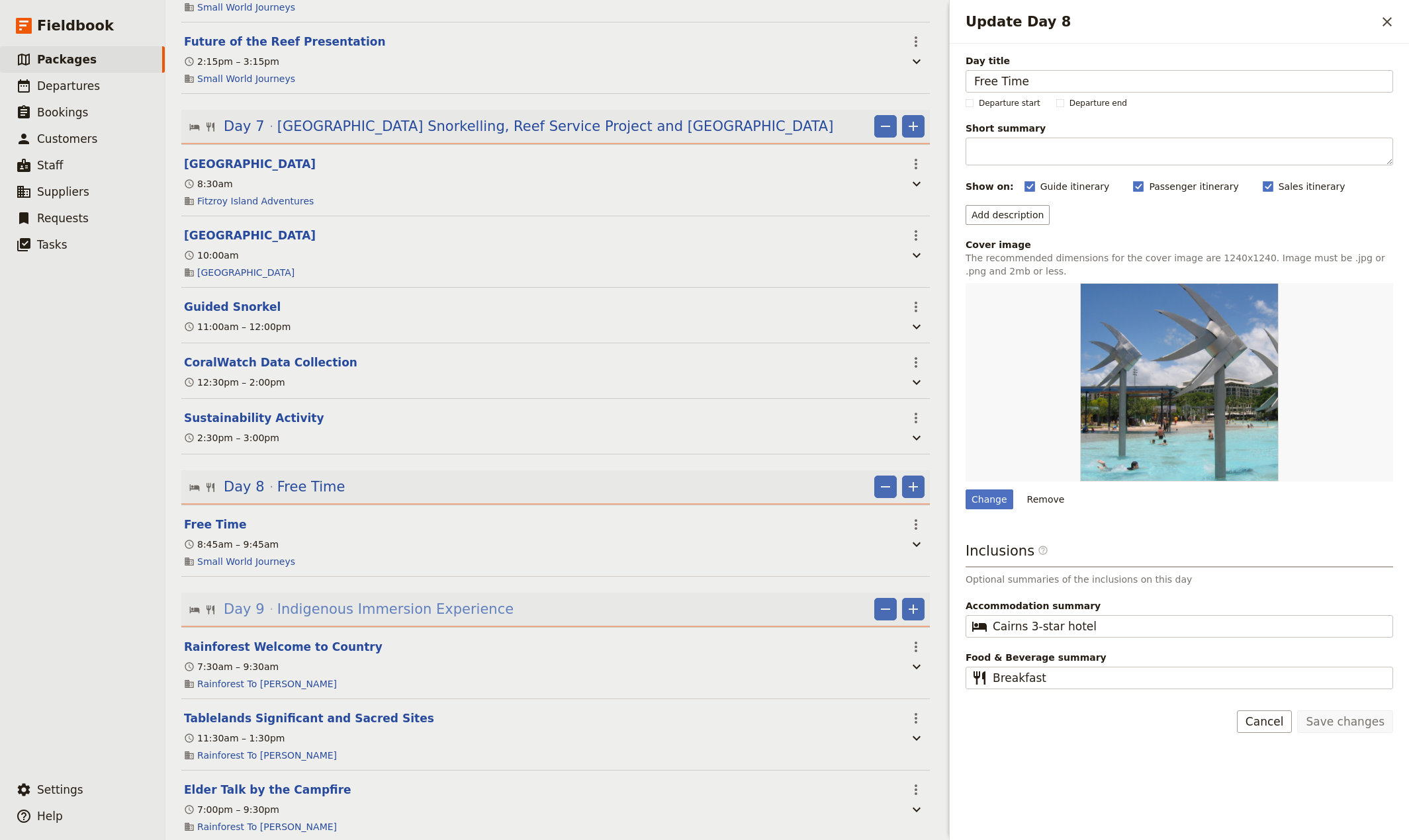
click at [411, 619] on span "Indigenous Immersion Experience" at bounding box center [396, 609] width 237 height 20
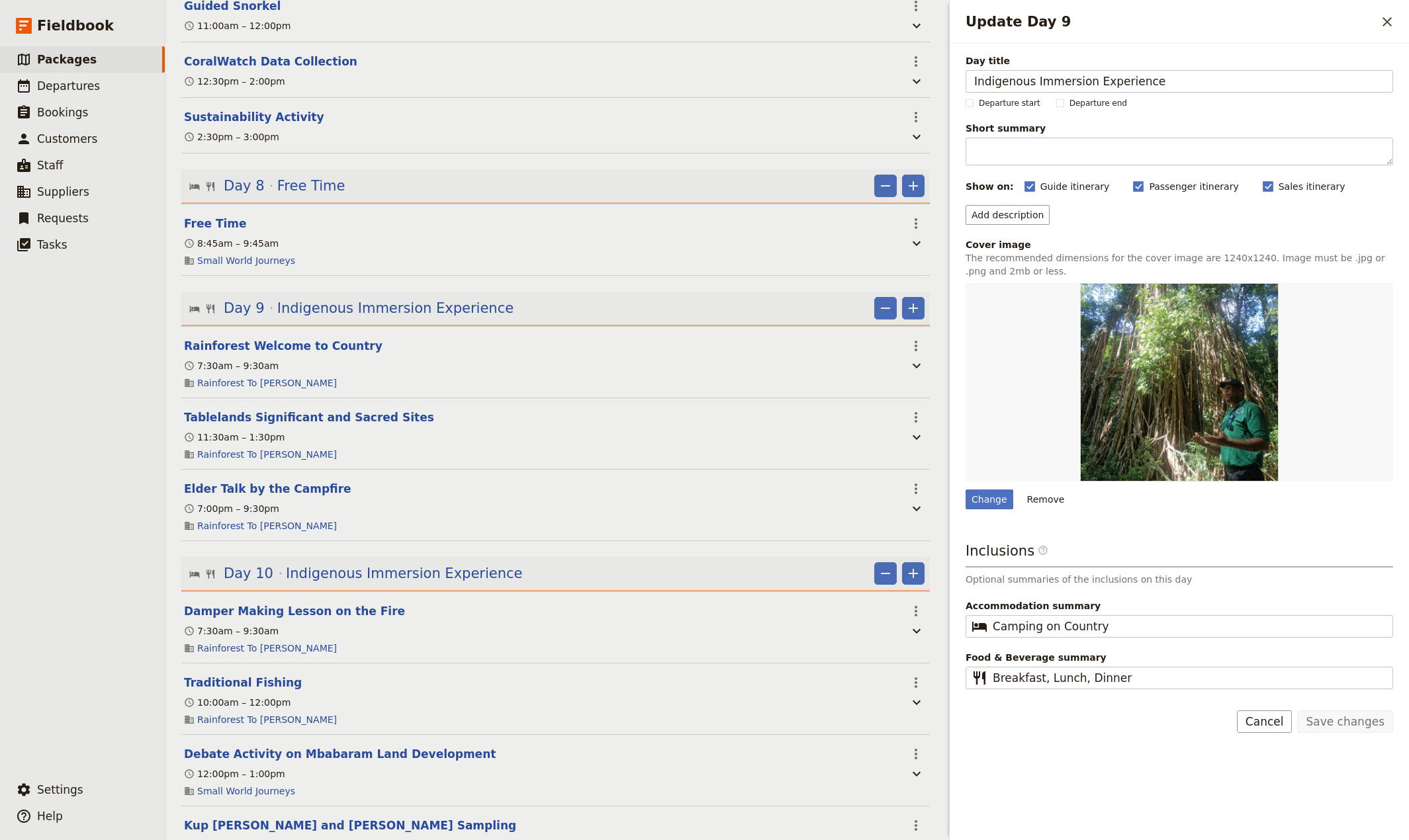
scroll to position [1572, 0]
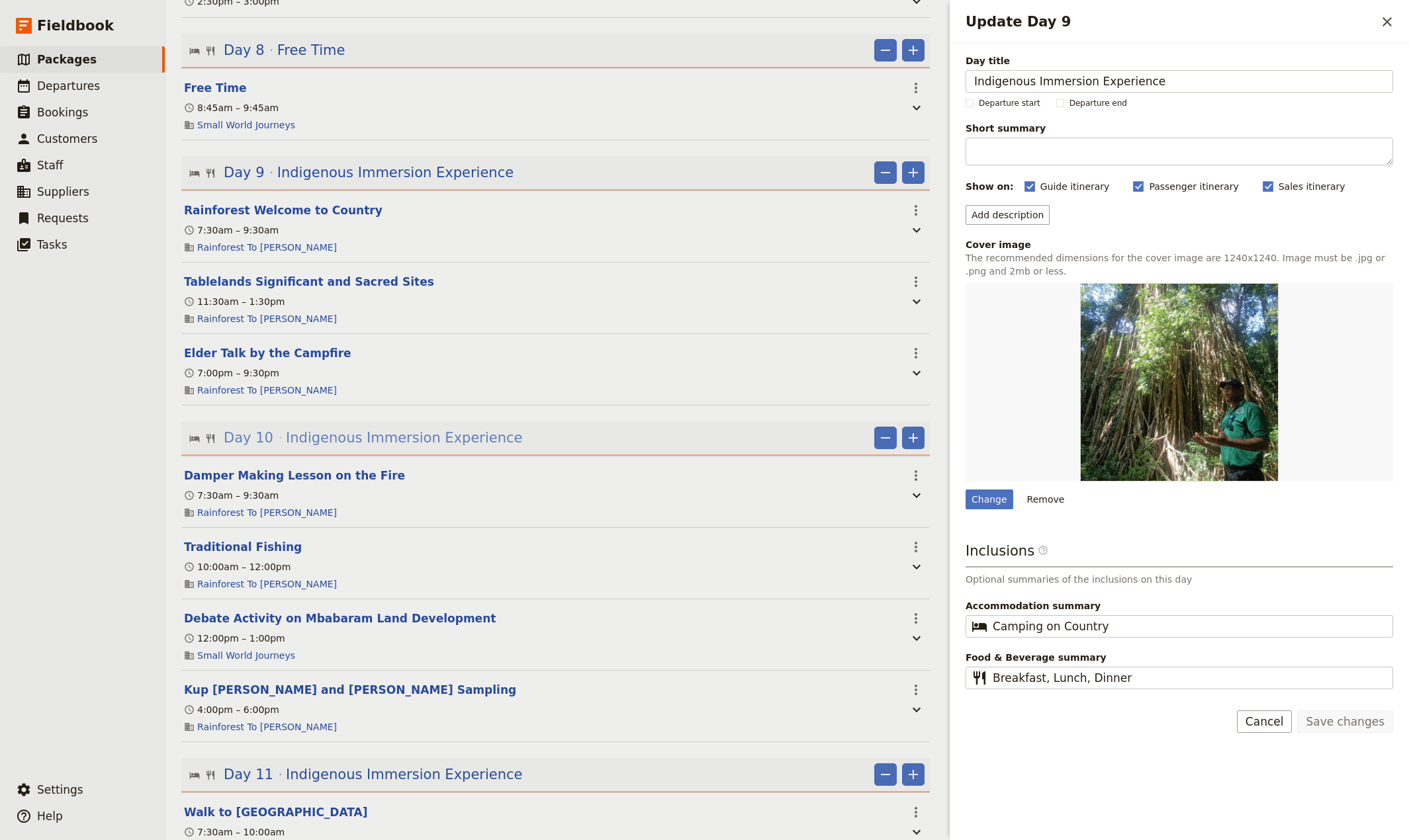
click at [387, 448] on span "Indigenous Immersion Experience" at bounding box center [405, 438] width 237 height 20
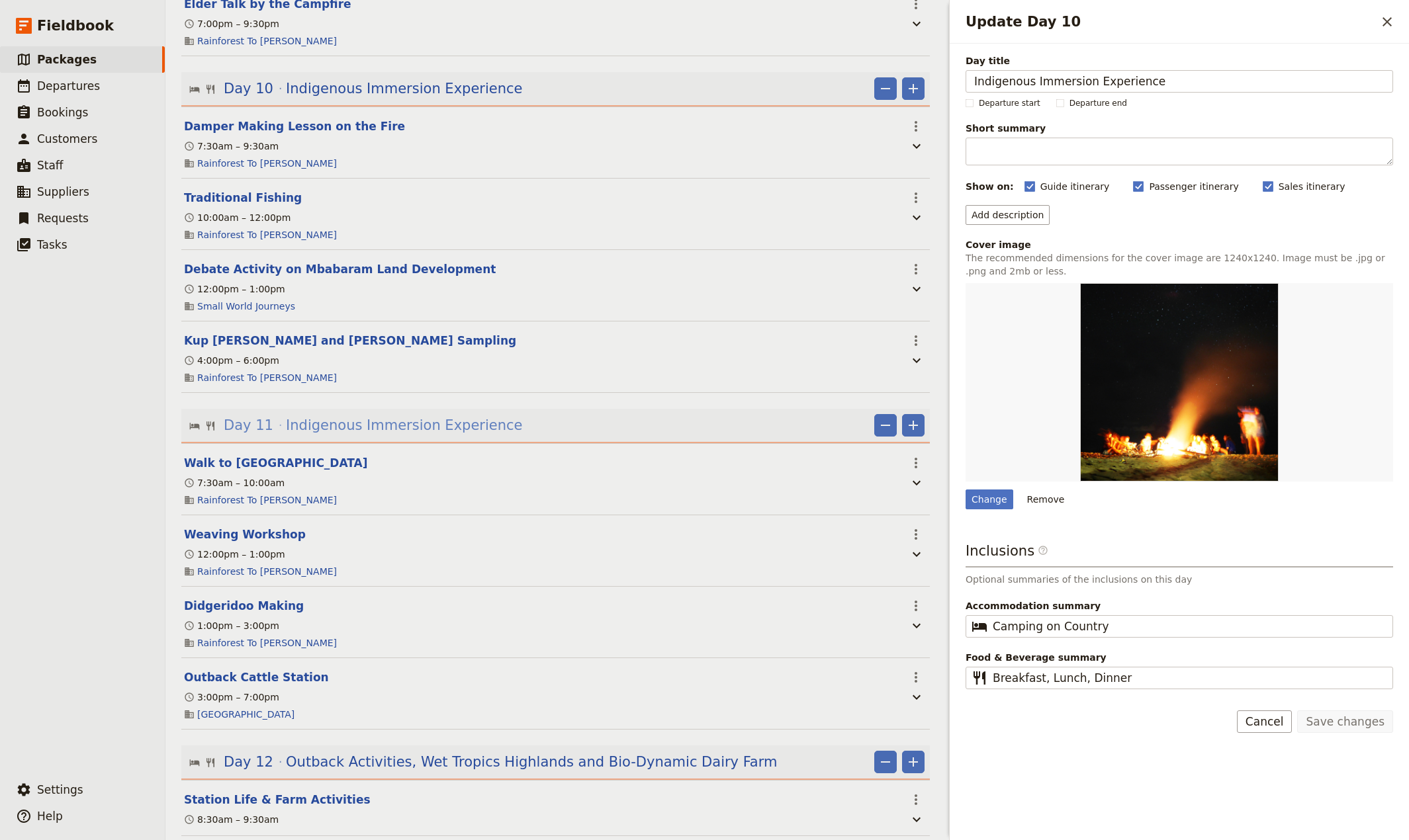
click at [387, 435] on span "Indigenous Immersion Experience" at bounding box center [405, 425] width 237 height 20
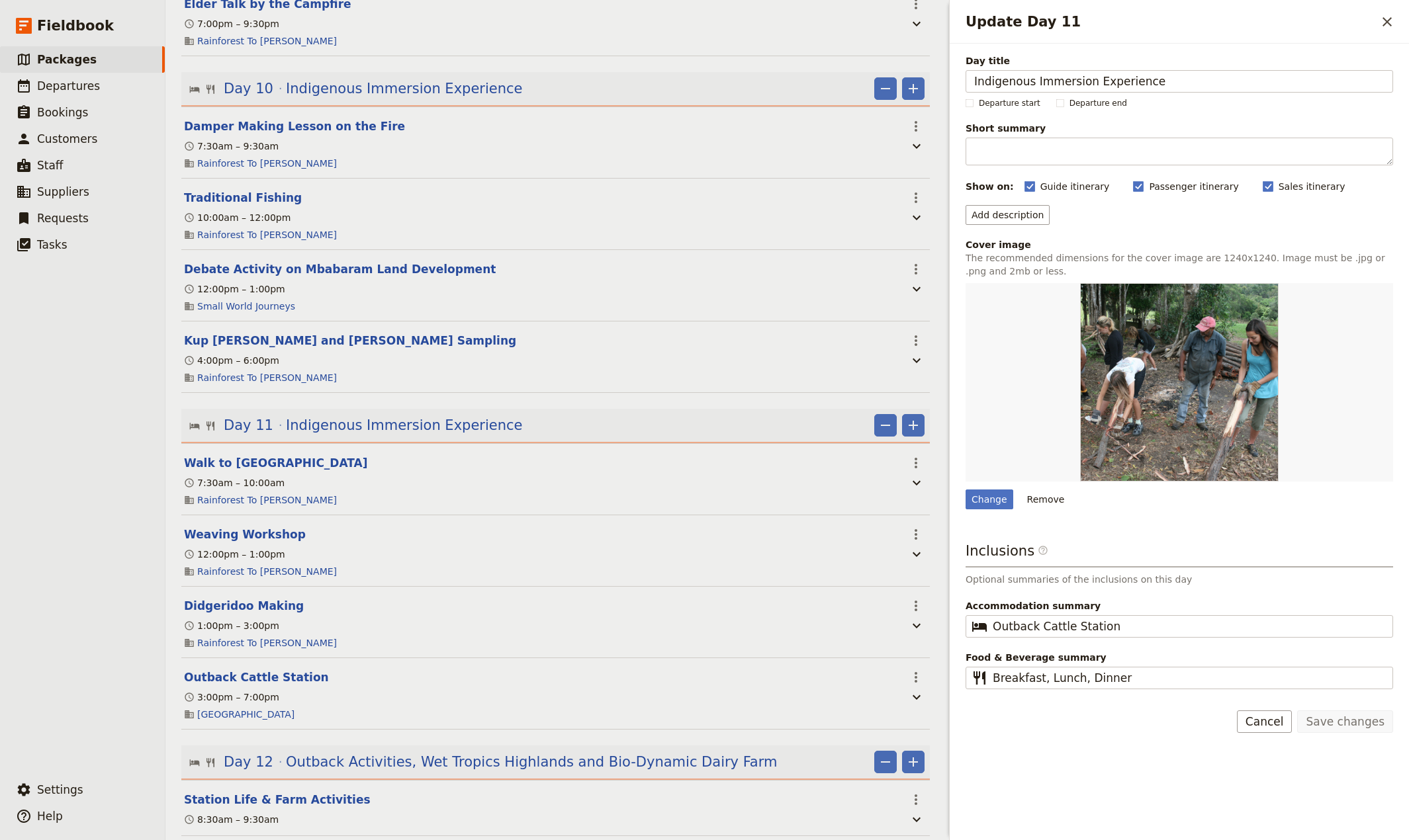
scroll to position [2096, 0]
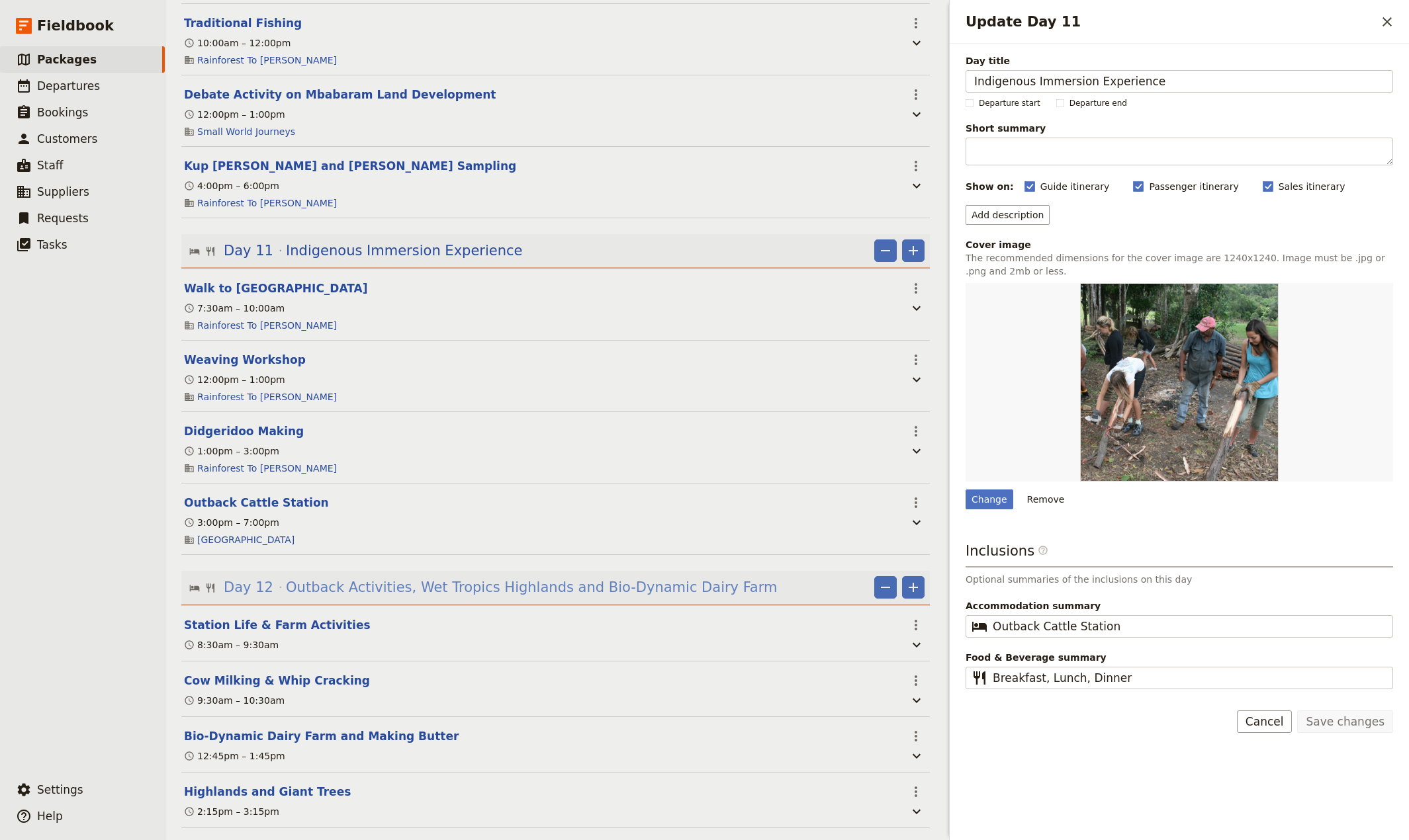
click at [546, 597] on span "Outback Activities, Wet Tropics Highlands and Bio-Dynamic Dairy Farm" at bounding box center [532, 588] width 491 height 20
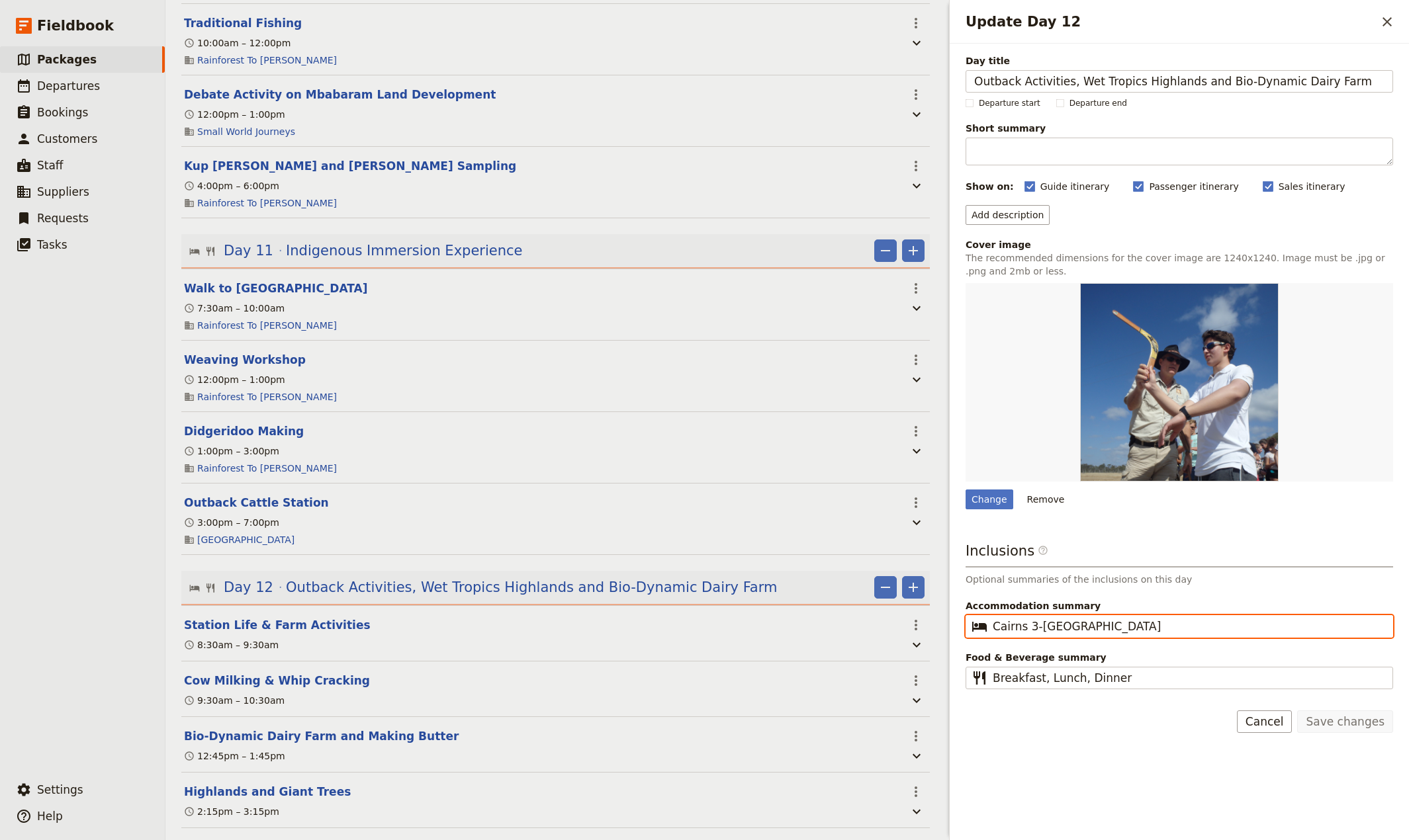
drag, startPoint x: 1098, startPoint y: 629, endPoint x: 918, endPoint y: 627, distance: 180.0
click at [992, 627] on input "Cairns 3-[GEOGRAPHIC_DATA]" at bounding box center [1188, 626] width 392 height 16
paste input "star h"
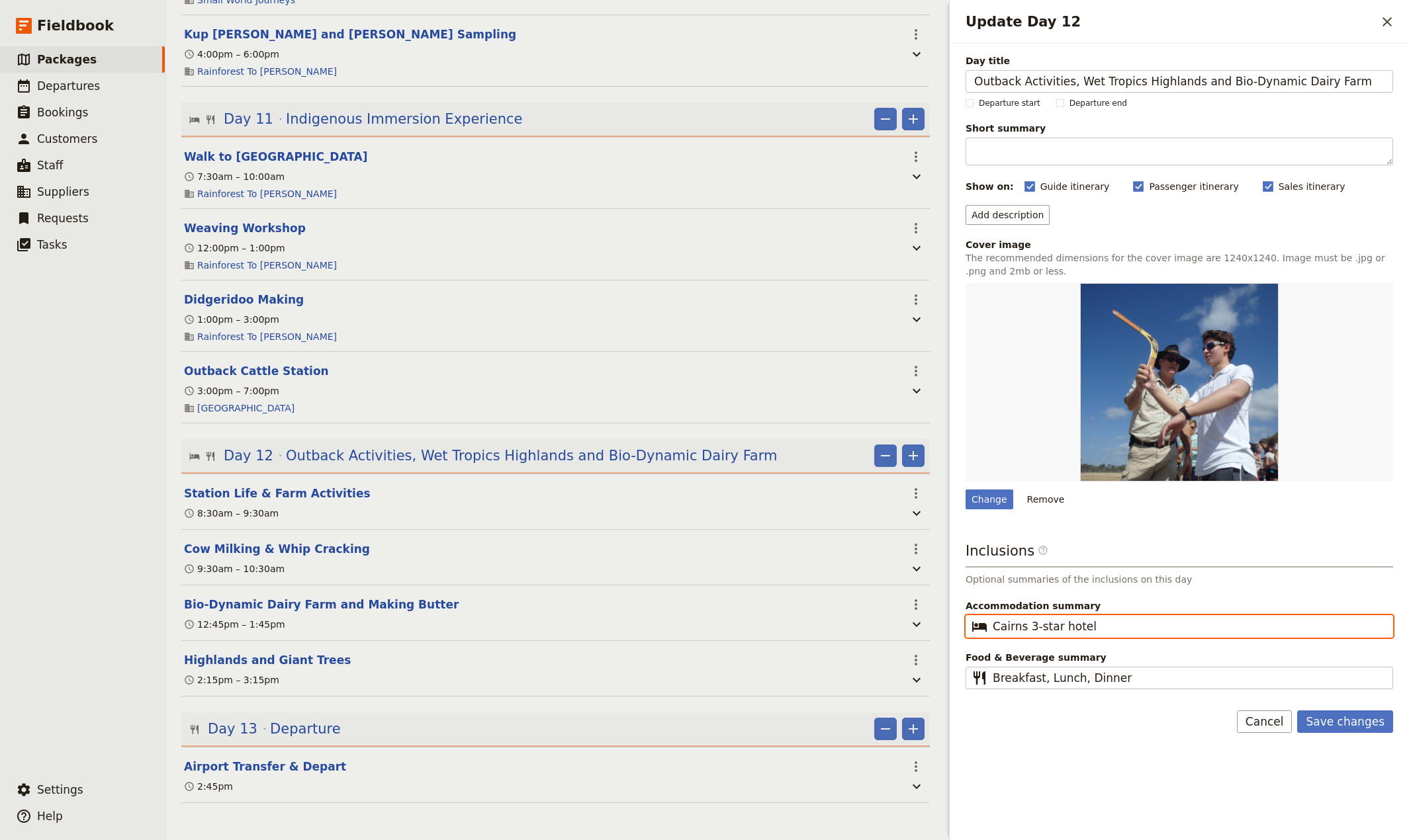
scroll to position [2268, 0]
click at [290, 730] on span "Departure" at bounding box center [305, 729] width 71 height 20
type input "Cairns 3-star hotel"
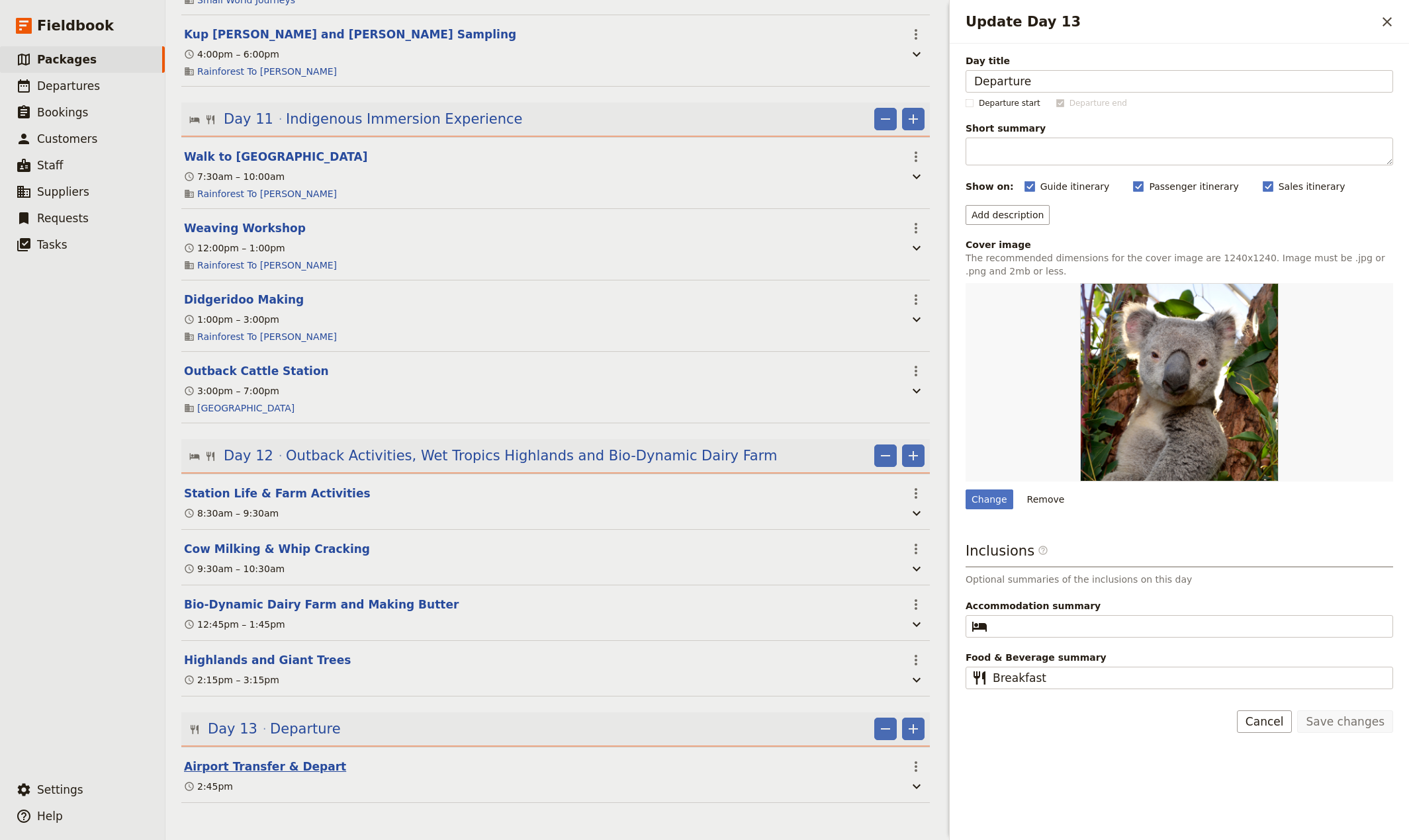
click at [264, 766] on button "Airport Transfer & Depart" at bounding box center [264, 766] width 162 height 16
select select "13"
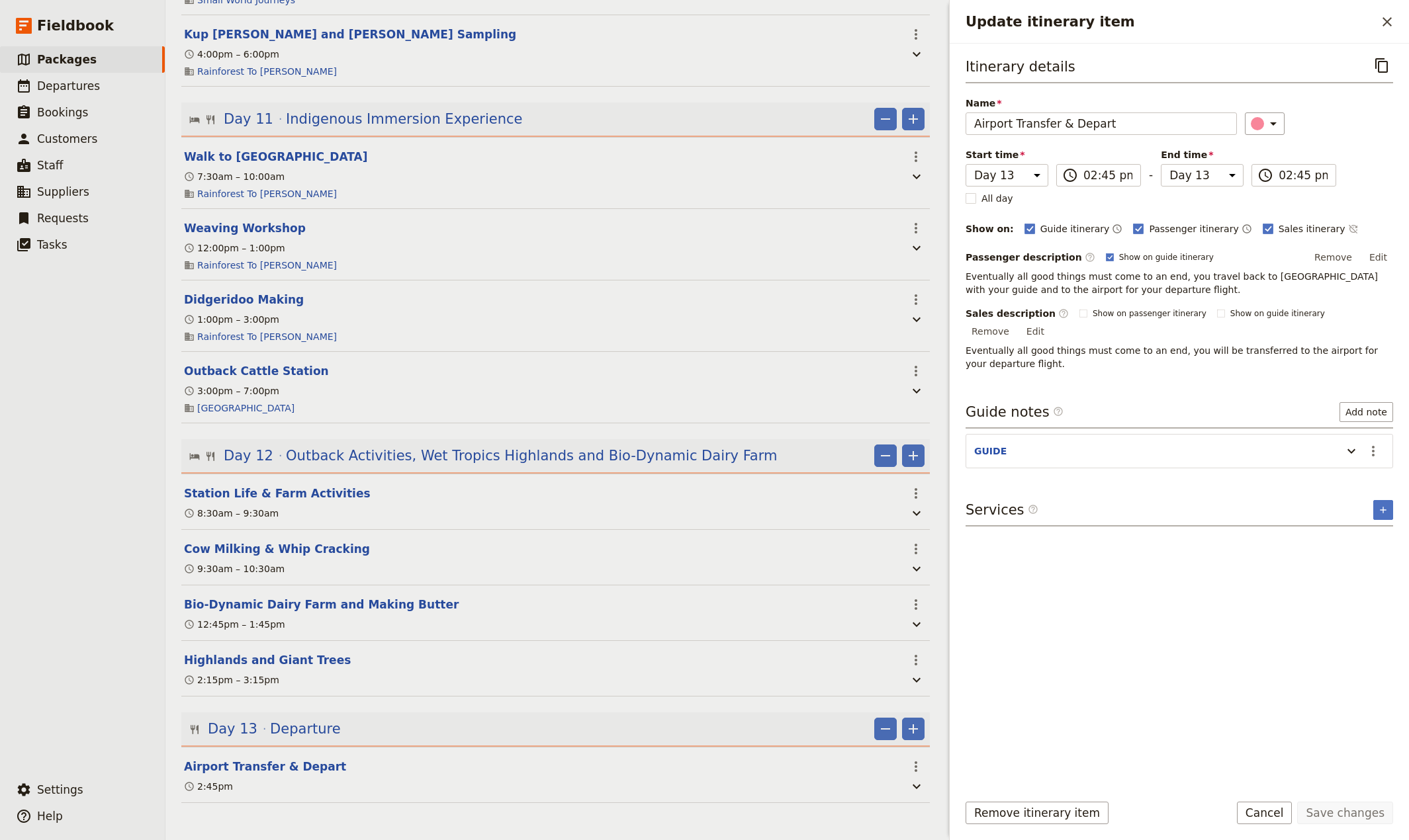
drag, startPoint x: 1380, startPoint y: 316, endPoint x: 1368, endPoint y: 317, distance: 12.0
click at [1050, 321] on button "Edit" at bounding box center [1035, 331] width 30 height 20
click at [1216, 346] on textarea "Eventually all good things must come to an end, you will be transferred to the …" at bounding box center [1179, 351] width 428 height 44
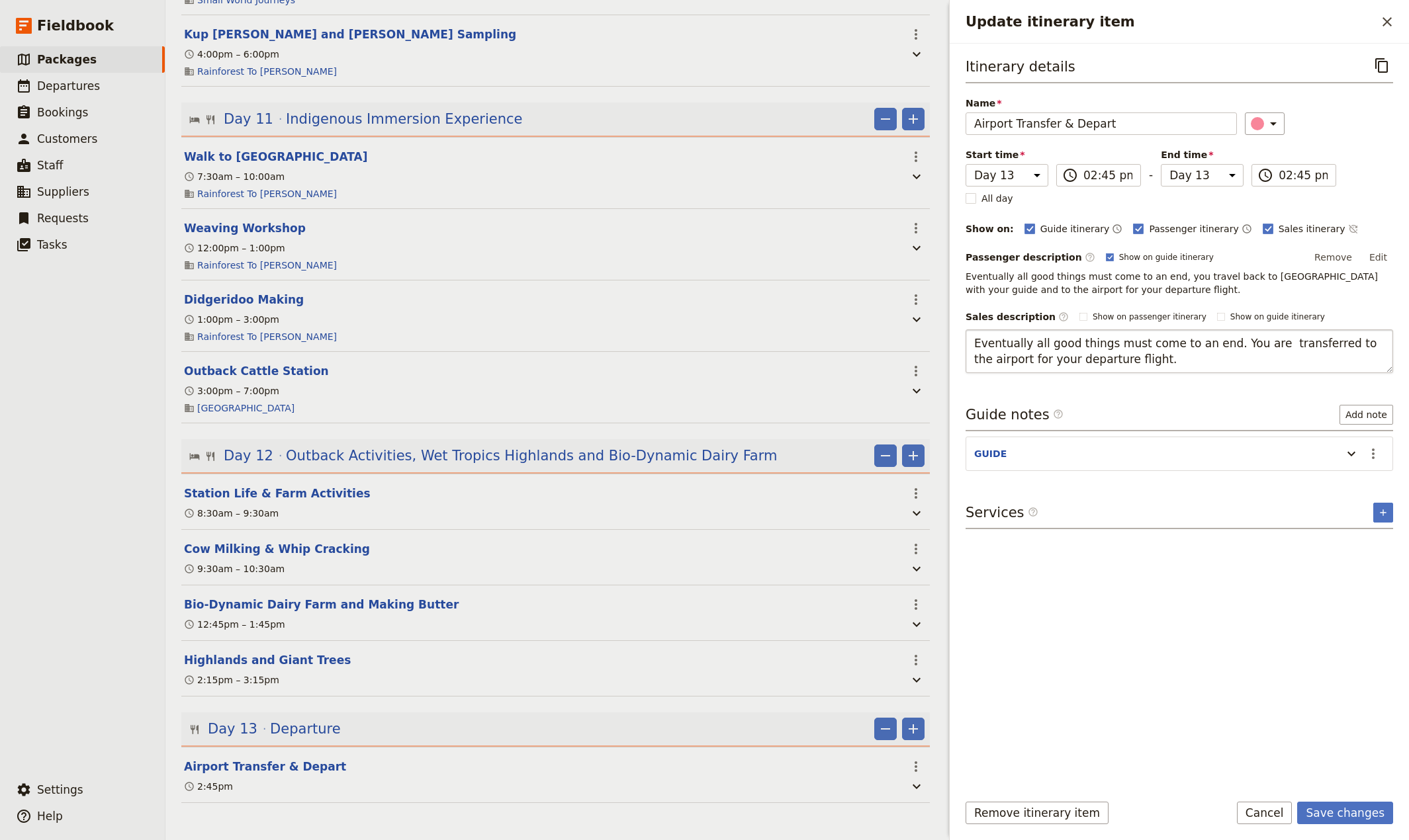
type textarea "Eventually all good things must come to an end. You are transferred to the airp…"
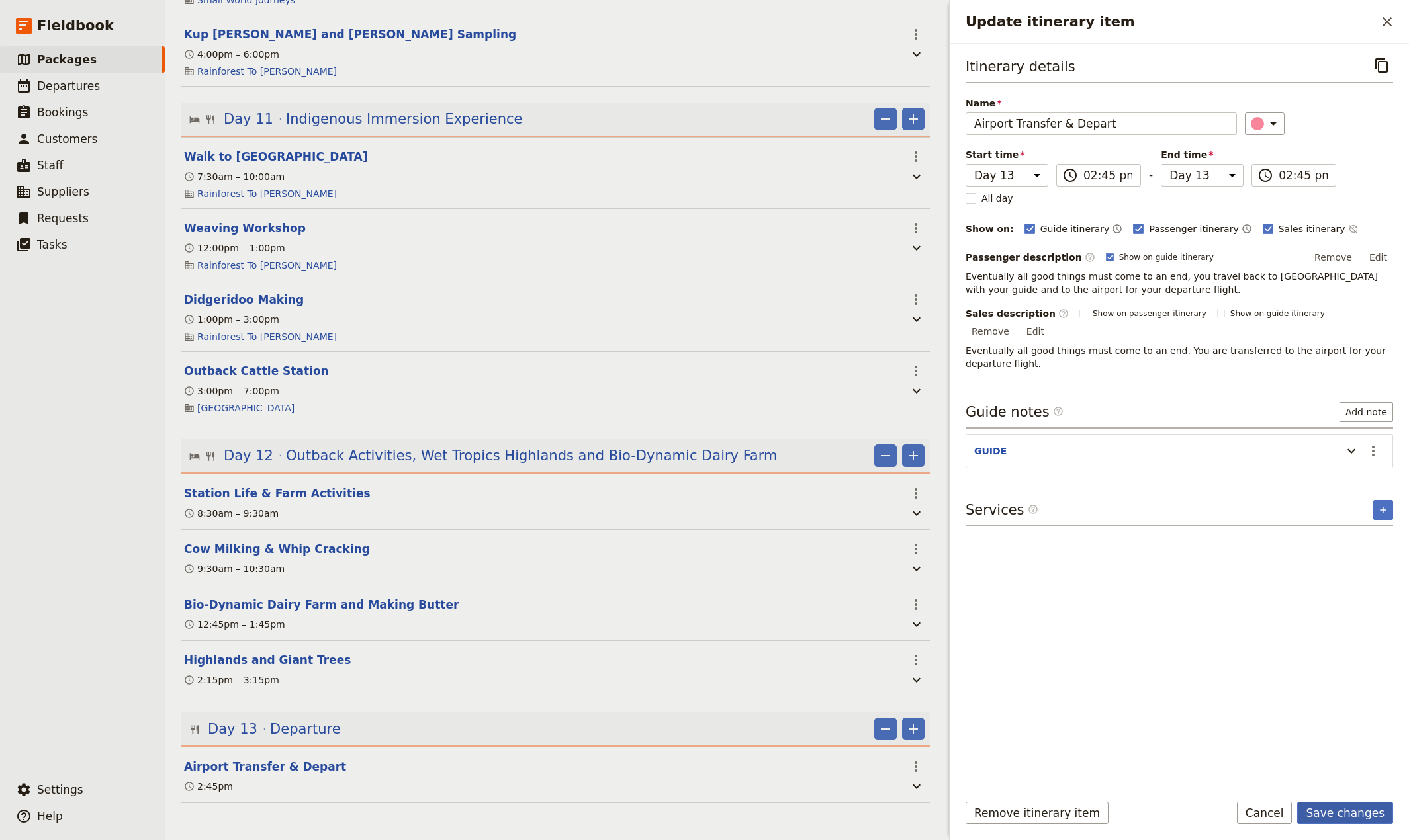
click at [1328, 818] on button "Save changes" at bounding box center [1344, 813] width 96 height 23
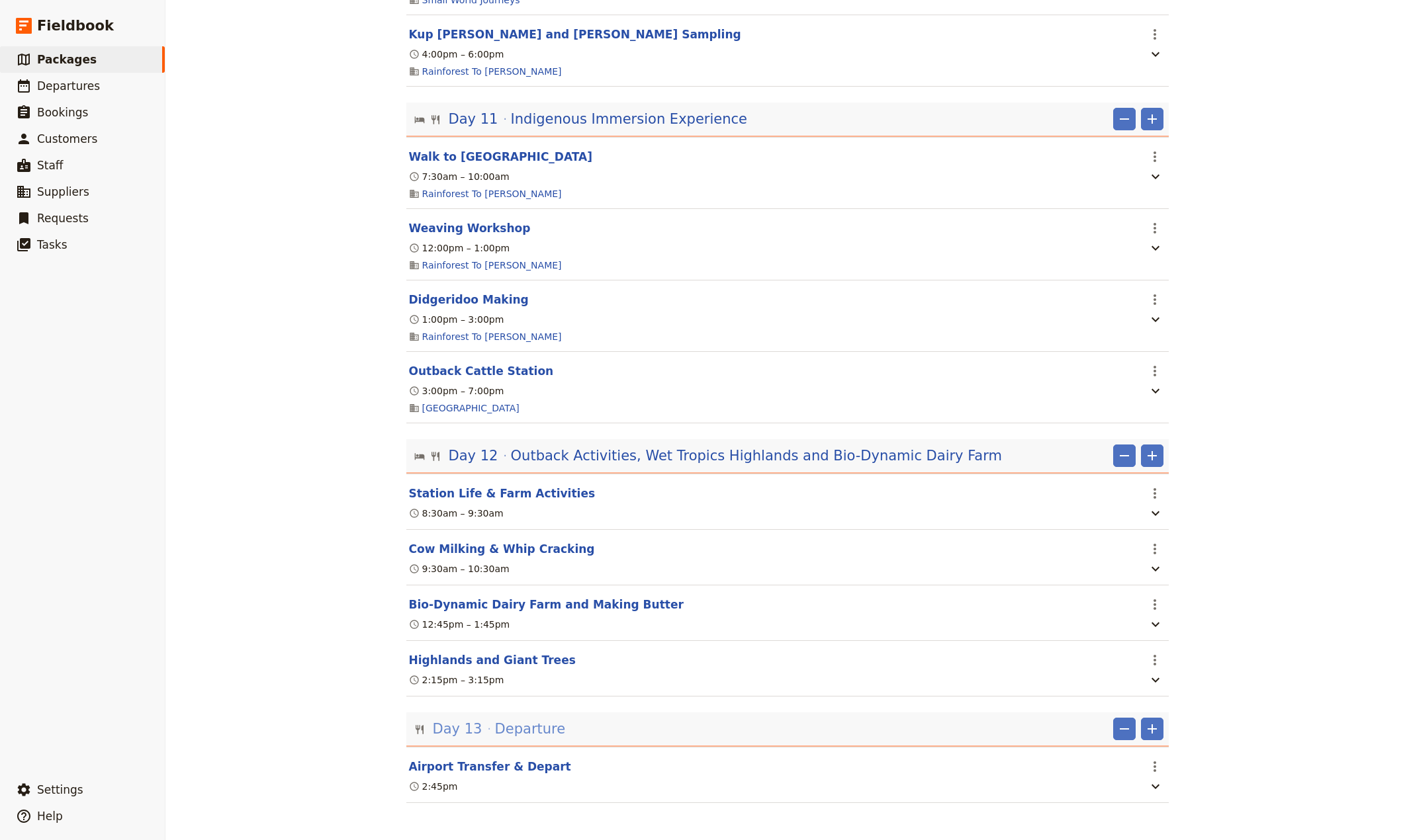
click at [531, 727] on span "Departure" at bounding box center [530, 729] width 71 height 20
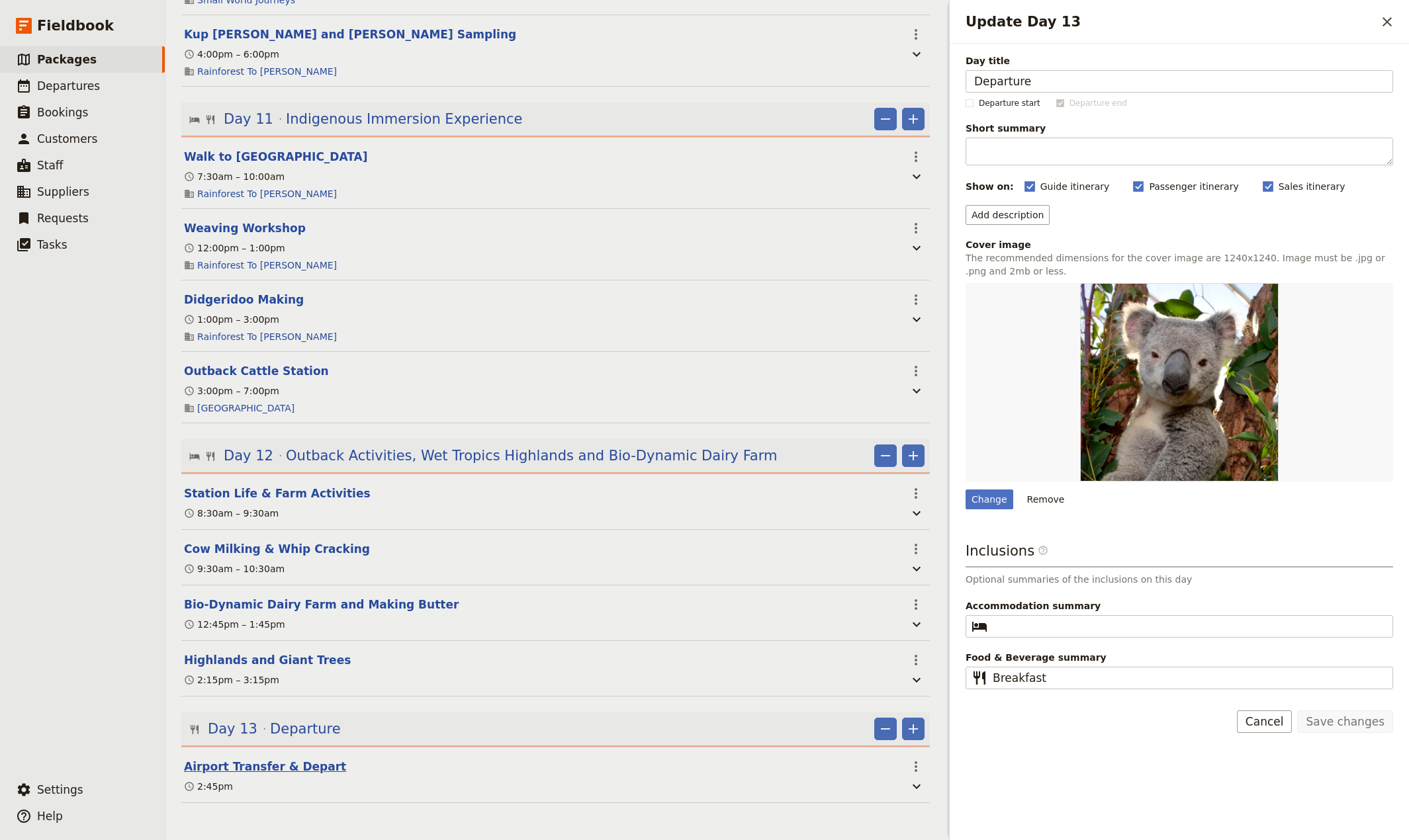
click at [239, 768] on button "Airport Transfer & Depart" at bounding box center [264, 766] width 162 height 16
select select "13"
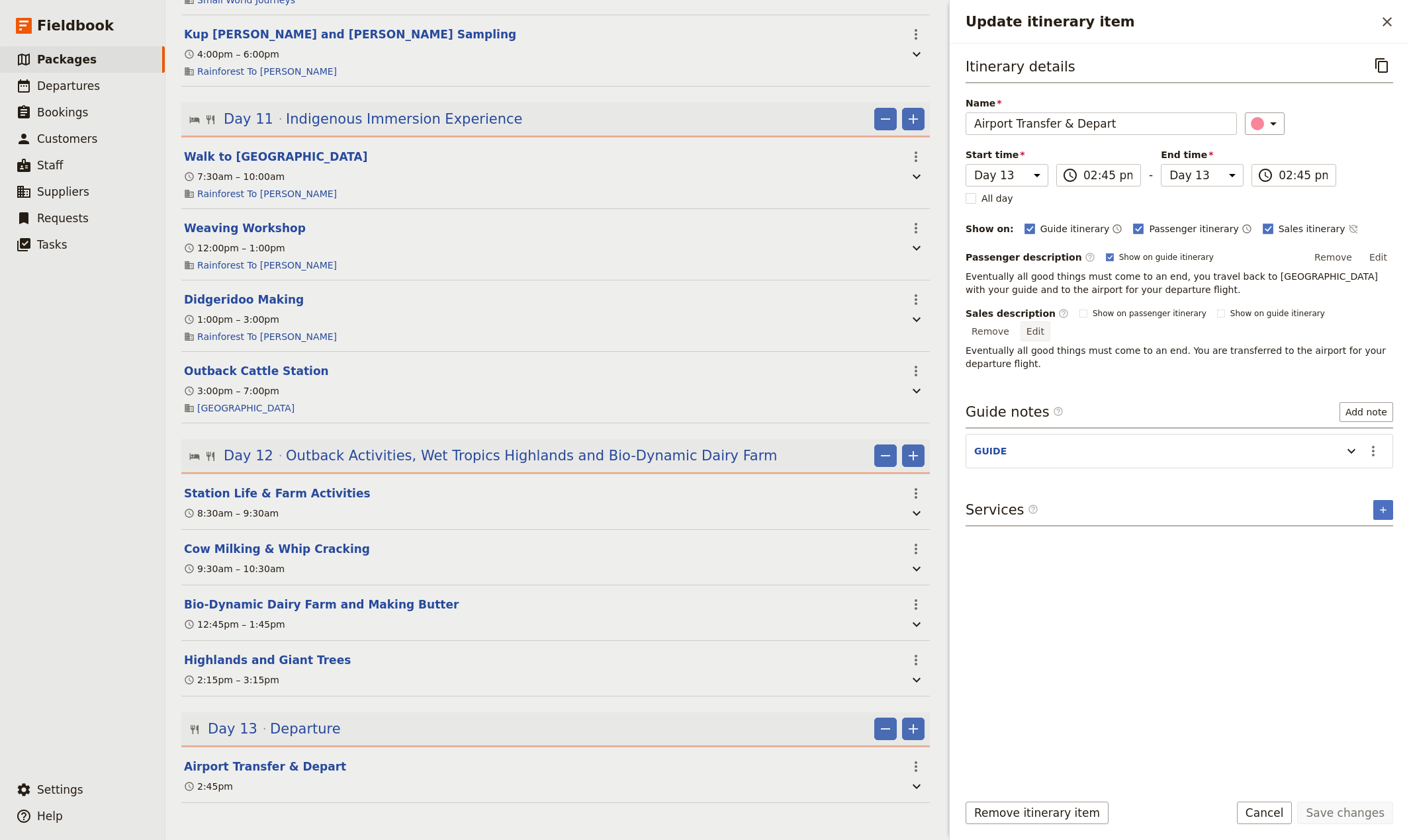
click at [1050, 321] on button "Edit" at bounding box center [1035, 331] width 30 height 20
click at [1313, 348] on textarea "Eventually all good things must come to an end. You are transferred to the airp…" at bounding box center [1179, 351] width 428 height 44
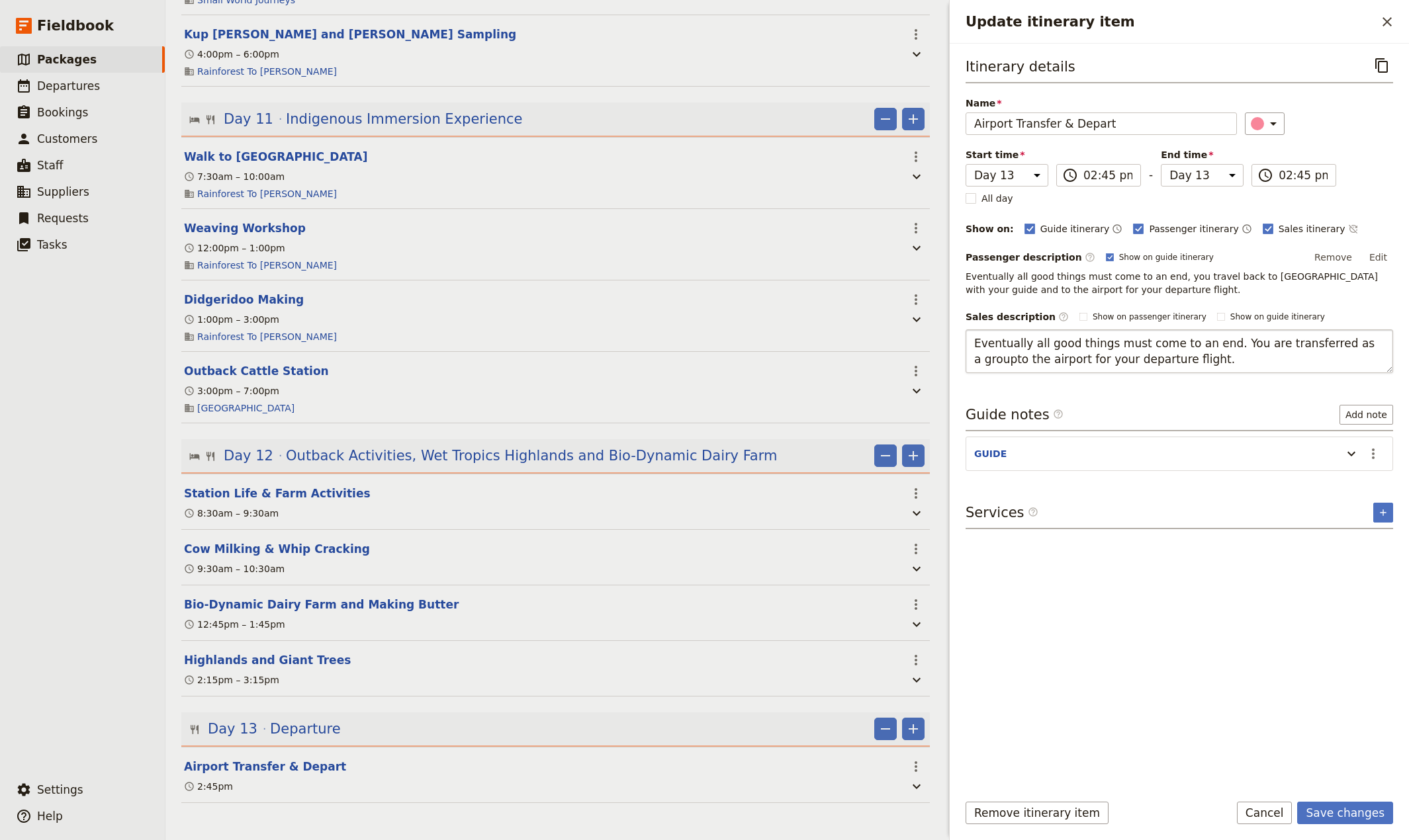
type textarea "Eventually all good things must come to an end. You are transferred as a group …"
click at [1338, 814] on button "Save changes" at bounding box center [1344, 813] width 96 height 23
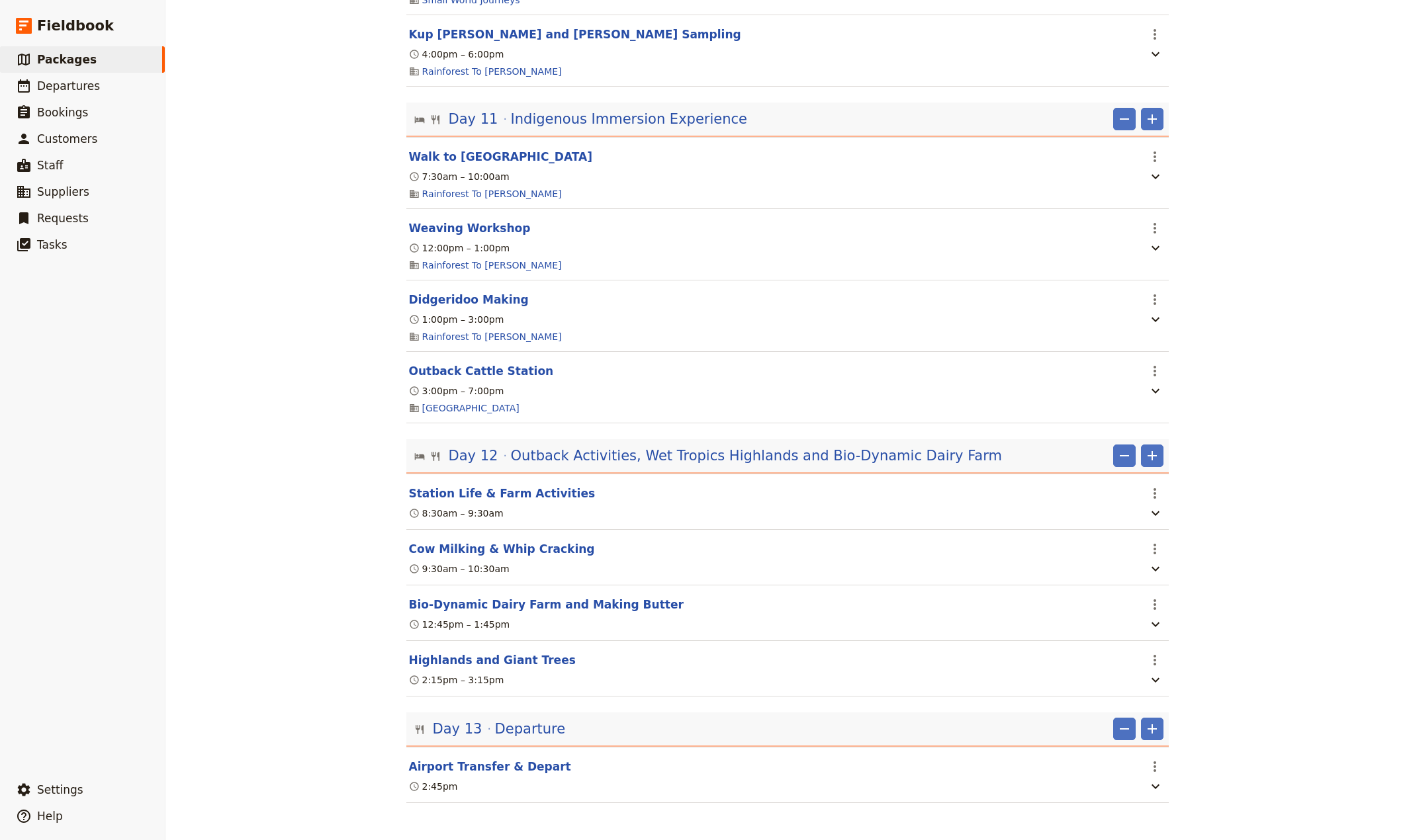
scroll to position [0, 0]
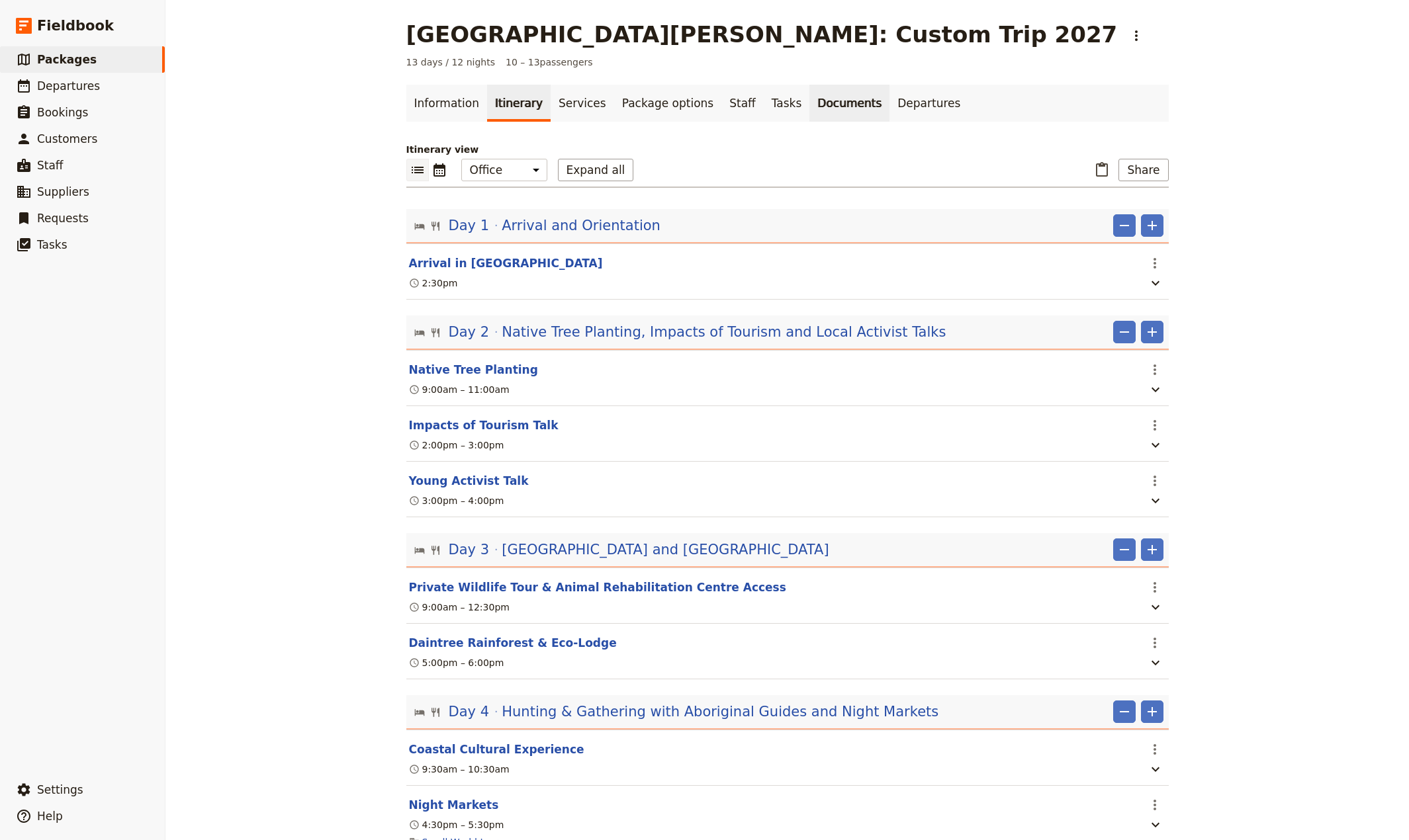
click at [809, 105] on link "Documents" at bounding box center [849, 102] width 81 height 37
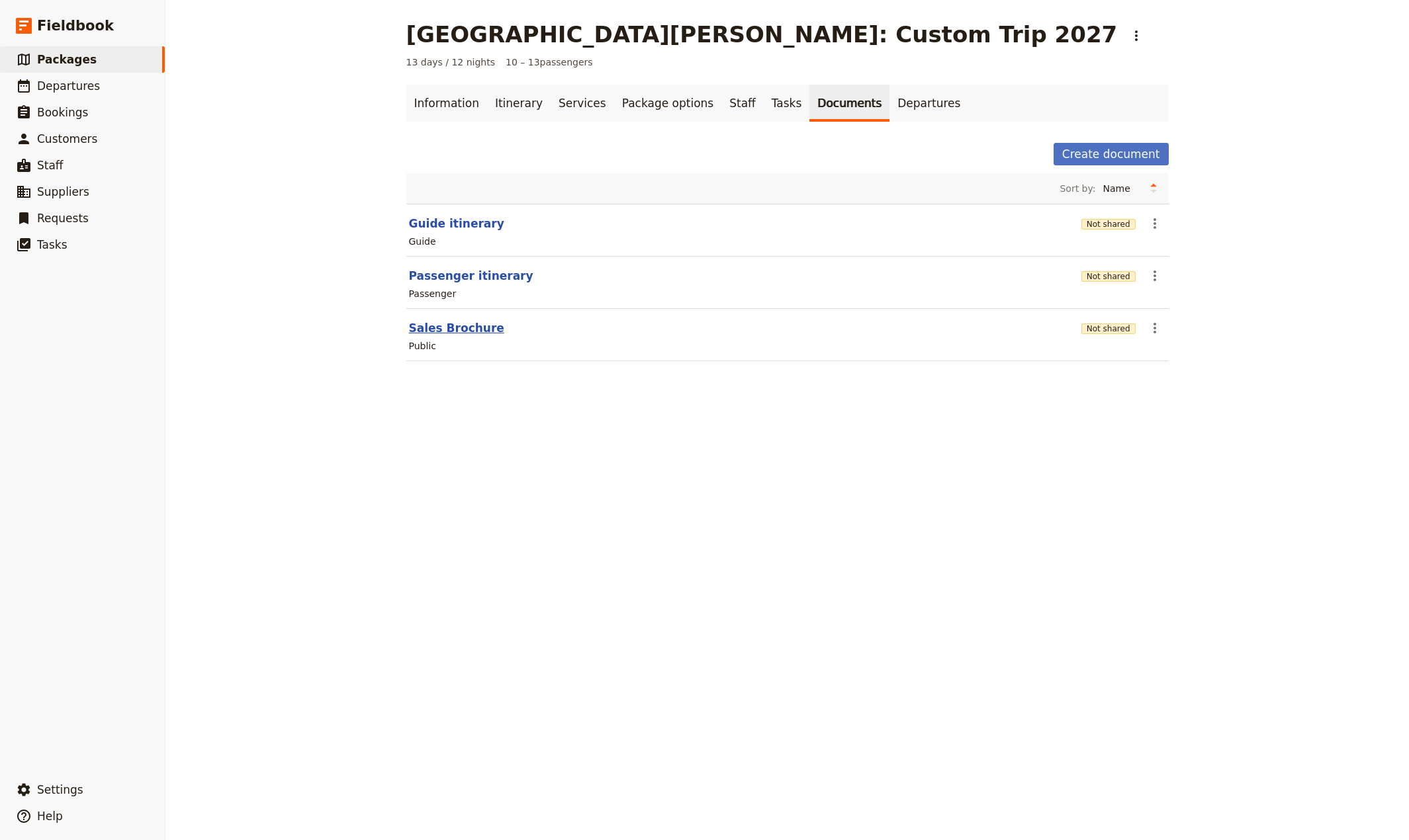
click at [427, 333] on button "Sales Brochure" at bounding box center [456, 328] width 95 height 16
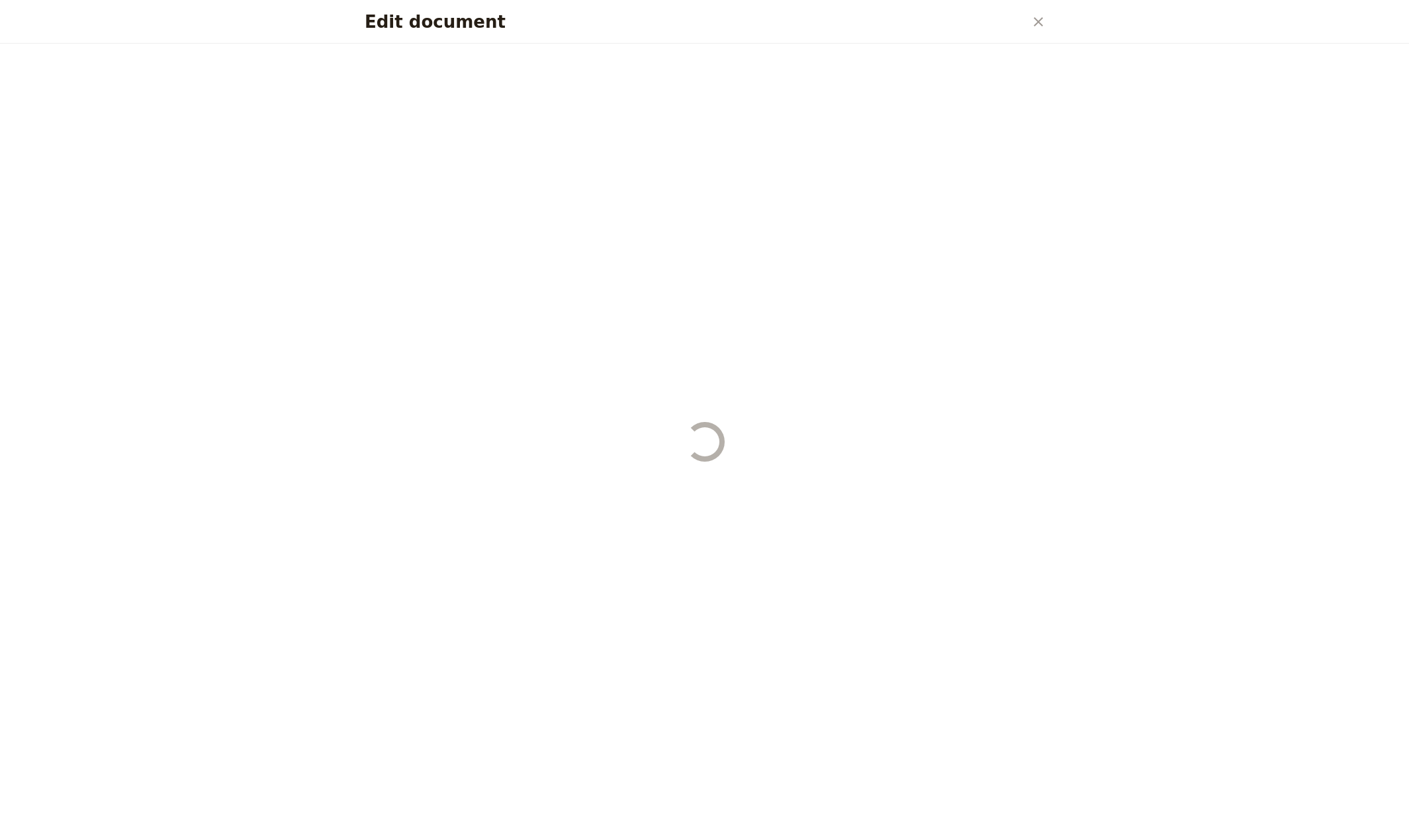
select select "DEFAULT"
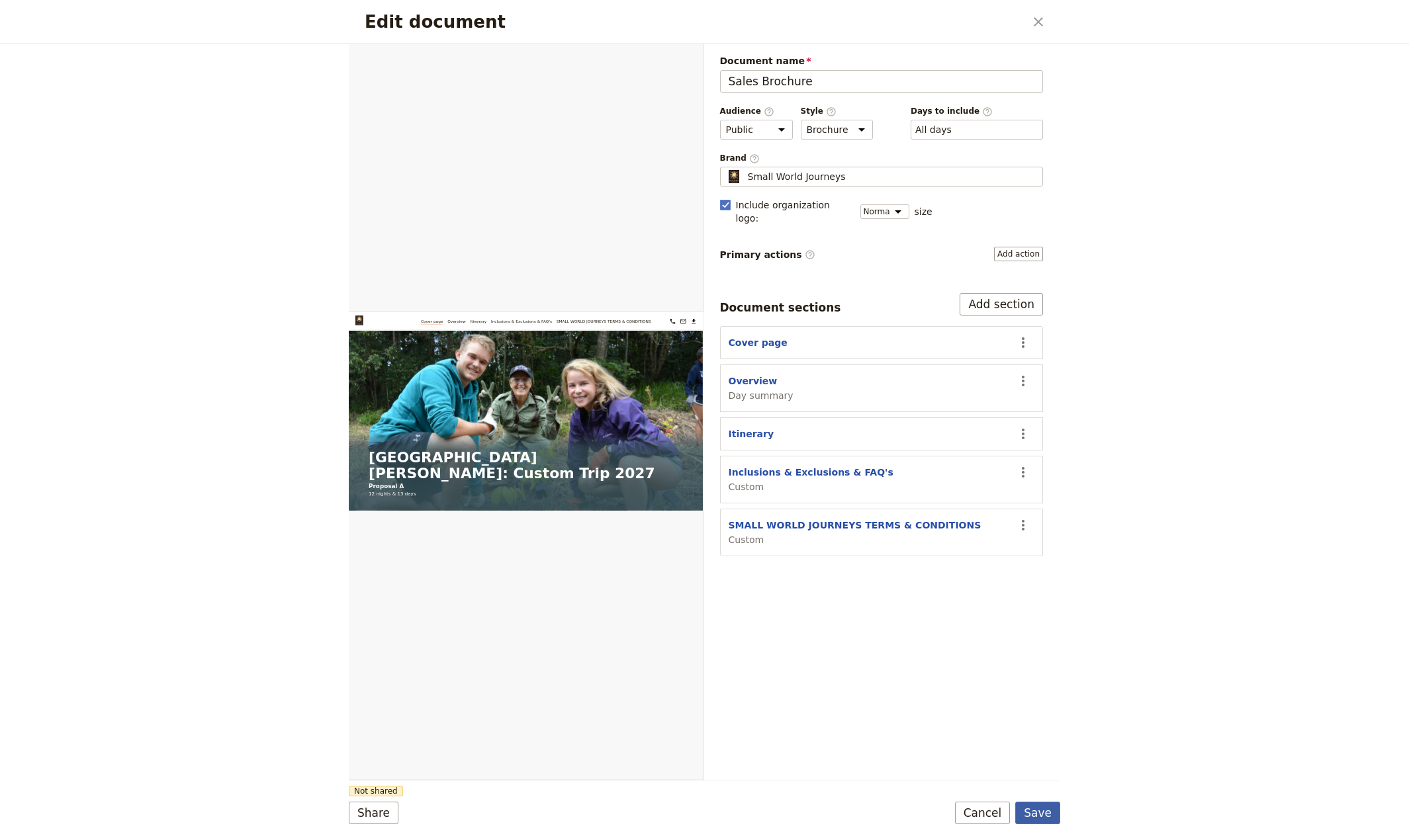
click at [1039, 816] on button "Save" at bounding box center [1037, 813] width 45 height 23
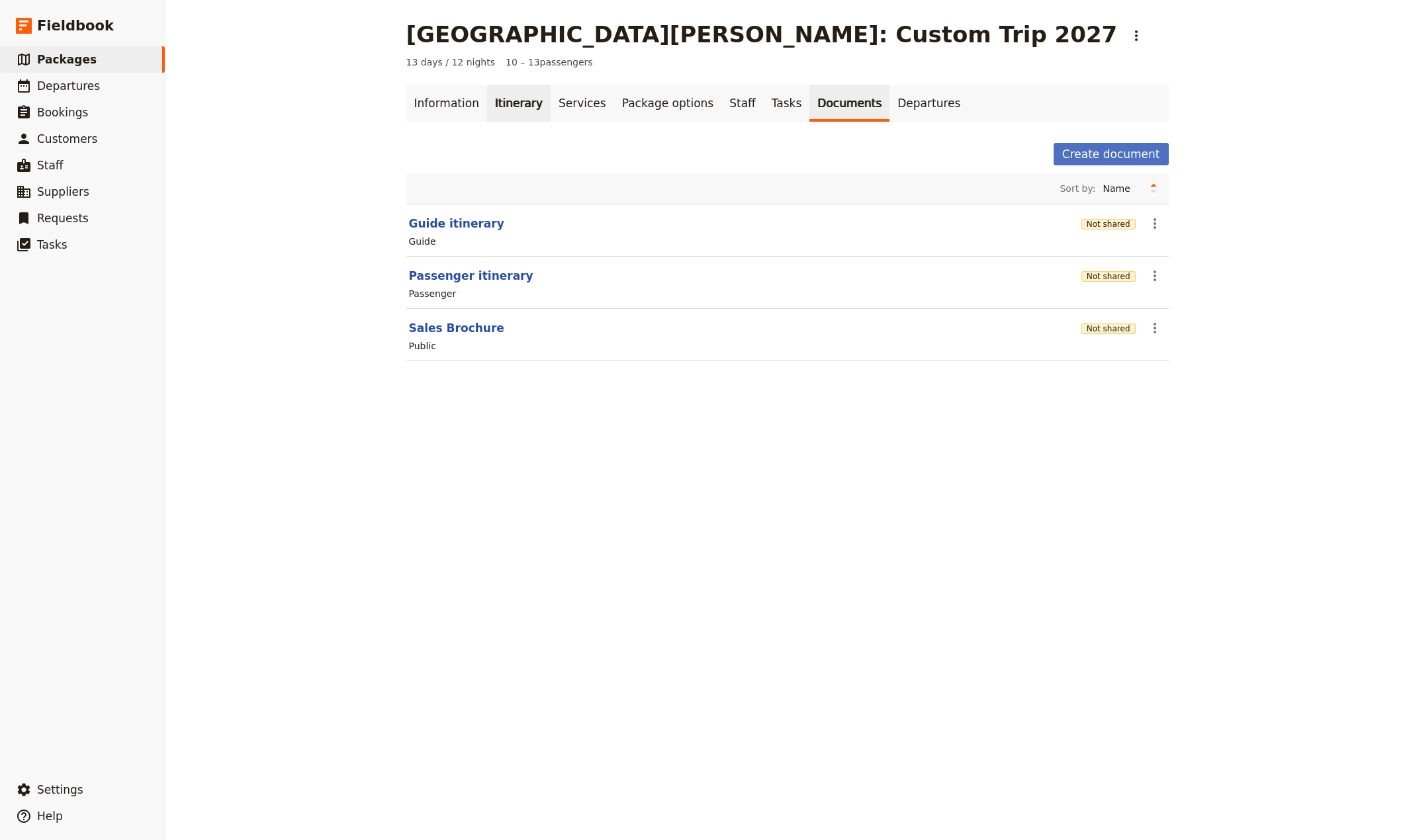
click at [499, 101] on link "Itinerary" at bounding box center [519, 102] width 64 height 37
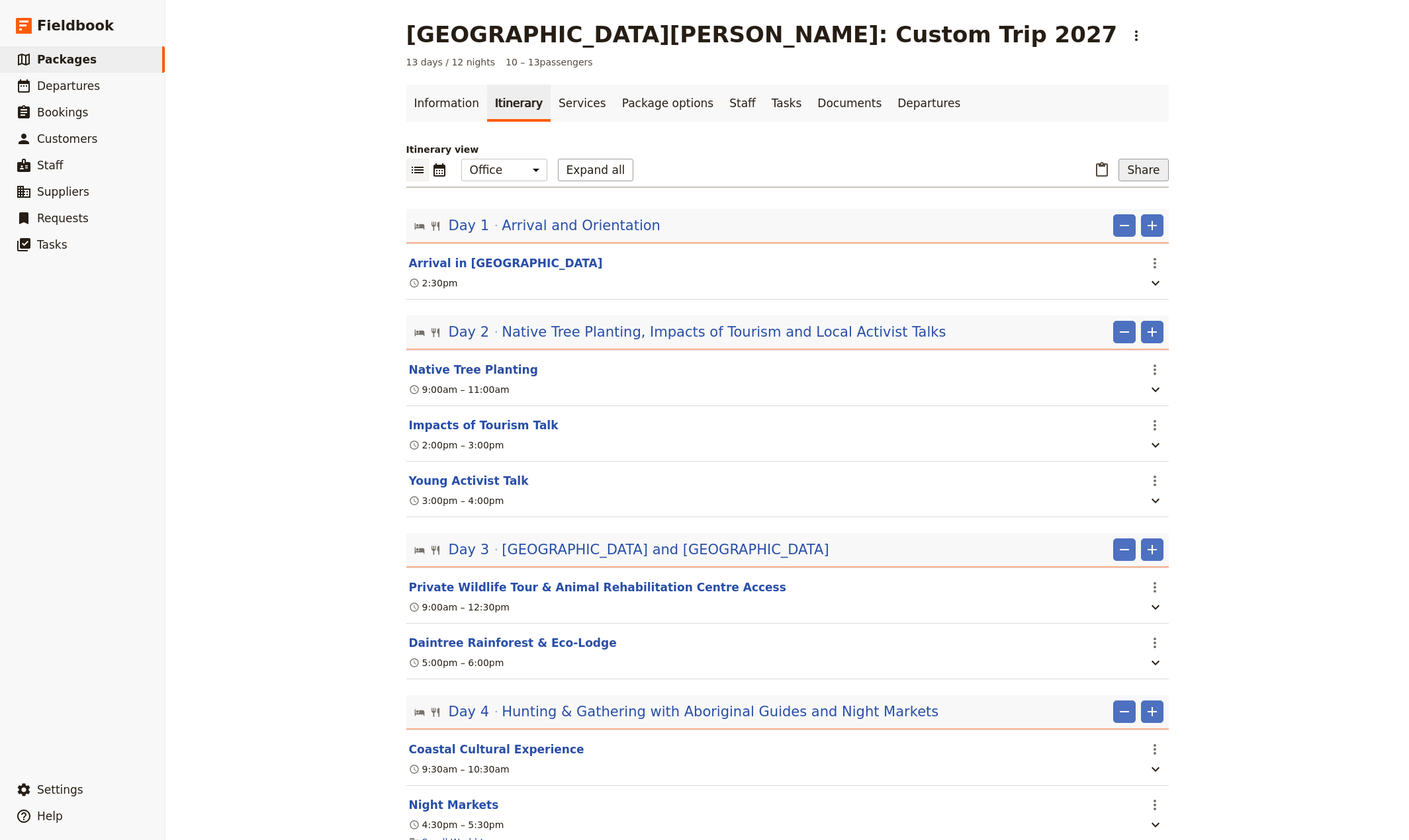
click at [1143, 173] on button "Share" at bounding box center [1144, 170] width 50 height 23
click at [1103, 236] on span "Sales Brochure" at bounding box center [1100, 236] width 70 height 13
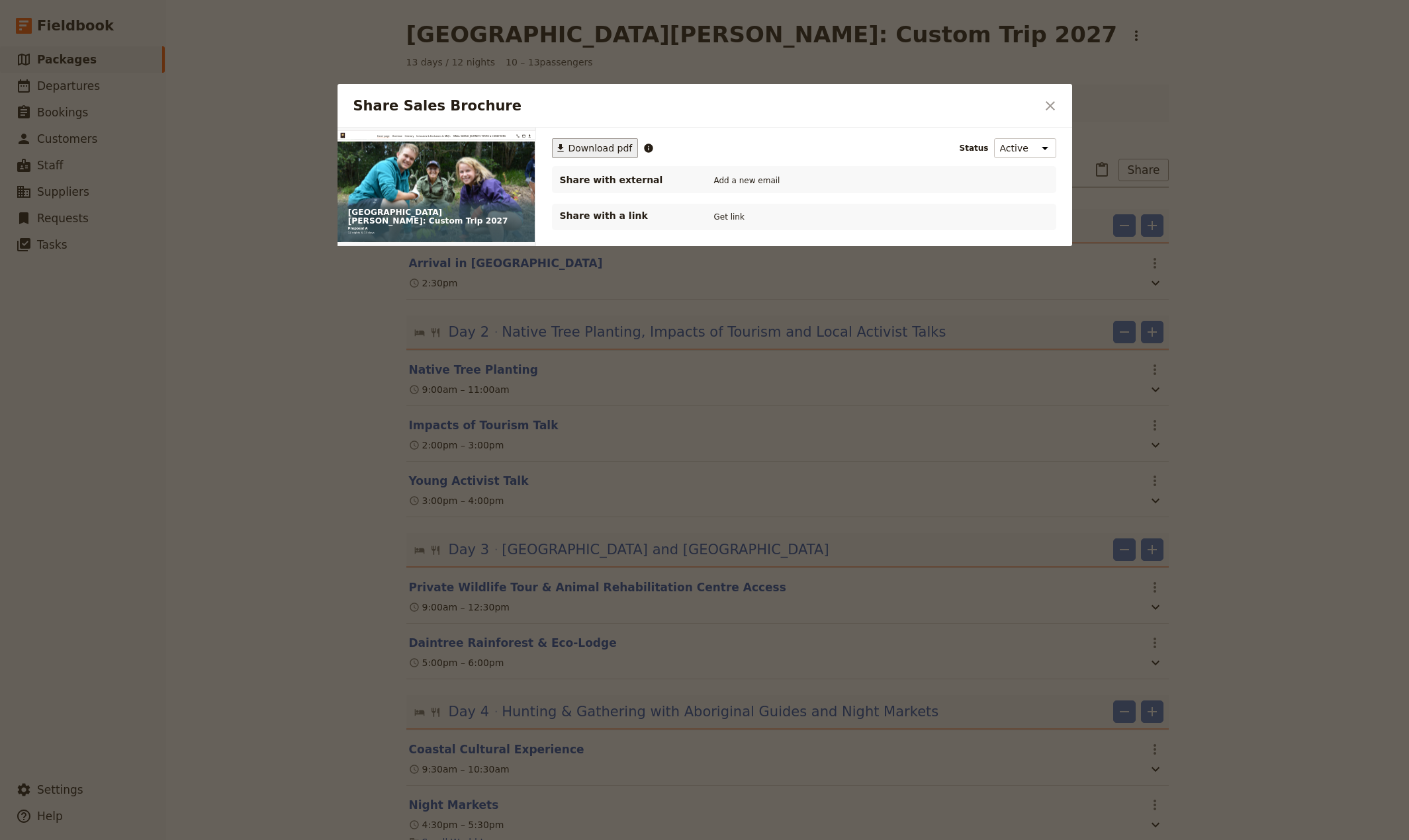
click at [575, 147] on span "Download pdf" at bounding box center [601, 147] width 65 height 13
click at [1050, 106] on icon "Close dialog" at bounding box center [1050, 105] width 9 height 9
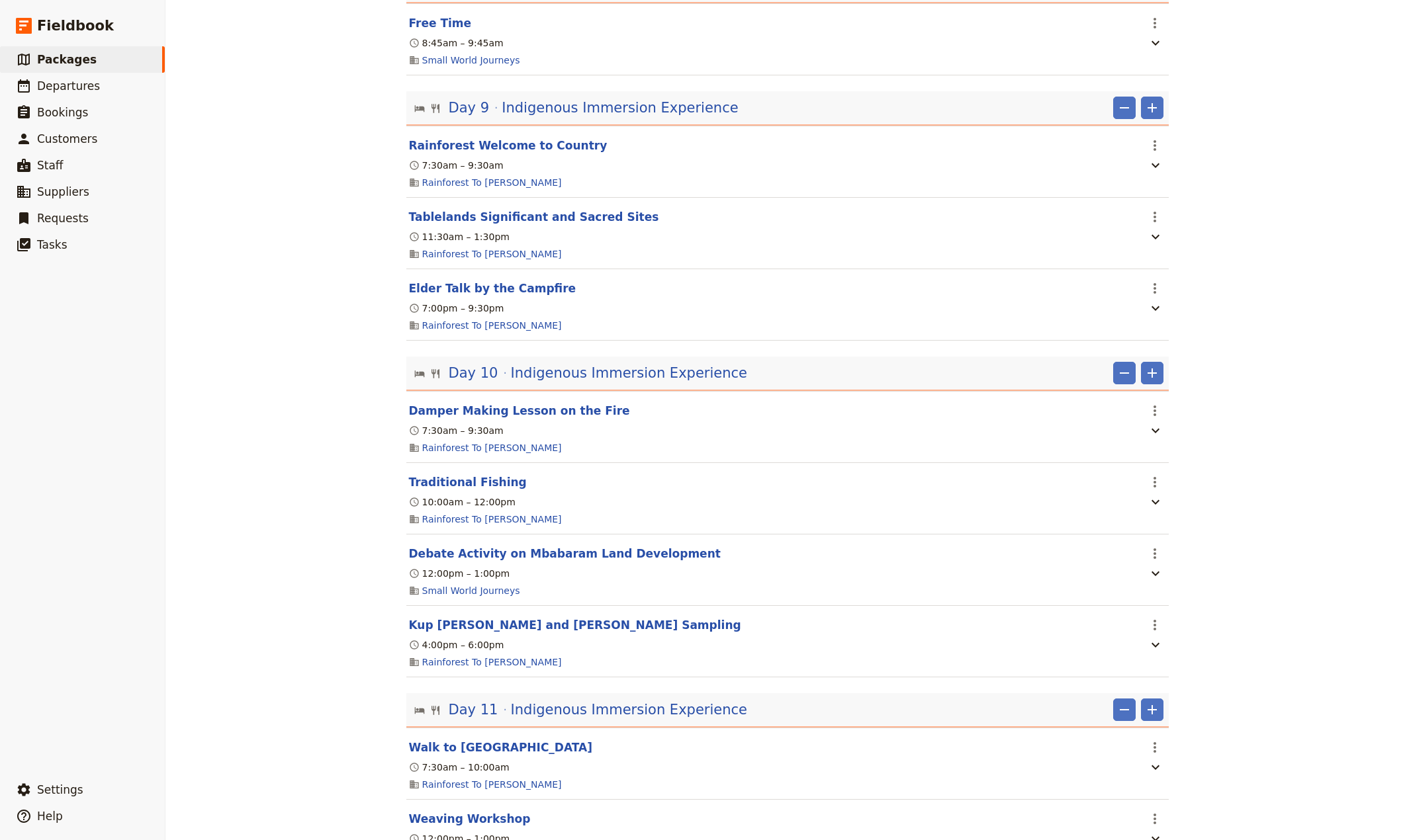
scroll to position [1659, 0]
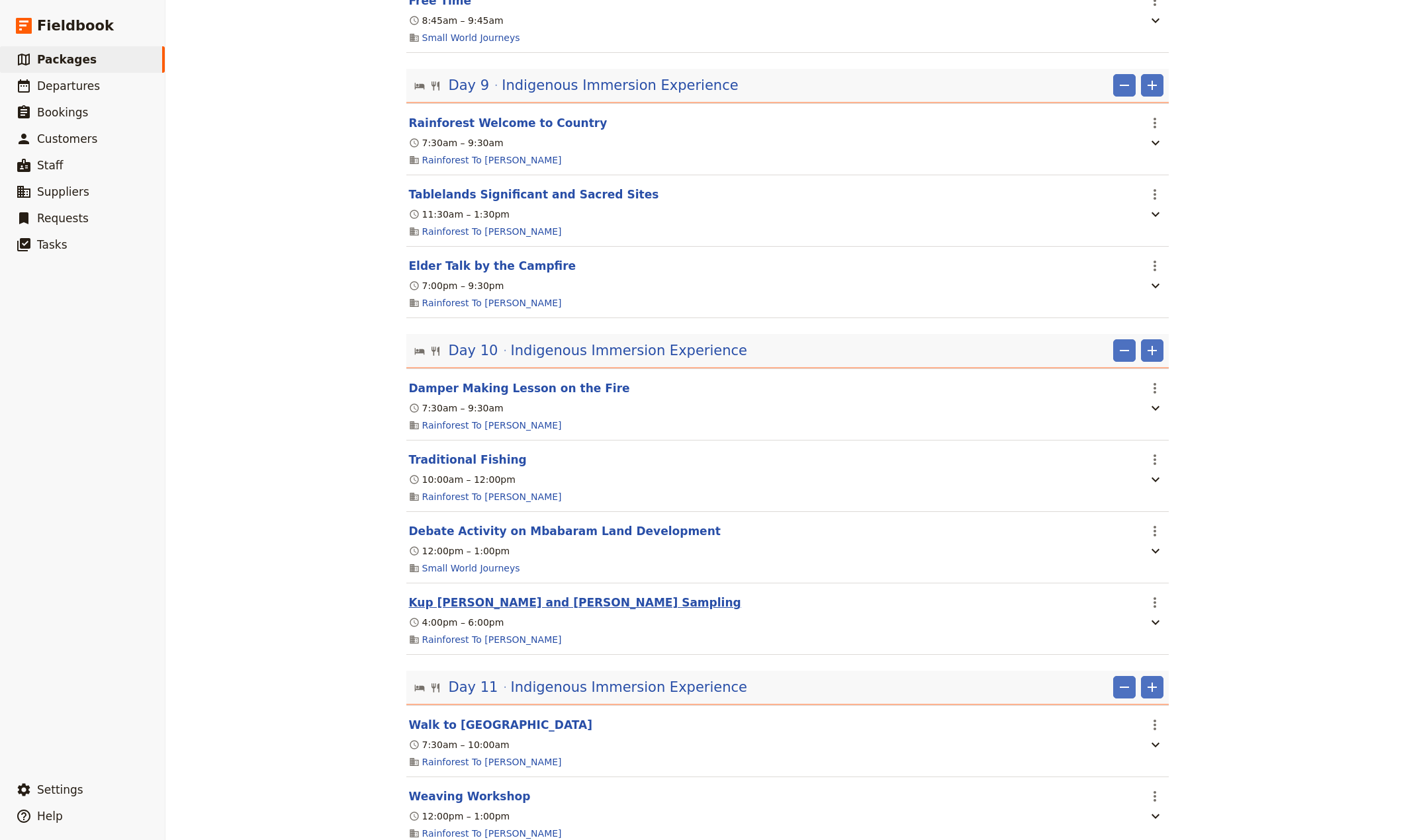
click at [556, 610] on button "Kup [PERSON_NAME] and [PERSON_NAME] Sampling" at bounding box center [575, 602] width 332 height 16
select select "10"
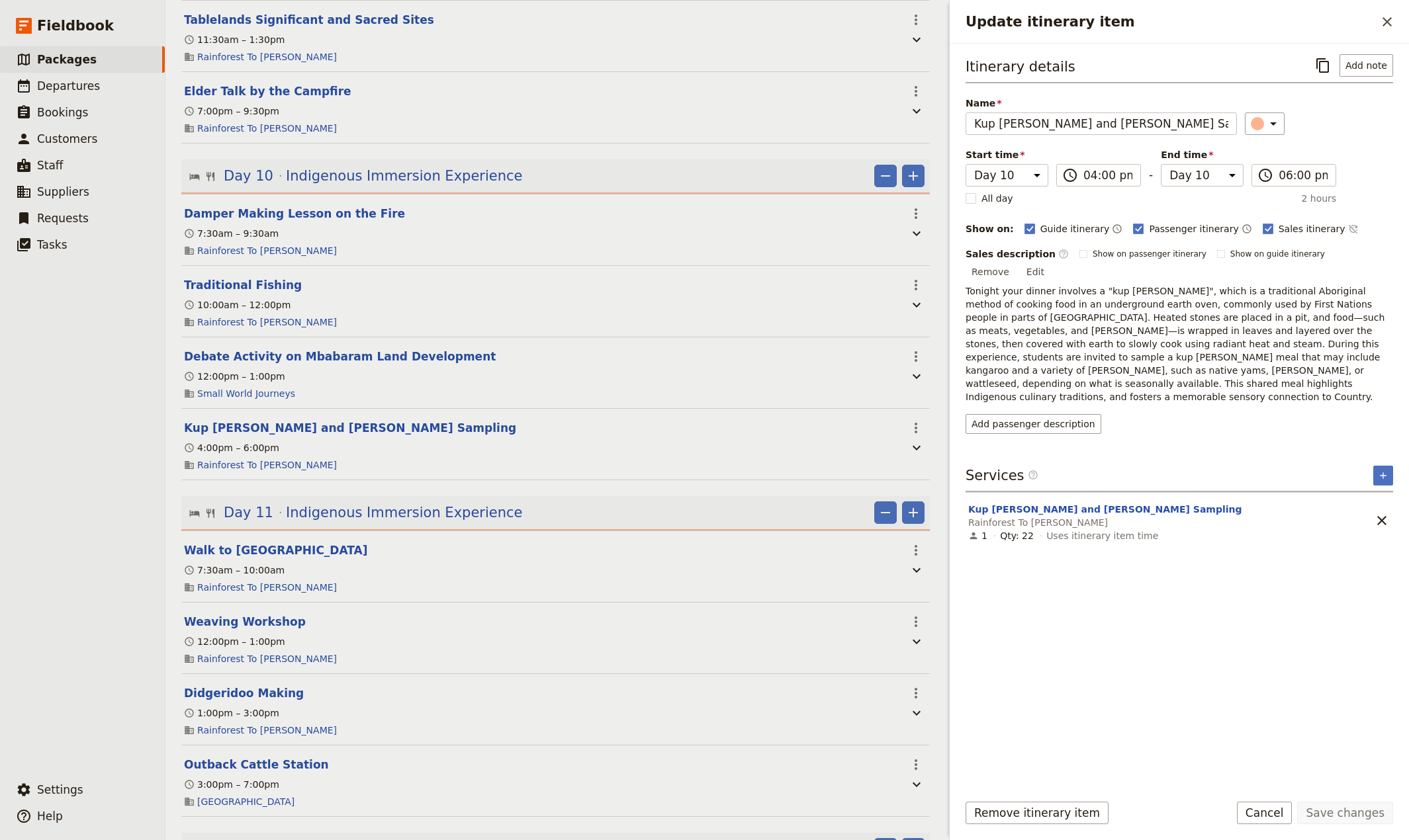
scroll to position [1922, 0]
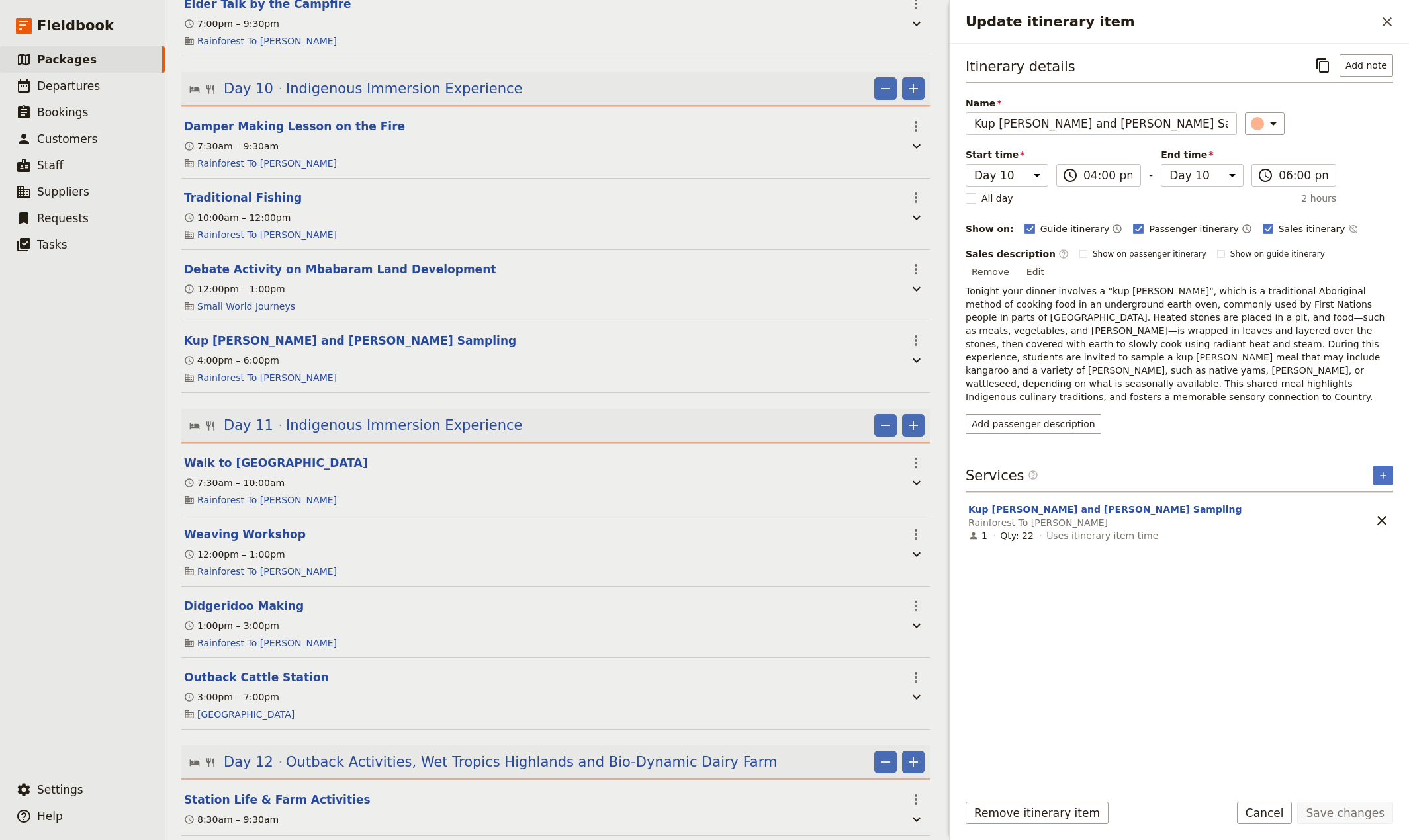
click at [224, 471] on button "Walk to [GEOGRAPHIC_DATA]" at bounding box center [275, 463] width 184 height 16
select select "11"
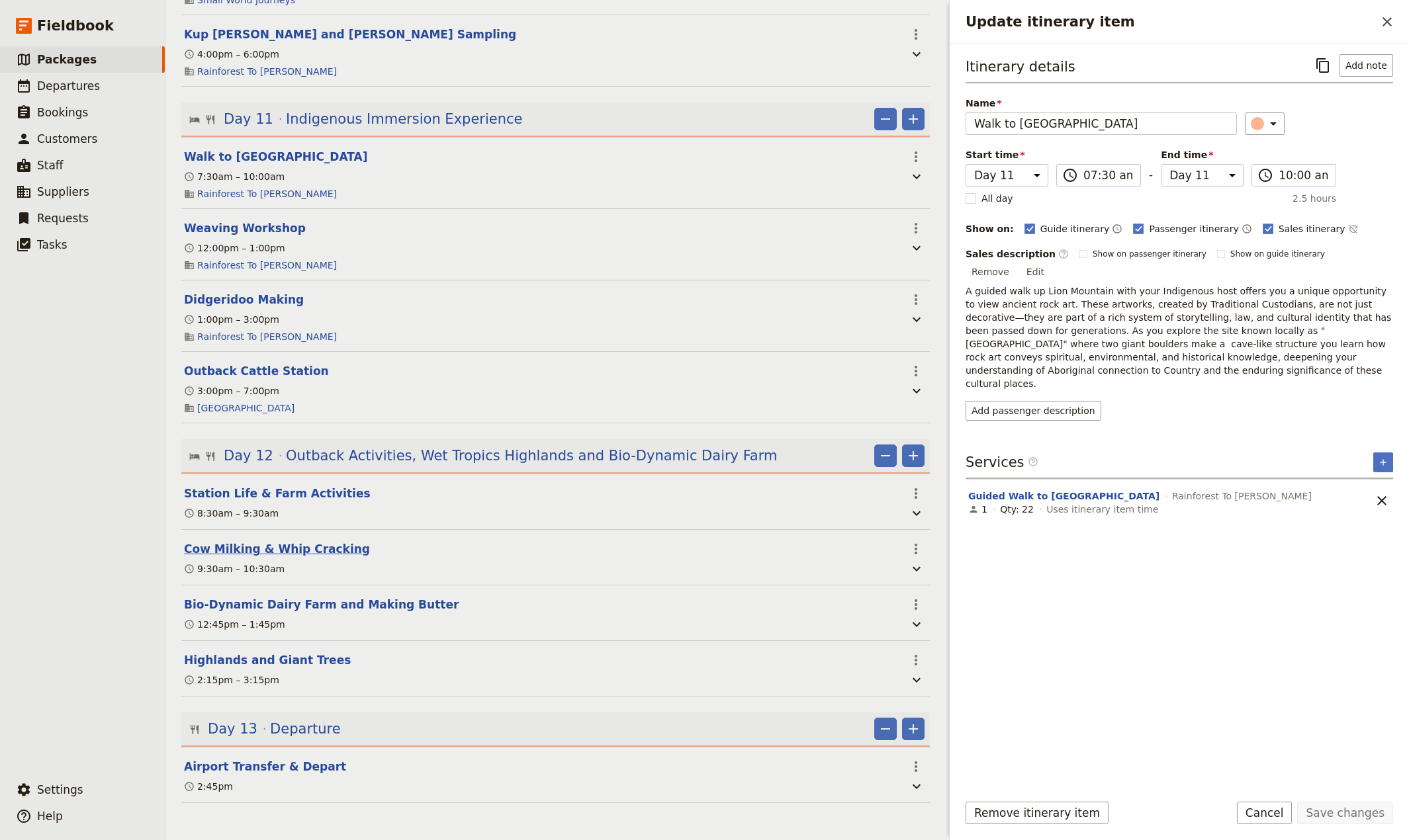
scroll to position [2268, 0]
click at [242, 364] on button "Outback Cattle Station" at bounding box center [257, 371] width 145 height 16
select select "11"
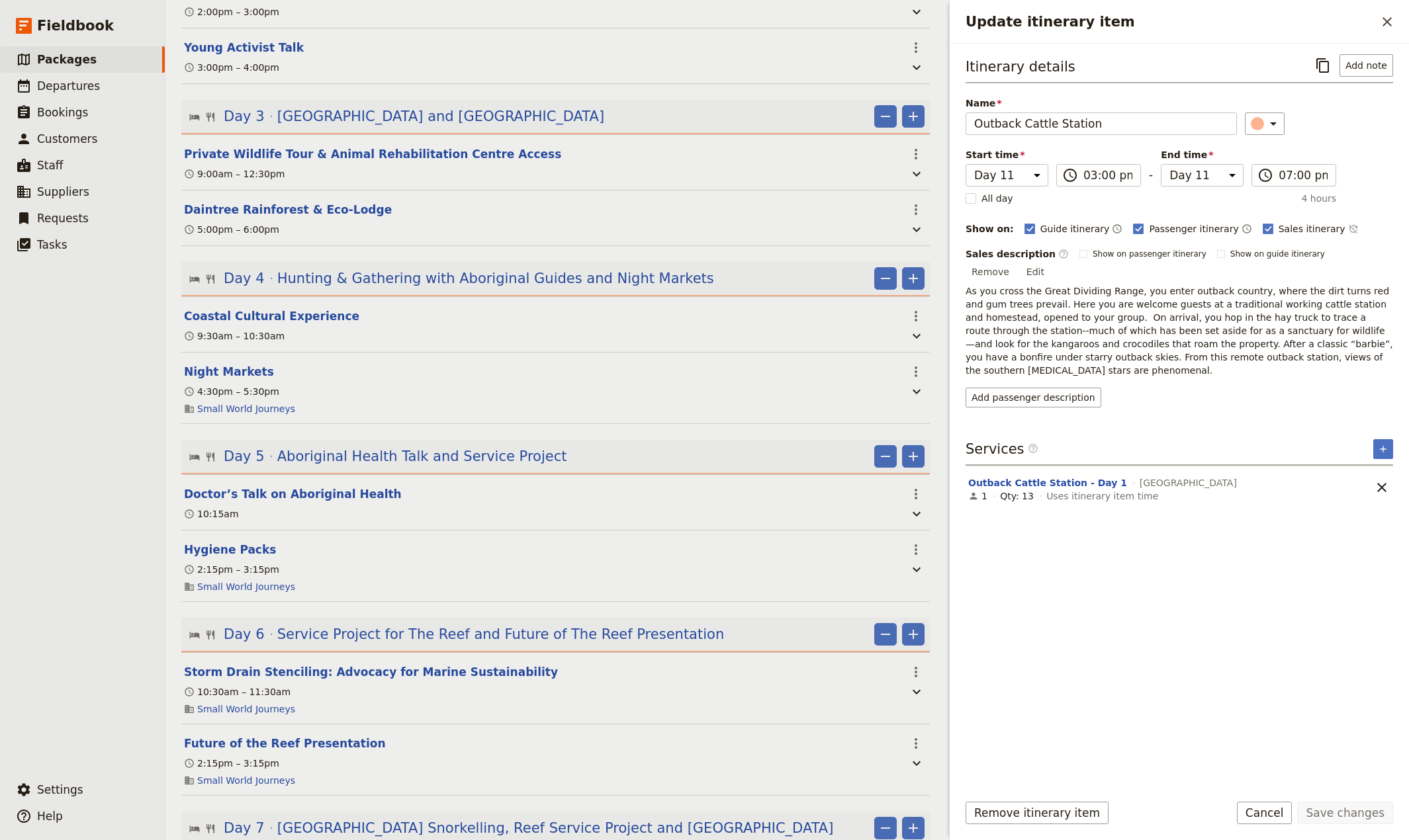
scroll to position [0, 0]
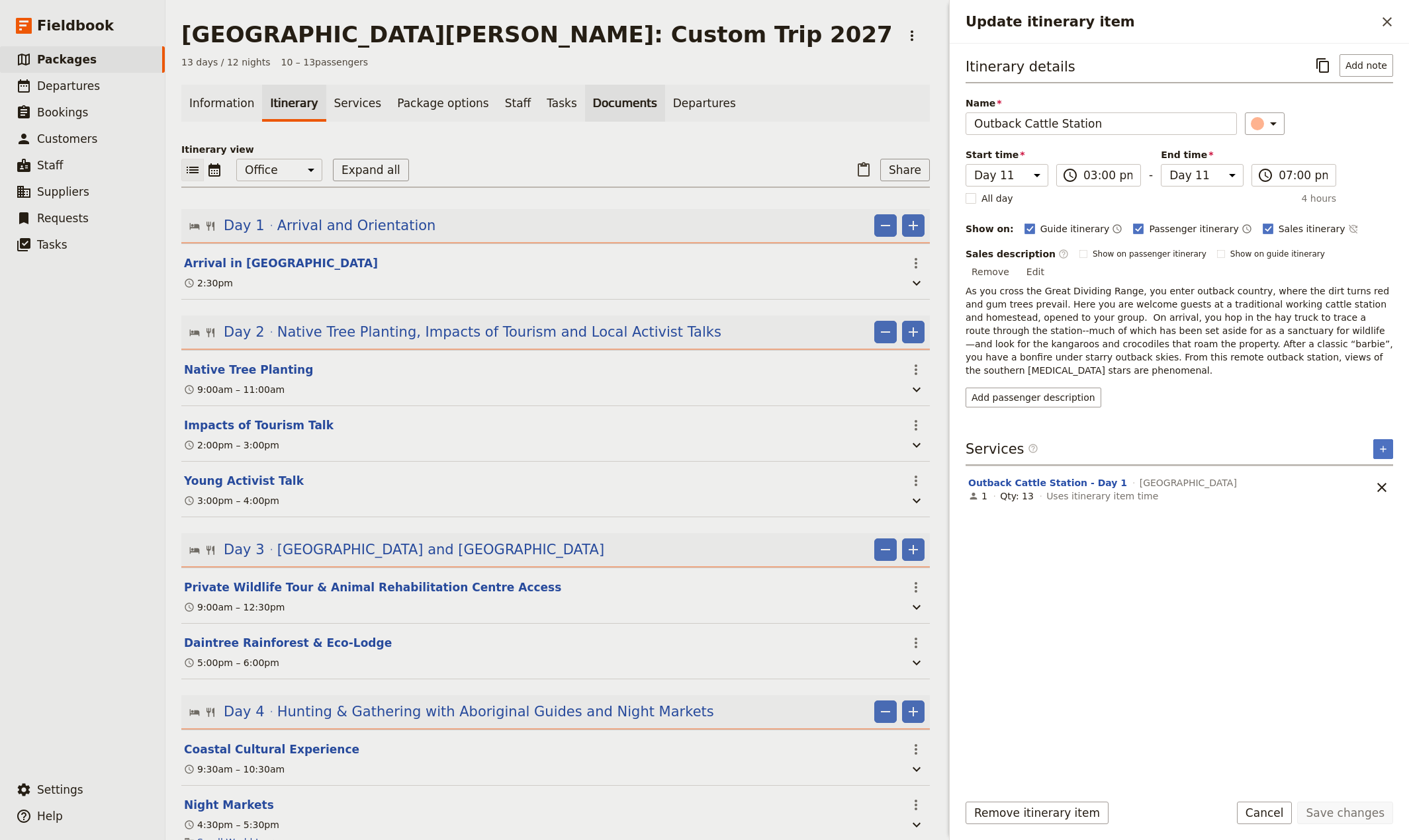
click at [587, 107] on link "Documents" at bounding box center [624, 102] width 81 height 37
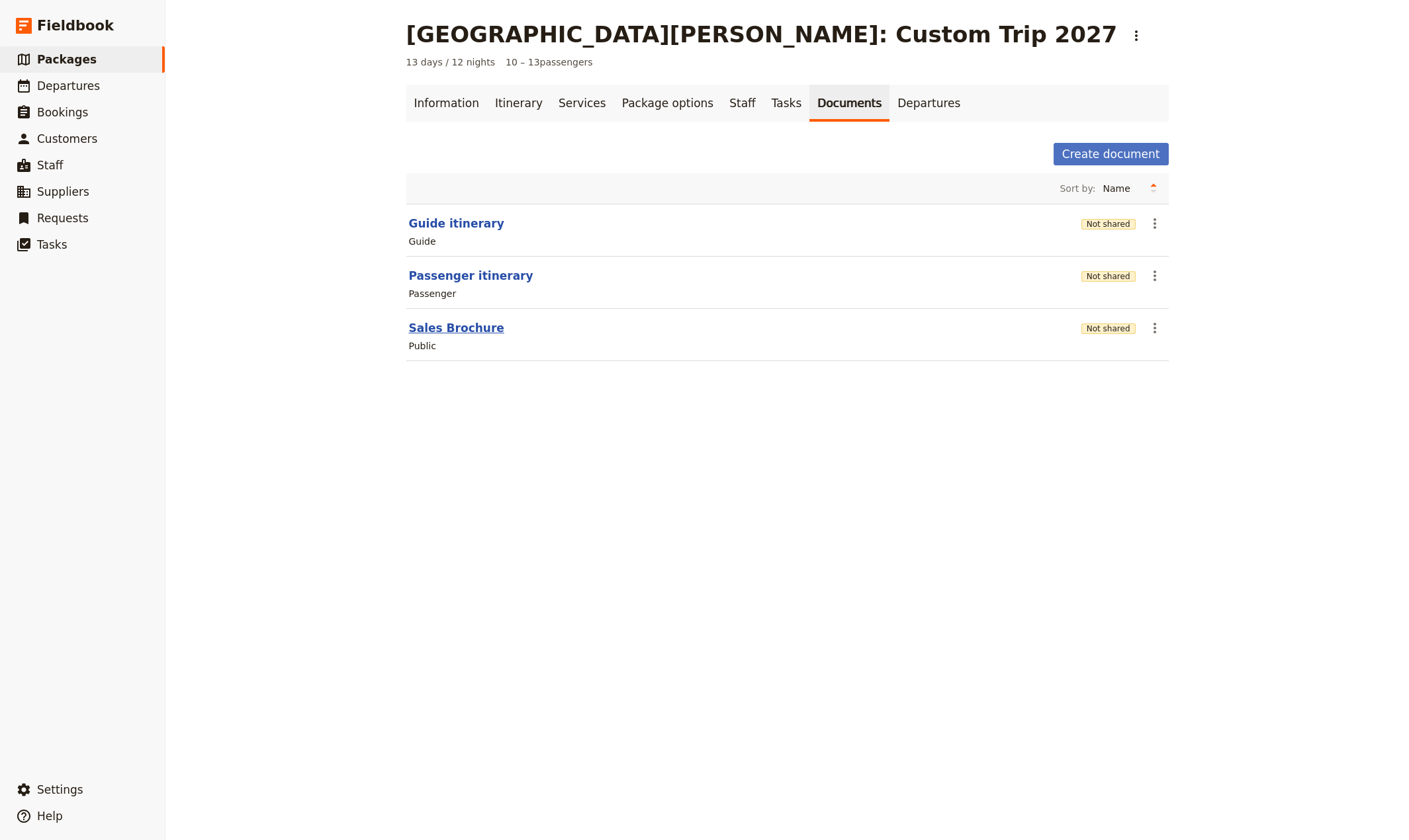
click at [433, 335] on button "Sales Brochure" at bounding box center [456, 328] width 95 height 16
select select "DEFAULT"
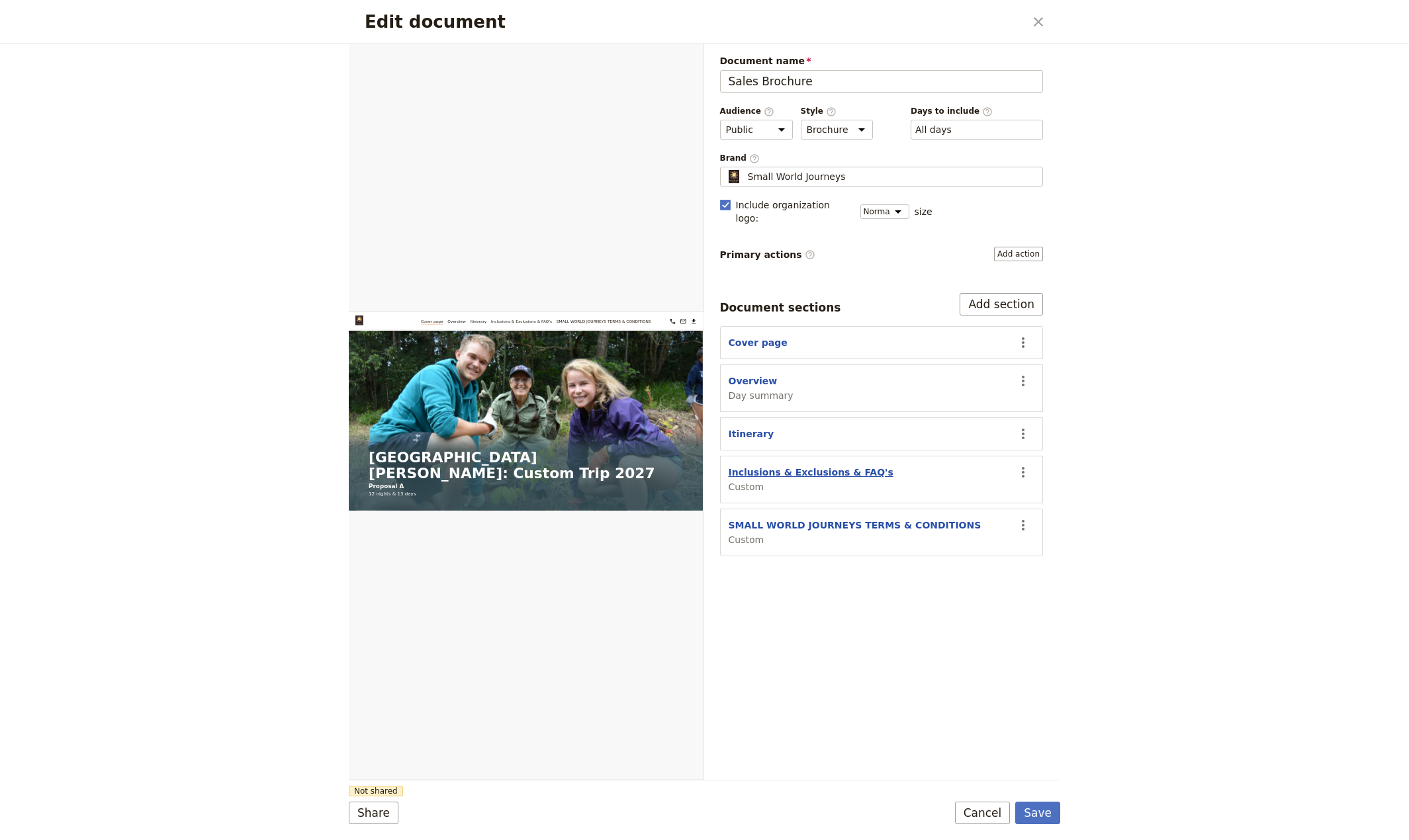
click at [805, 466] on button "Inclusions & Exclusions & FAQ's" at bounding box center [811, 472] width 165 height 13
select select "CUSTOM"
select select "default"
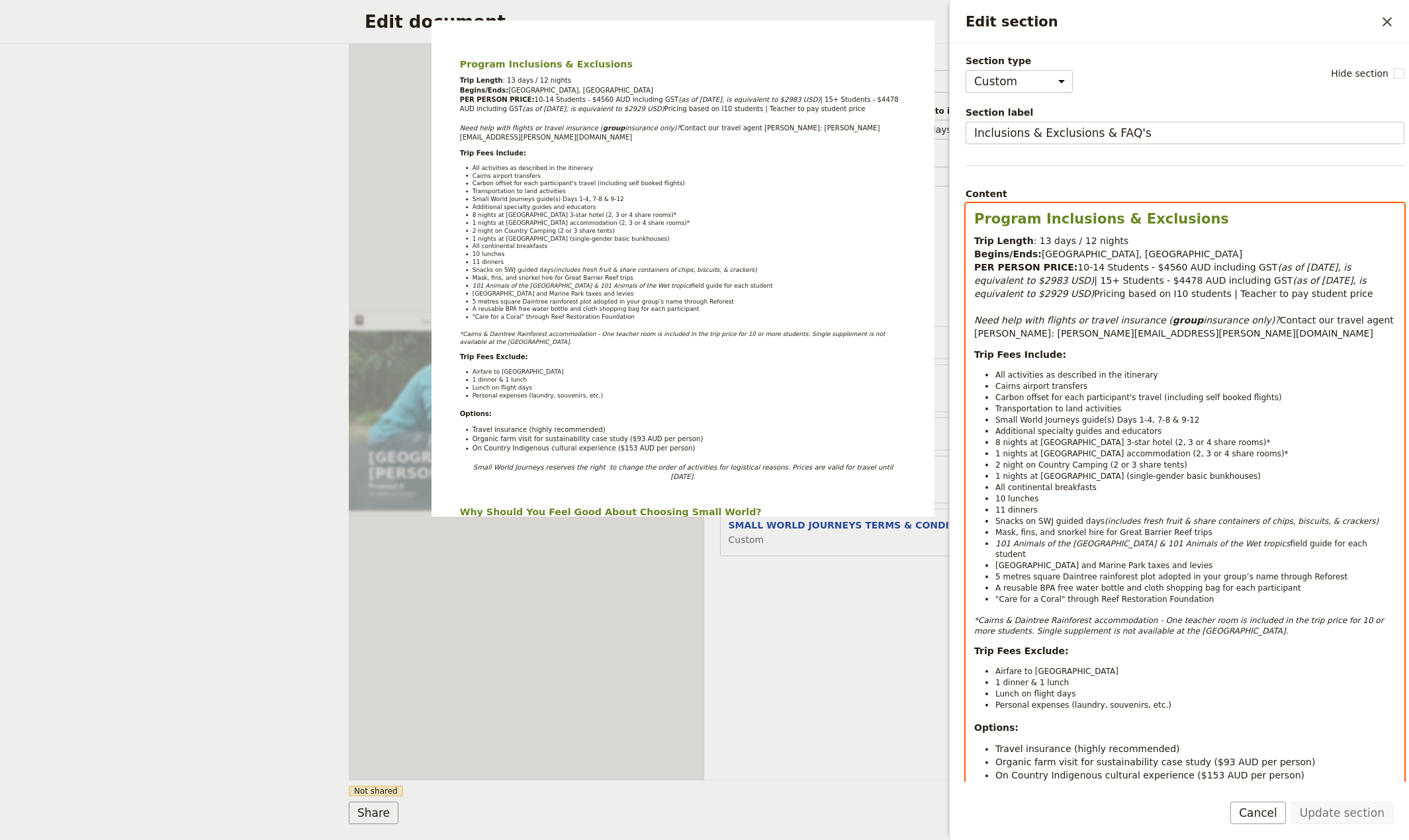
select select "paragraph-small"
drag, startPoint x: 1294, startPoint y: 553, endPoint x: 990, endPoint y: 556, distance: 304.0
click at [995, 571] on li "5 metres square Daintree rainforest plot adopted in your group’s name through R…" at bounding box center [1195, 576] width 401 height 11
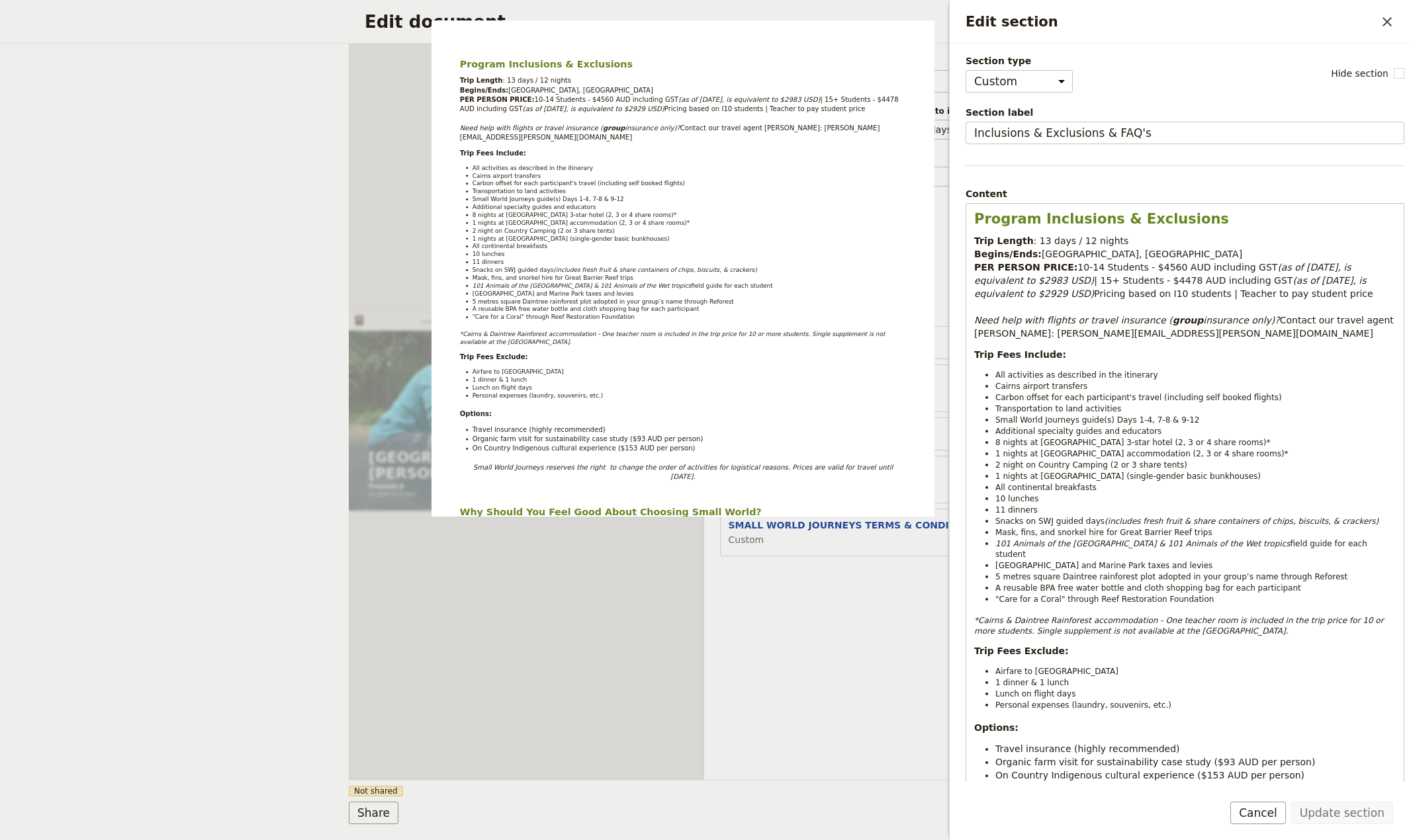
click at [1384, 23] on icon "Close drawer" at bounding box center [1387, 22] width 16 height 16
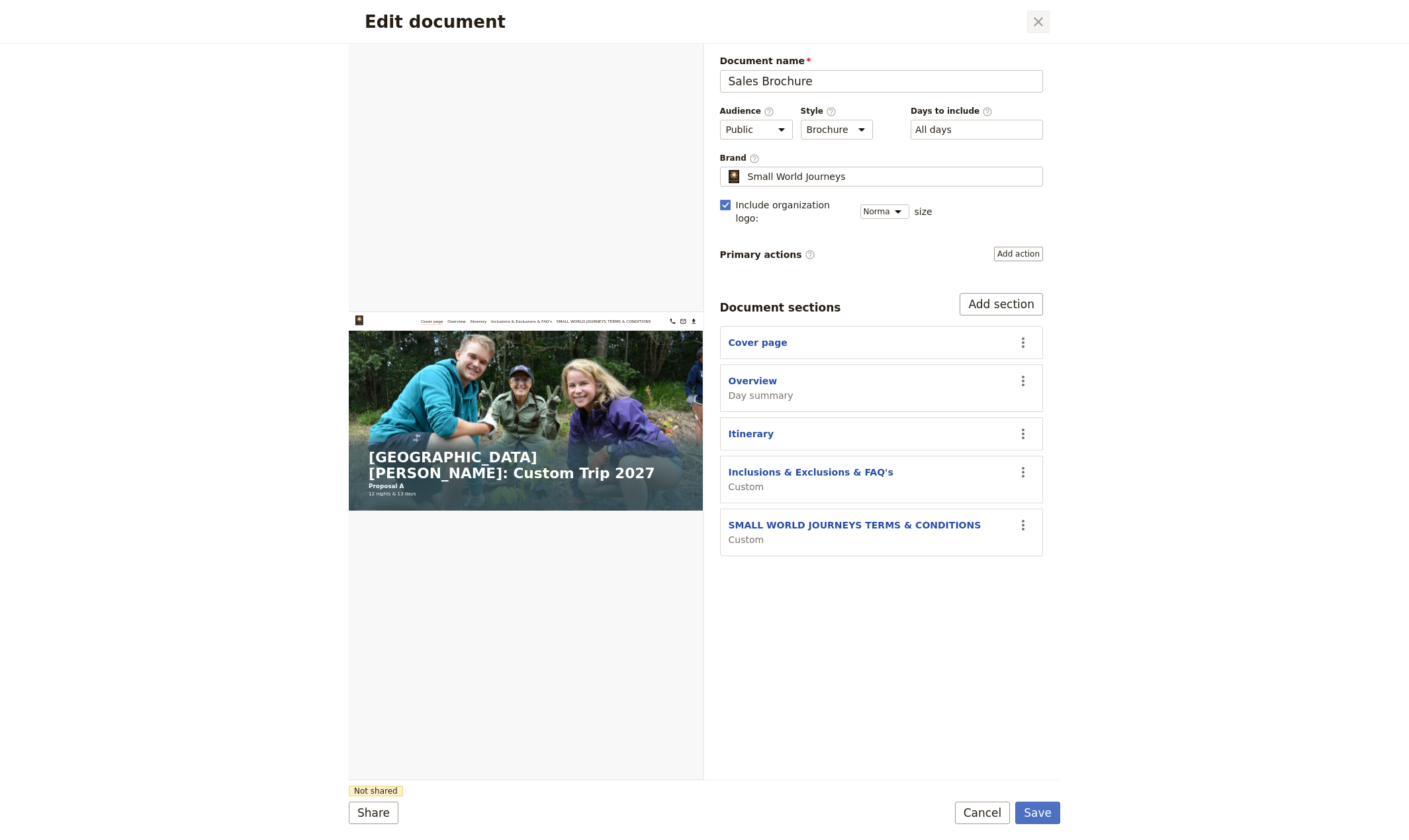
click at [1037, 25] on icon "Close dialog" at bounding box center [1038, 22] width 16 height 16
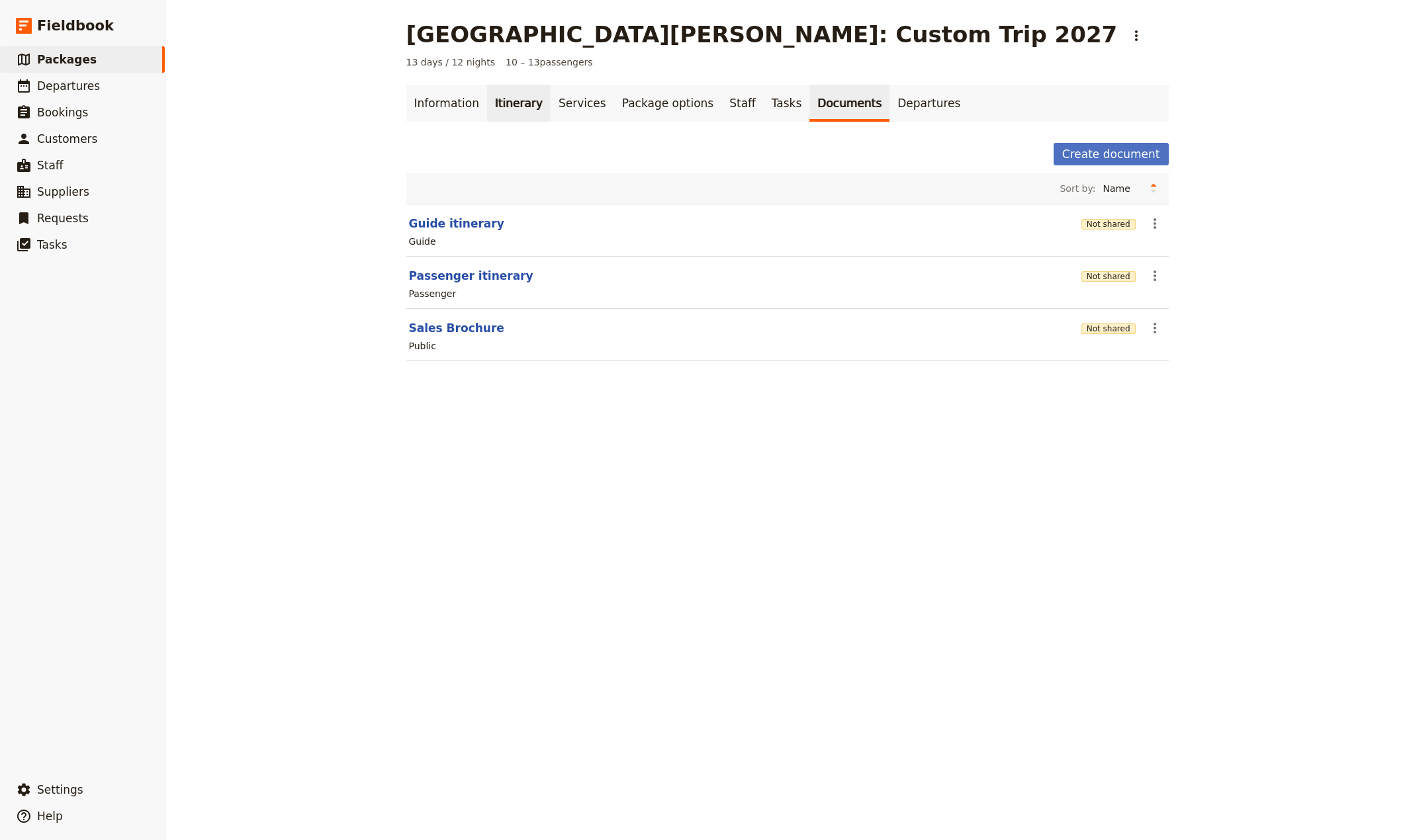
click at [501, 101] on link "Itinerary" at bounding box center [519, 102] width 64 height 37
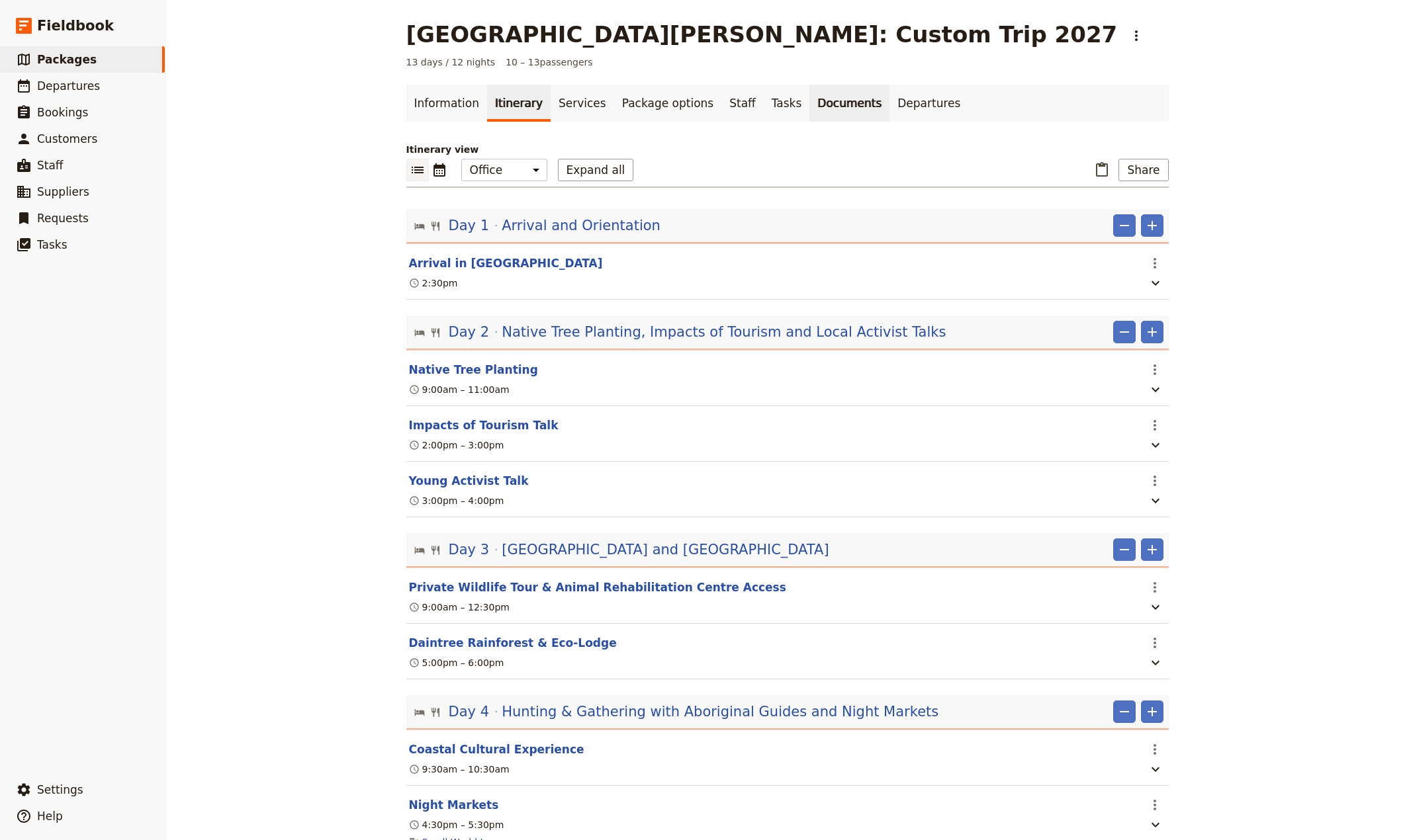
click at [809, 101] on link "Documents" at bounding box center [849, 102] width 81 height 37
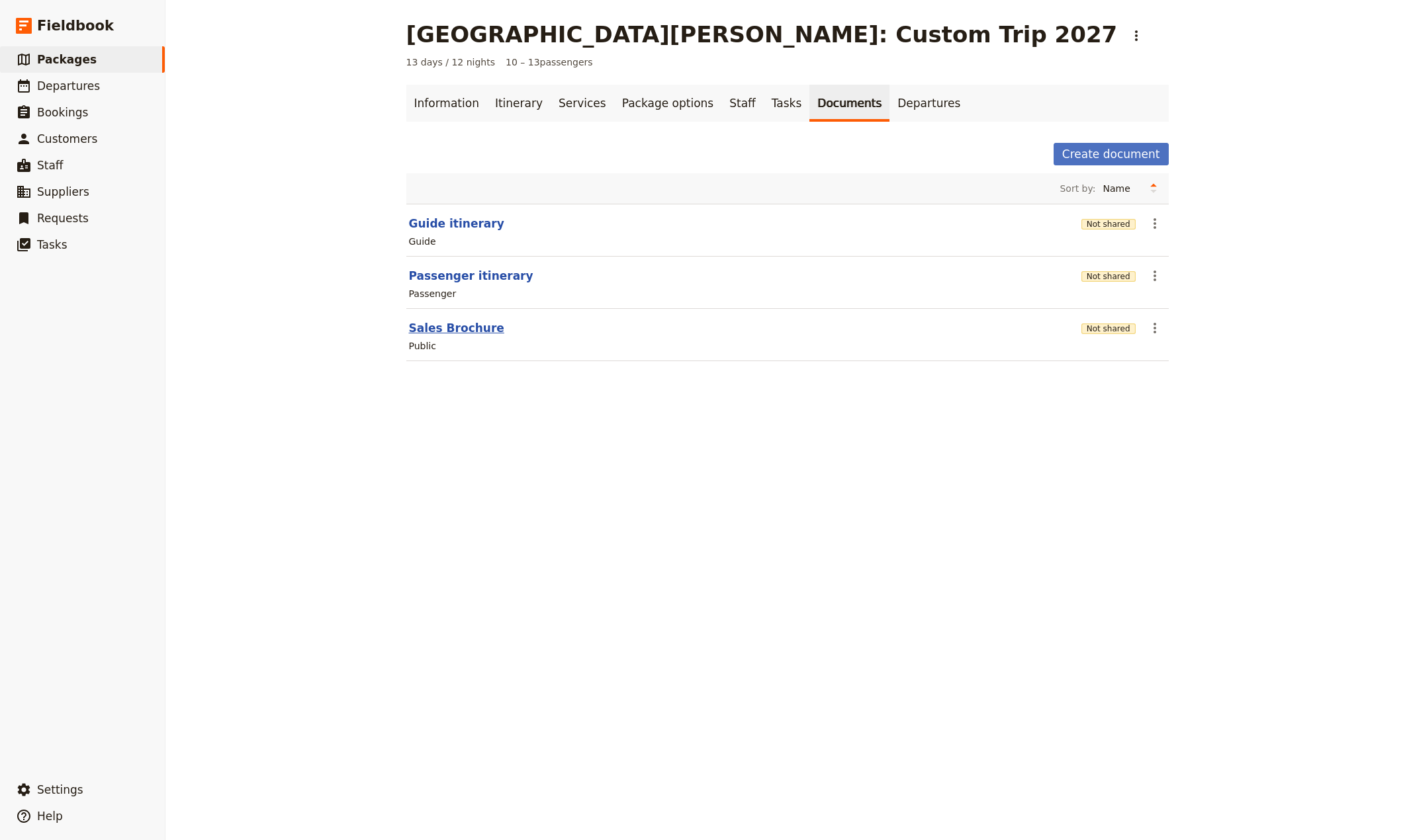
click at [439, 322] on button "Sales Brochure" at bounding box center [456, 328] width 95 height 16
select select "DEFAULT"
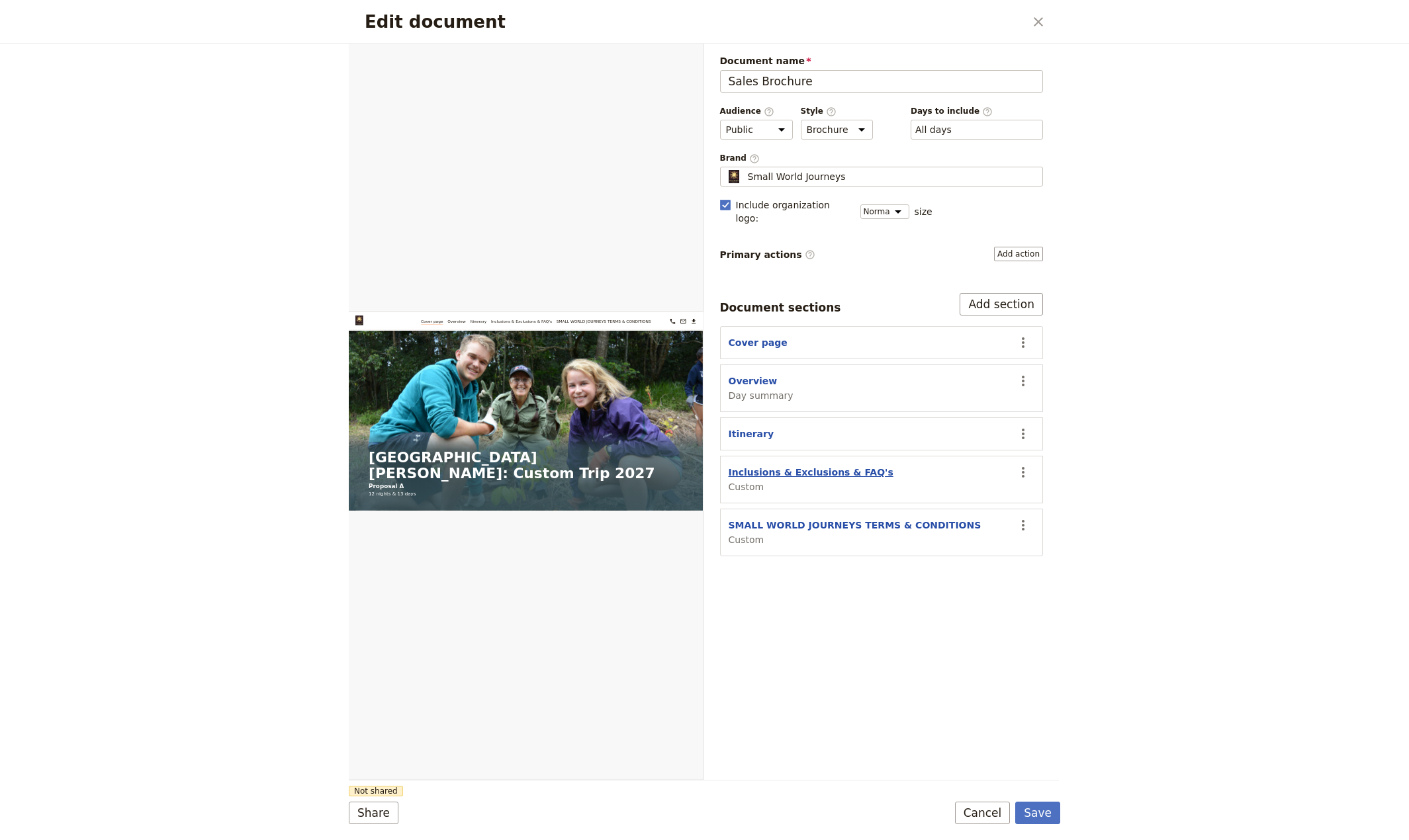
click at [773, 466] on button "Inclusions & Exclusions & FAQ's" at bounding box center [811, 472] width 165 height 13
select select "CUSTOM"
select select "default"
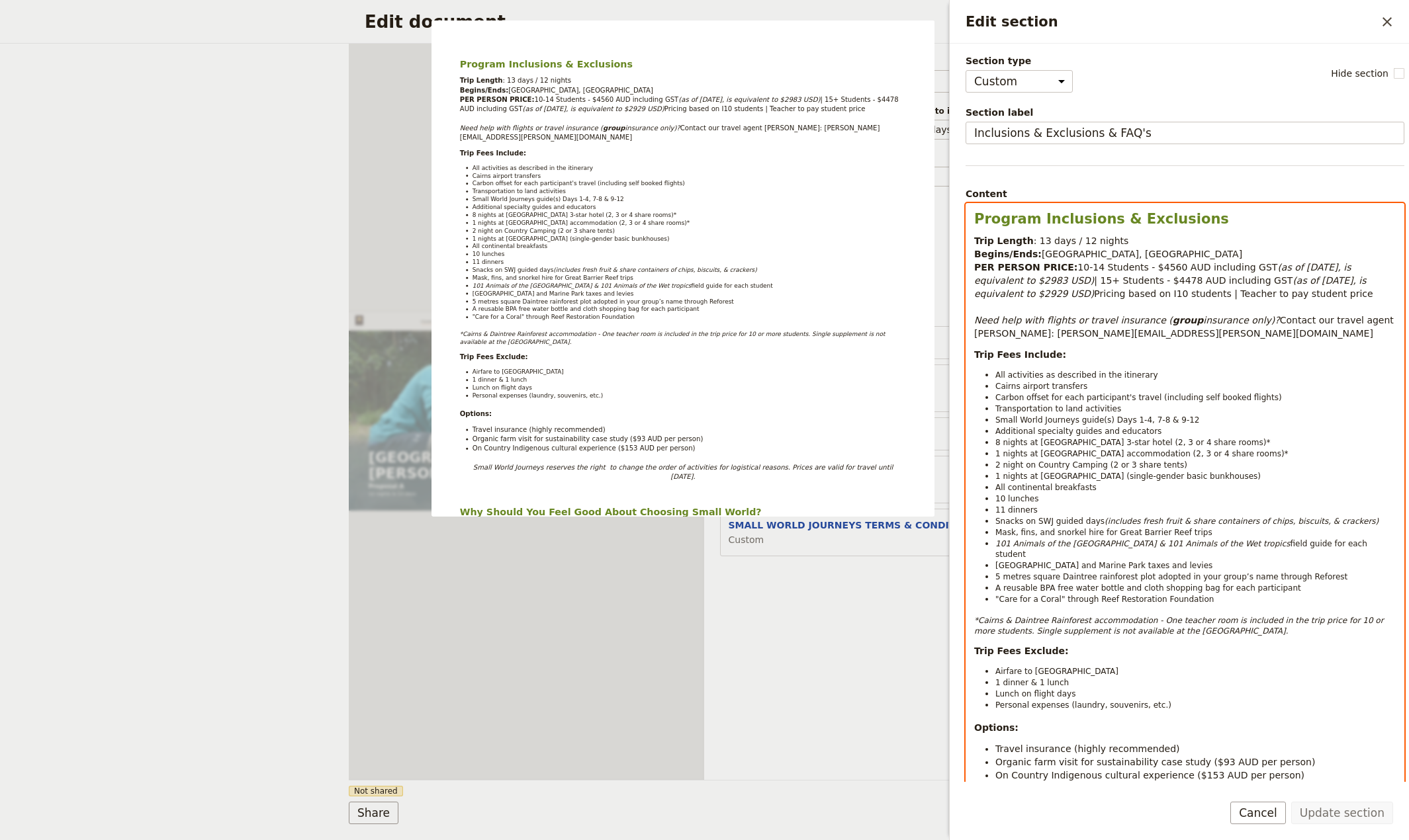
select select "paragraph-small"
drag, startPoint x: 1306, startPoint y: 556, endPoint x: 1291, endPoint y: 557, distance: 15.0
click at [1291, 571] on li "5 metres square Daintree rainforest plot adopted in your group’s name through R…" at bounding box center [1195, 576] width 401 height 11
drag, startPoint x: 1167, startPoint y: 553, endPoint x: 995, endPoint y: 559, distance: 172.1
click at [995, 573] on span "5 metres square Daintree rainforest plot adopted in your group’s name through R…" at bounding box center [1171, 577] width 352 height 9
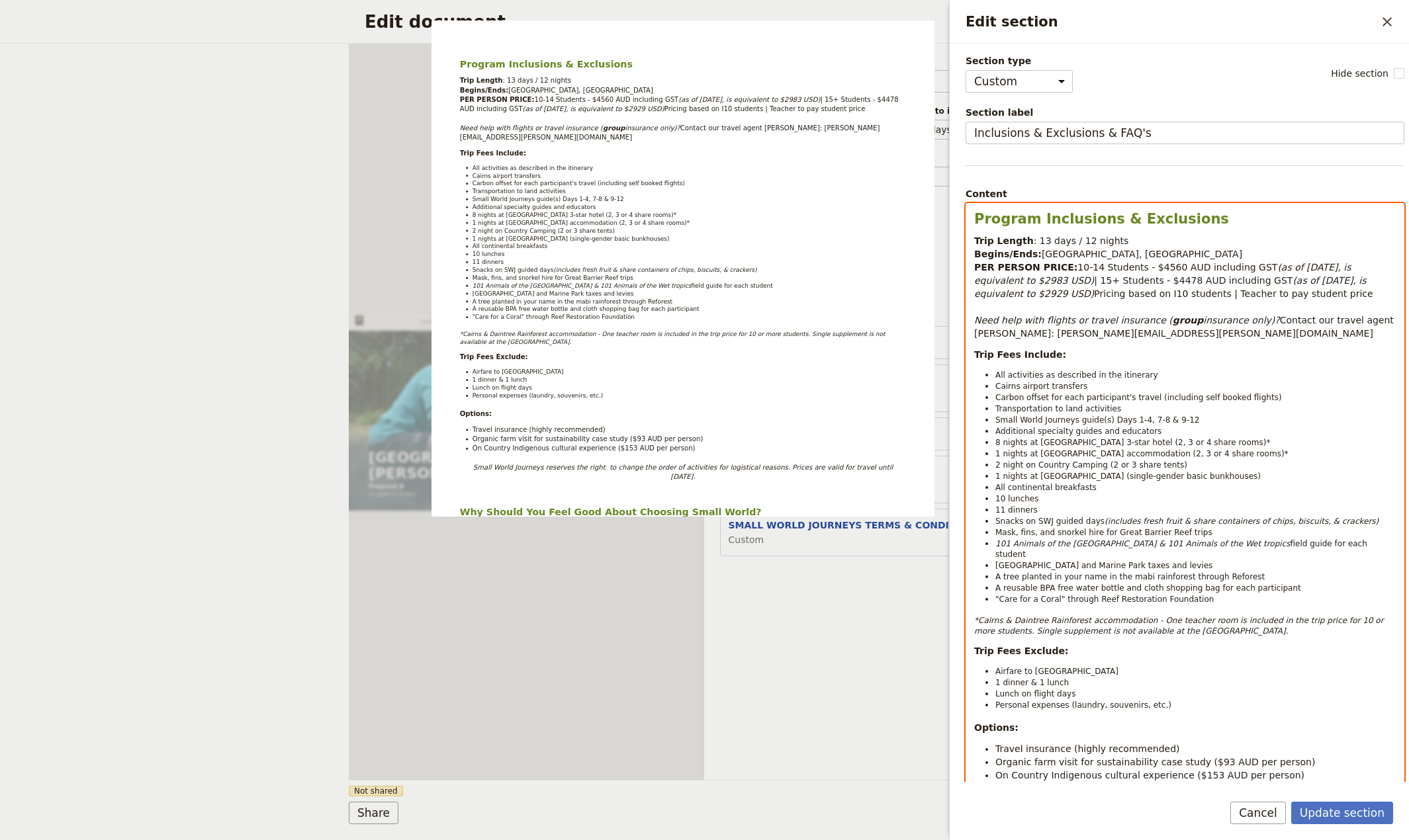
click at [1199, 593] on li ""Care for a Coral" through Reef Restoration Foundation" at bounding box center [1195, 598] width 401 height 11
select select "paragraph"
click at [1054, 756] on span "Organic farm visit for sustainability case study ($93 AUD per person)" at bounding box center [1154, 761] width 319 height 11
drag, startPoint x: 996, startPoint y: 752, endPoint x: 1270, endPoint y: 748, distance: 274.0
click at [1270, 768] on li "On Country Indigenous cultural experience ($153 AUD per person)" at bounding box center [1195, 774] width 401 height 13
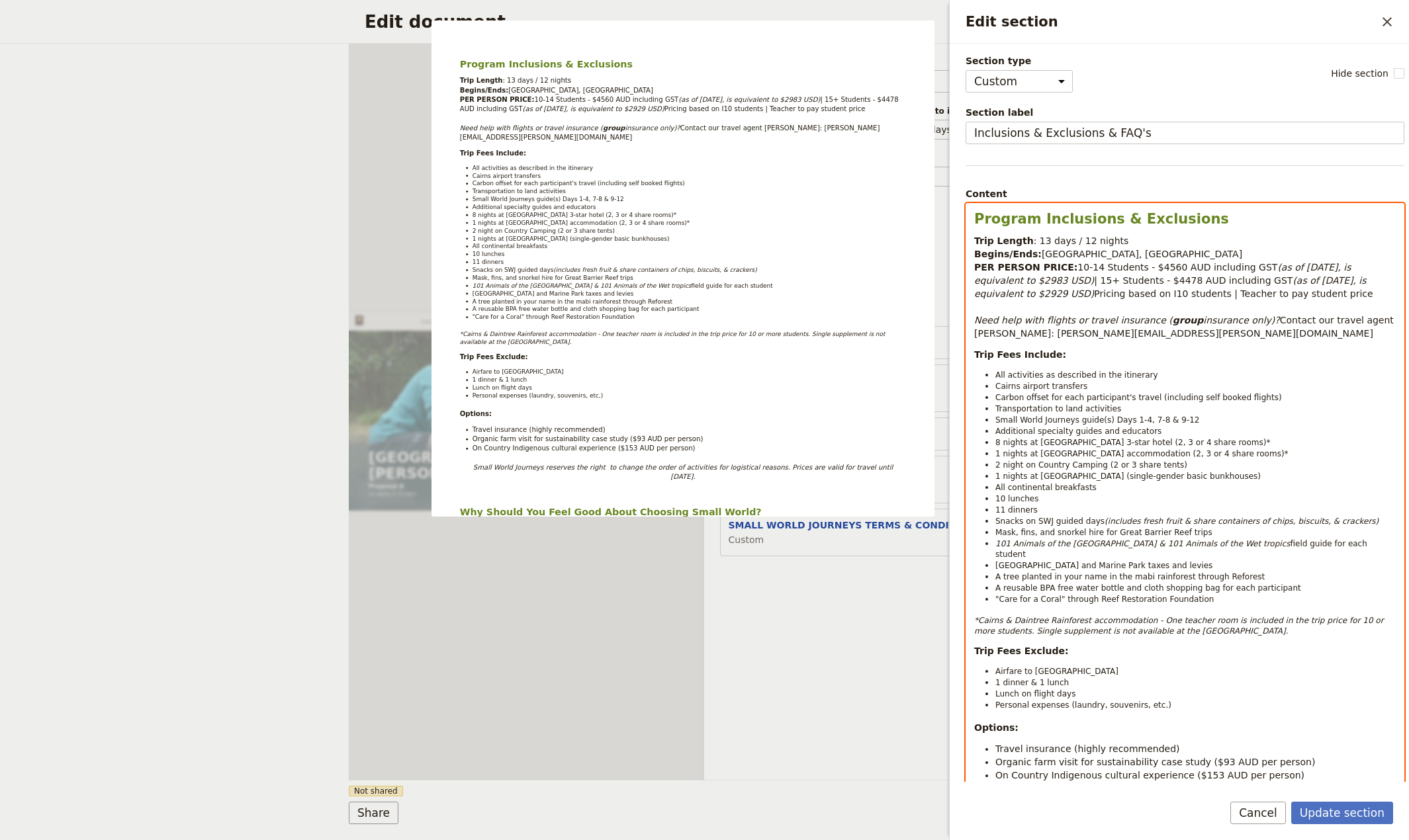
click at [1282, 768] on li "On Country Indigenous cultural experience ($153 AUD per person)" at bounding box center [1195, 774] width 401 height 13
drag, startPoint x: 1278, startPoint y: 753, endPoint x: 945, endPoint y: 750, distance: 333.0
click at [967, 750] on div "Program Inclusions & Exclusions Trip Length : 13 days / 12 nights Begins/Ends: …" at bounding box center [1185, 835] width 438 height 1263
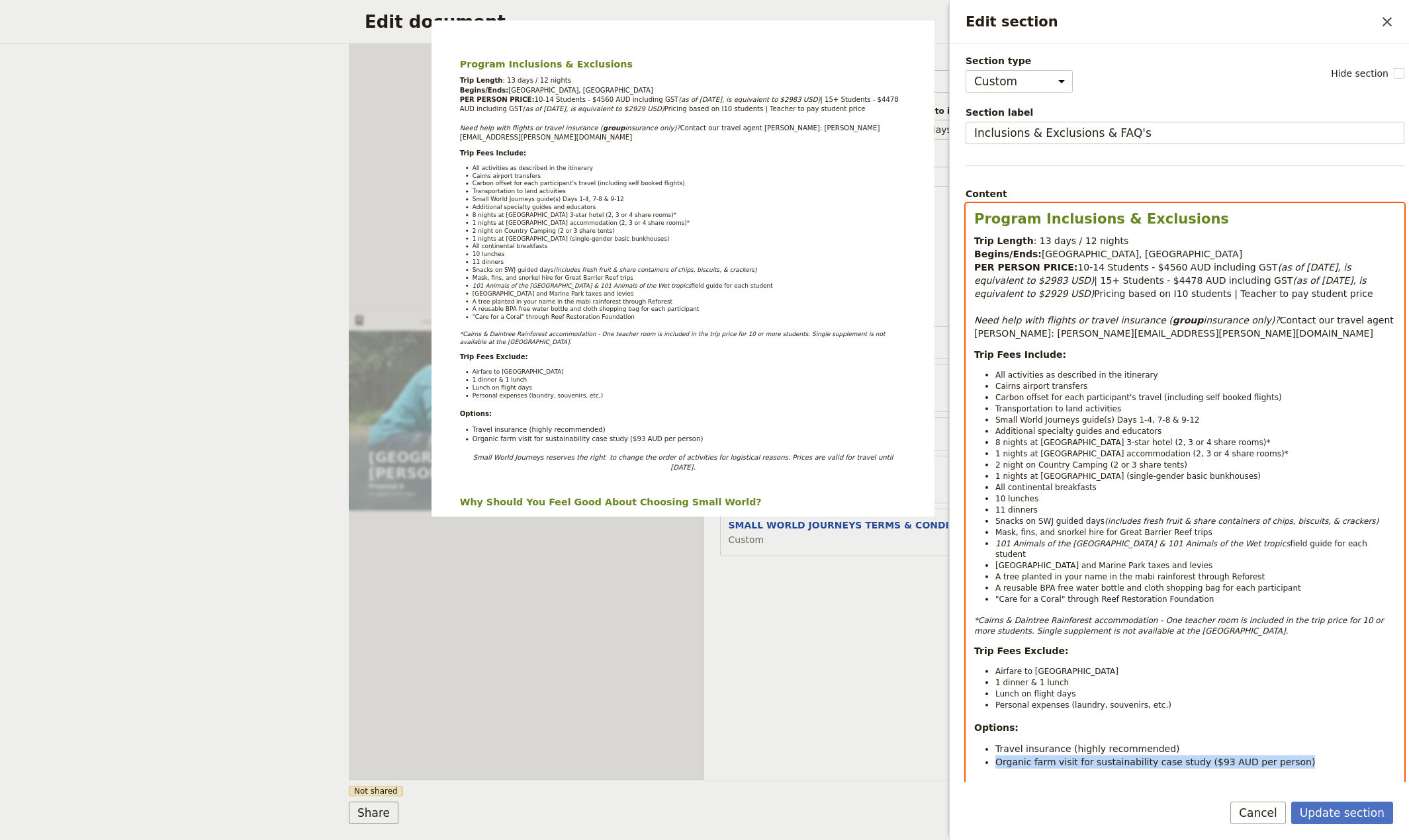
drag, startPoint x: 1280, startPoint y: 737, endPoint x: 933, endPoint y: 743, distance: 347.1
click at [967, 743] on div "Program Inclusions & Exclusions Trip Length : 13 days / 12 nights Begins/Ends: …" at bounding box center [1185, 828] width 438 height 1250
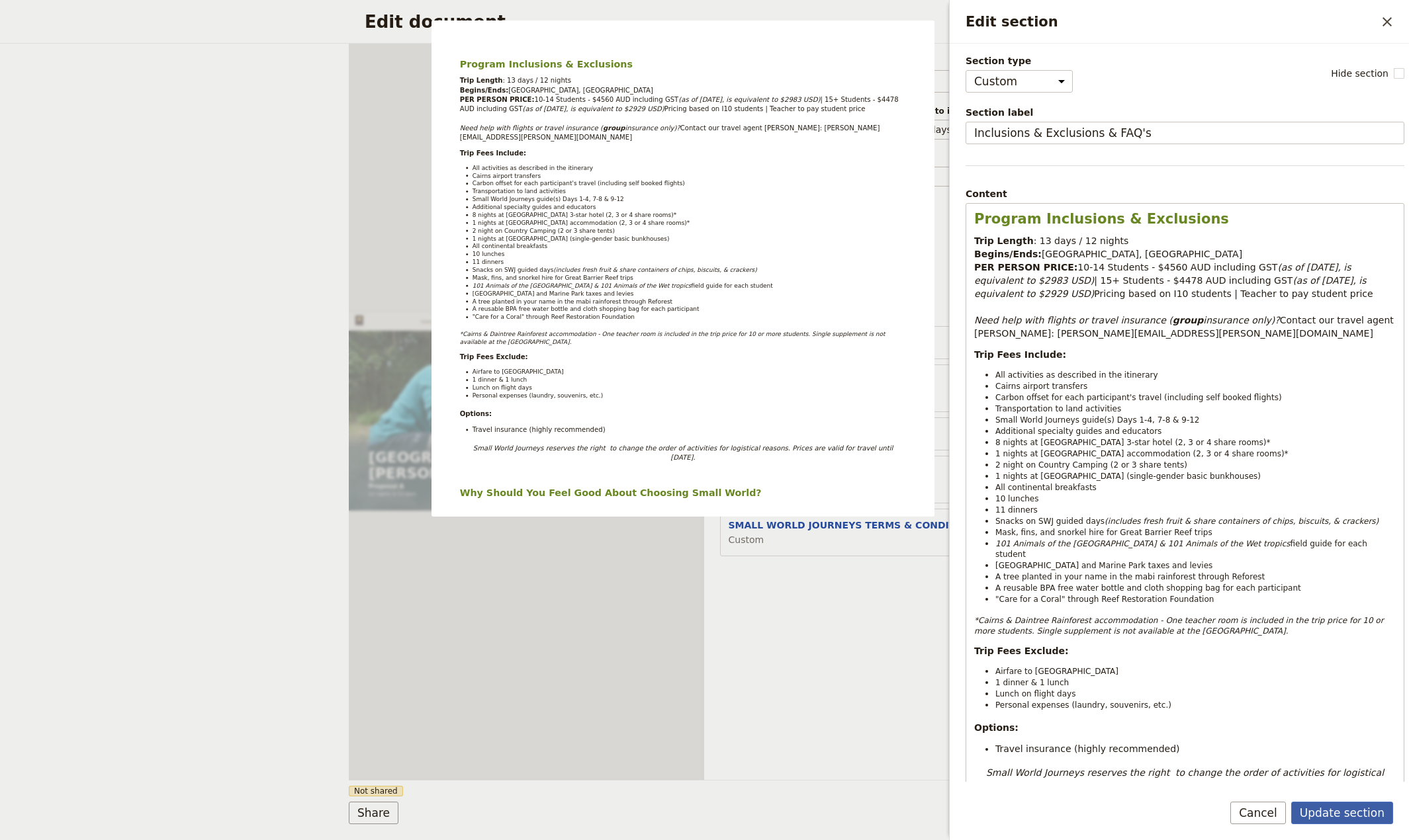
click at [1352, 817] on button "Update section" at bounding box center [1341, 813] width 101 height 23
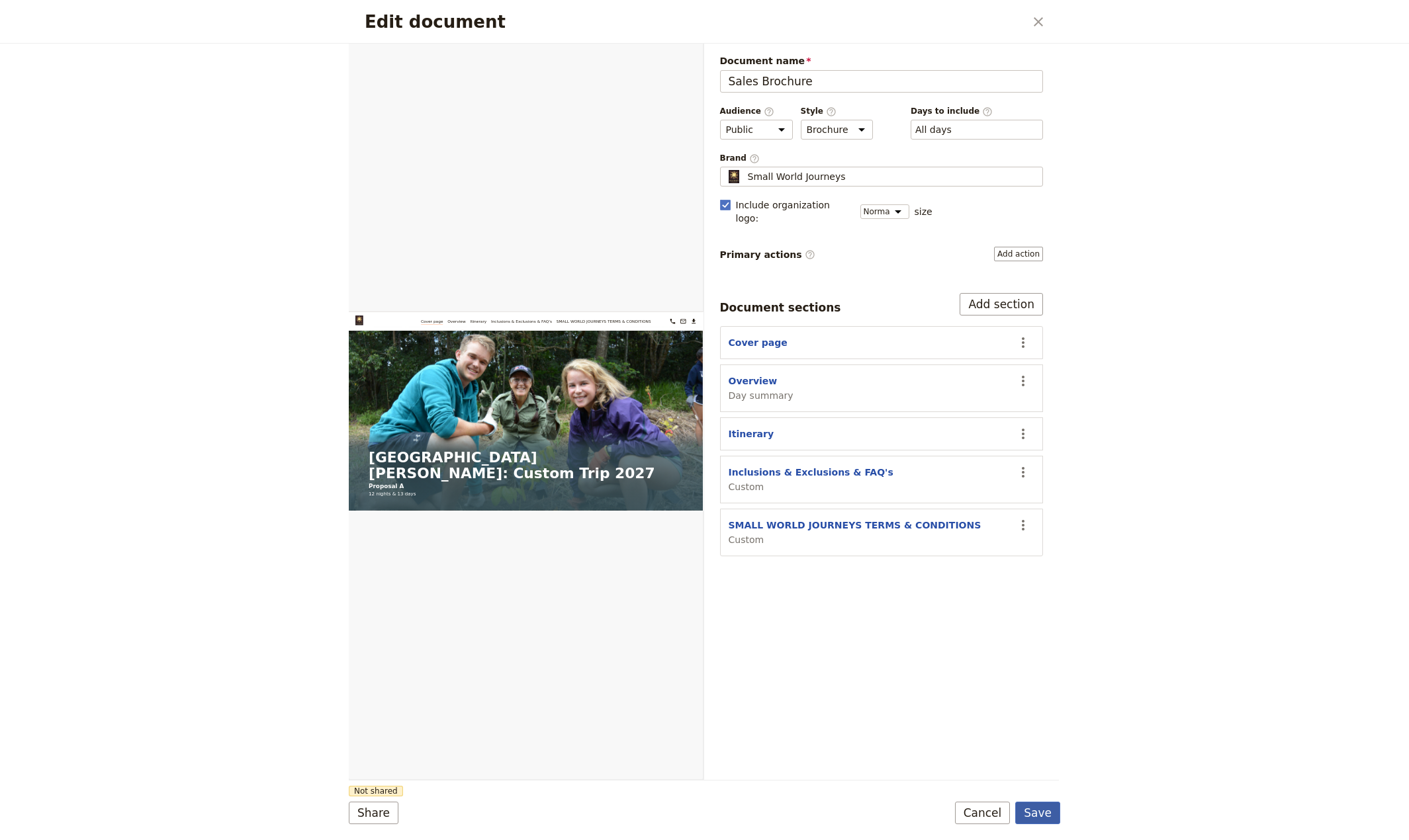
click at [1034, 808] on button "Save" at bounding box center [1037, 813] width 45 height 23
